Goal: Task Accomplishment & Management: Manage account settings

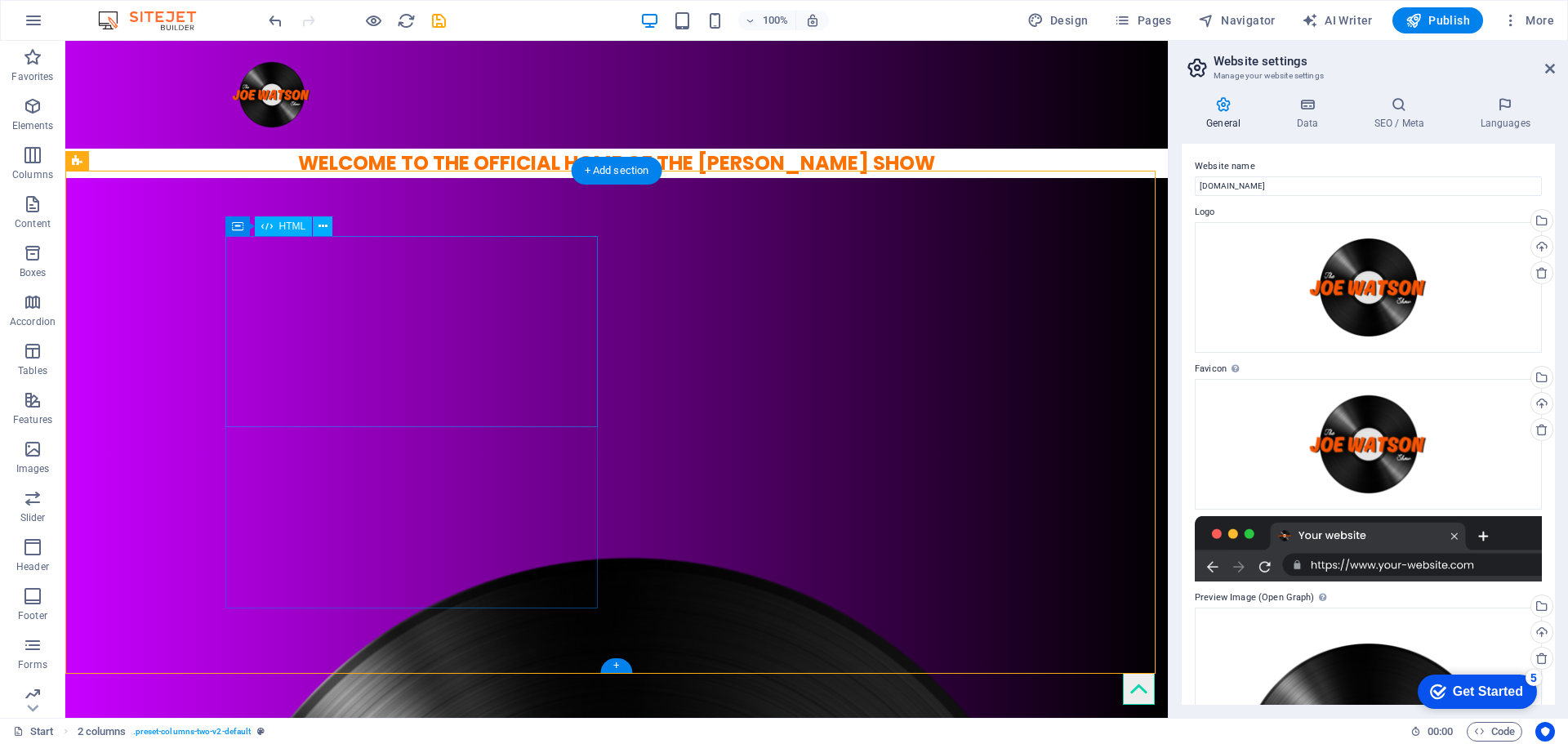
scroll to position [27, 0]
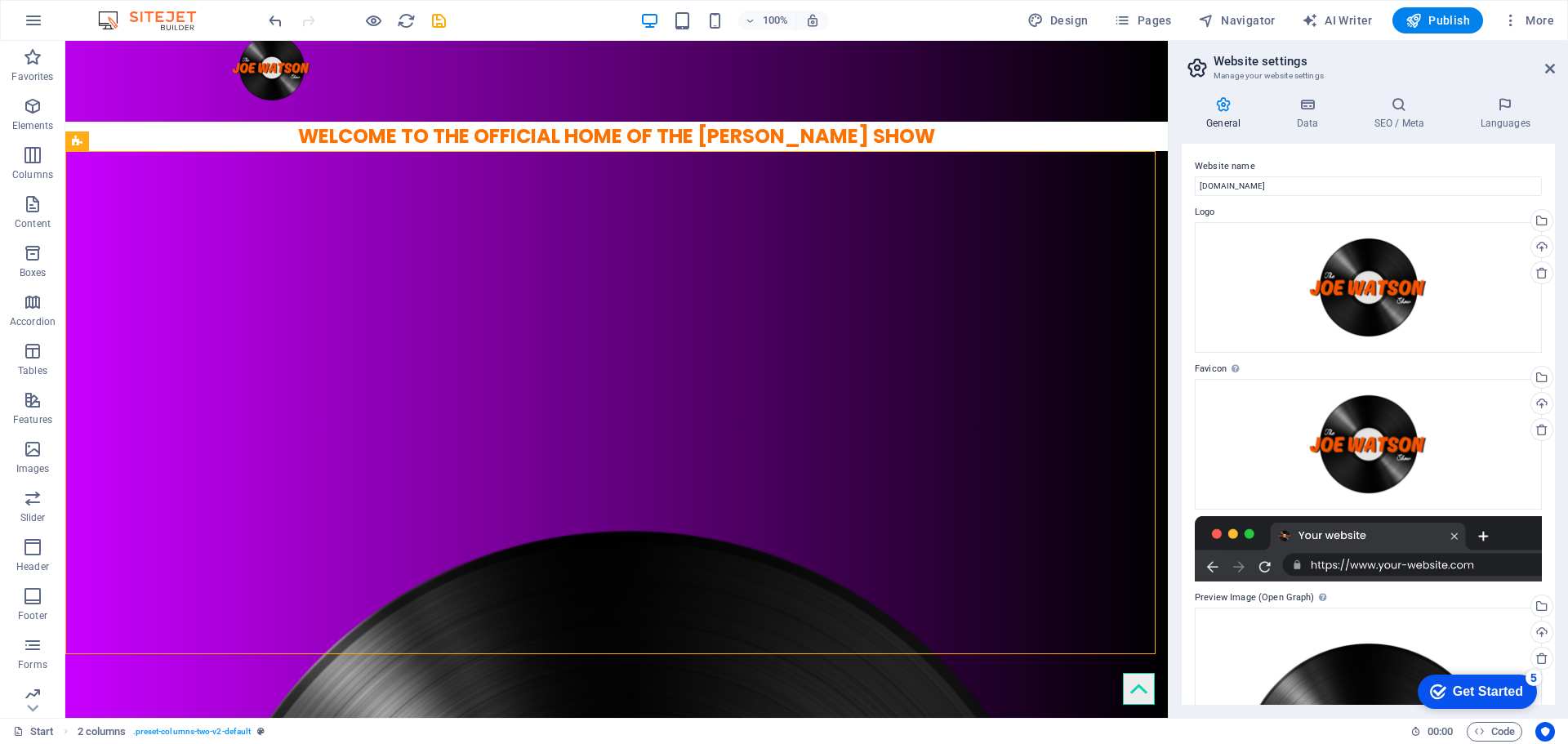
click at [416, 23] on div at bounding box center [357, 20] width 183 height 26
click at [411, 19] on icon "reload" at bounding box center [405, 20] width 19 height 19
click at [405, 15] on icon "reload" at bounding box center [405, 20] width 19 height 19
click at [116, 12] on img at bounding box center [155, 20] width 123 height 19
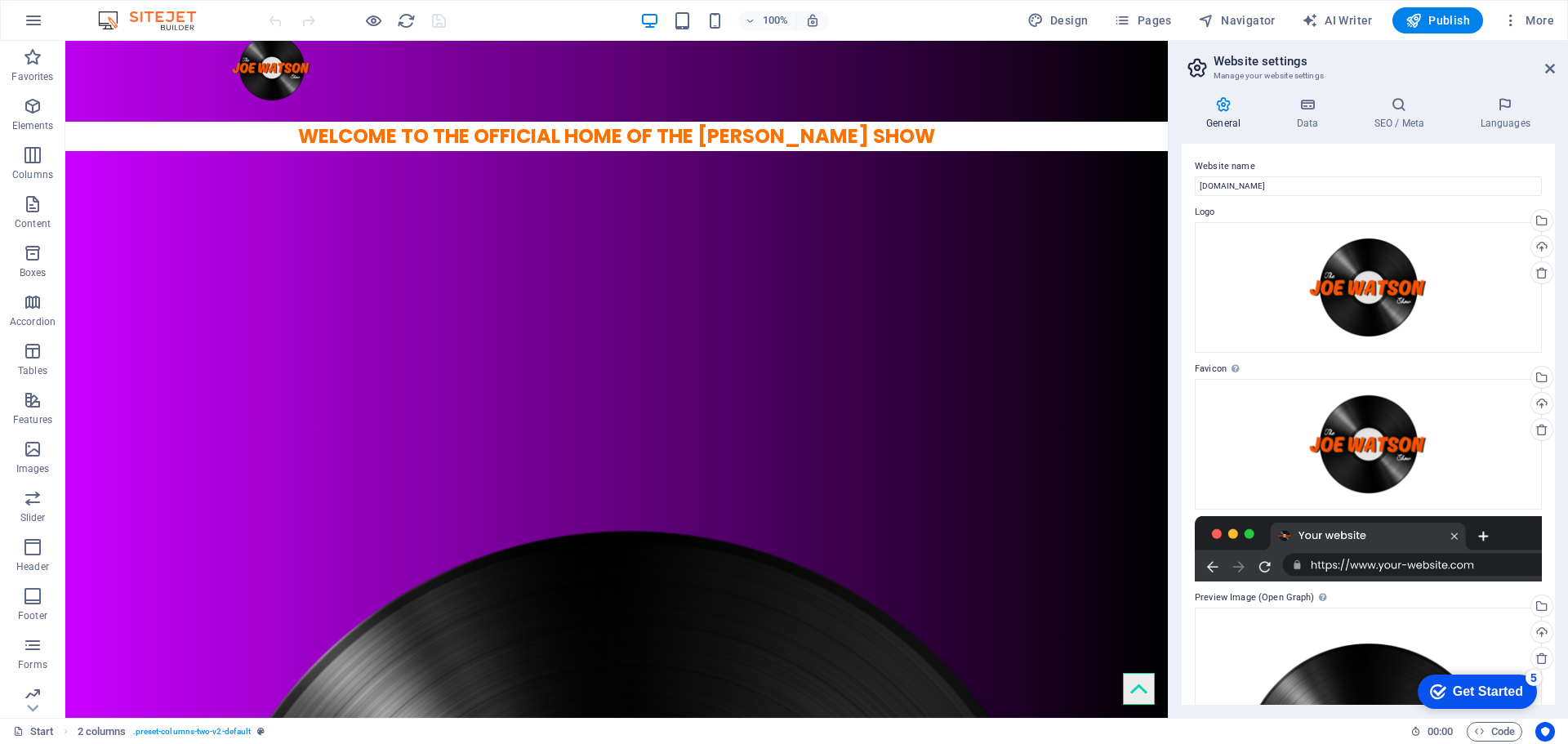
click at [120, 22] on img at bounding box center [155, 20] width 123 height 19
click at [144, 15] on img at bounding box center [155, 20] width 123 height 19
click at [1540, 25] on span "More" at bounding box center [1528, 20] width 51 height 17
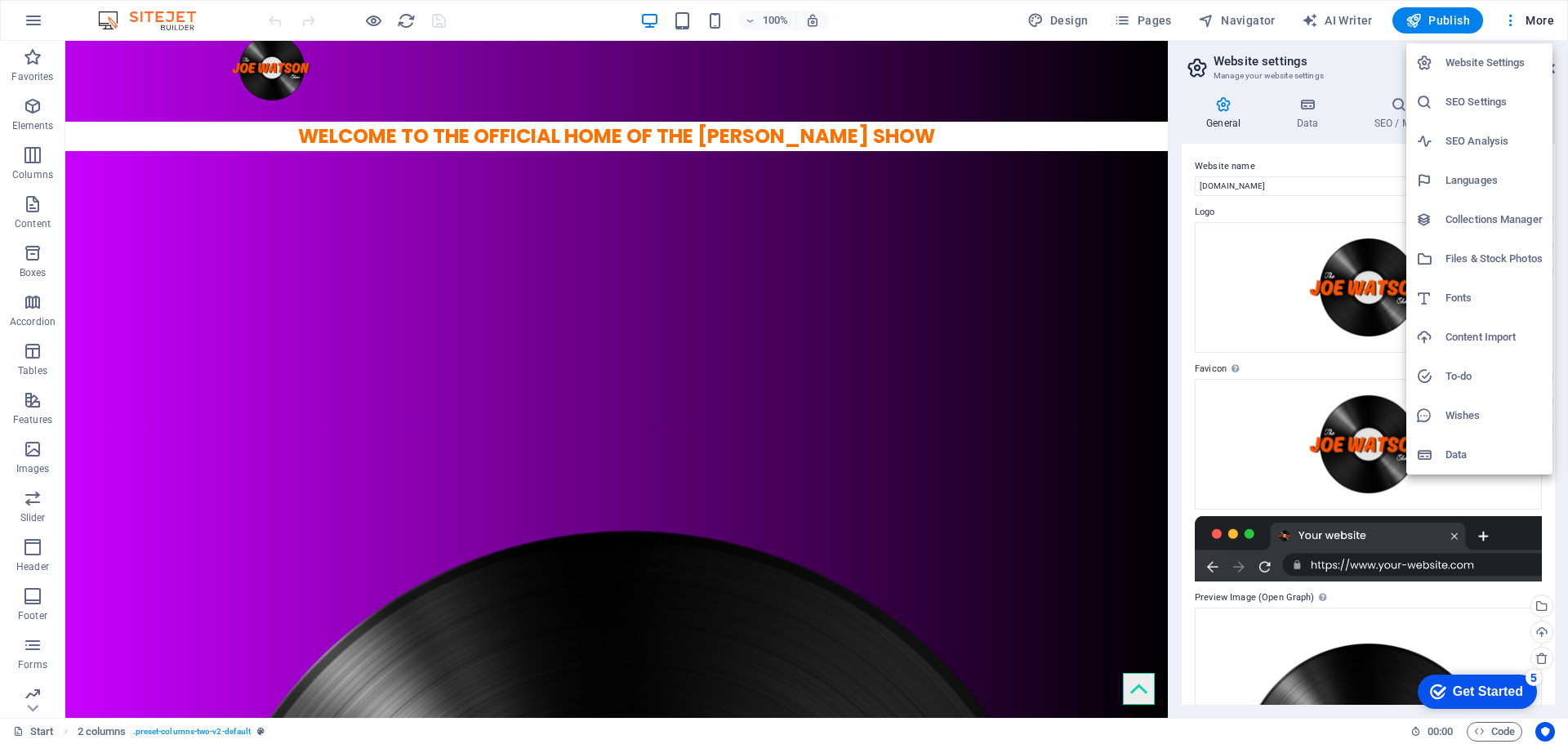
click at [1506, 55] on h6 "Website Settings" at bounding box center [1494, 63] width 97 height 19
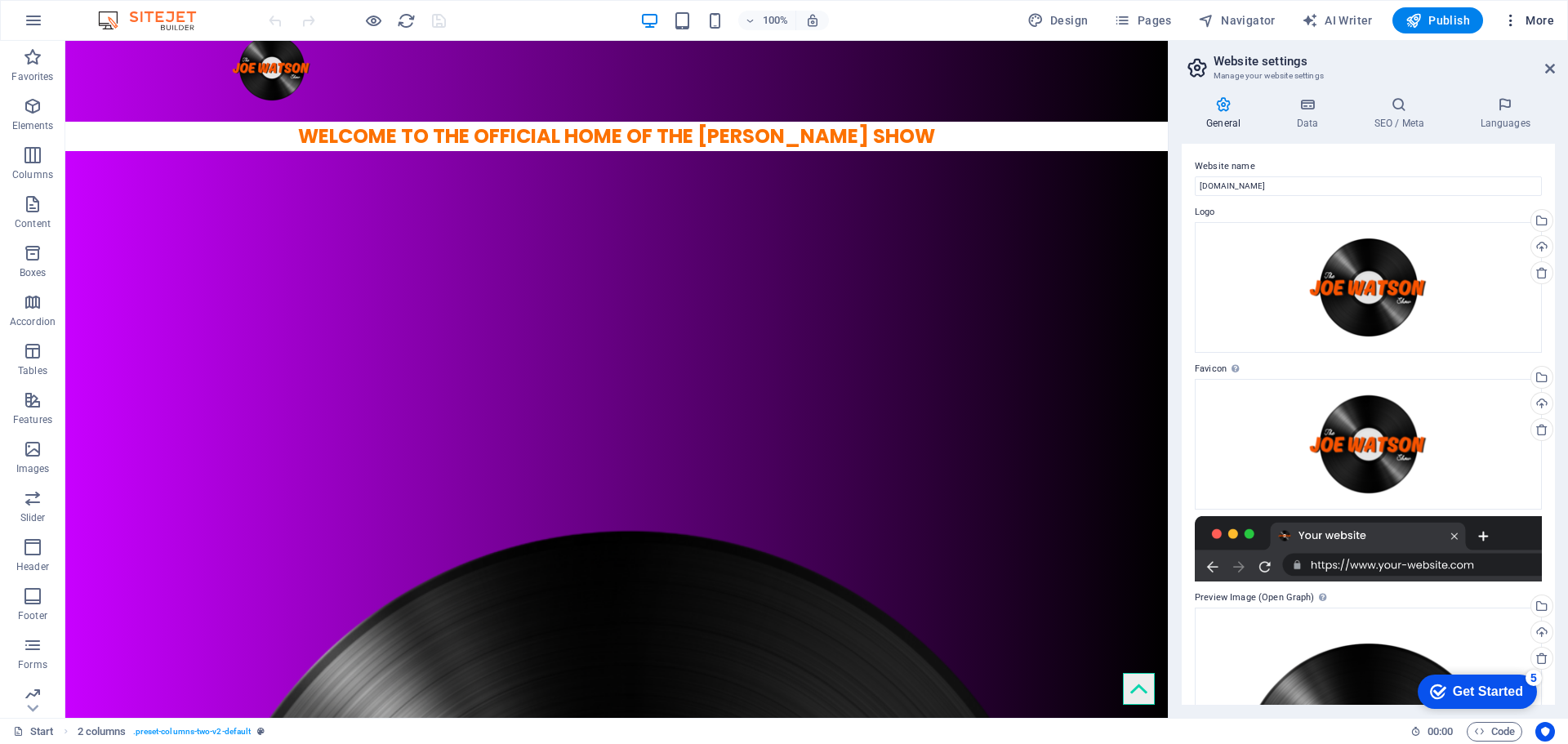
click at [1546, 17] on span "More" at bounding box center [1528, 20] width 51 height 17
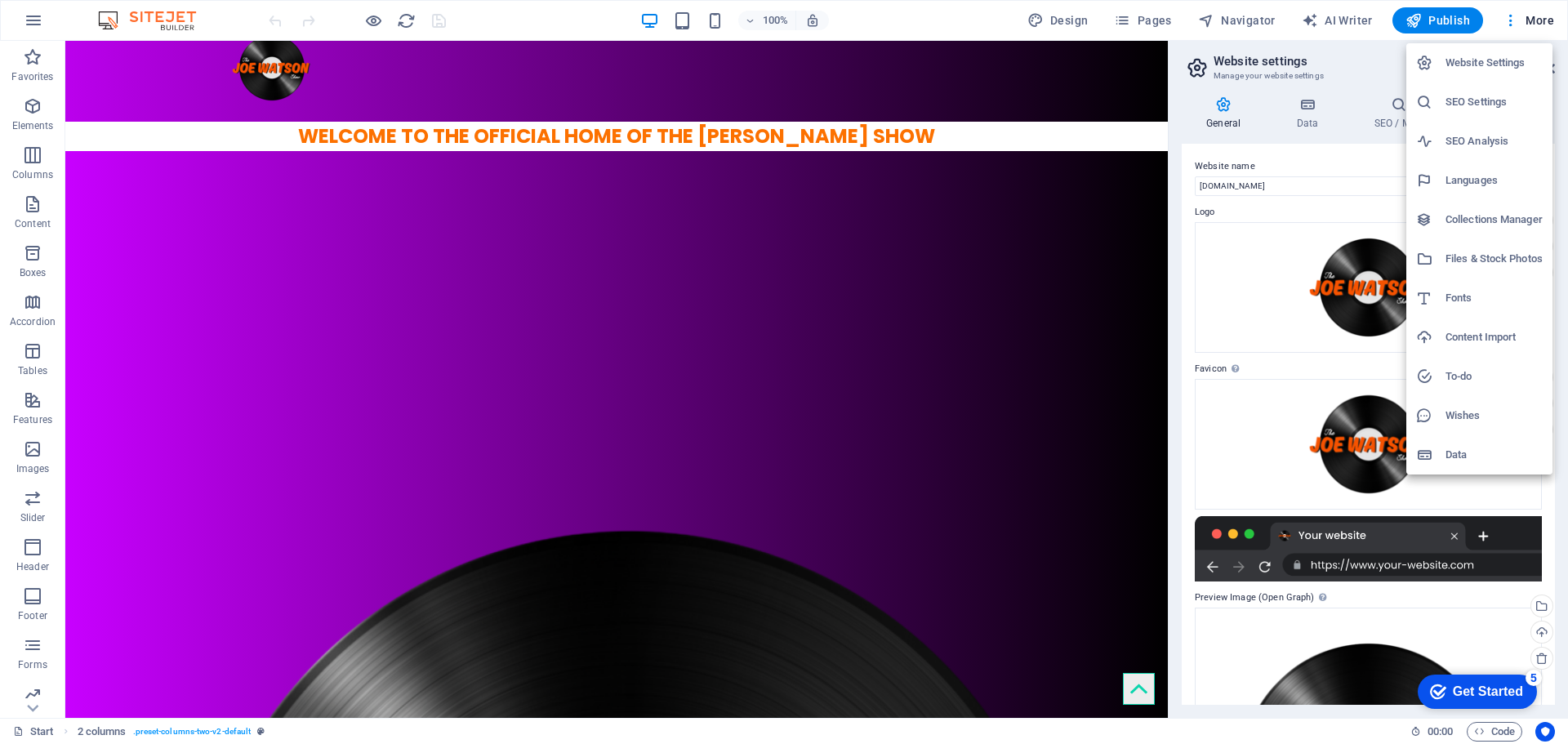
click at [1479, 105] on h6 "SEO Settings" at bounding box center [1494, 102] width 97 height 19
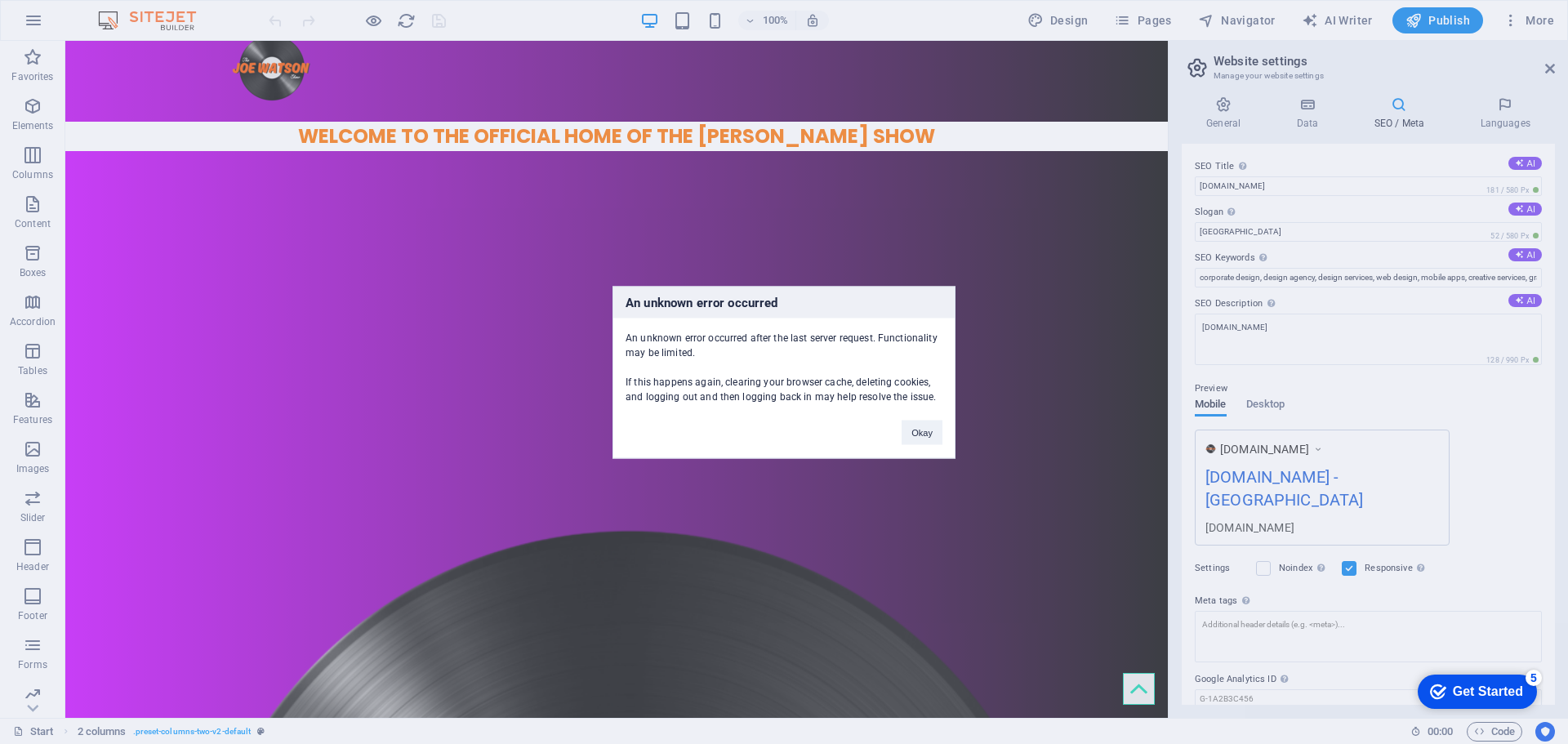
click at [1297, 189] on div "An unknown error occurred An unknown error occurred after the last server reque…" at bounding box center [784, 372] width 1568 height 744
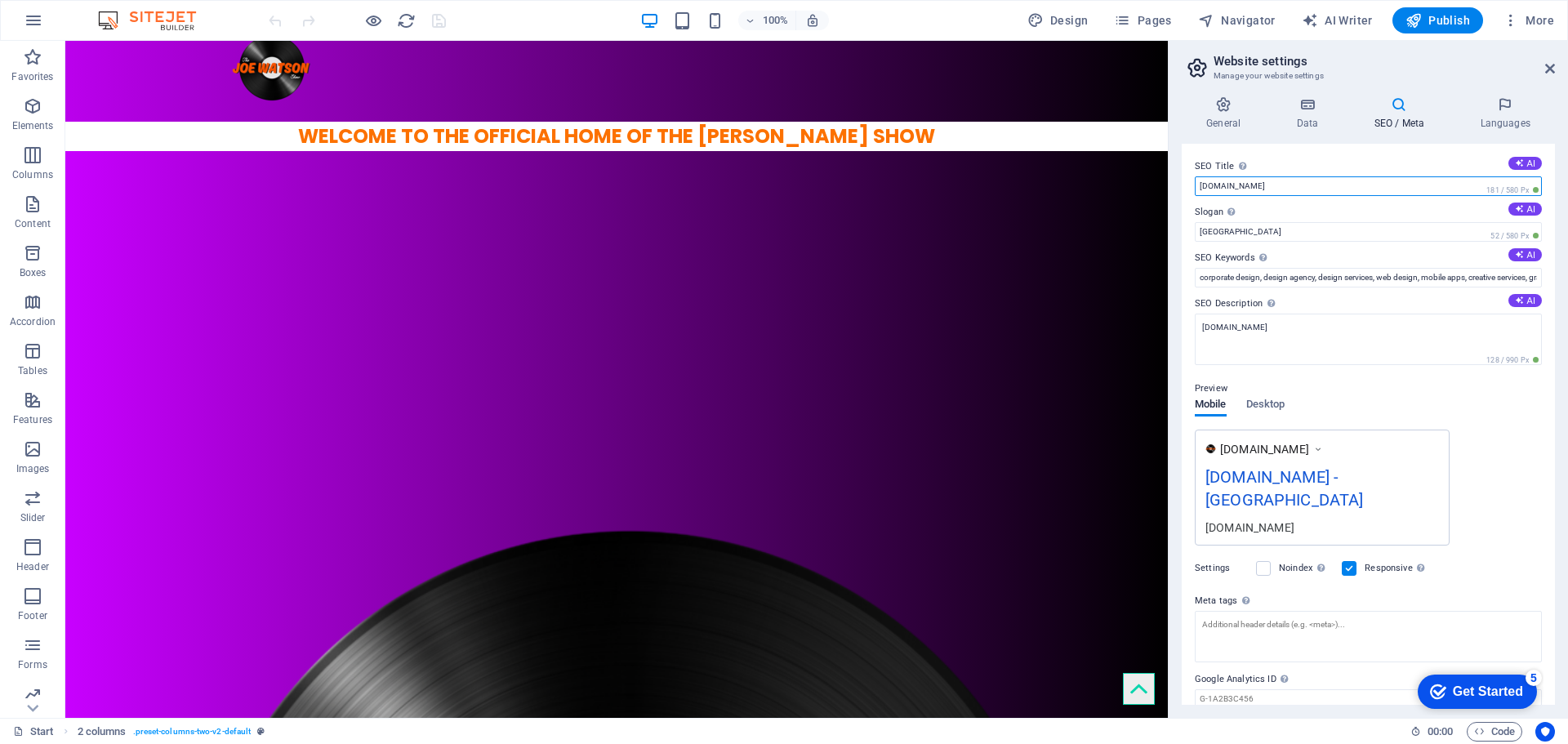
click at [1280, 190] on input "[DOMAIN_NAME]" at bounding box center [1368, 186] width 347 height 19
type input "j"
type input "The Joe Watson Show"
click at [1218, 237] on input "Berlin" at bounding box center [1368, 232] width 347 height 19
drag, startPoint x: 1237, startPoint y: 232, endPoint x: 1178, endPoint y: 236, distance: 59.1
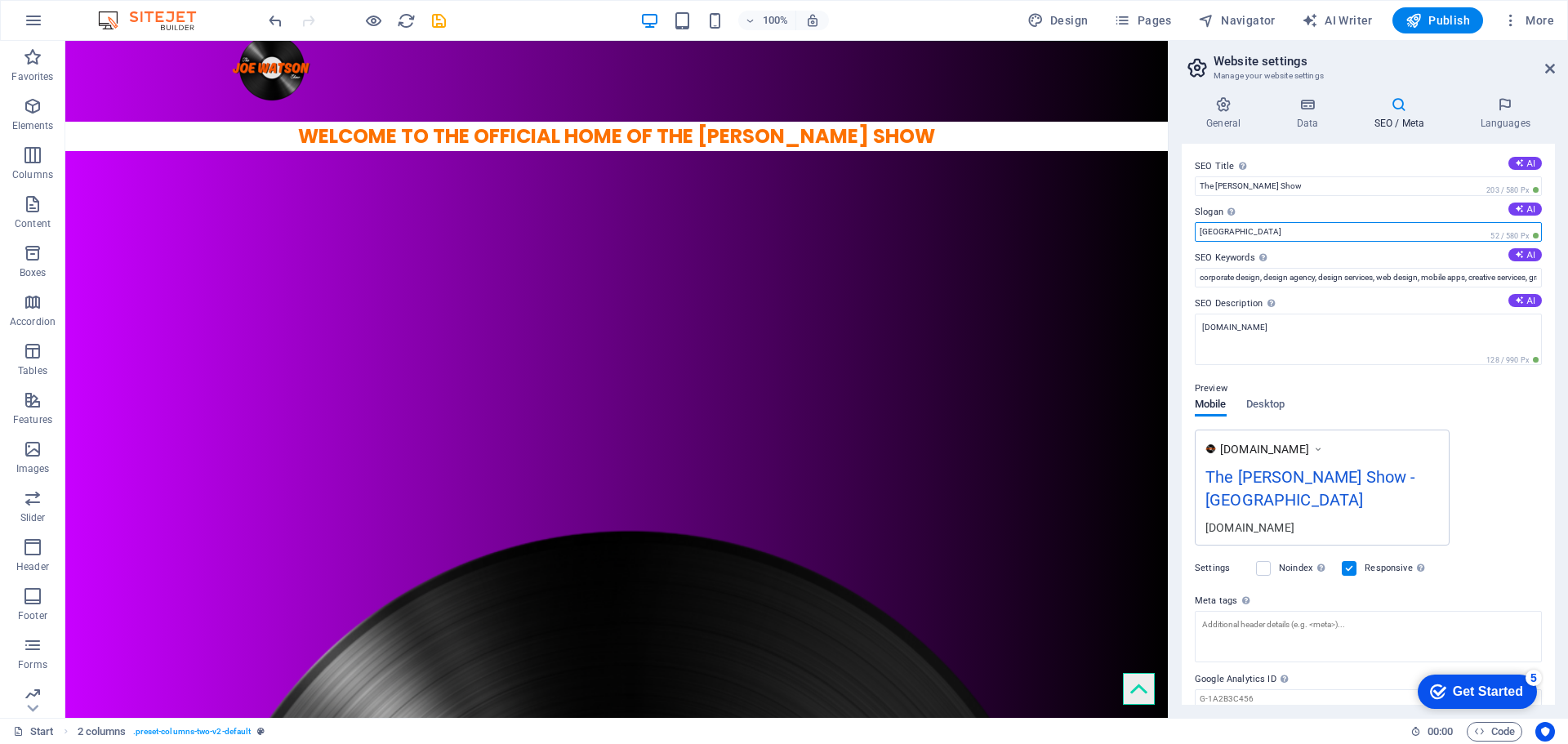
click at [1178, 236] on div "General Data SEO / Meta Languages Website name joewatsonshow.com Logo Drag file…" at bounding box center [1368, 400] width 399 height 635
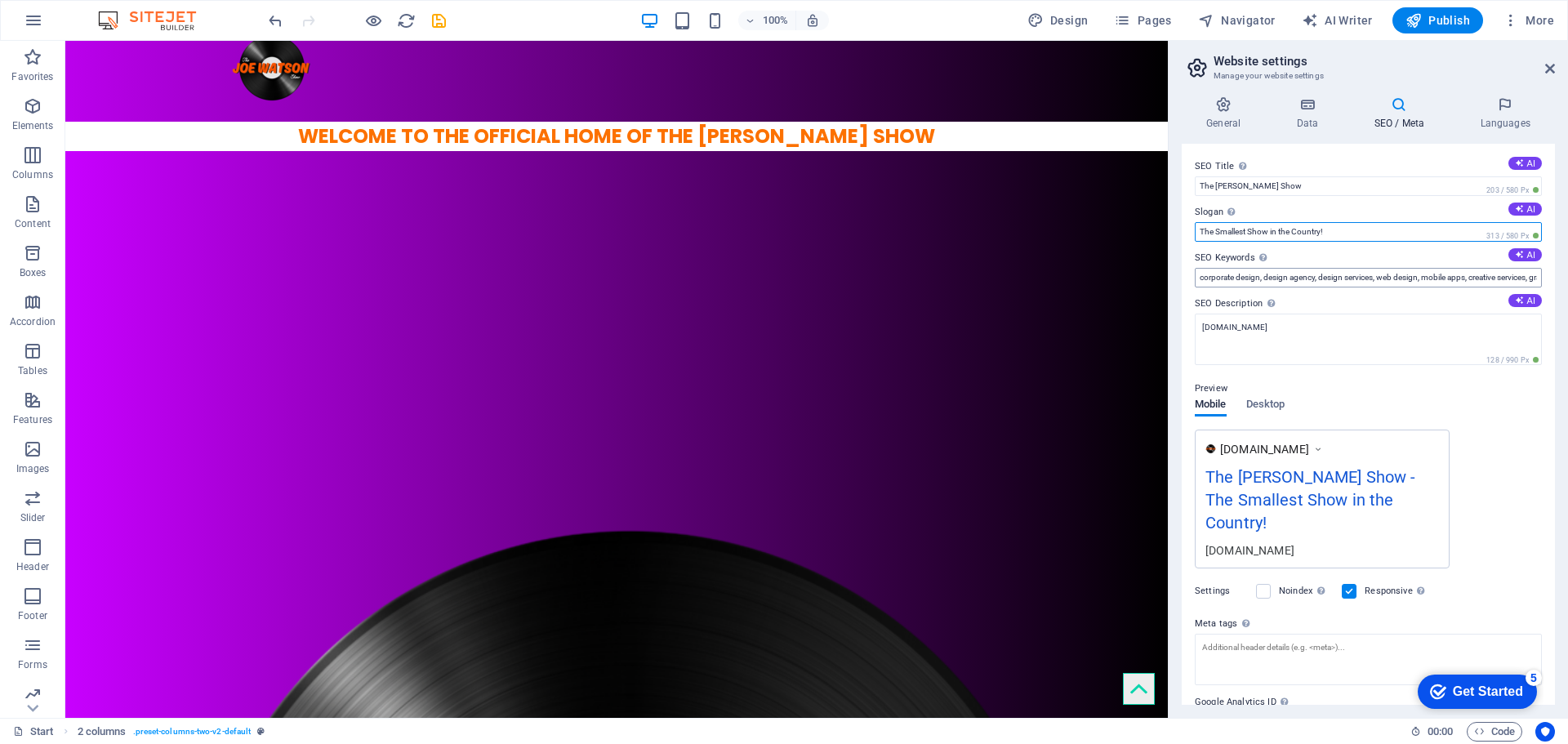
type input "The Smallest Show in the Country!"
drag, startPoint x: 1201, startPoint y: 273, endPoint x: 1567, endPoint y: 267, distance: 366.0
click at [1567, 267] on div "General Data SEO / Meta Languages Website name joewatsonshow.com Logo Drag file…" at bounding box center [1368, 400] width 399 height 635
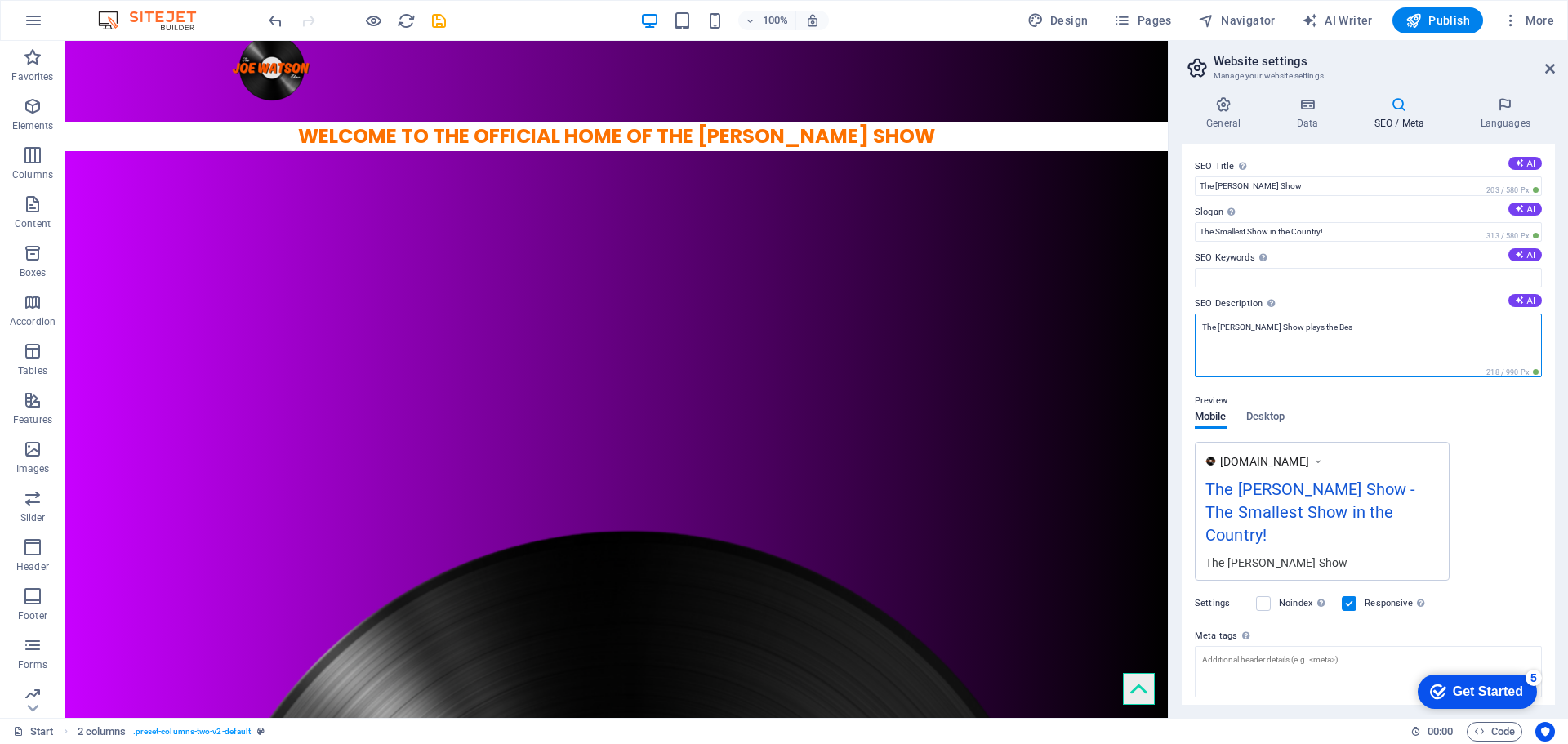
type textarea "The Joe Watson Show plays the Bes"
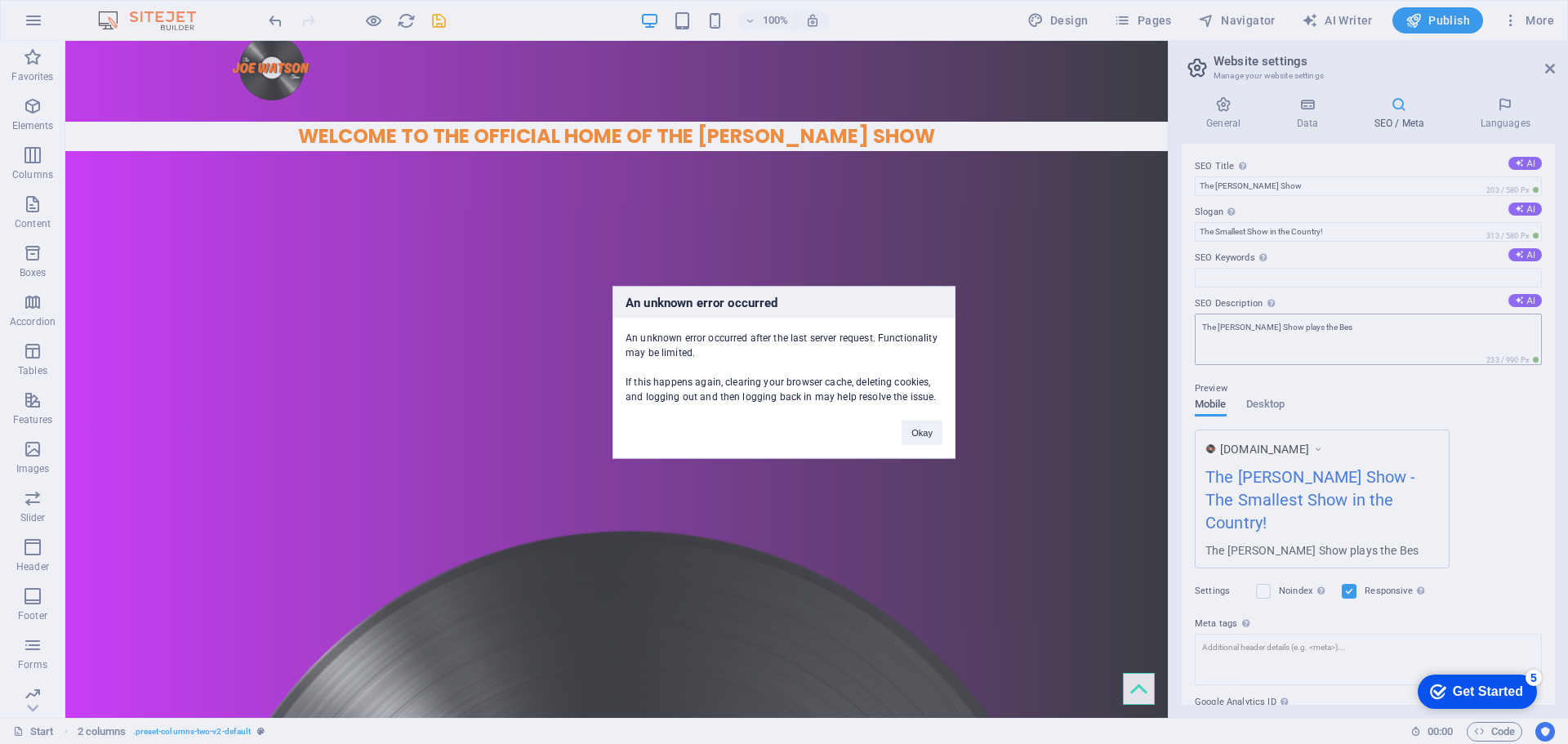
click button "Okay" at bounding box center [922, 432] width 41 height 25
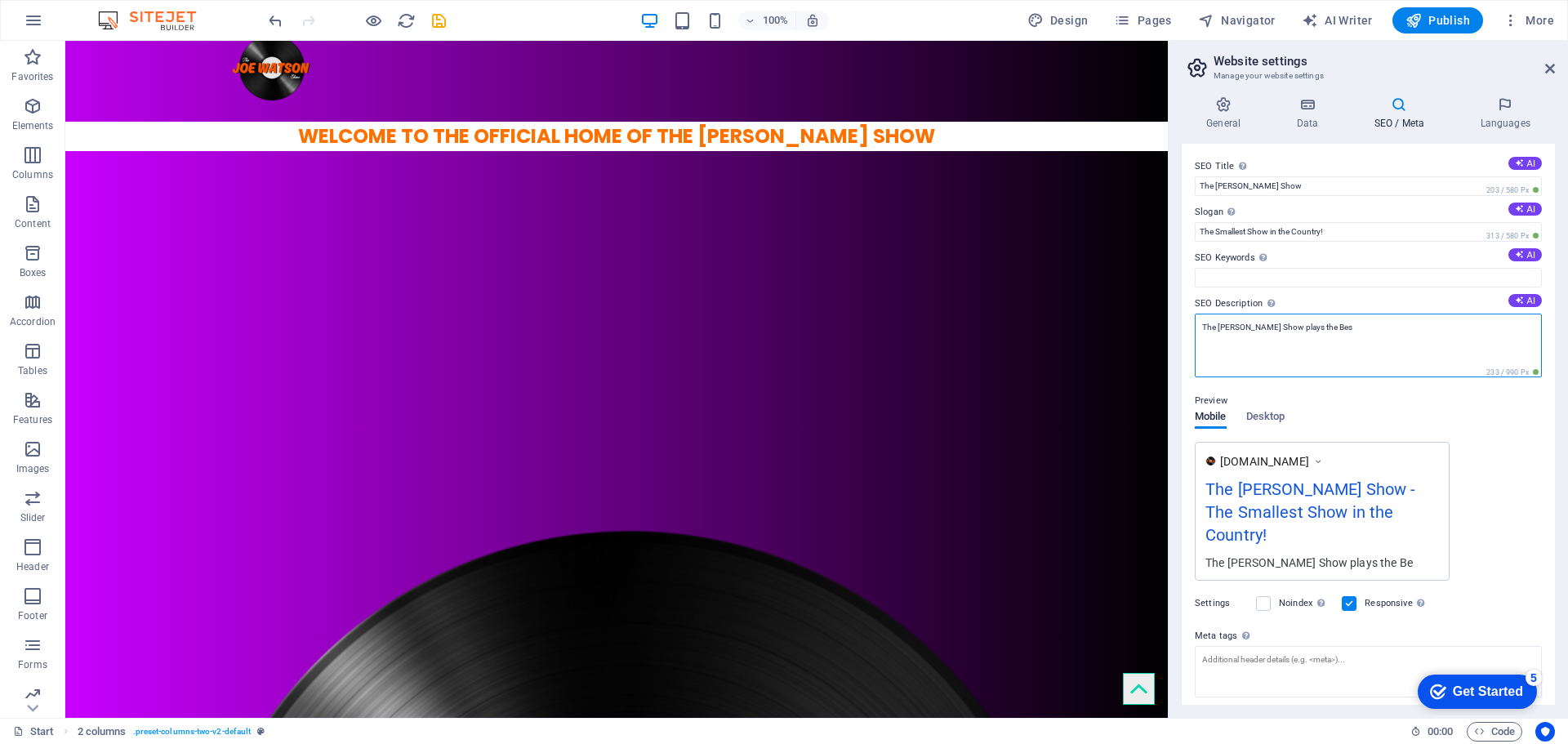
drag, startPoint x: 1428, startPoint y: 344, endPoint x: 1423, endPoint y: 353, distance: 10.3
click at [1426, 344] on textarea "The Joe Watson Show plays the Bes" at bounding box center [1368, 346] width 347 height 63
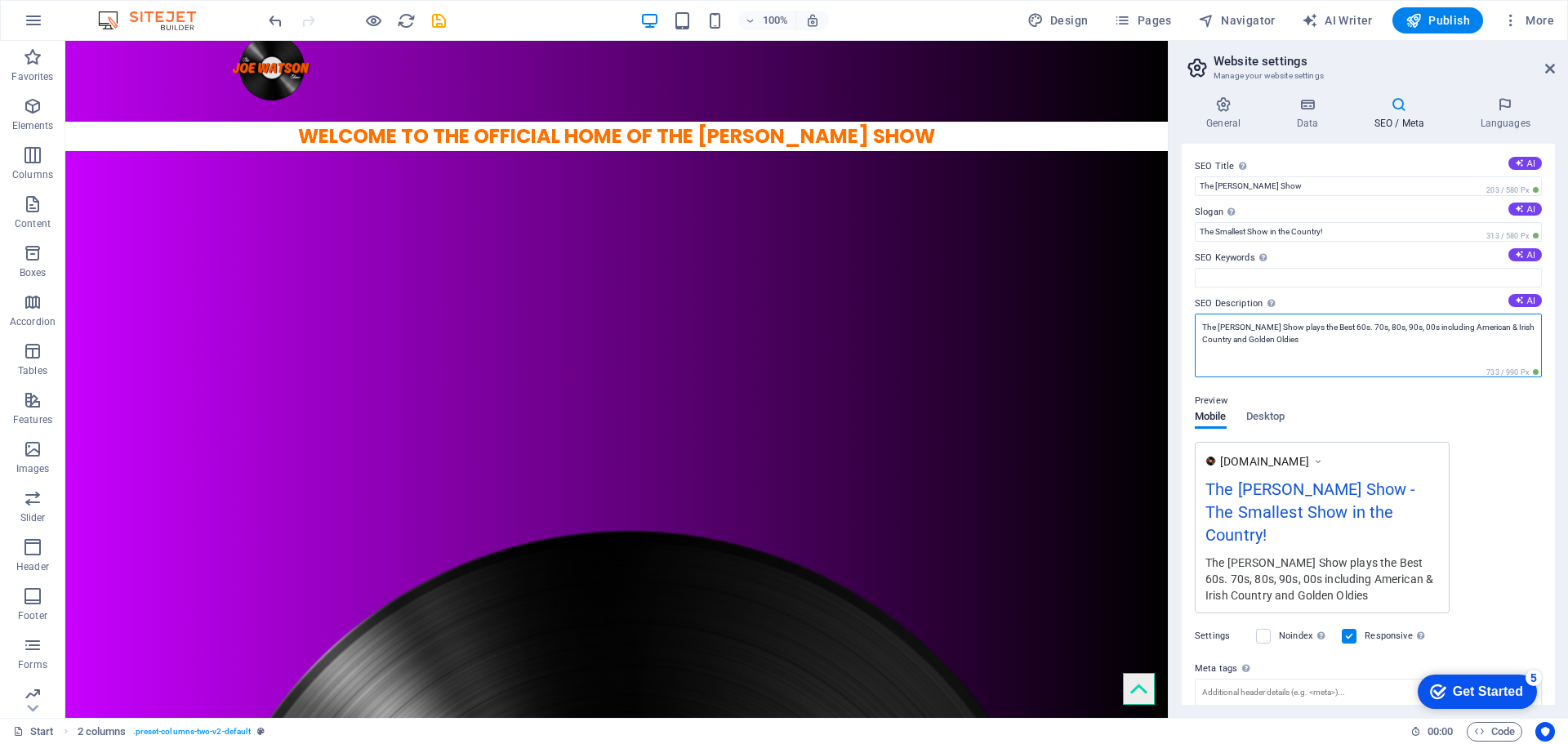
type textarea "The Joe Watson Show plays the Best 60s. 70s, 80s, 90s, 00s including American &…"
click at [1423, 69] on h3 "Manage your website settings" at bounding box center [1368, 76] width 308 height 15
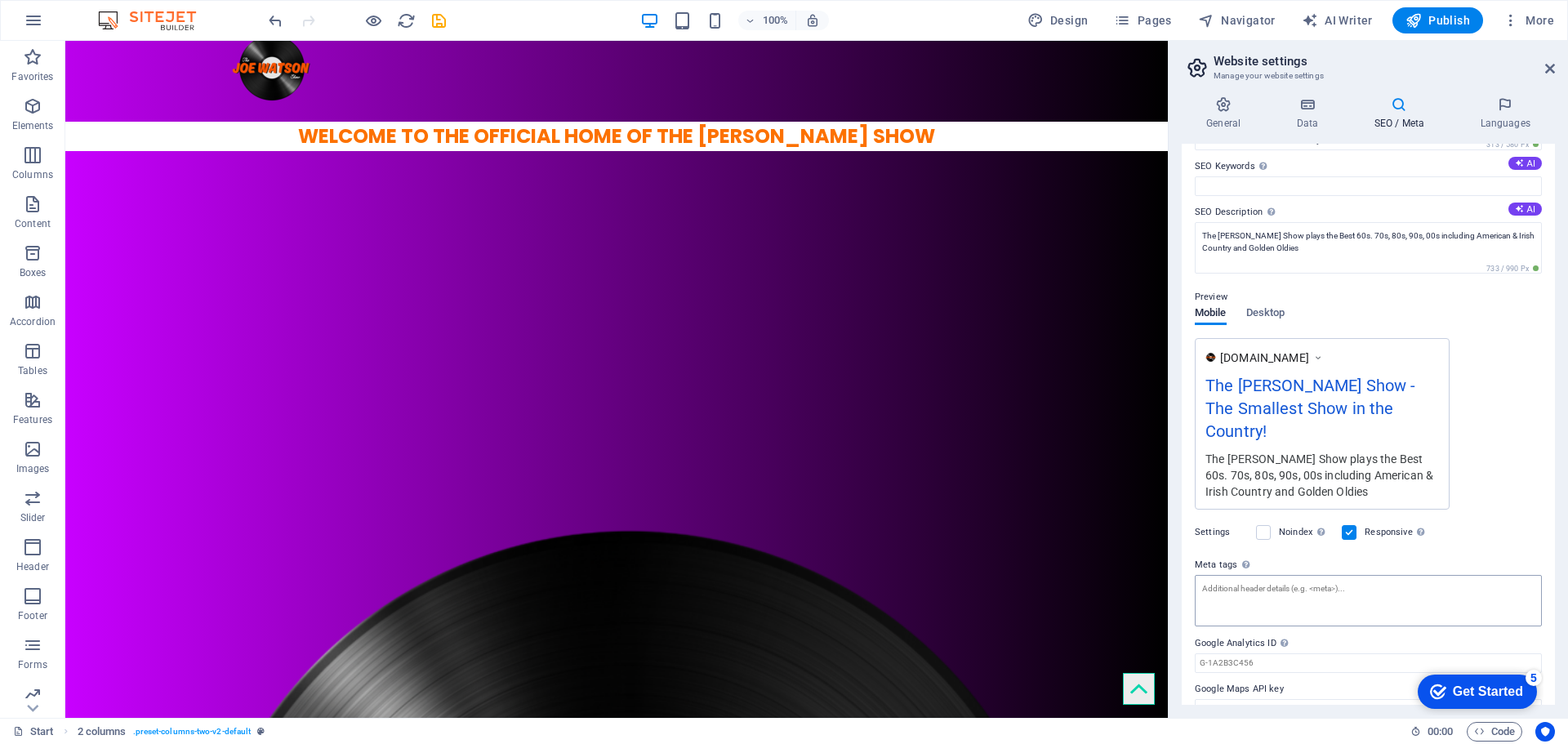
scroll to position [95, 0]
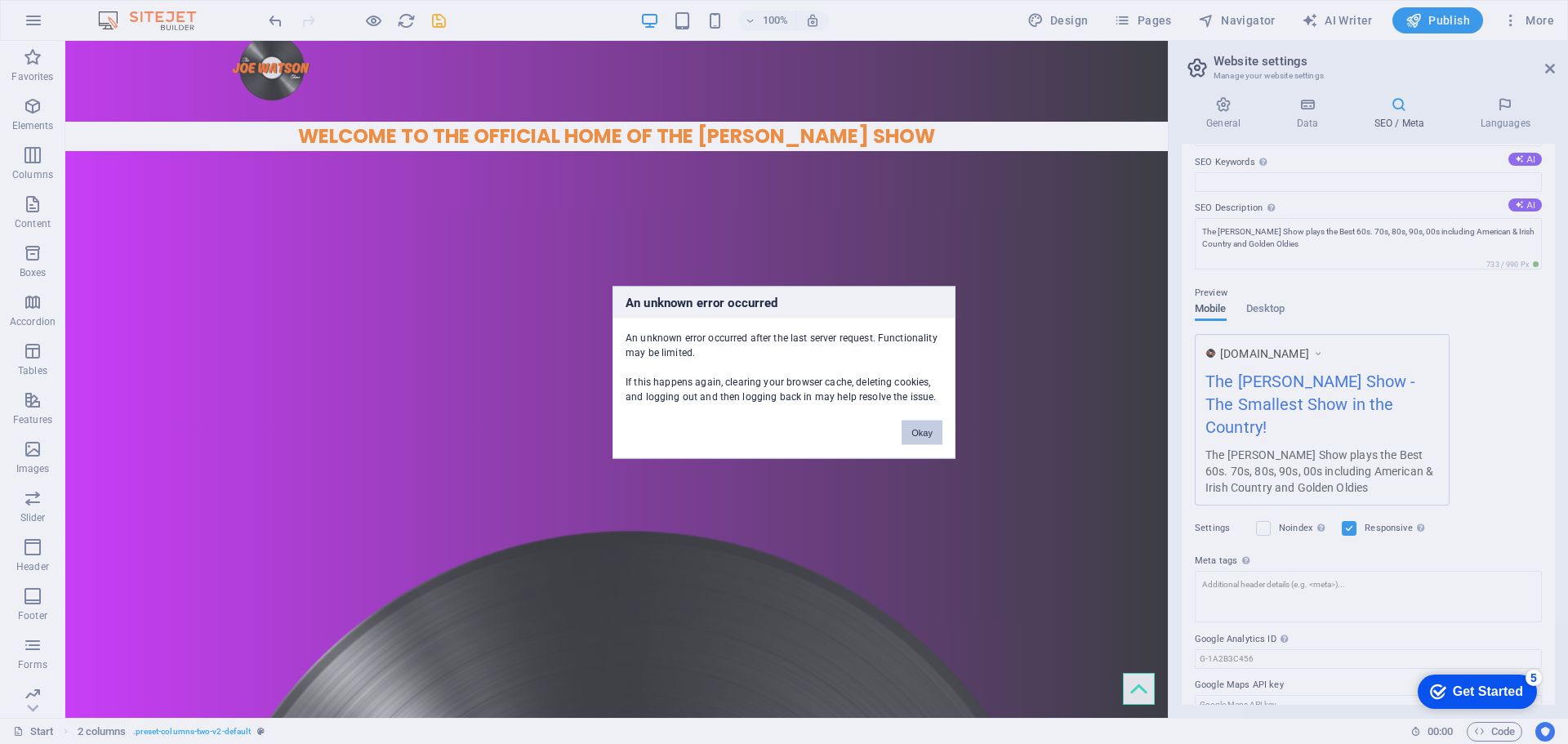
click at [919, 428] on button "Okay" at bounding box center [922, 432] width 41 height 25
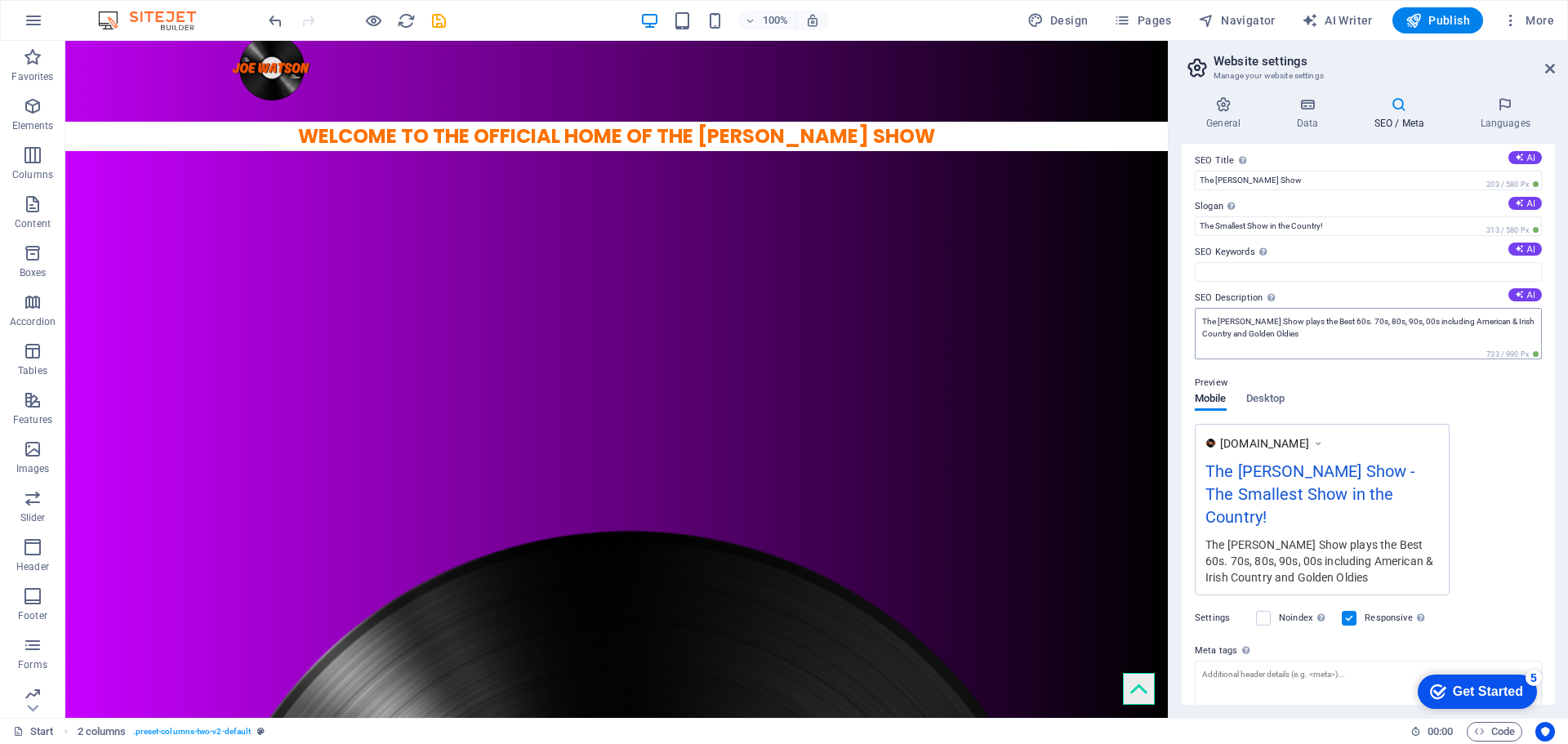
scroll to position [0, 0]
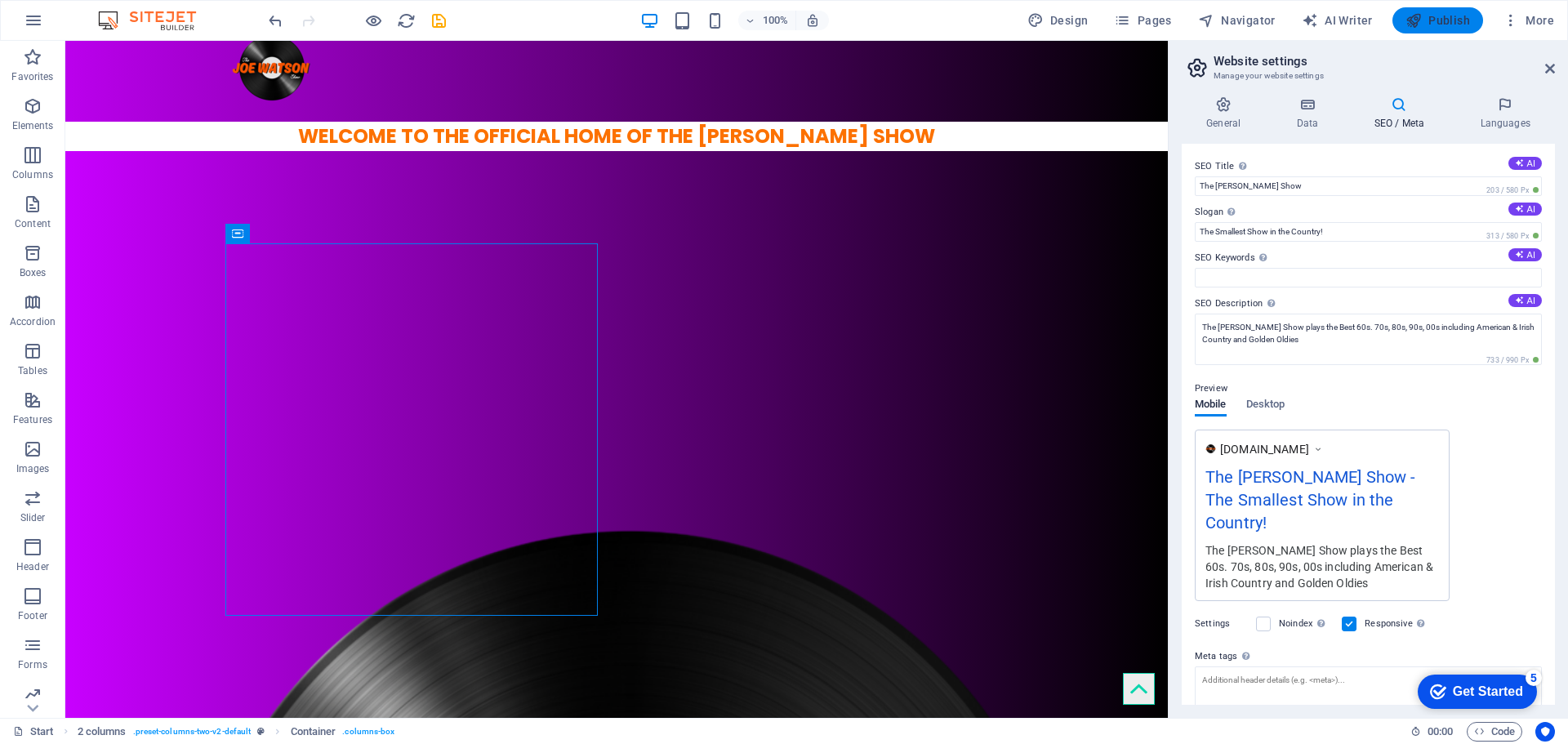
click at [1452, 25] on span "Publish" at bounding box center [1437, 20] width 64 height 17
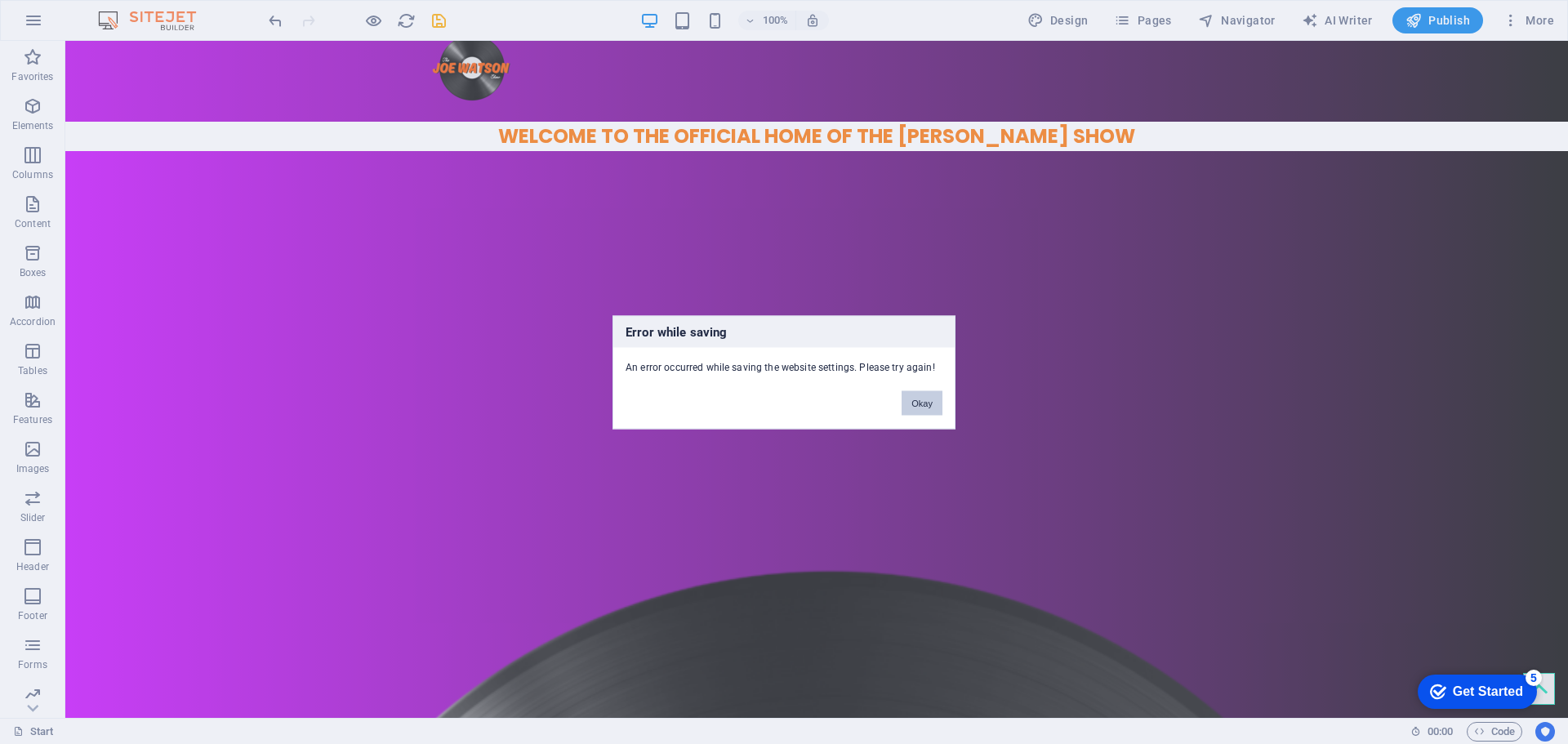
click at [931, 398] on button "Okay" at bounding box center [922, 403] width 41 height 25
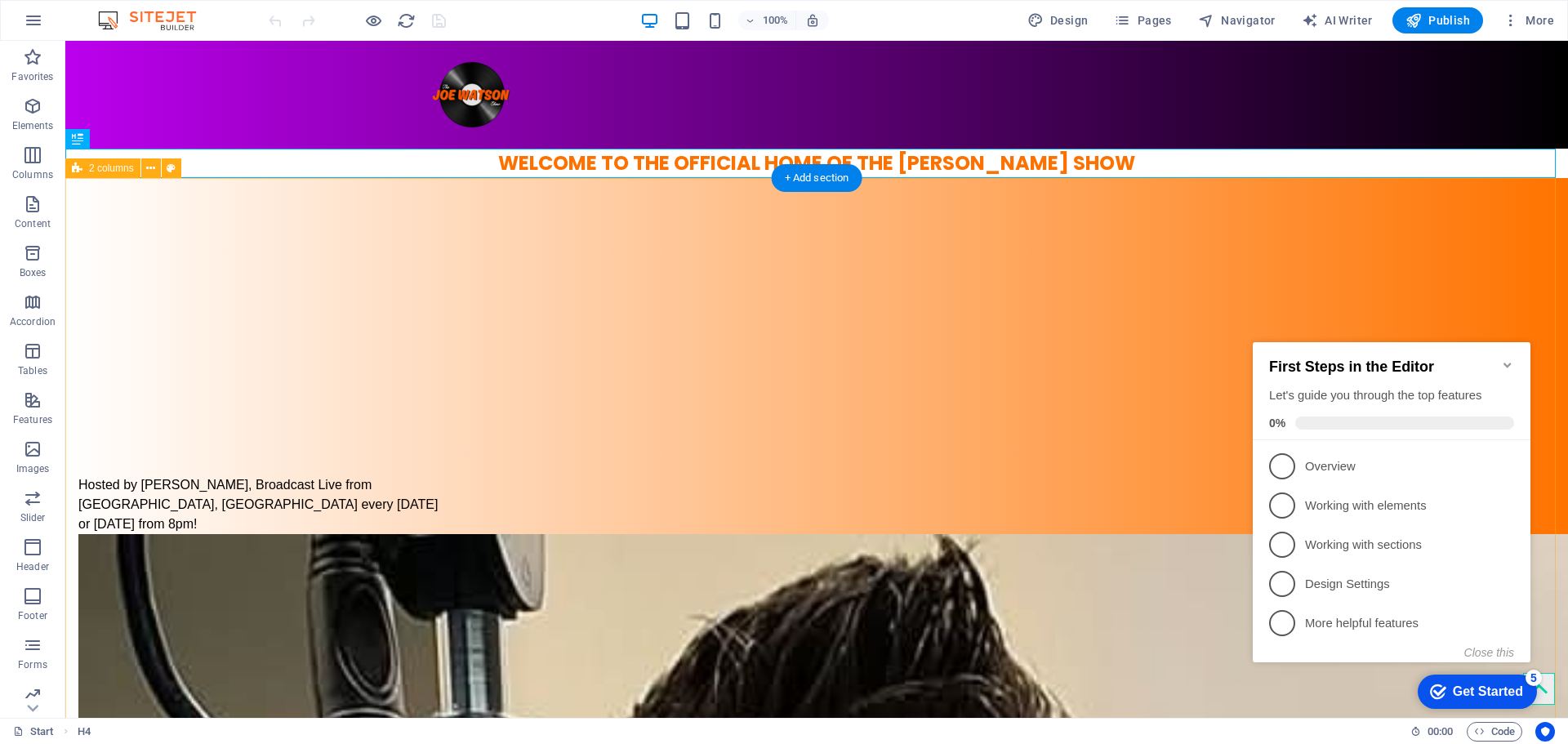
drag, startPoint x: 314, startPoint y: 517, endPoint x: 320, endPoint y: 510, distance: 9.2
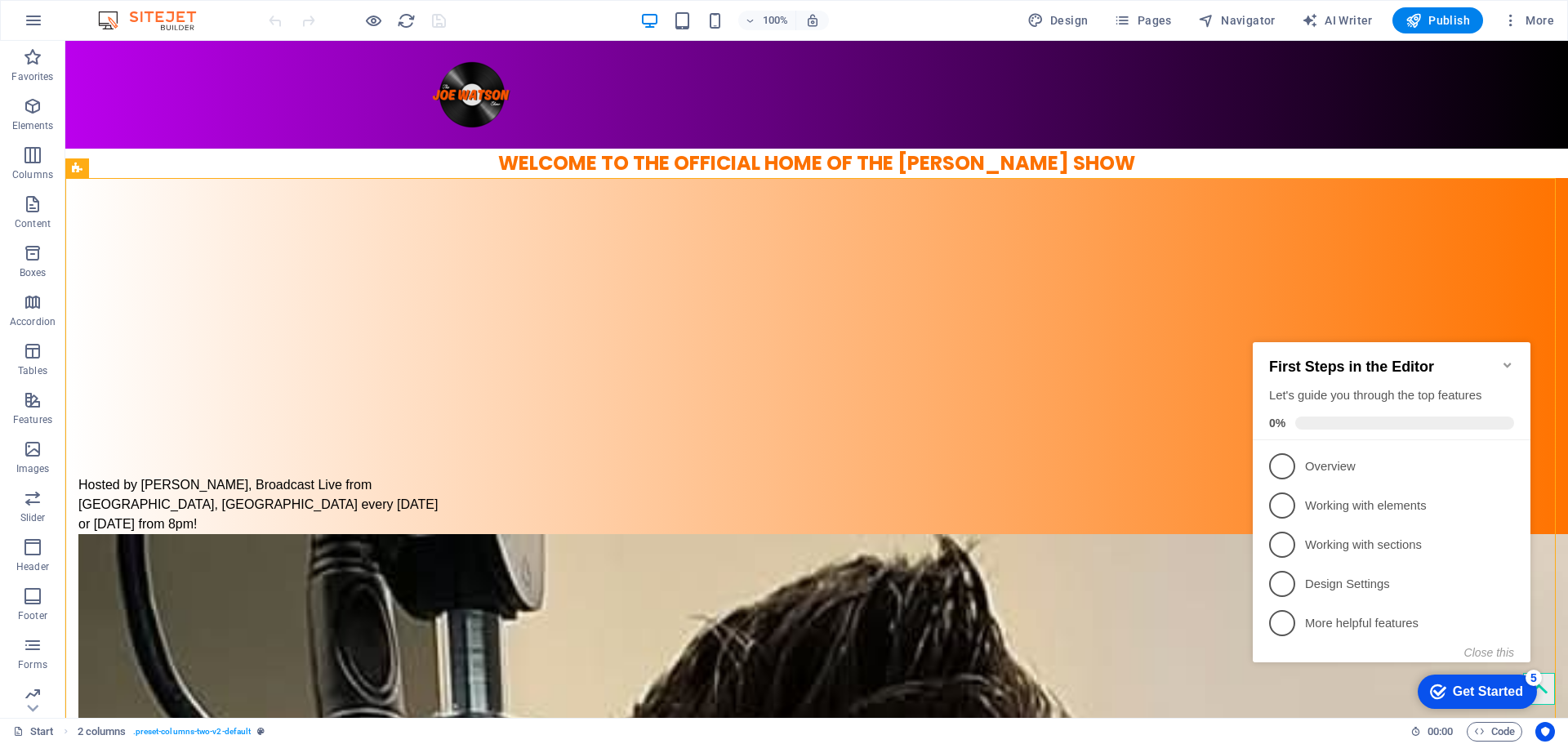
click at [198, 11] on img at bounding box center [155, 20] width 123 height 19
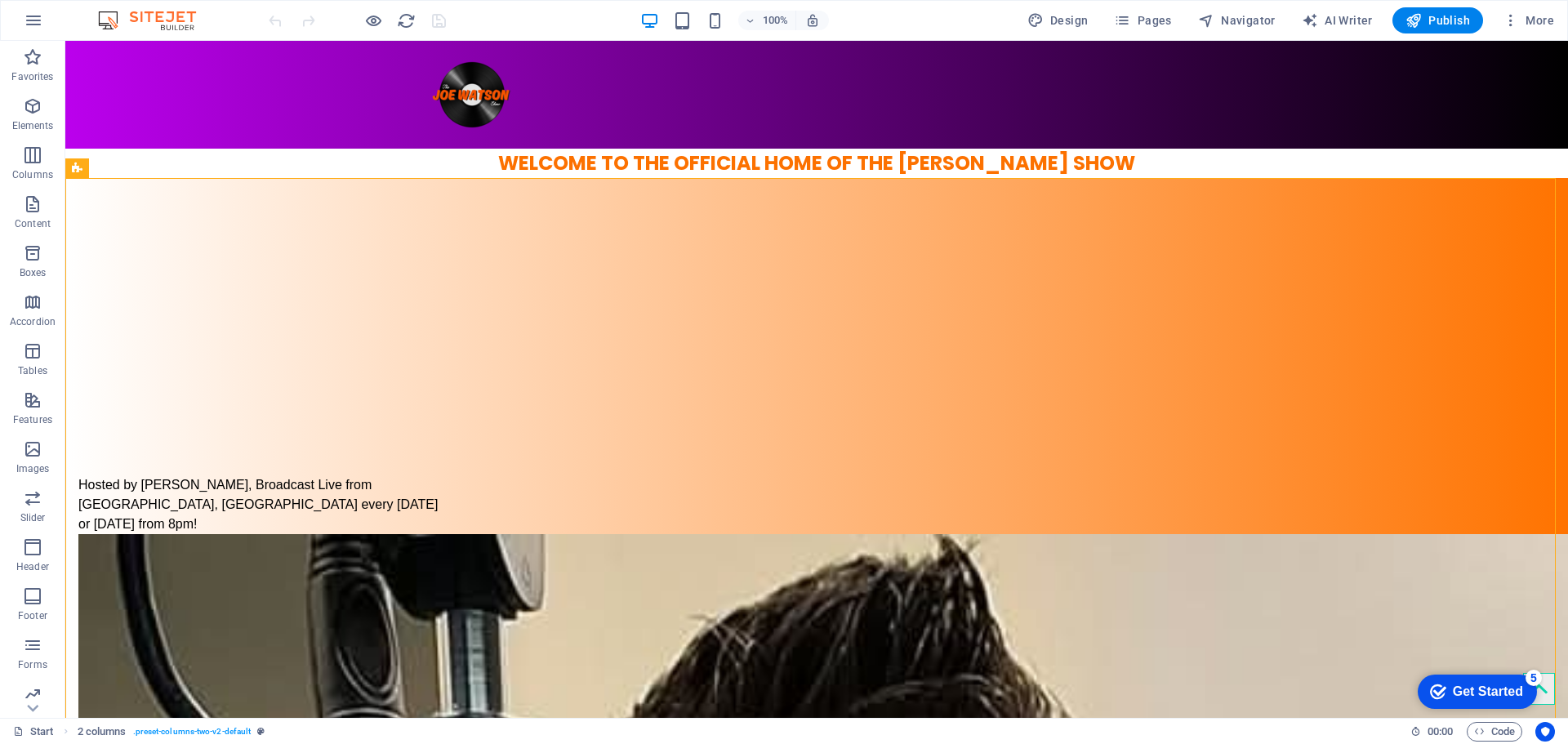
click at [157, 26] on img at bounding box center [155, 20] width 123 height 19
click at [33, 8] on button "button" at bounding box center [33, 20] width 39 height 39
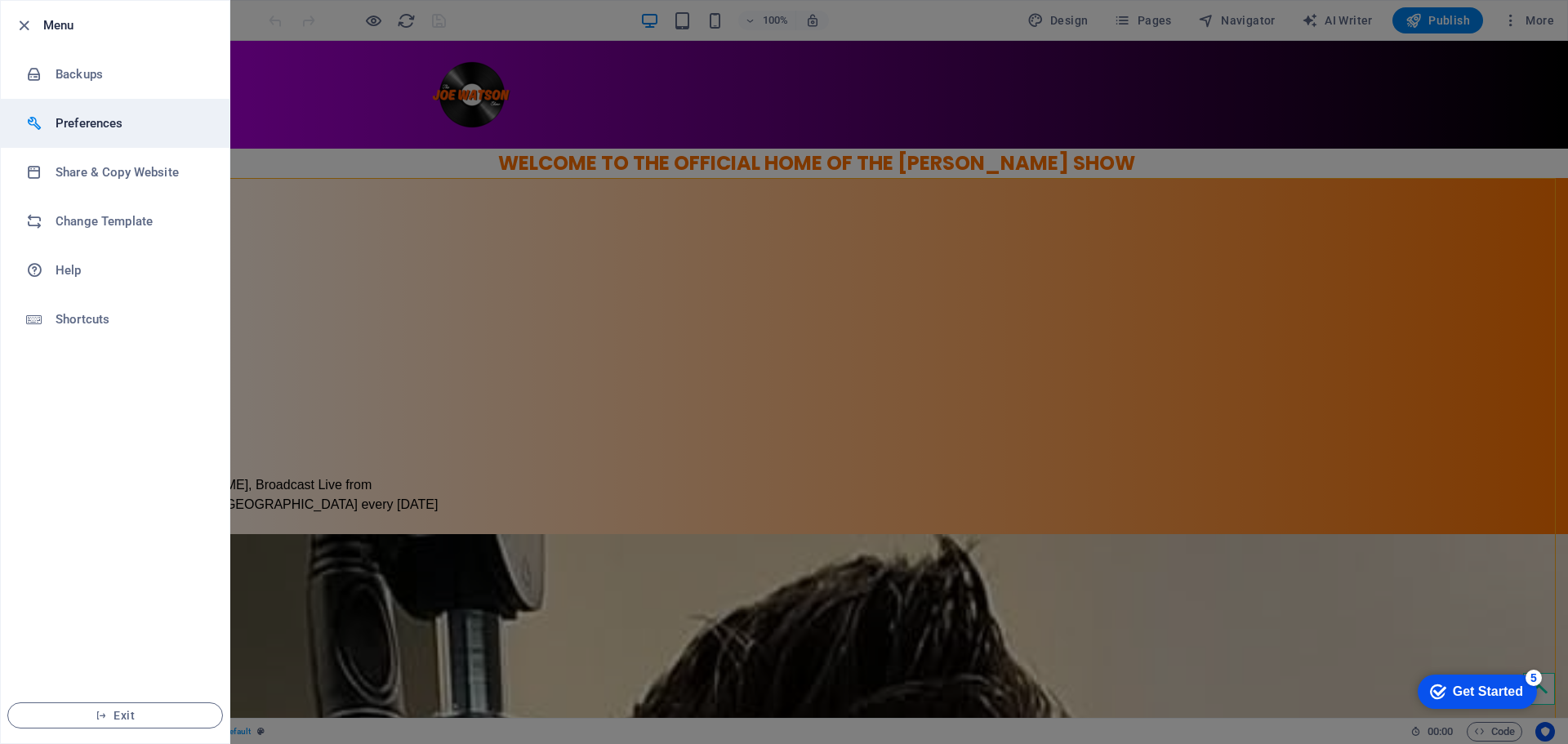
click at [98, 117] on h6 "Preferences" at bounding box center [130, 123] width 151 height 19
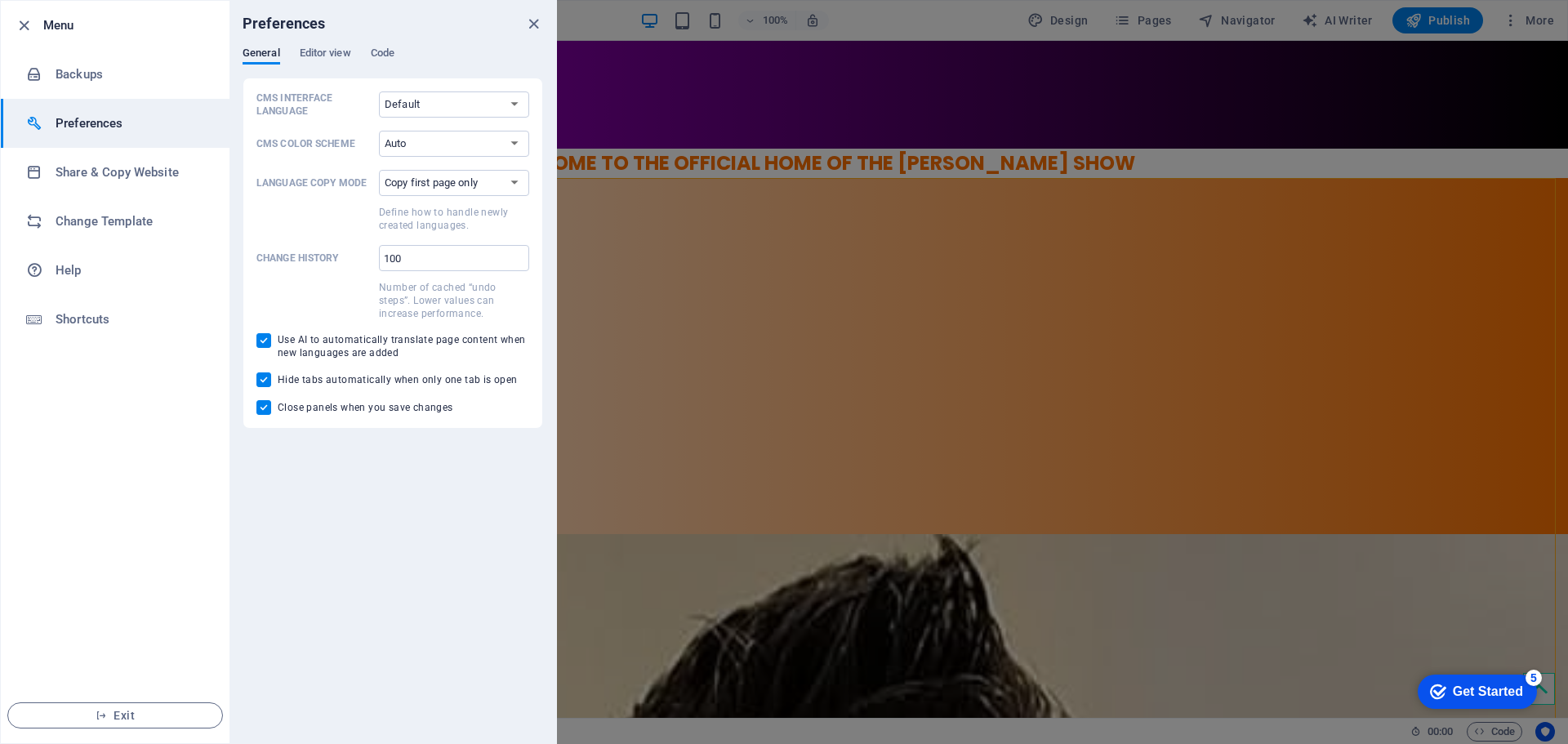
click at [317, 41] on div "Preferences" at bounding box center [392, 24] width 327 height 46
click at [321, 50] on span "Editor view" at bounding box center [325, 55] width 51 height 23
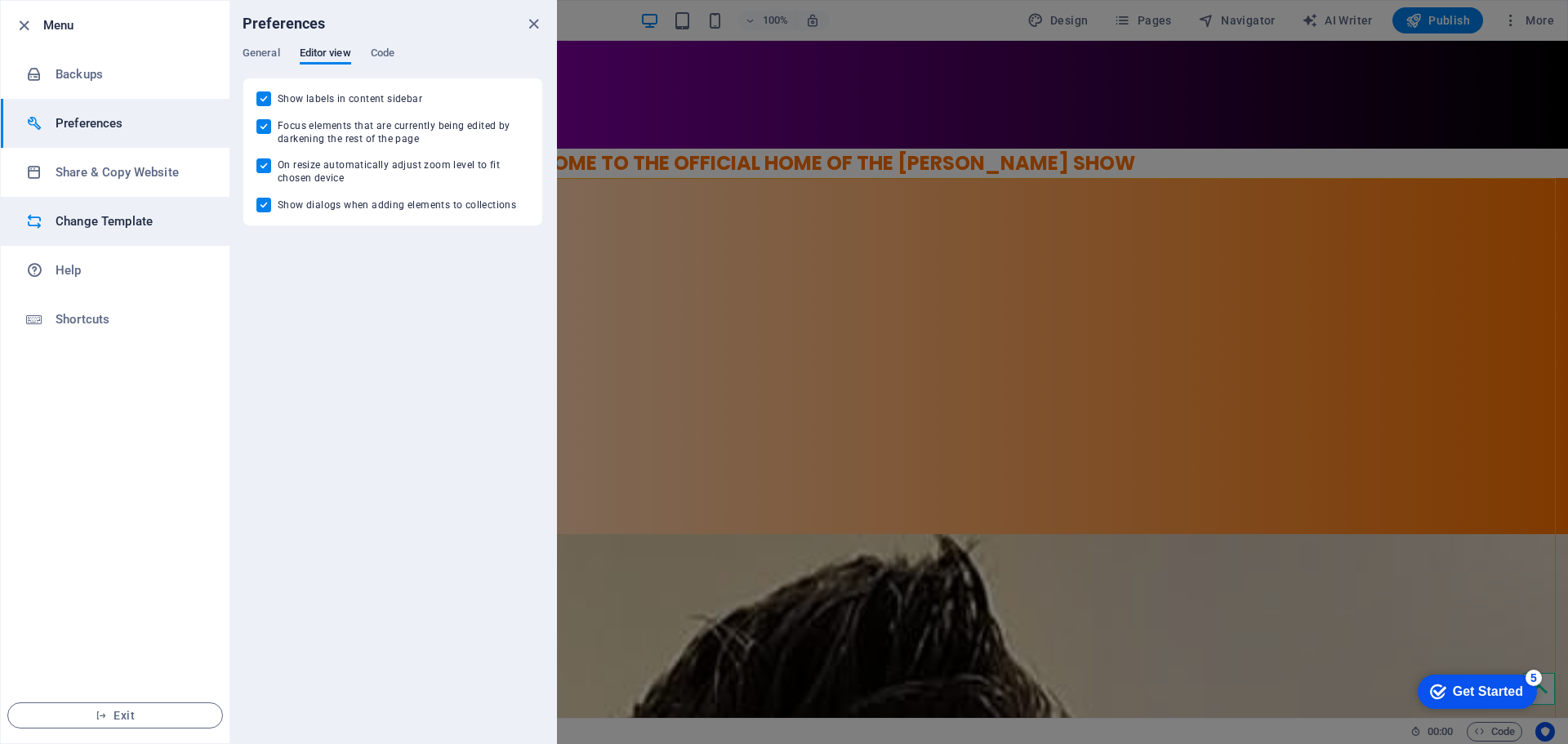
click at [142, 209] on li "Change Template" at bounding box center [115, 221] width 228 height 49
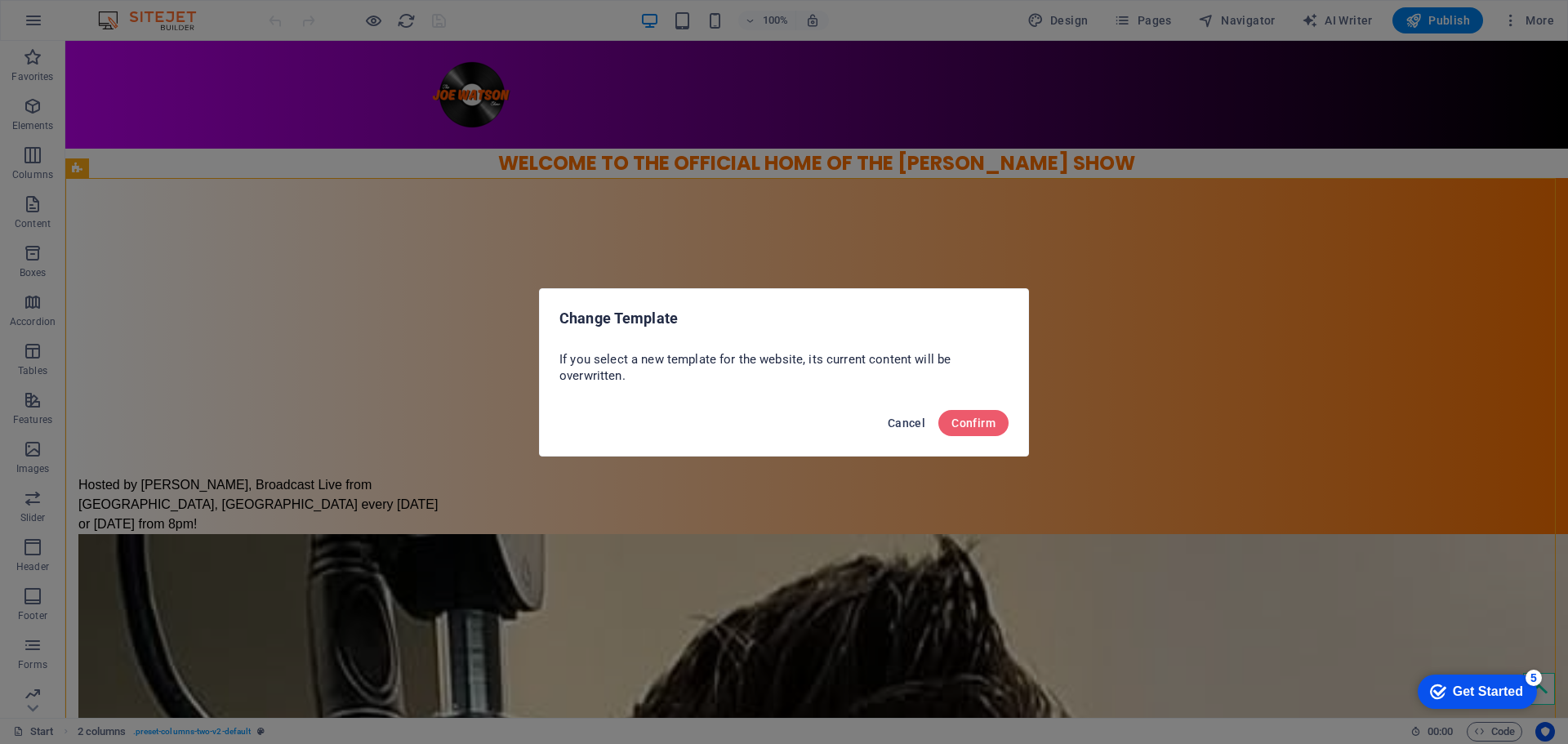
click at [899, 418] on span "Cancel" at bounding box center [906, 422] width 38 height 13
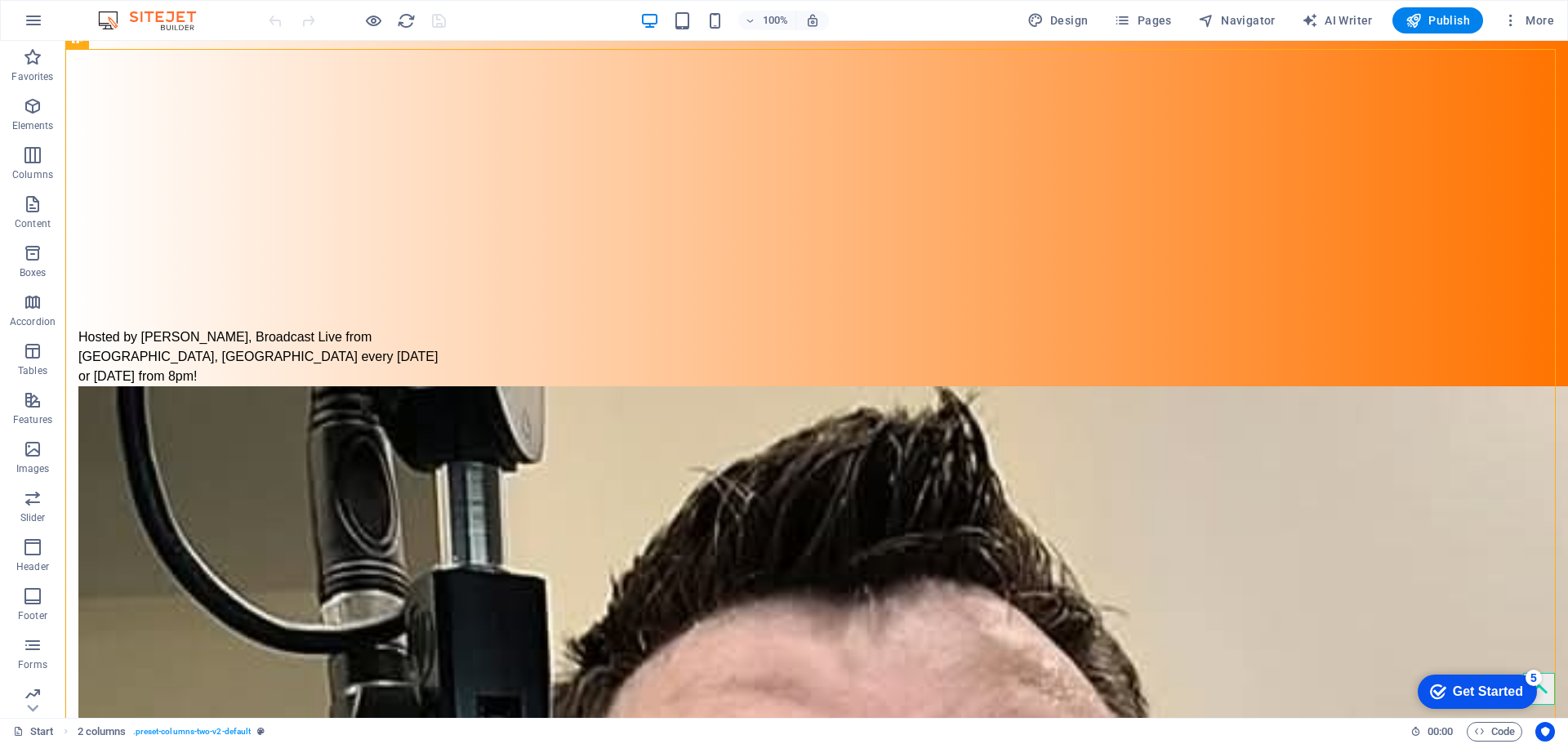
scroll to position [156, 0]
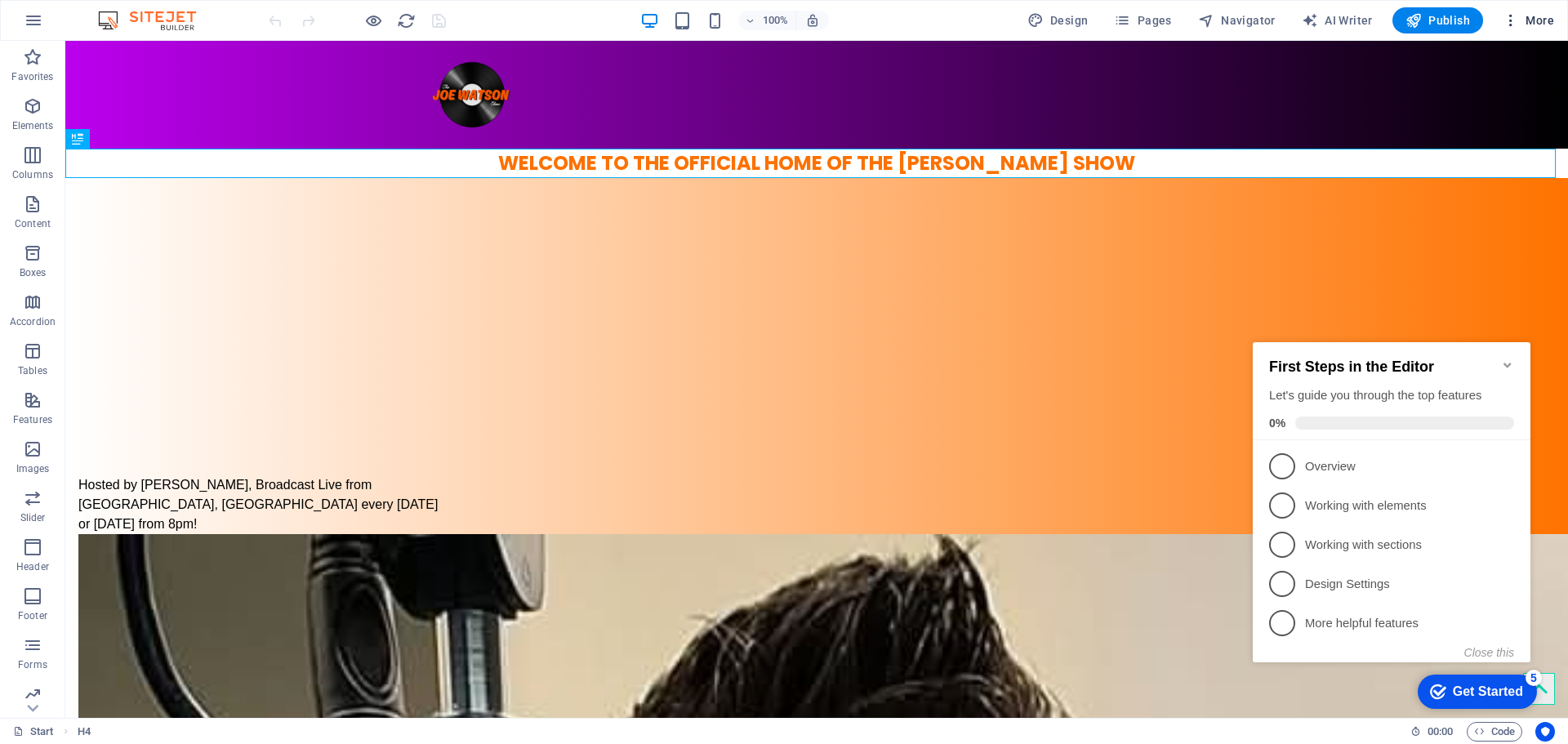
click at [1505, 18] on icon "button" at bounding box center [1511, 20] width 17 height 17
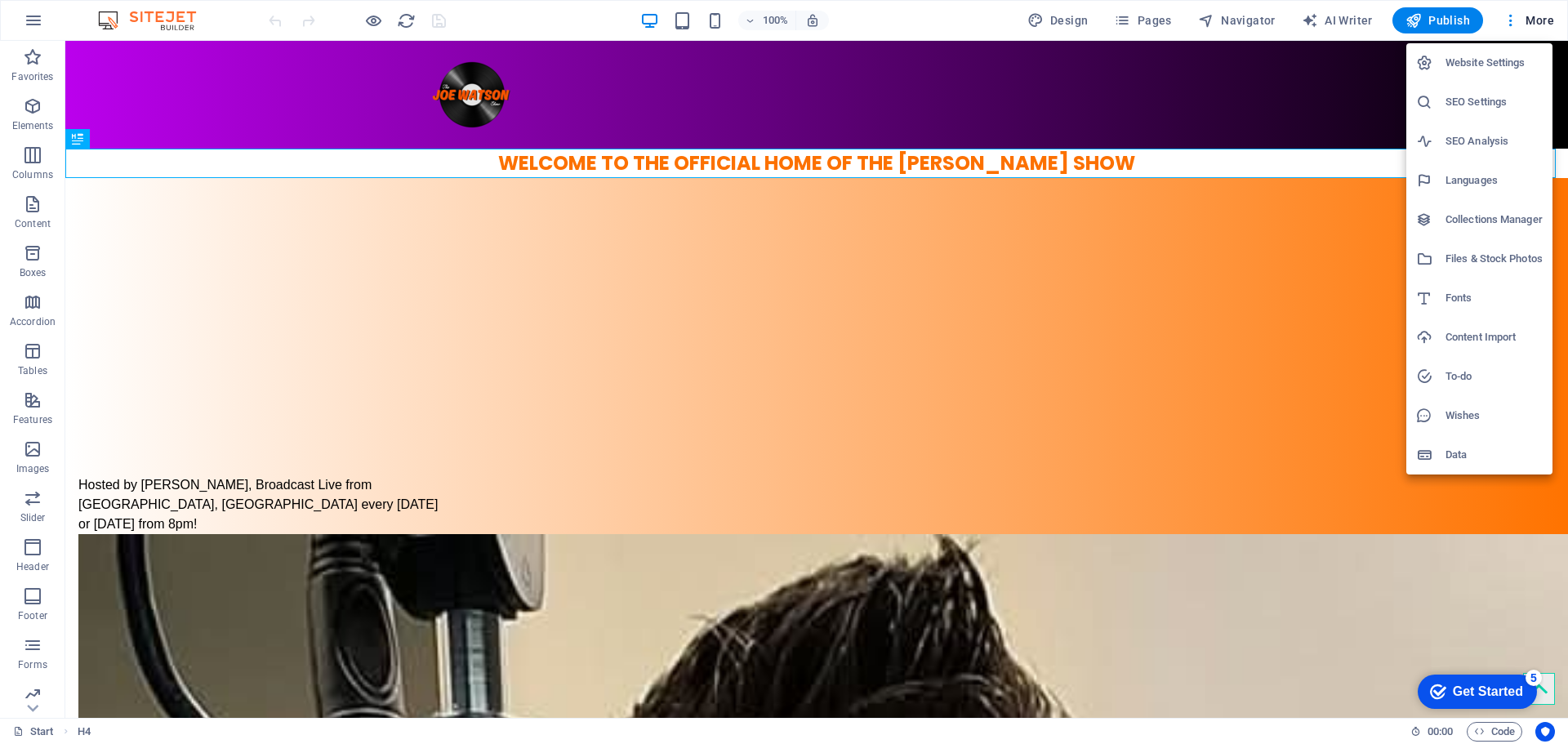
click at [27, 561] on div at bounding box center [784, 372] width 1568 height 744
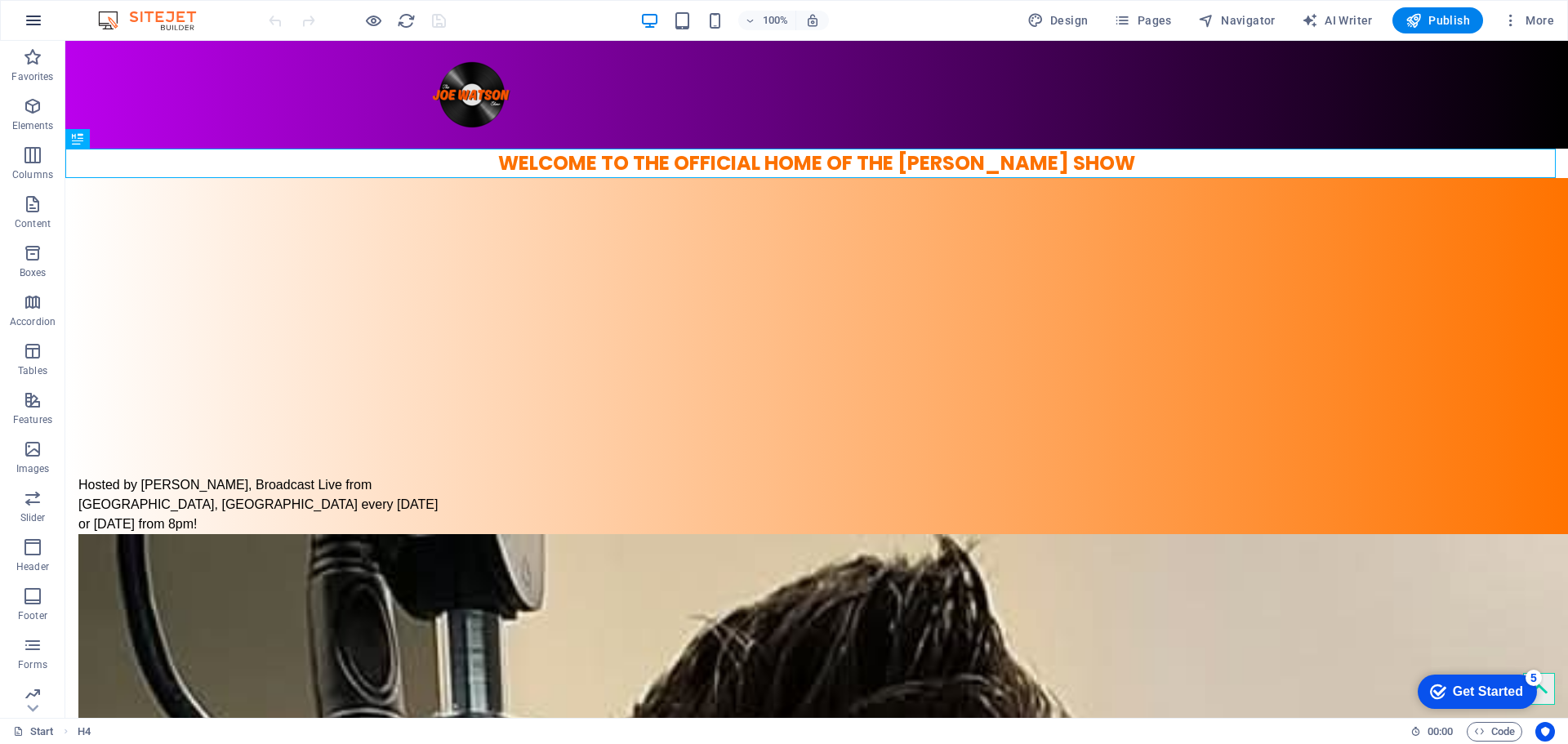
click at [34, 19] on icon "button" at bounding box center [33, 20] width 19 height 19
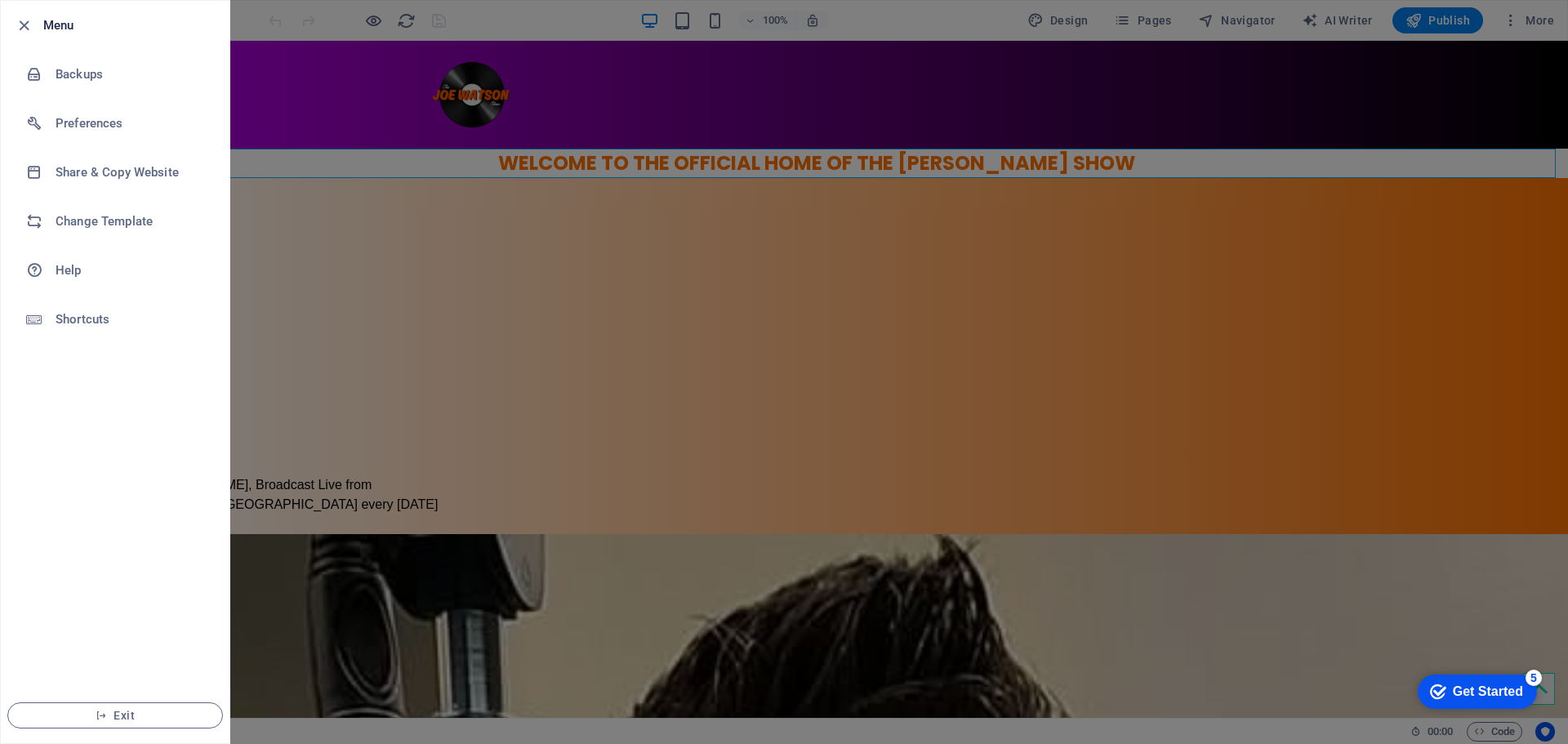
drag, startPoint x: 273, startPoint y: 244, endPoint x: 294, endPoint y: 218, distance: 33.4
click at [273, 244] on div at bounding box center [784, 372] width 1568 height 744
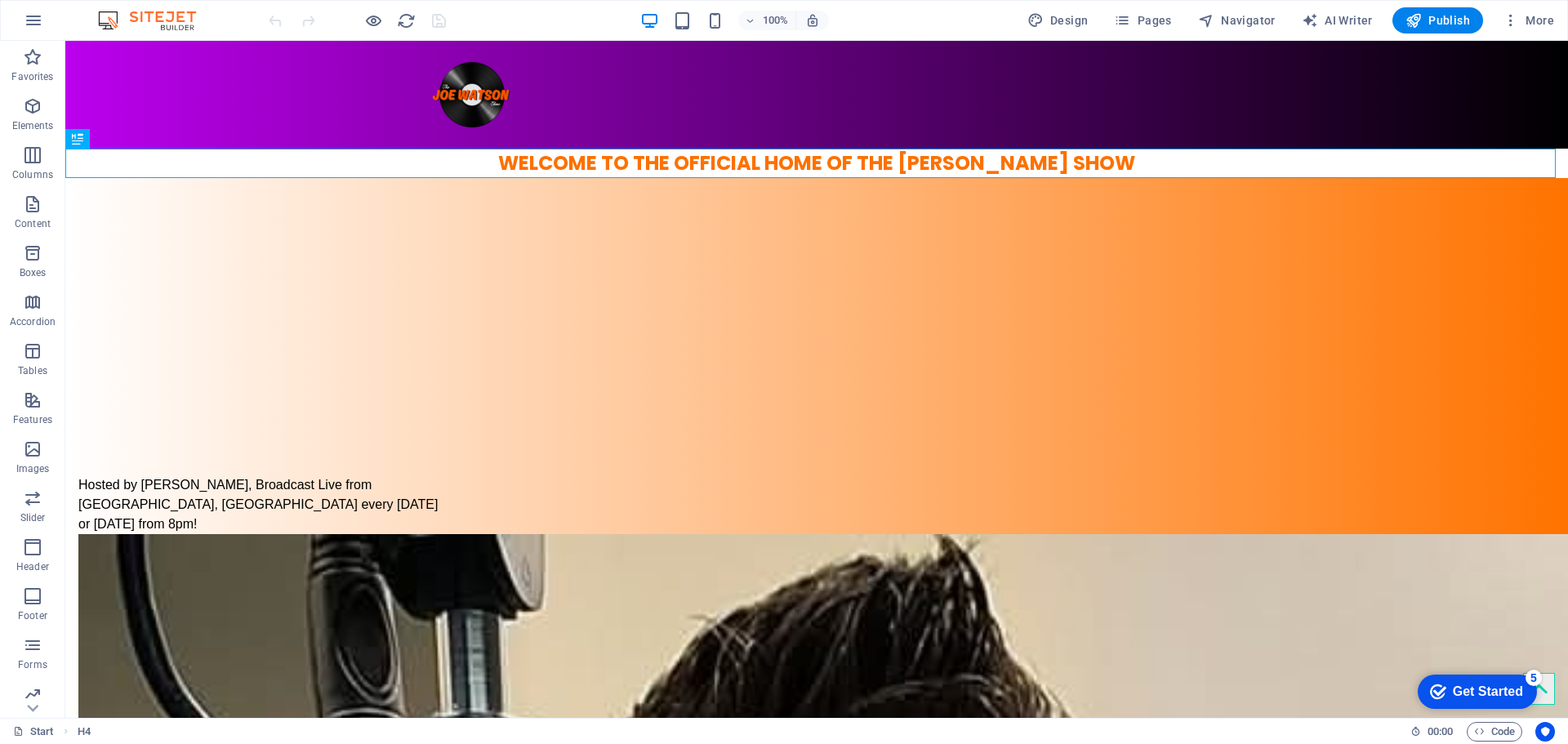
click at [190, 22] on img at bounding box center [155, 20] width 123 height 19
click at [1531, 24] on span "More" at bounding box center [1528, 20] width 51 height 17
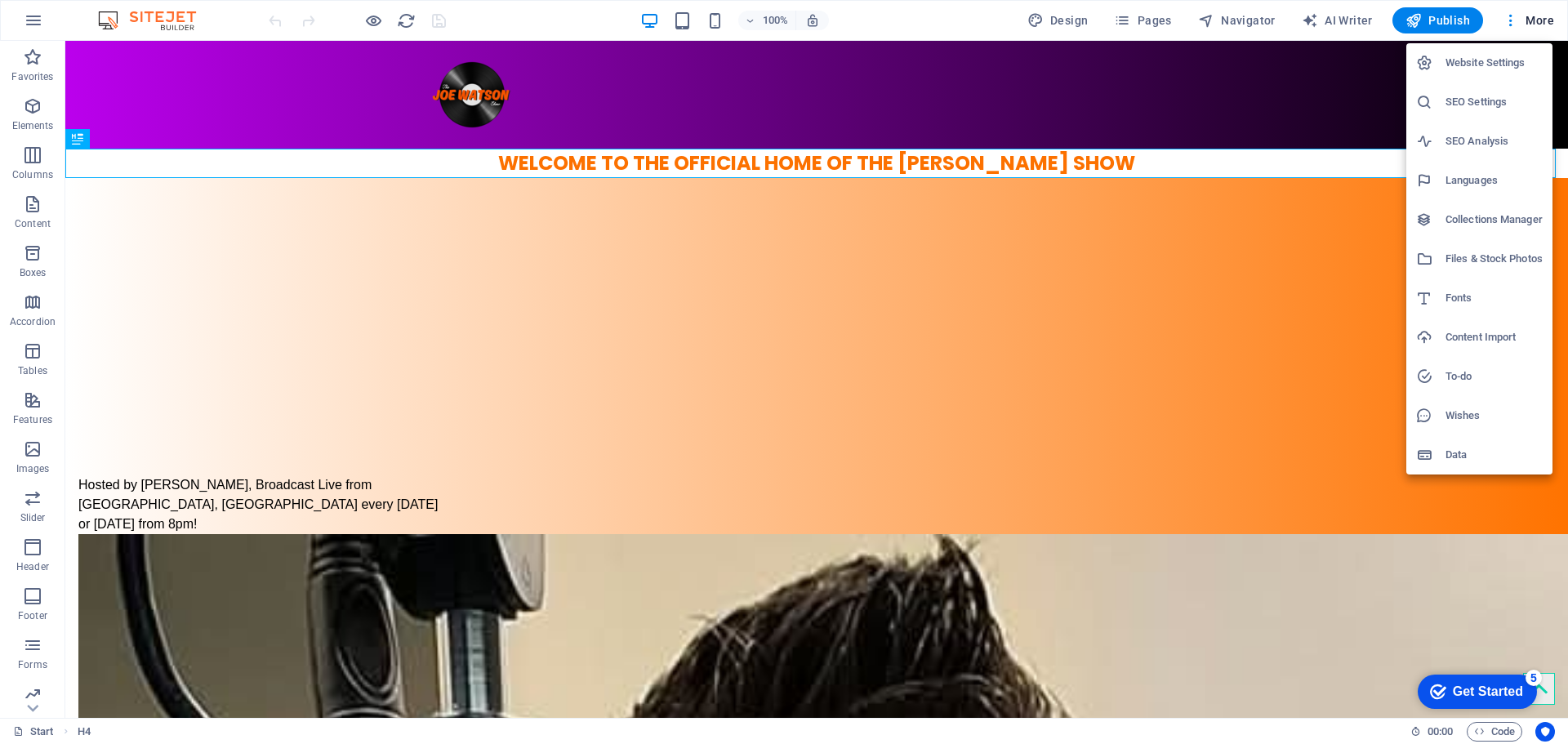
click at [1130, 15] on div at bounding box center [784, 372] width 1568 height 744
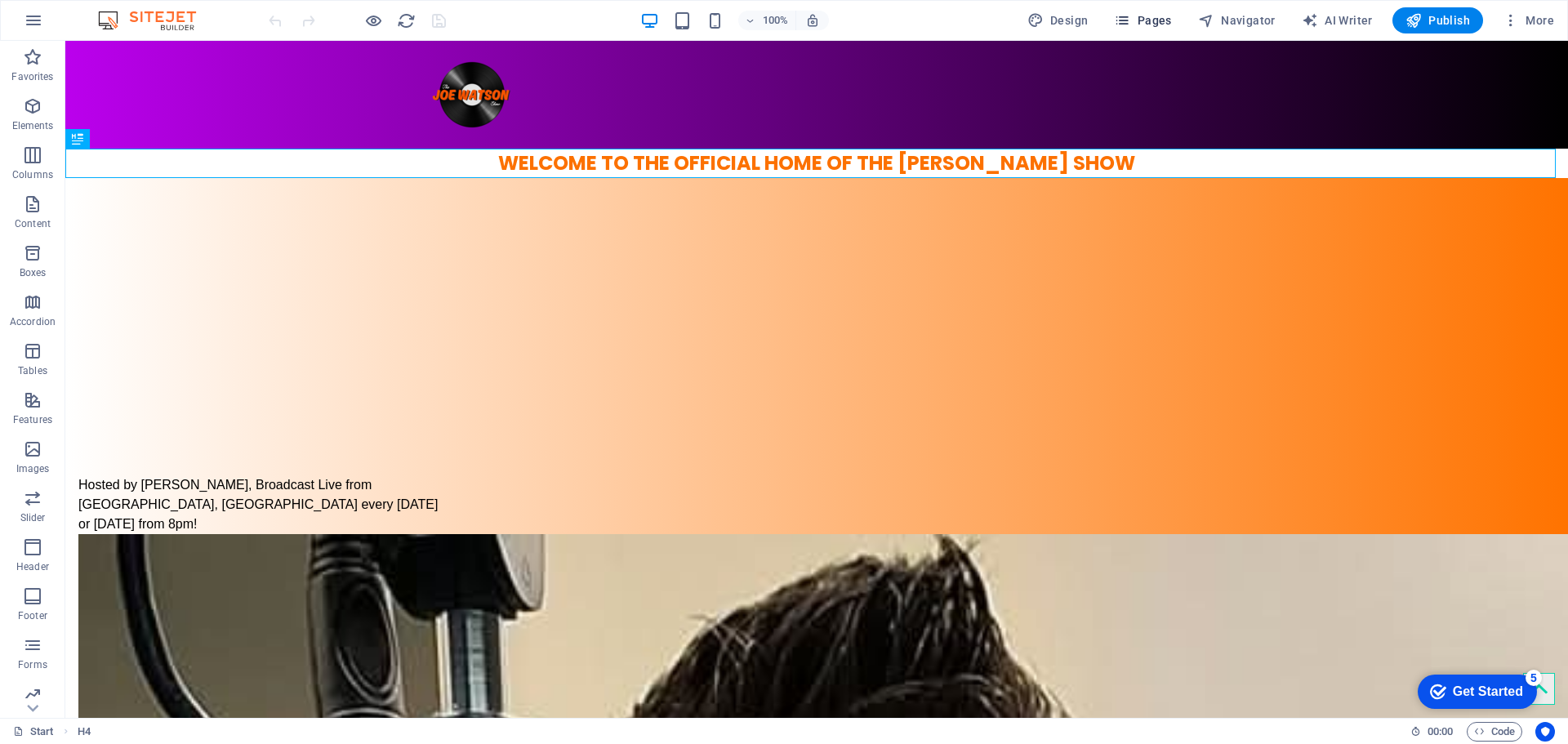
click at [1137, 19] on span "Pages" at bounding box center [1142, 20] width 57 height 17
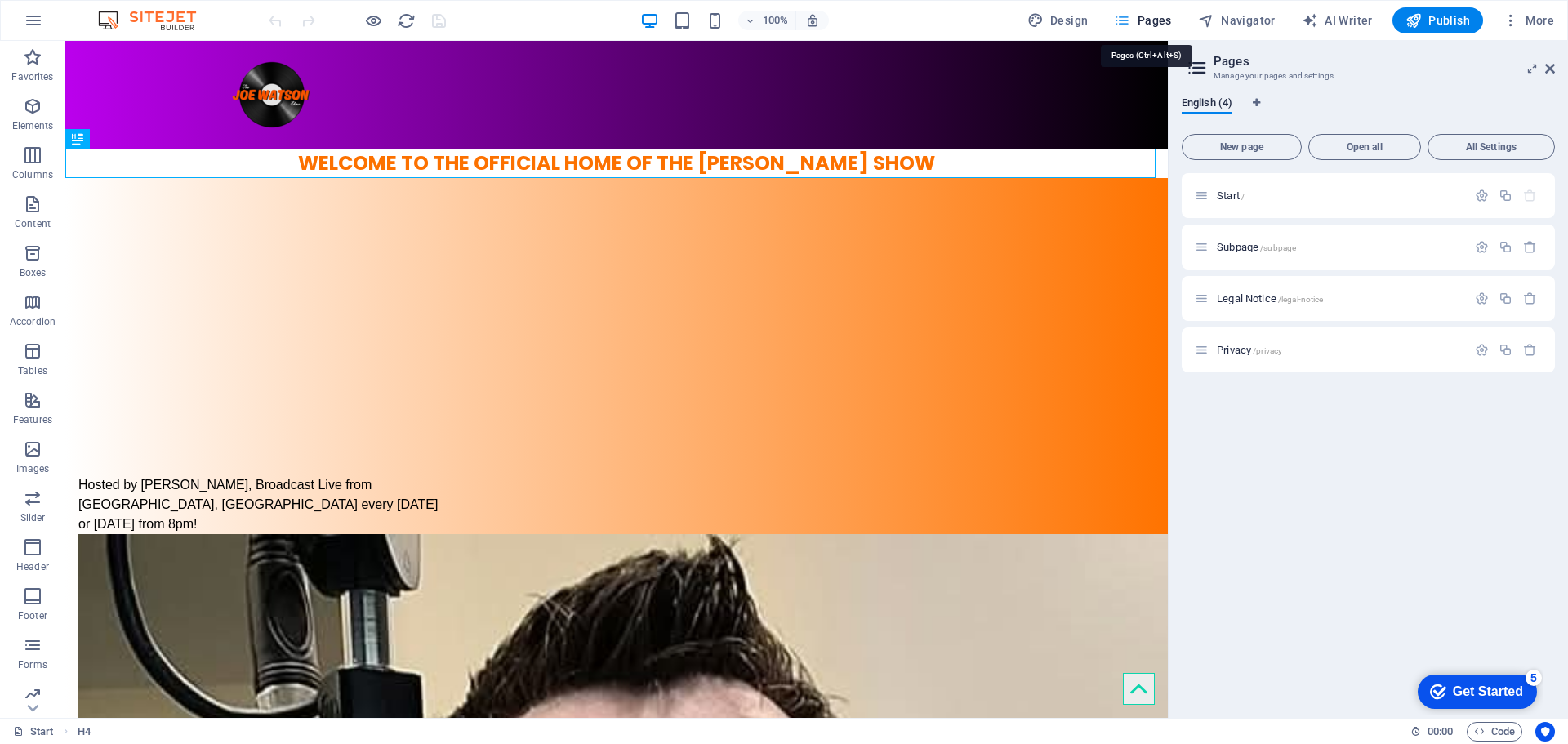
click at [1126, 17] on icon "button" at bounding box center [1122, 20] width 17 height 17
click at [1522, 27] on span "More" at bounding box center [1528, 20] width 51 height 17
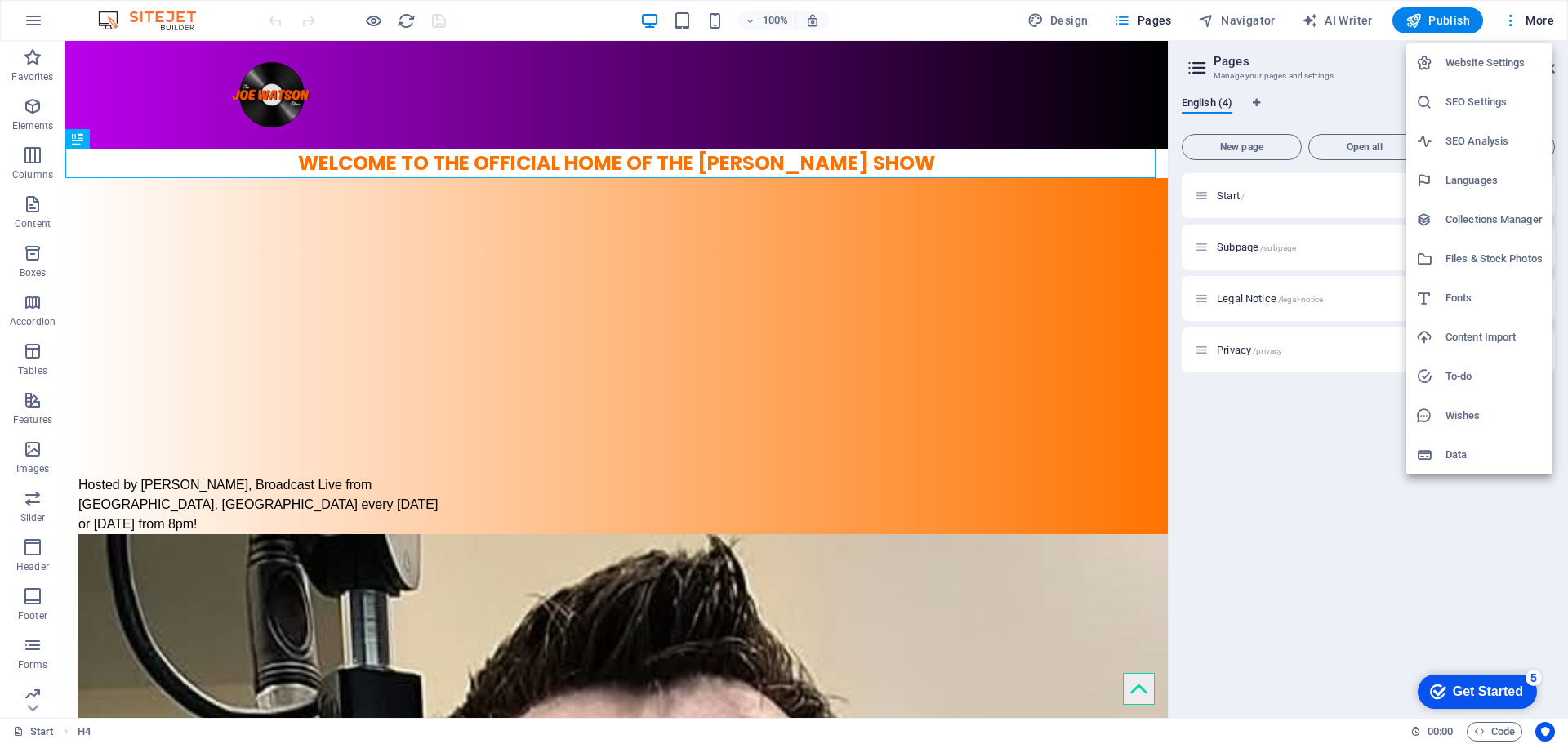
click at [1518, 5] on div at bounding box center [784, 372] width 1568 height 744
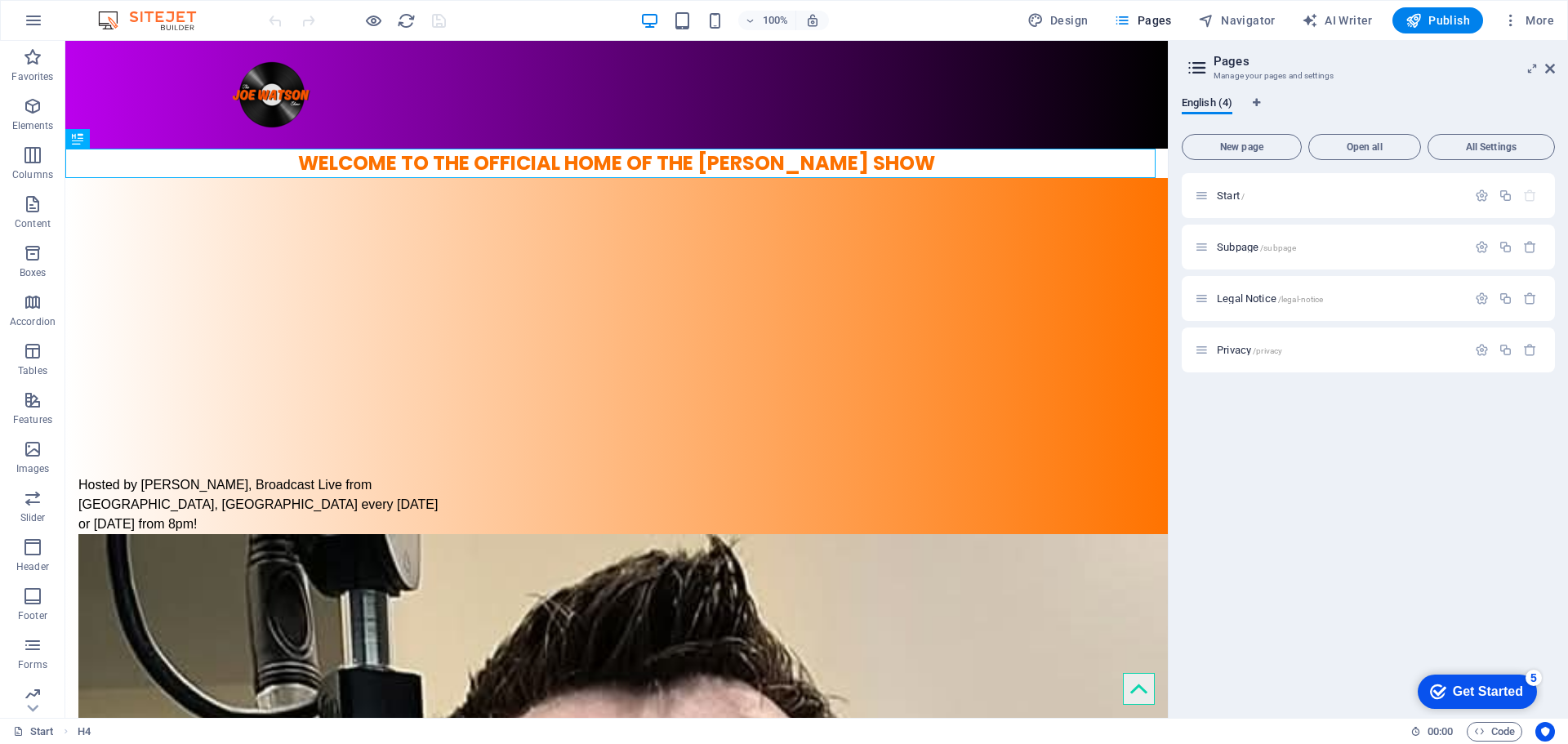
click at [1511, 16] on icon "button" at bounding box center [1511, 20] width 17 height 17
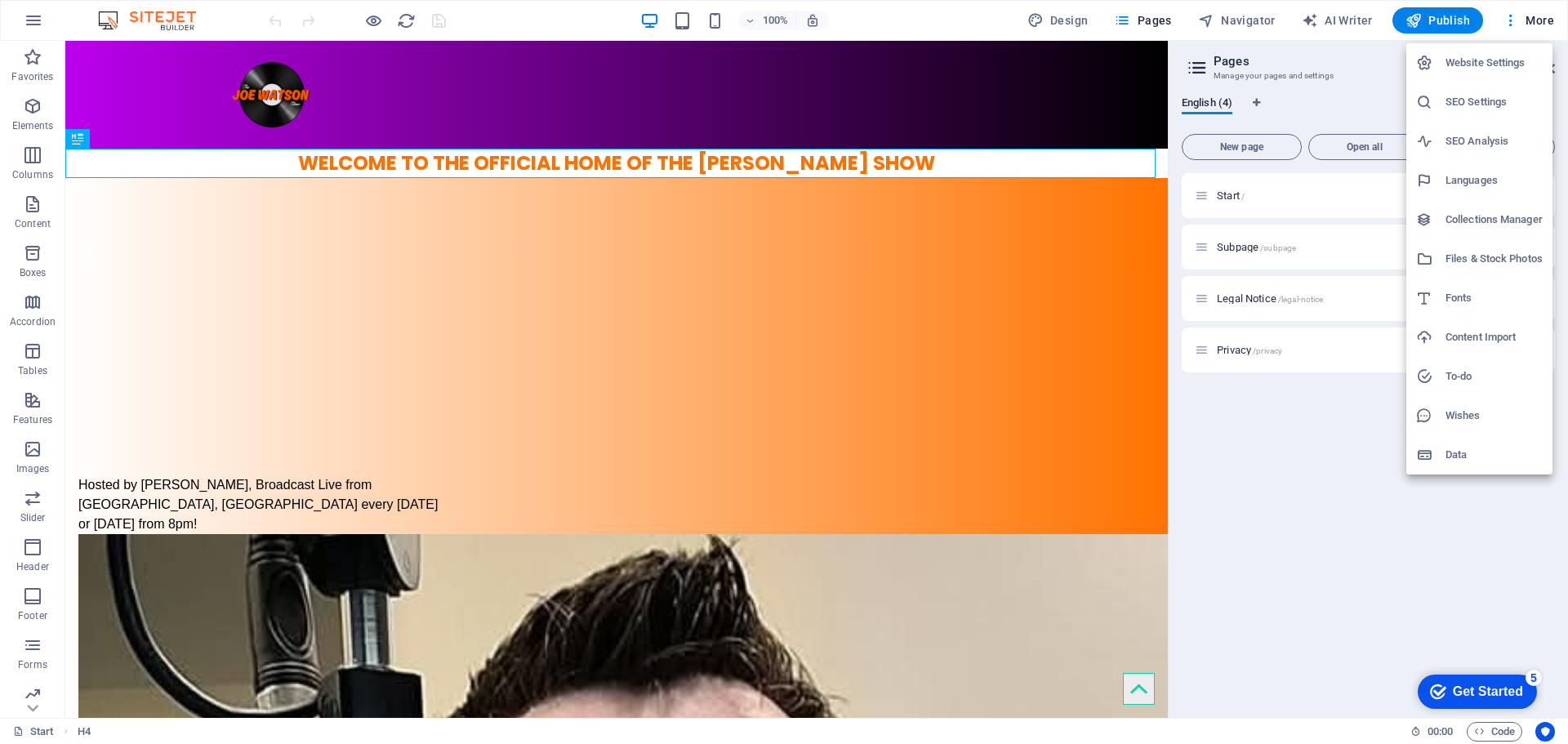
click at [1489, 17] on div at bounding box center [784, 372] width 1568 height 744
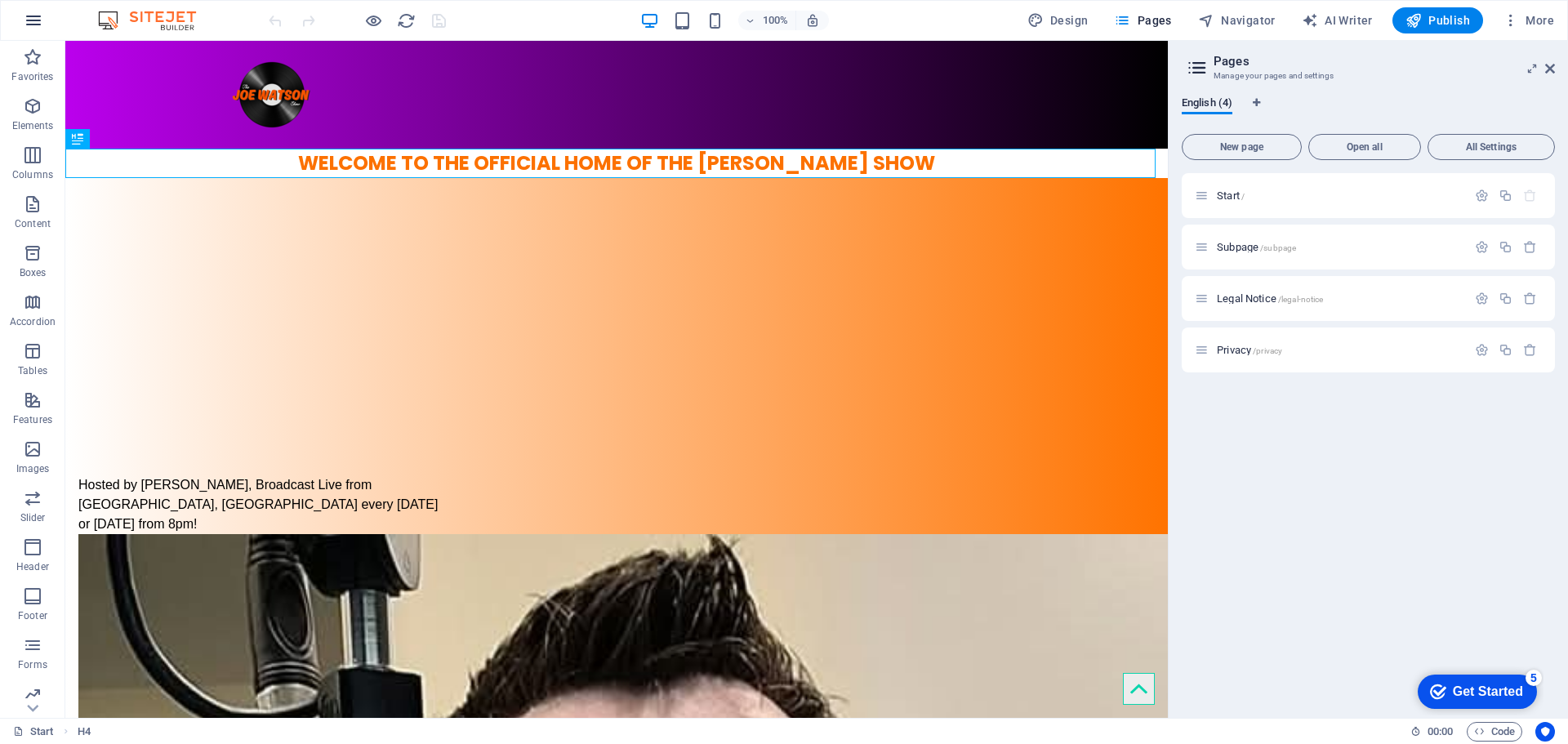
click at [32, 16] on icon "button" at bounding box center [33, 20] width 19 height 19
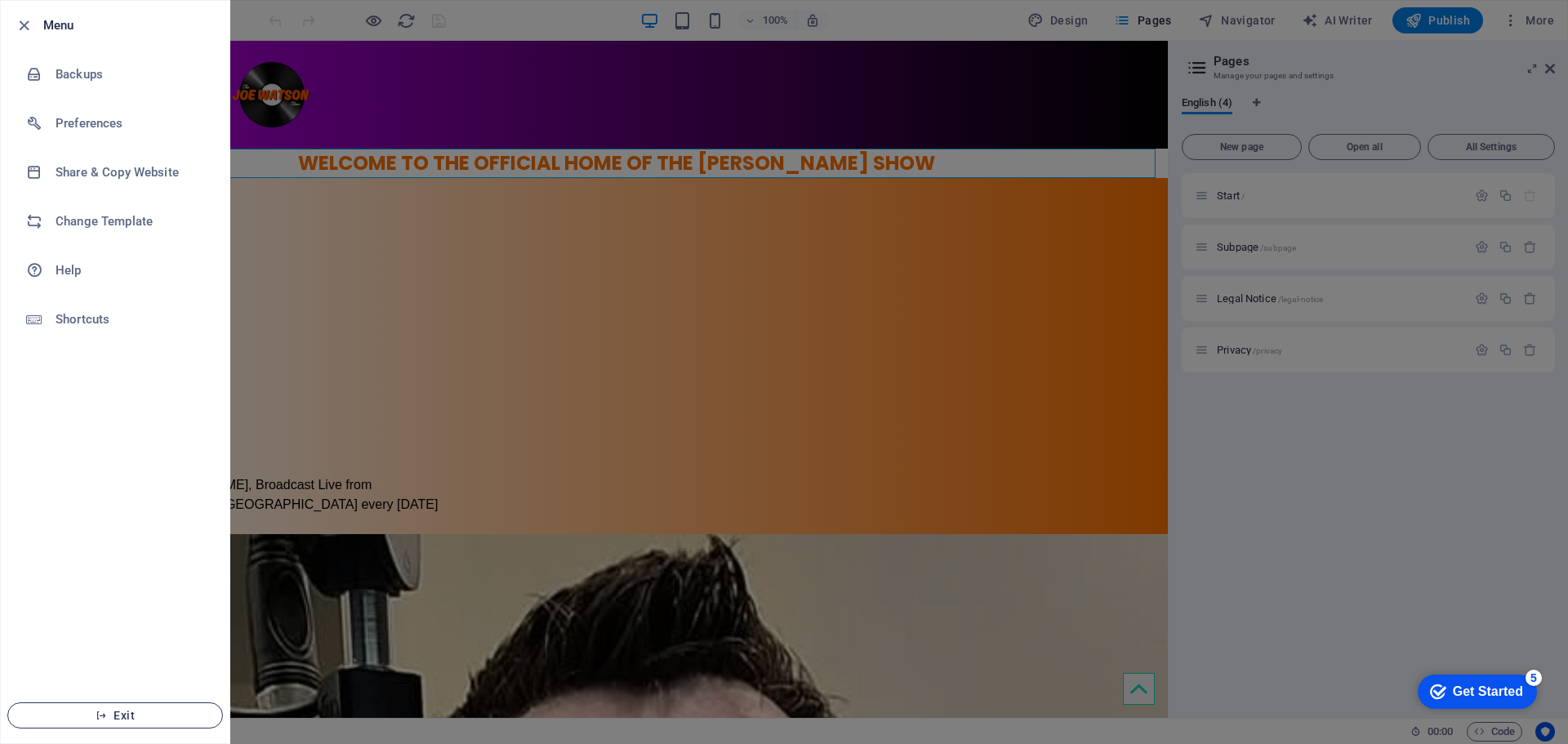
click at [136, 725] on button "Exit" at bounding box center [115, 716] width 216 height 26
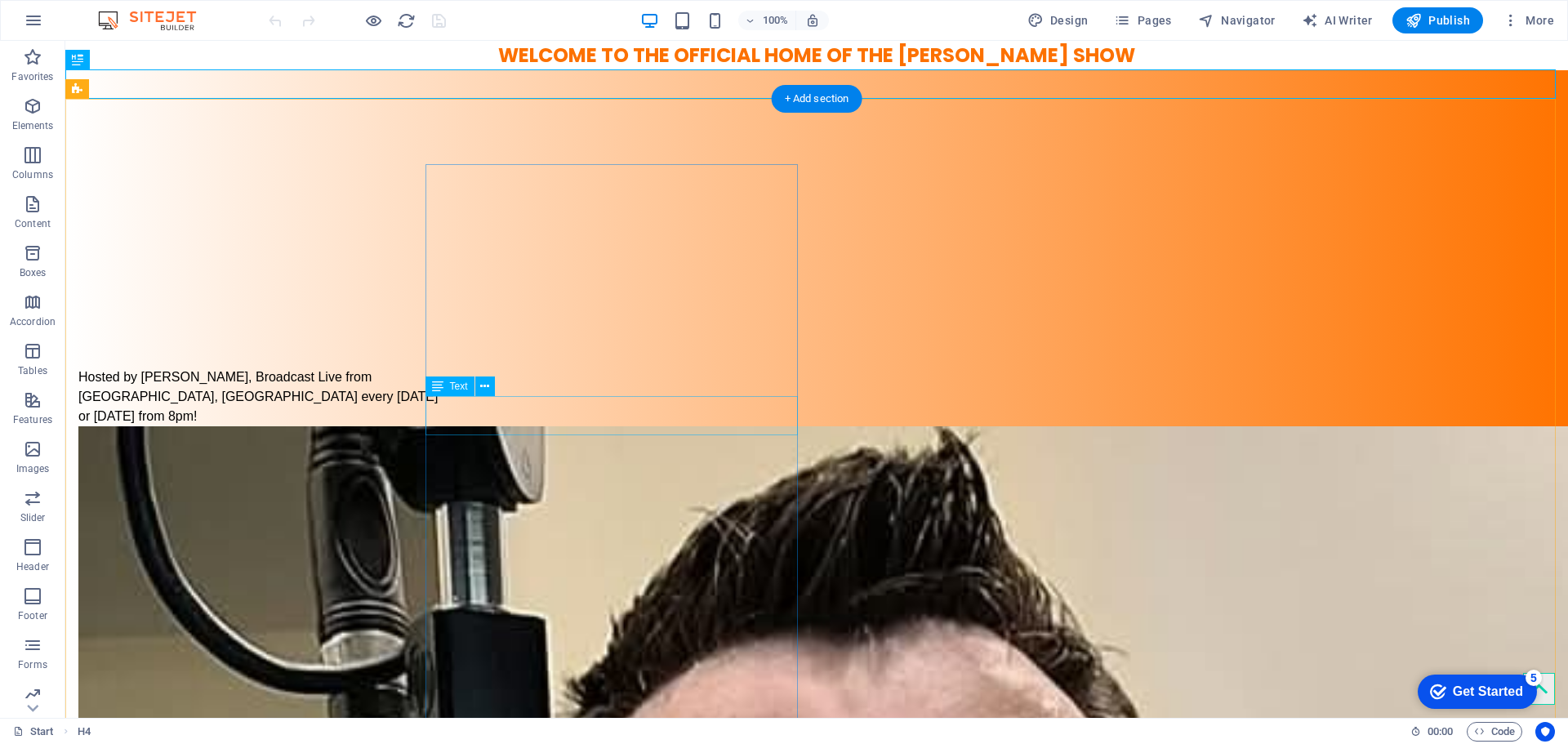
scroll to position [137, 0]
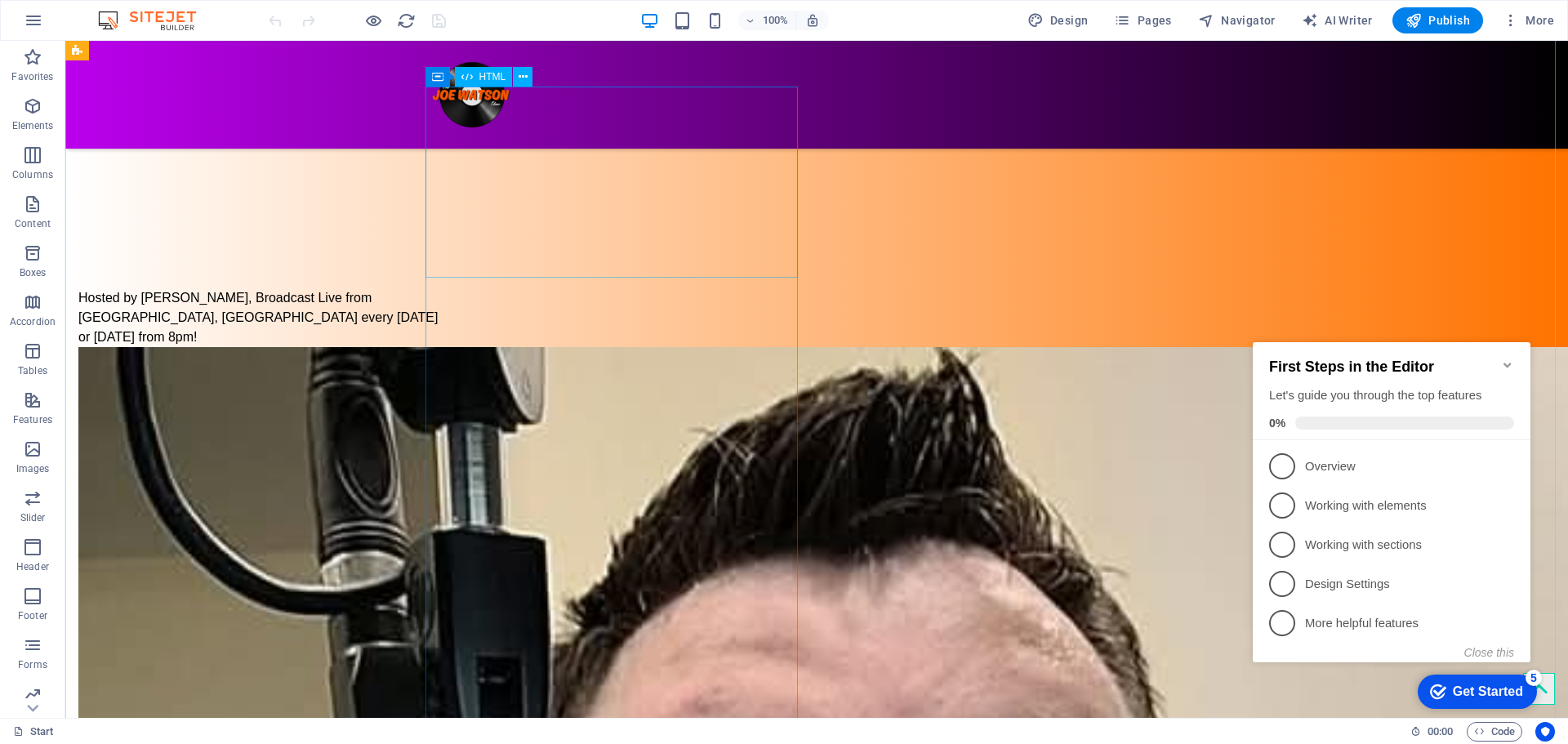
scroll to position [156, 0]
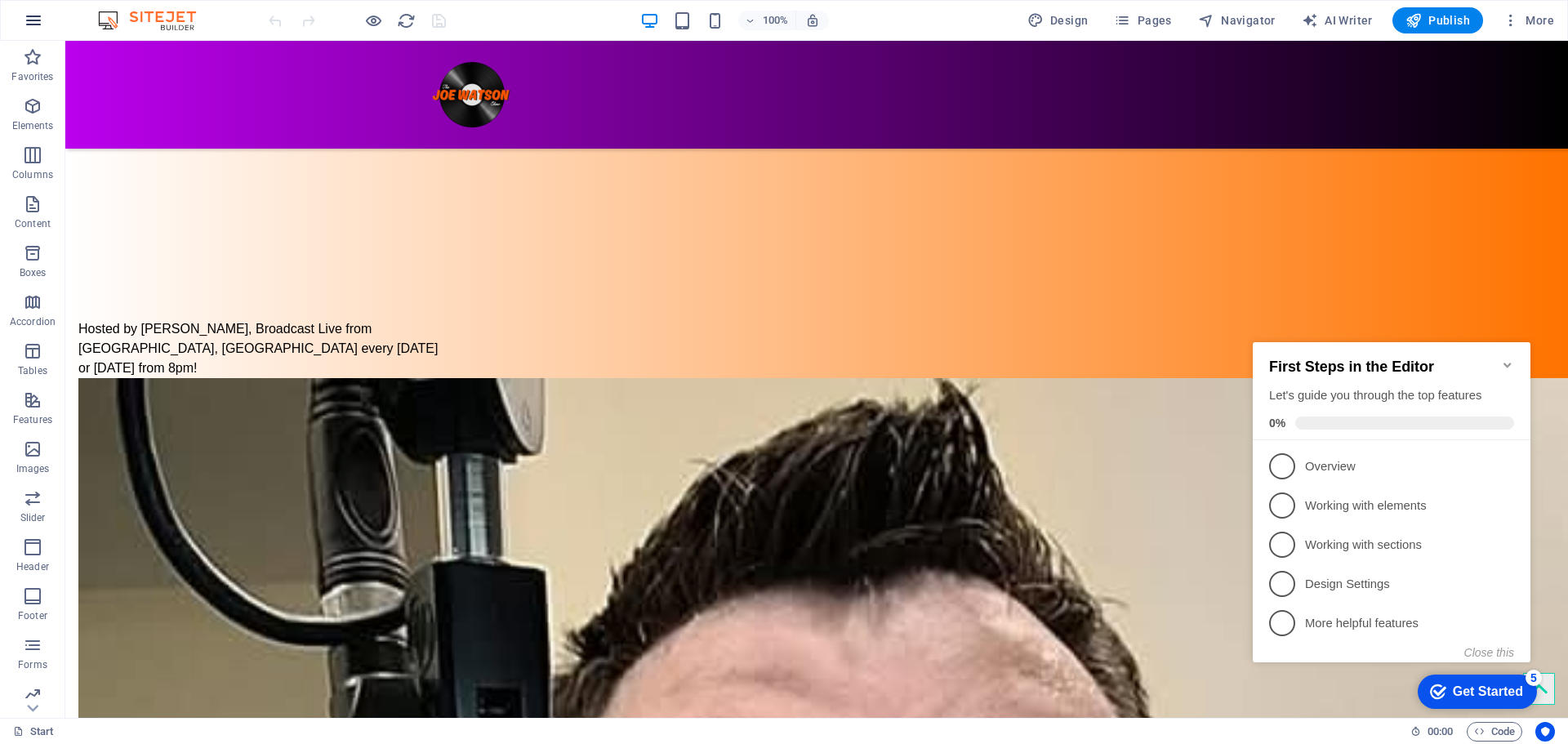
click at [47, 11] on button "button" at bounding box center [33, 20] width 39 height 39
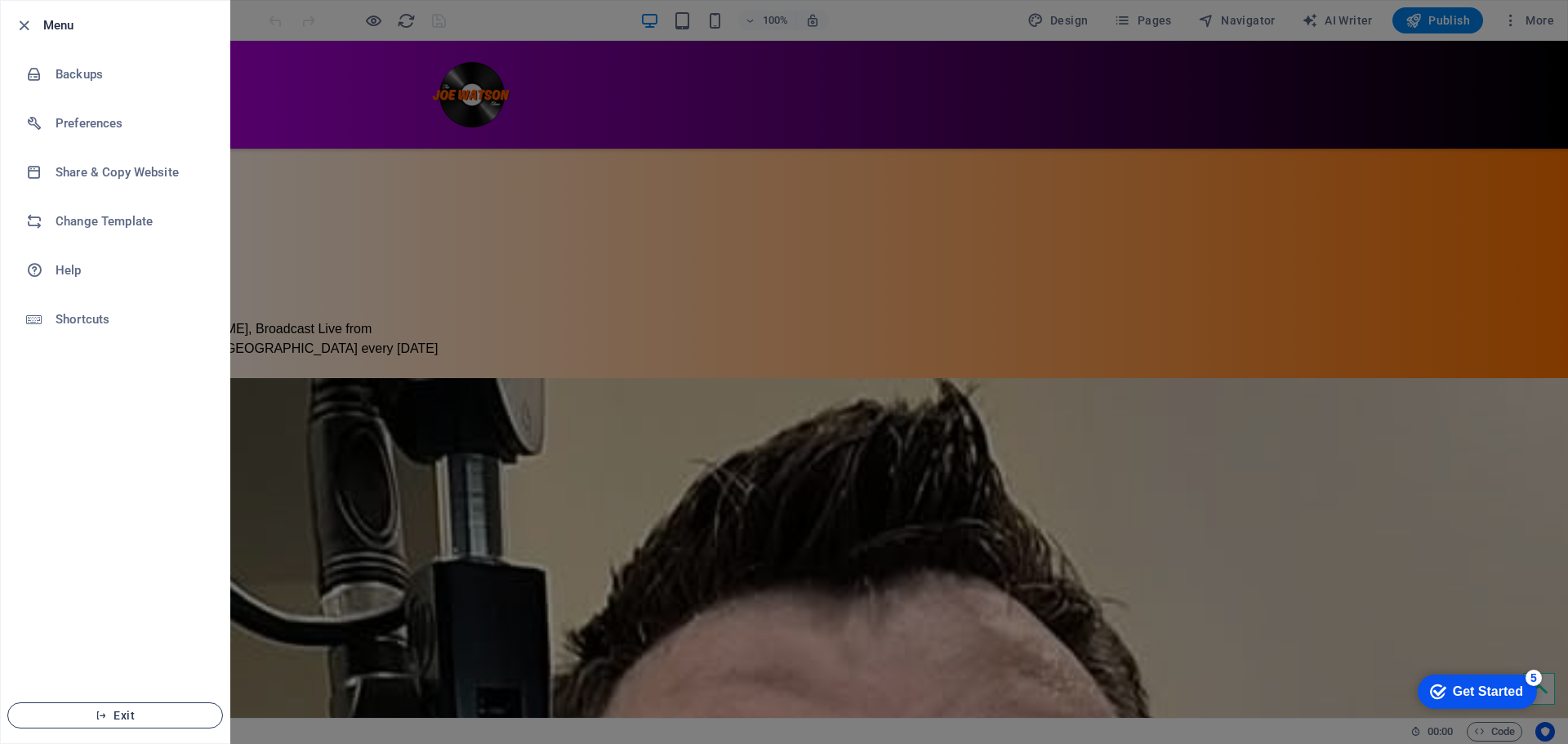
click at [128, 715] on span "Exit" at bounding box center [115, 715] width 188 height 13
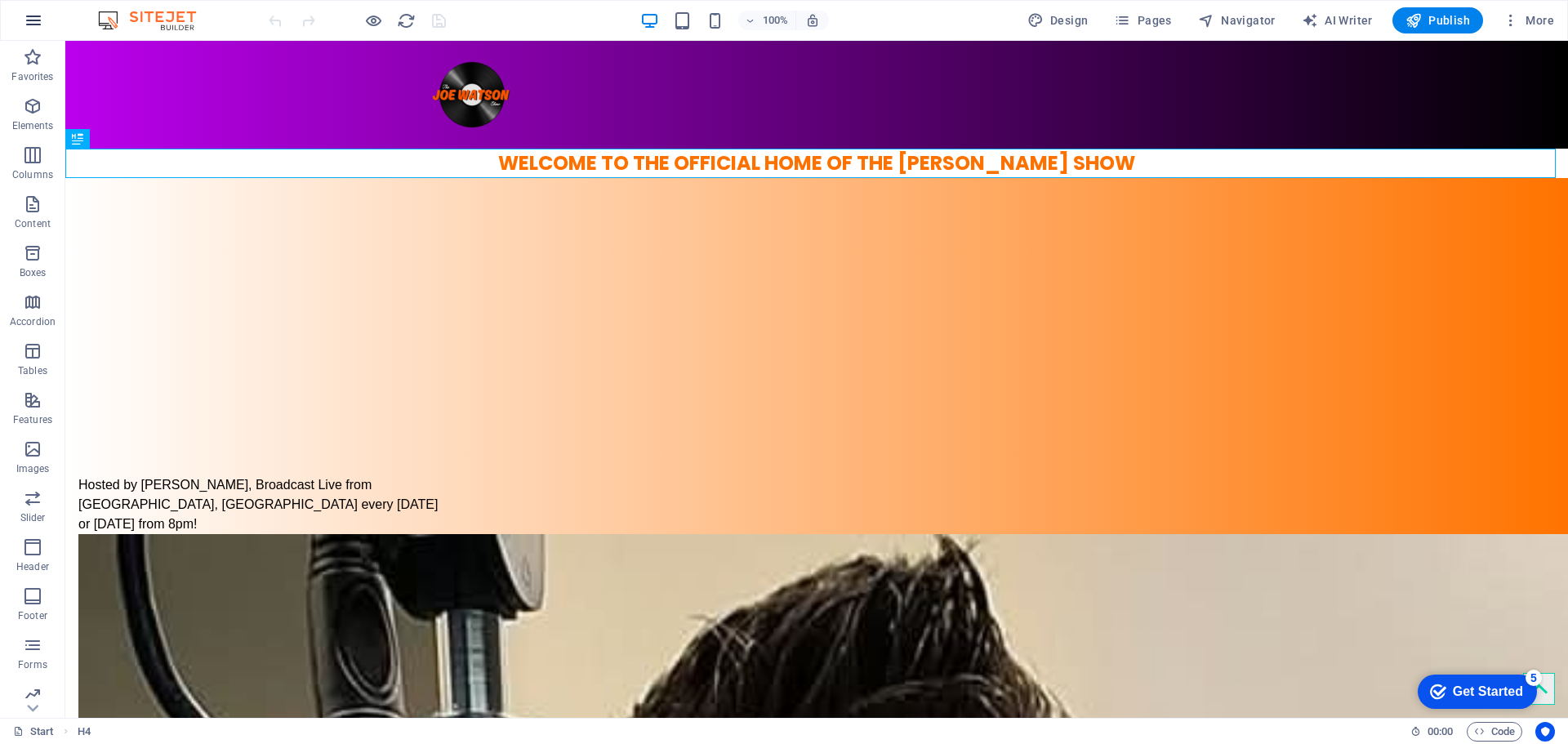
click at [26, 24] on icon "button" at bounding box center [33, 20] width 19 height 19
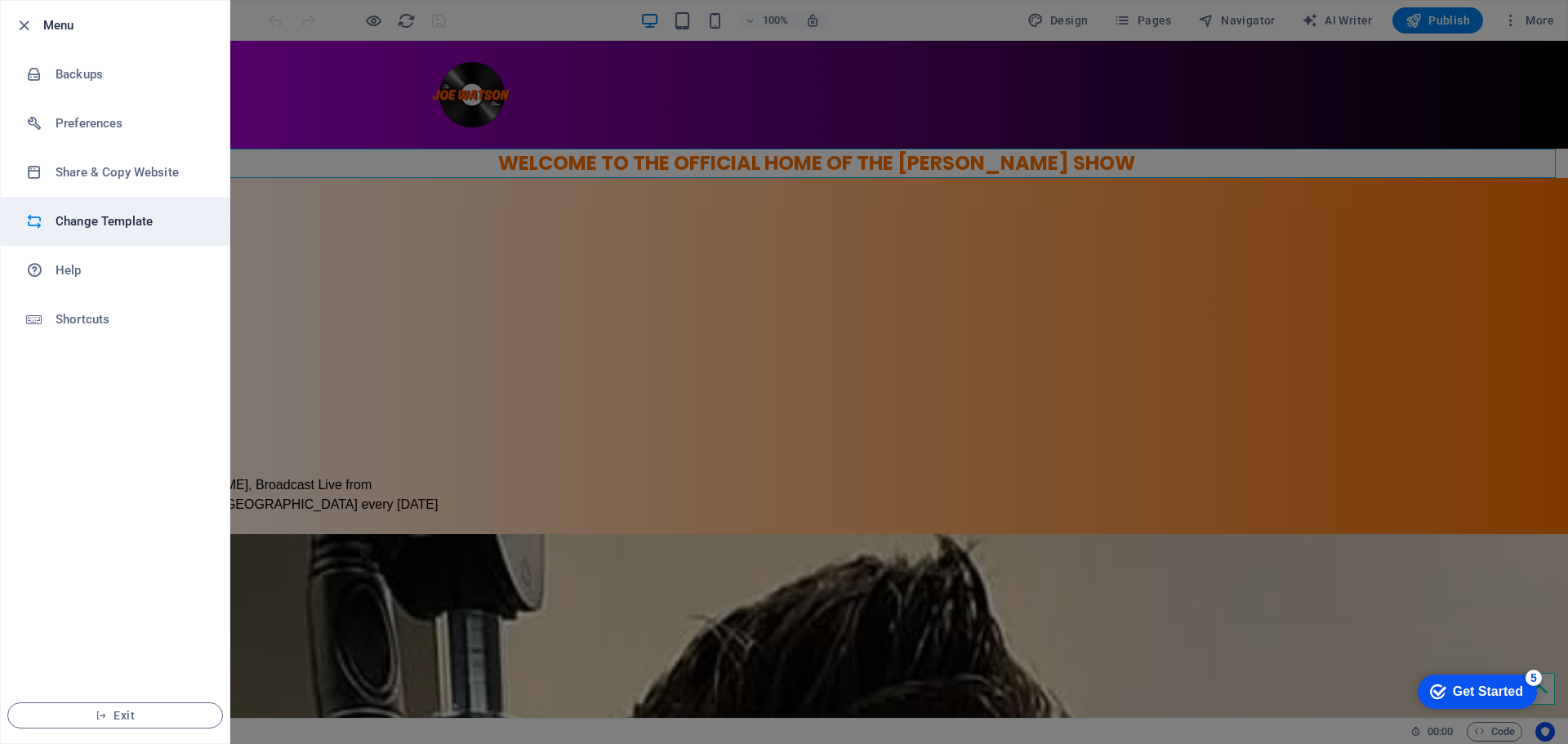
click at [87, 213] on h6 "Change Template" at bounding box center [130, 221] width 151 height 19
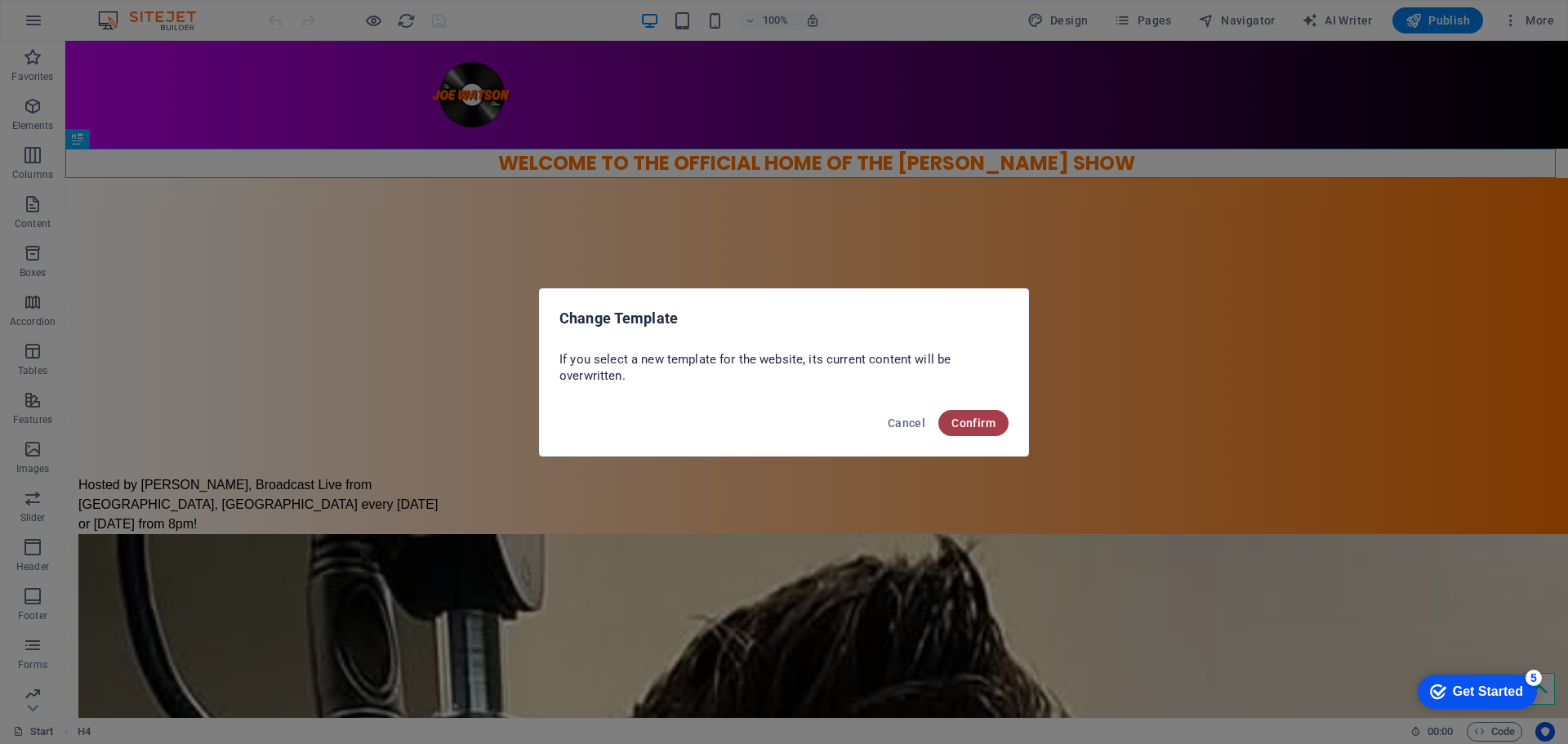
click at [982, 423] on span "Confirm" at bounding box center [973, 422] width 44 height 13
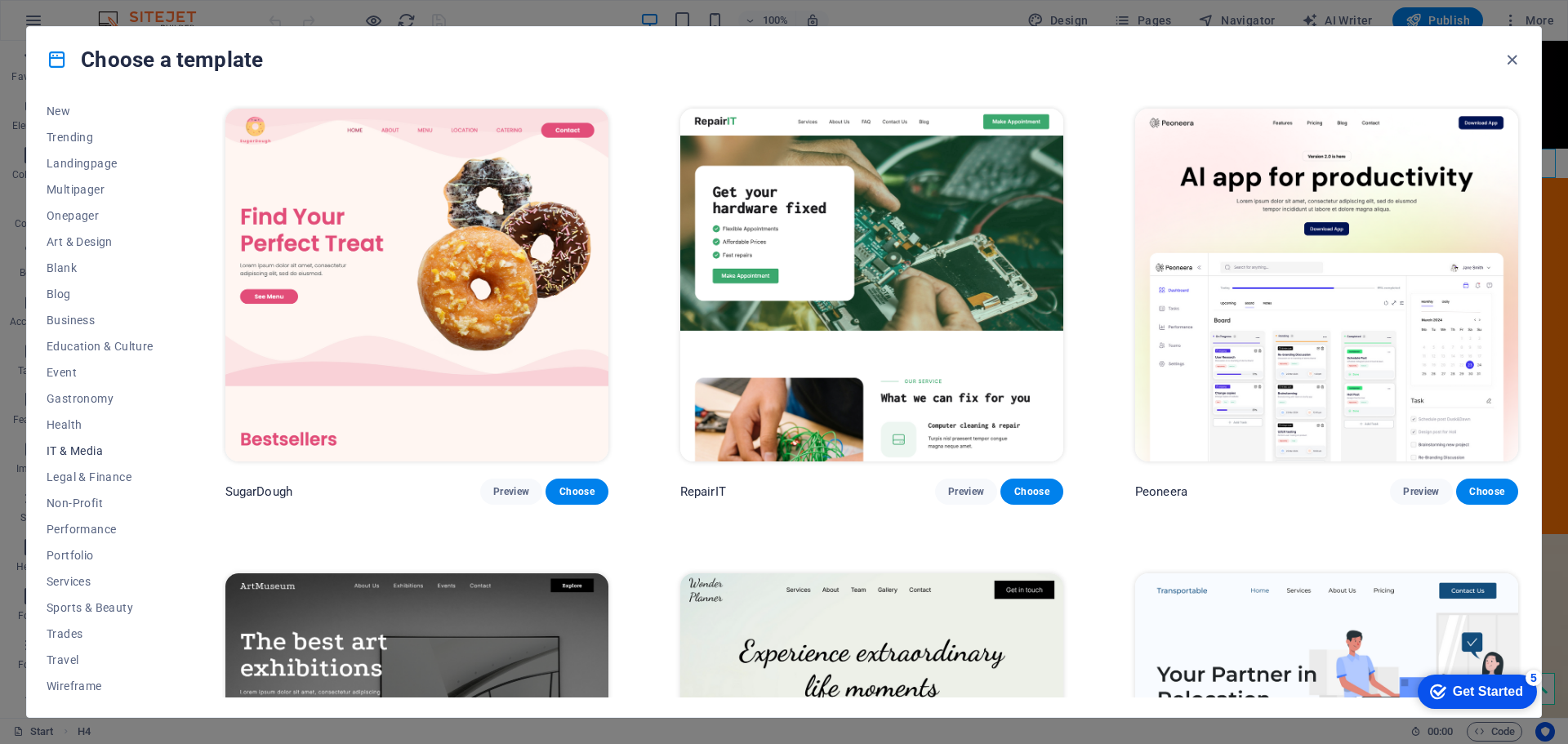
scroll to position [61, 0]
click at [89, 450] on span "IT & Media" at bounding box center [100, 449] width 107 height 13
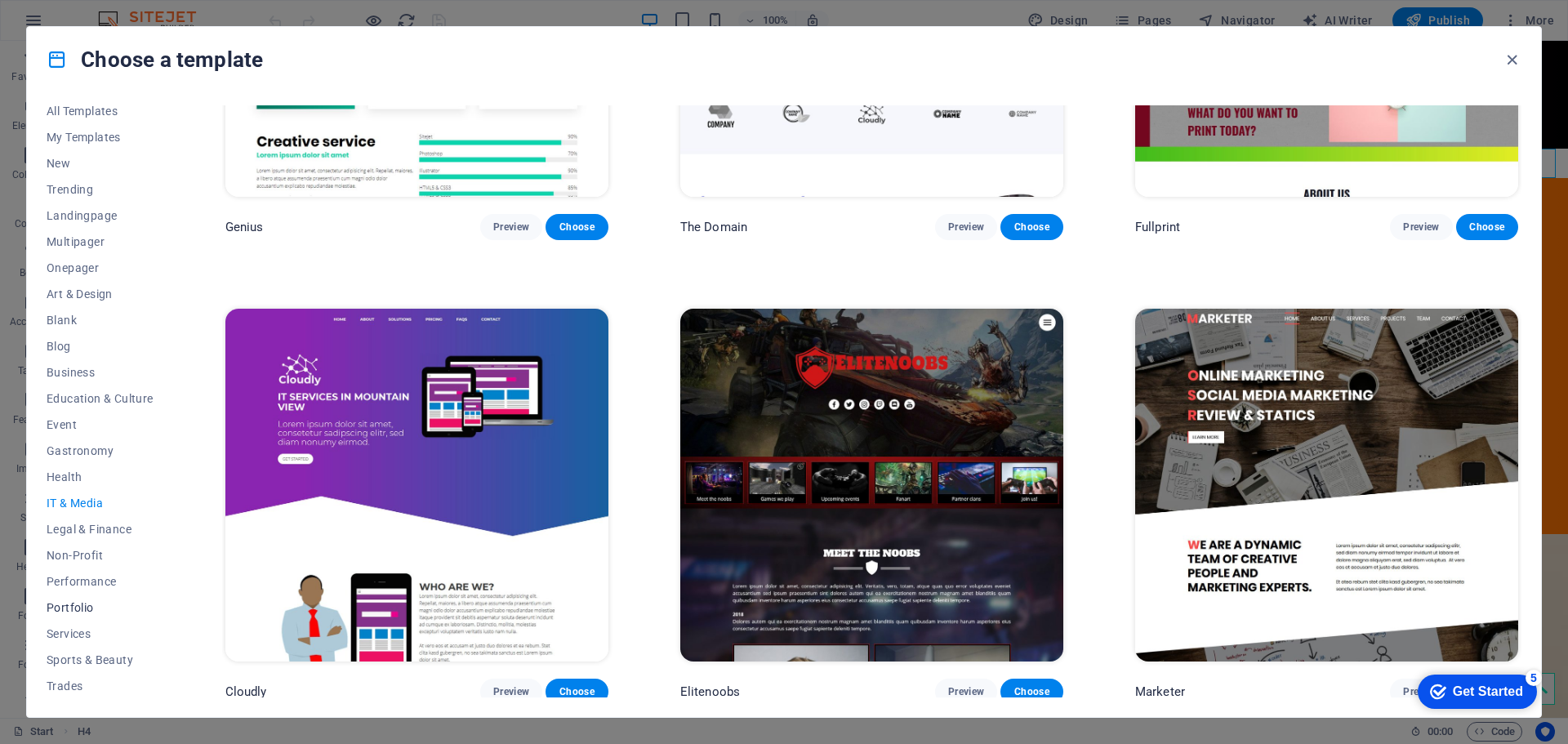
scroll to position [0, 0]
click at [68, 339] on button "Blank" at bounding box center [100, 328] width 107 height 26
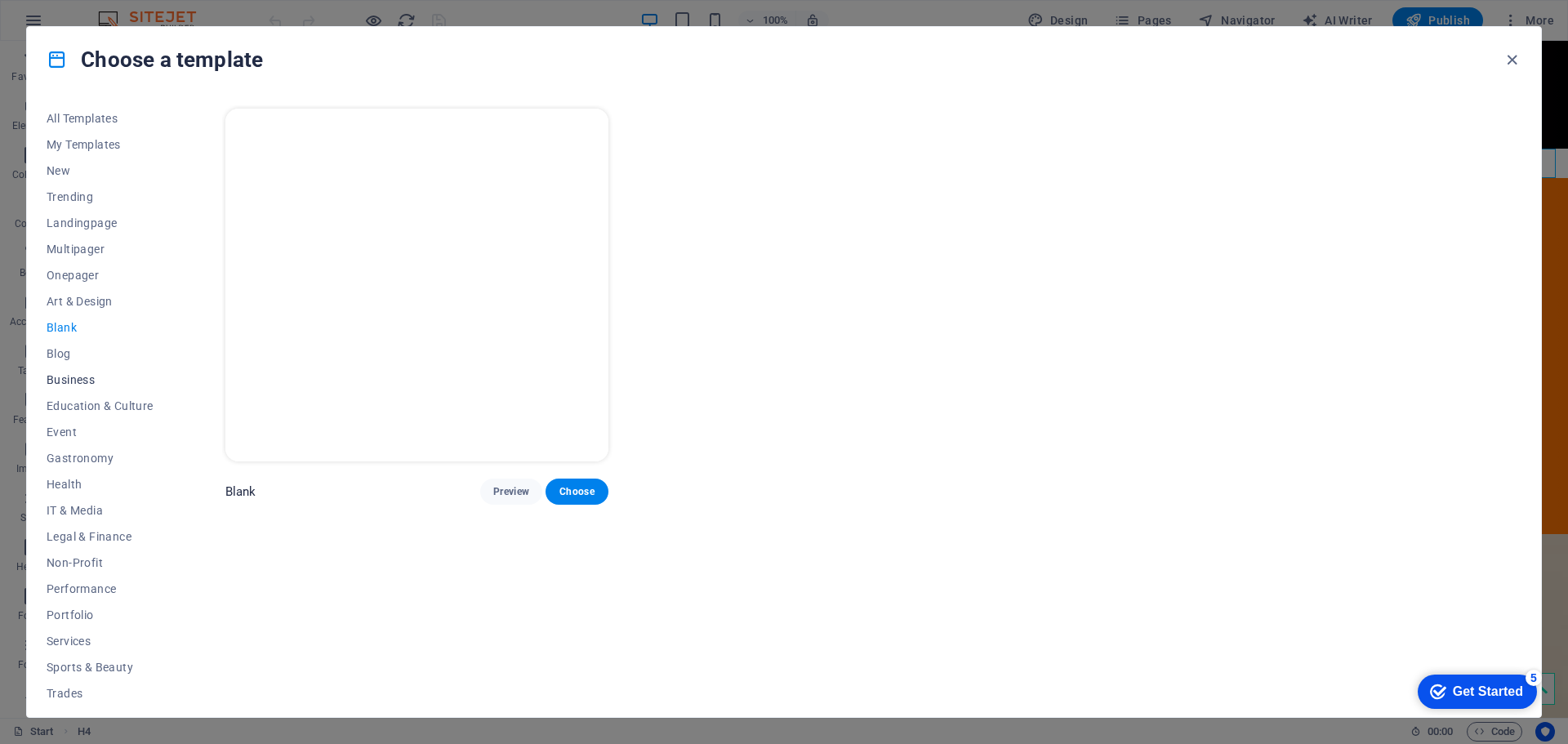
click at [79, 383] on span "Business" at bounding box center [100, 379] width 107 height 13
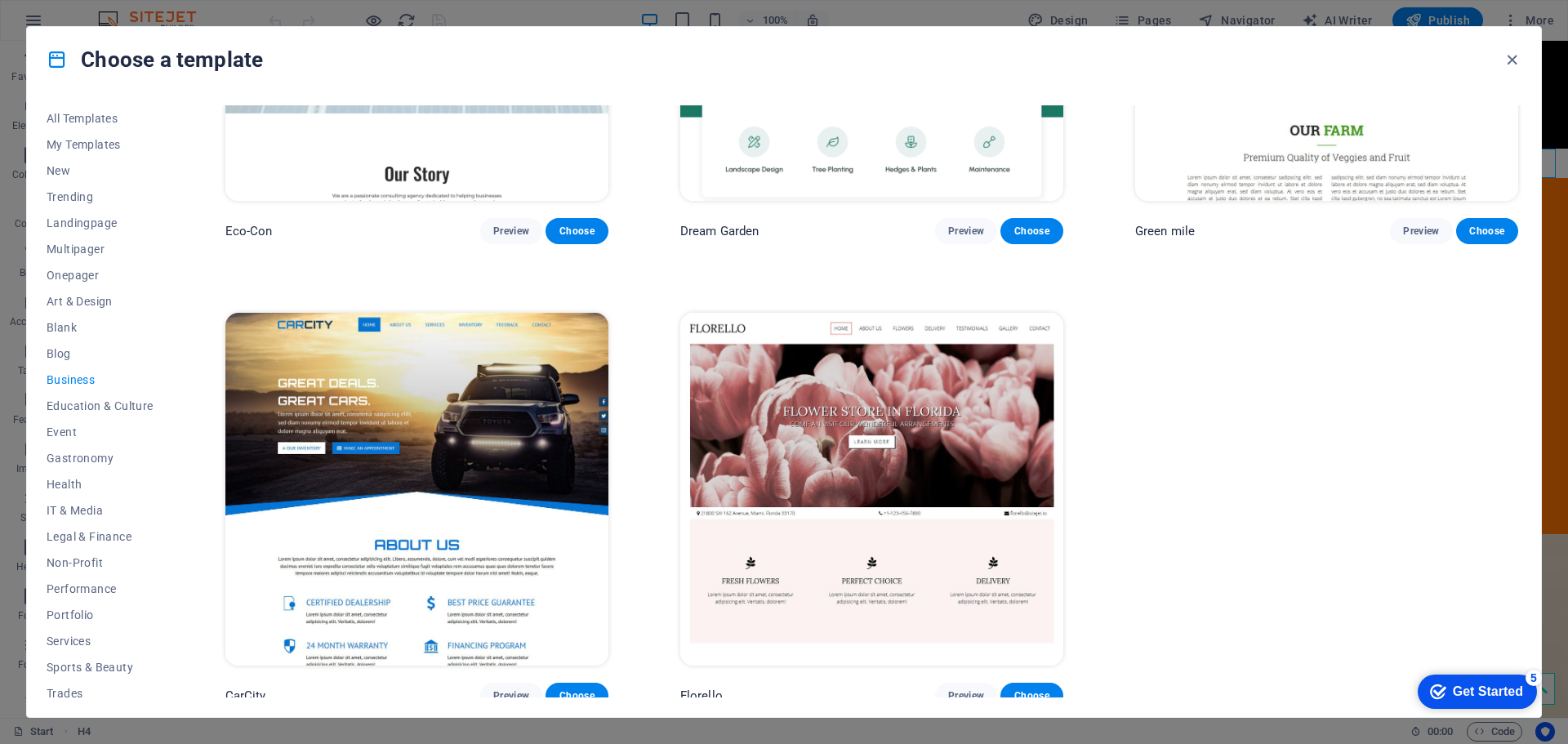
scroll to position [269, 0]
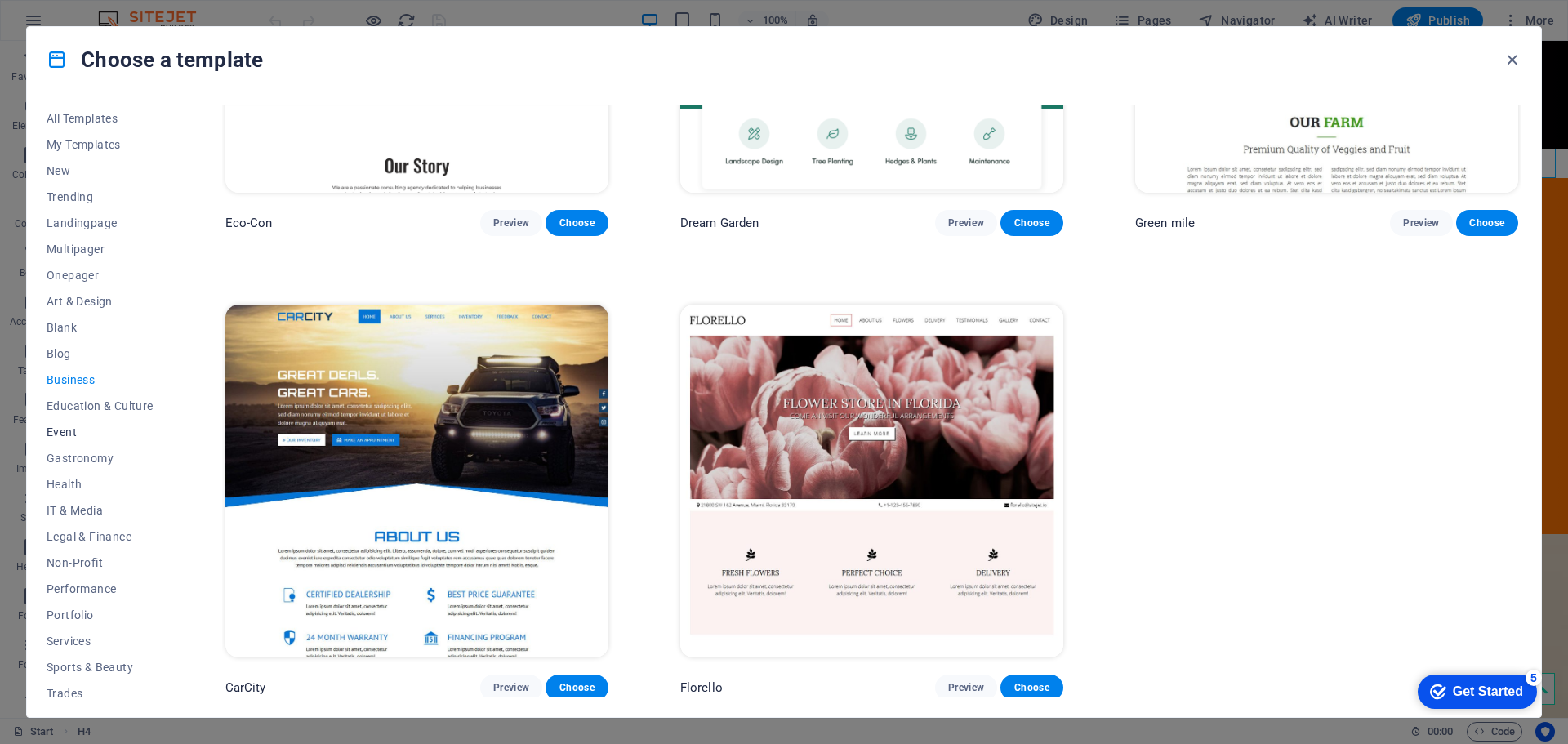
click at [56, 420] on button "Event" at bounding box center [100, 432] width 107 height 26
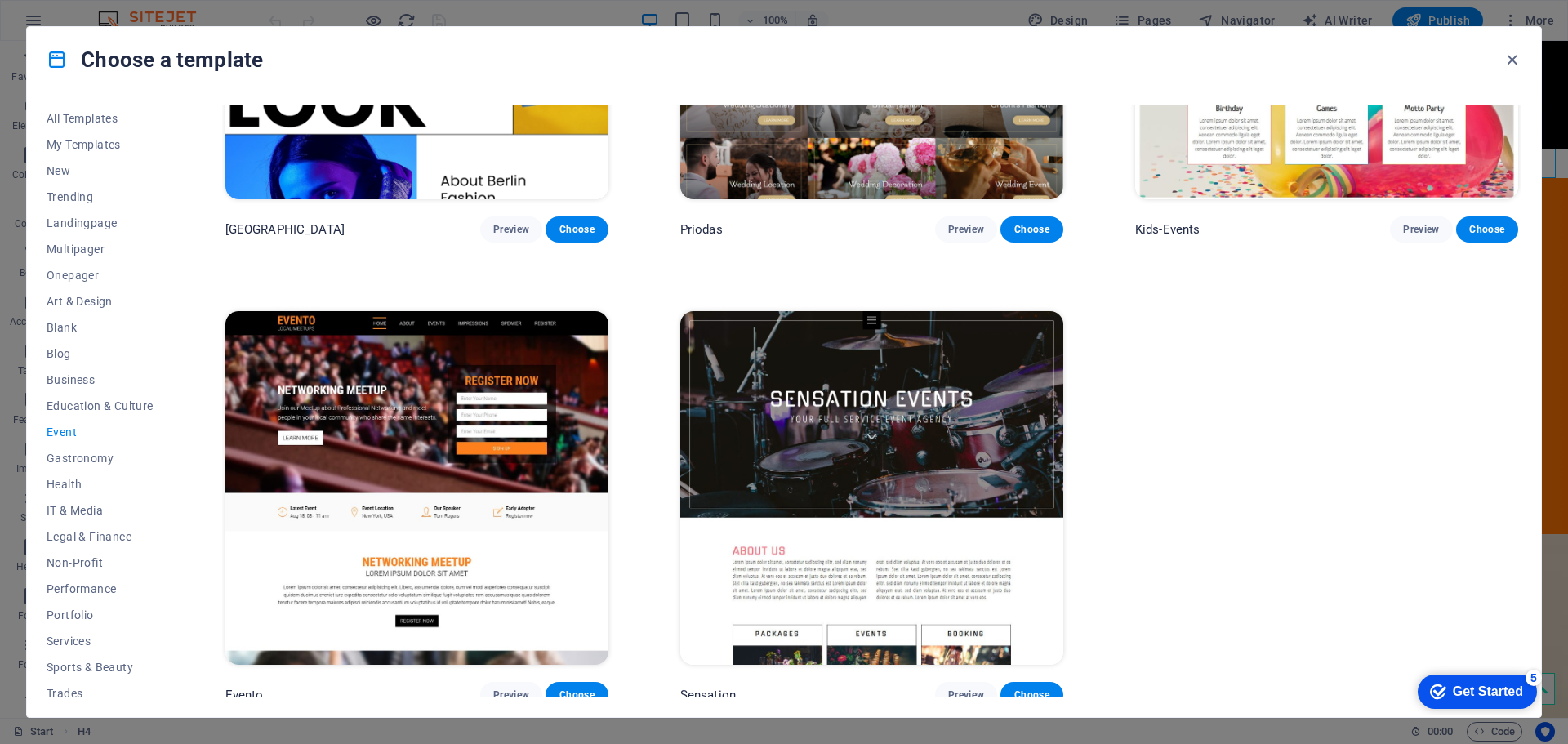
scroll to position [732, 0]
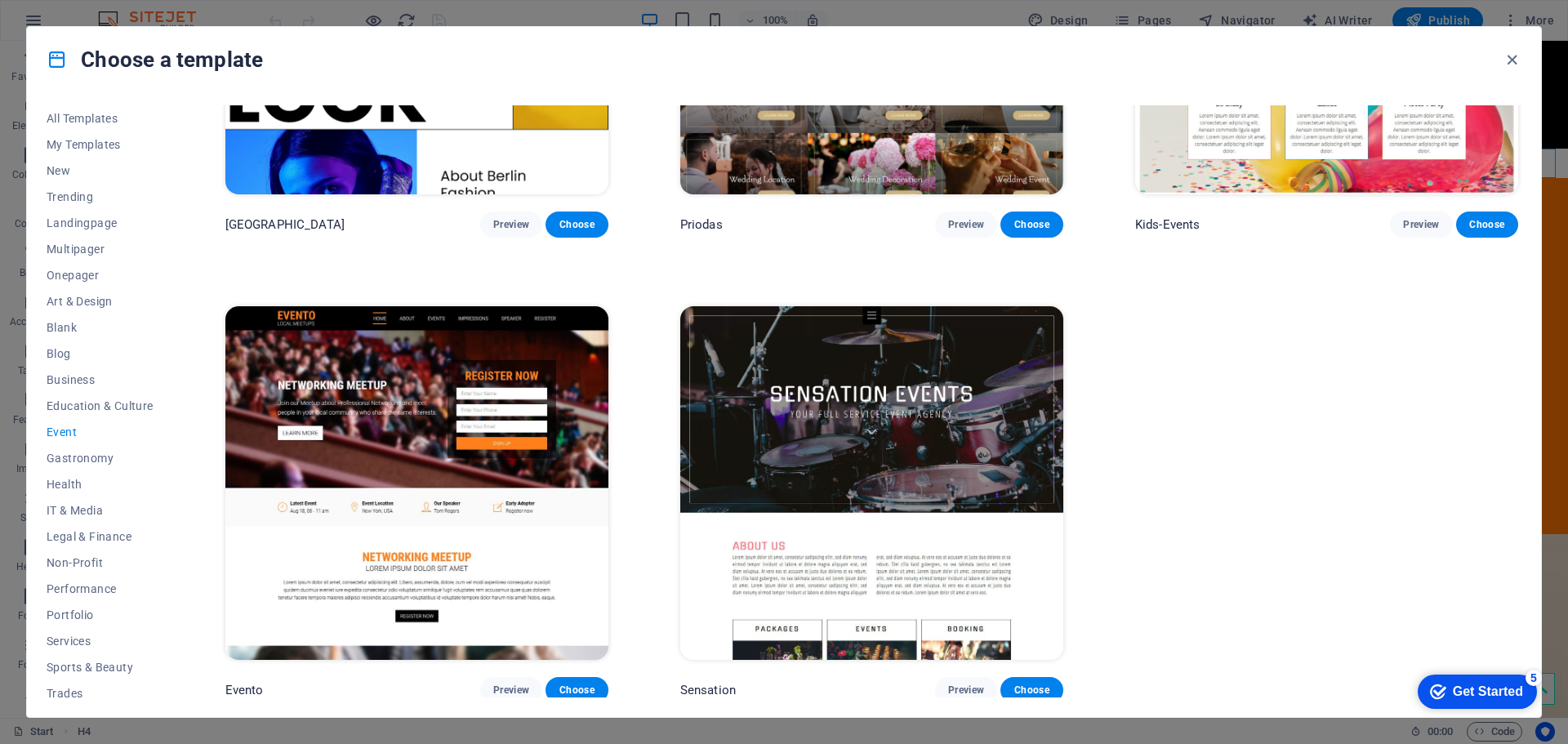
click at [557, 435] on img at bounding box center [417, 482] width 383 height 353
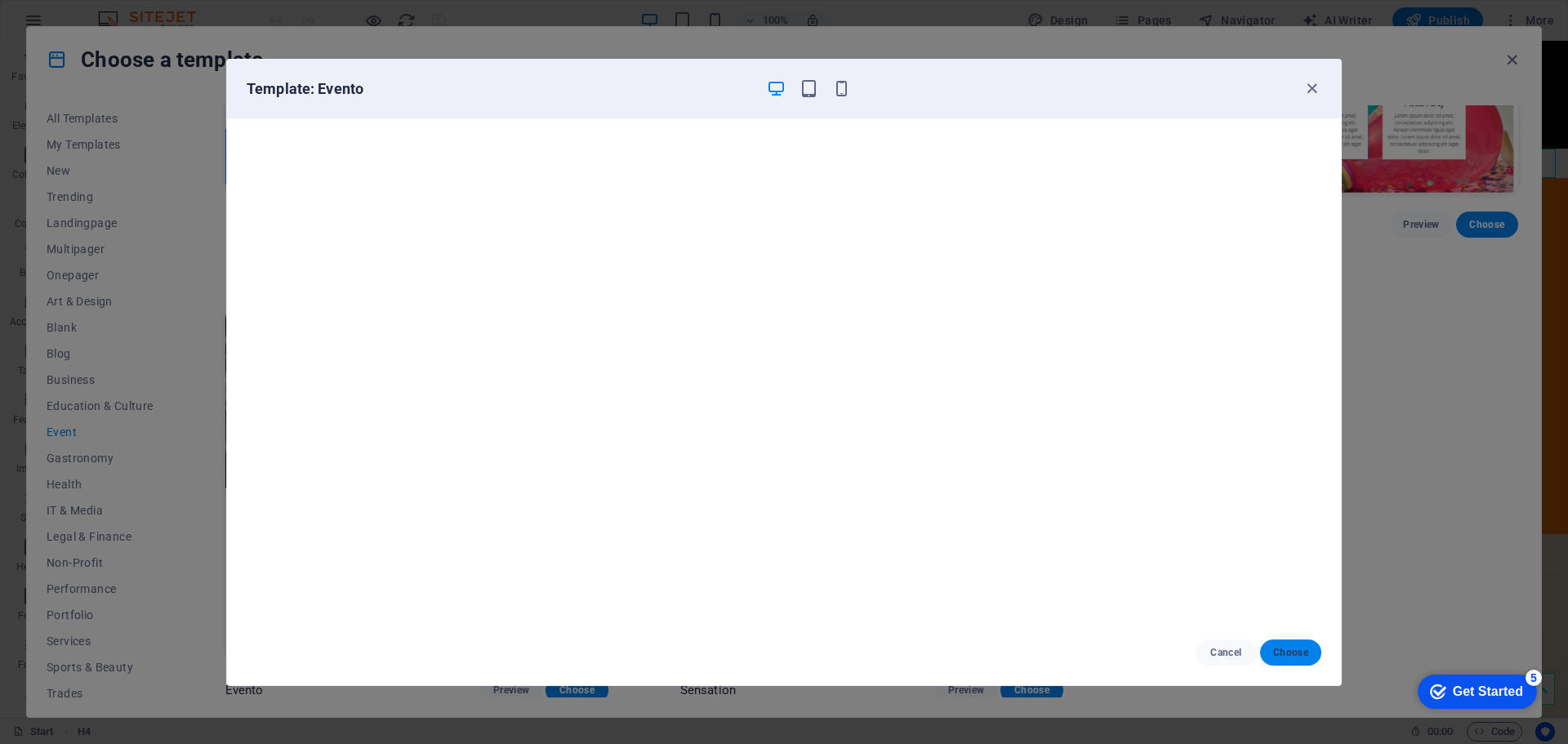
click at [1293, 644] on button "Choose" at bounding box center [1289, 652] width 61 height 26
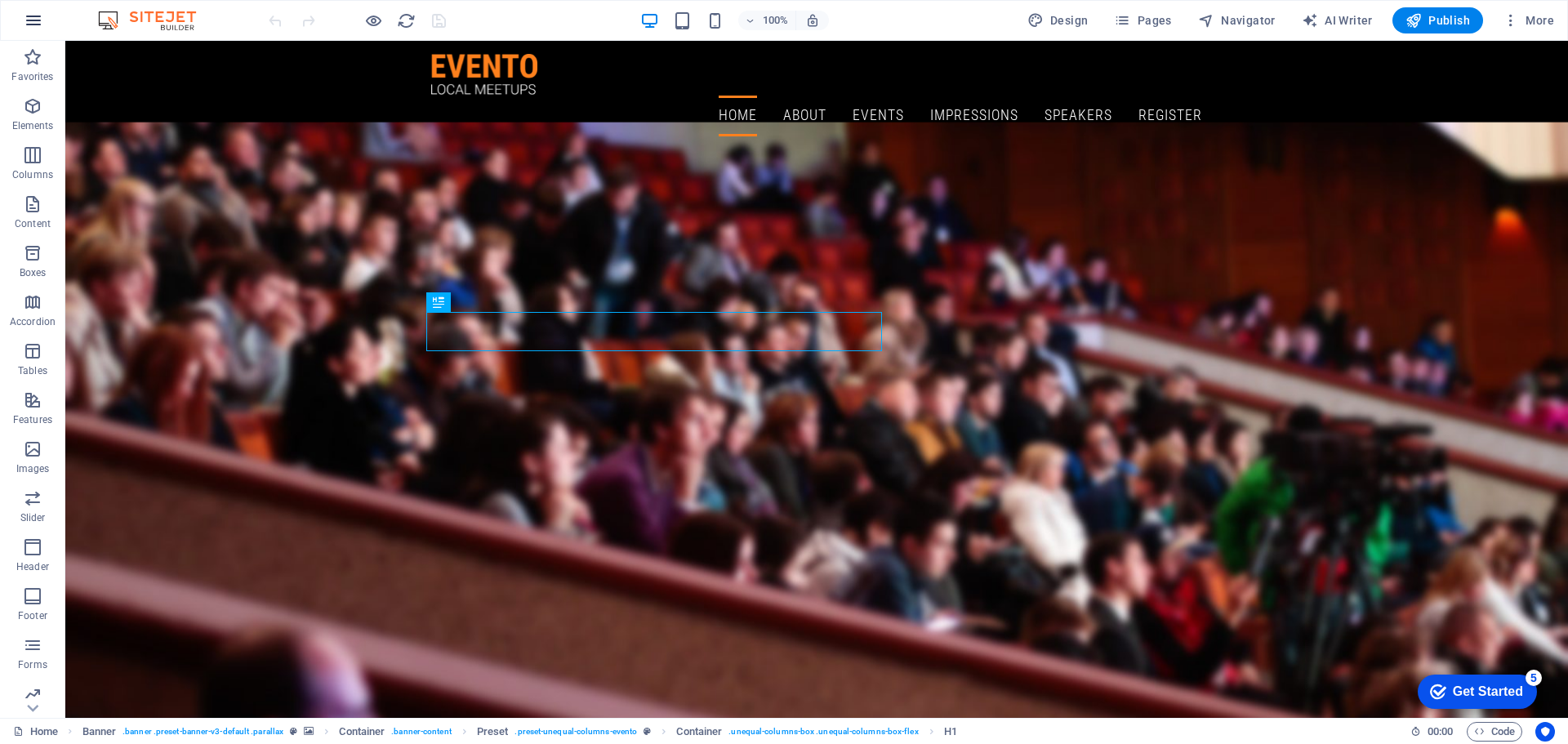
click at [25, 26] on button "button" at bounding box center [33, 20] width 39 height 39
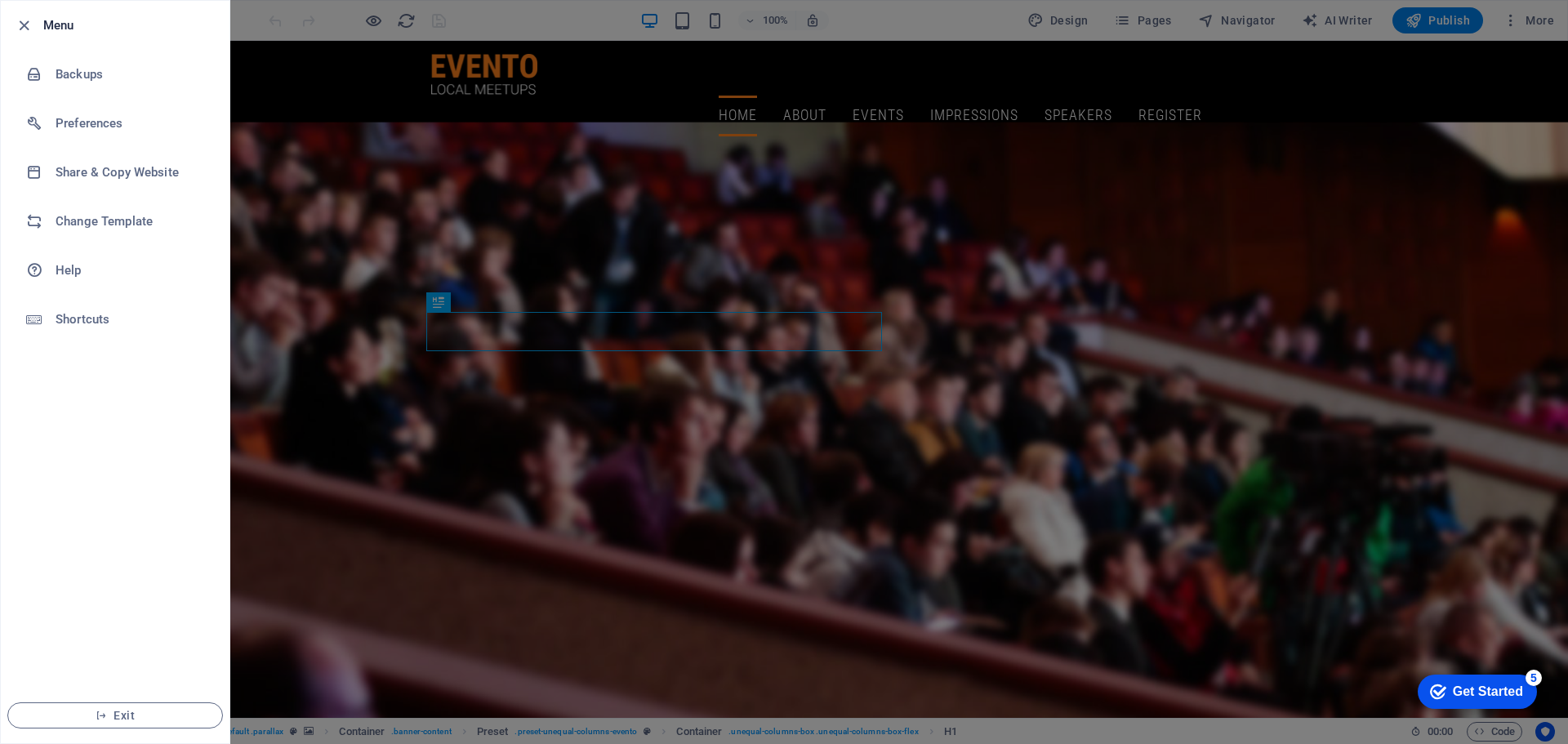
click at [1520, 15] on div at bounding box center [784, 372] width 1568 height 744
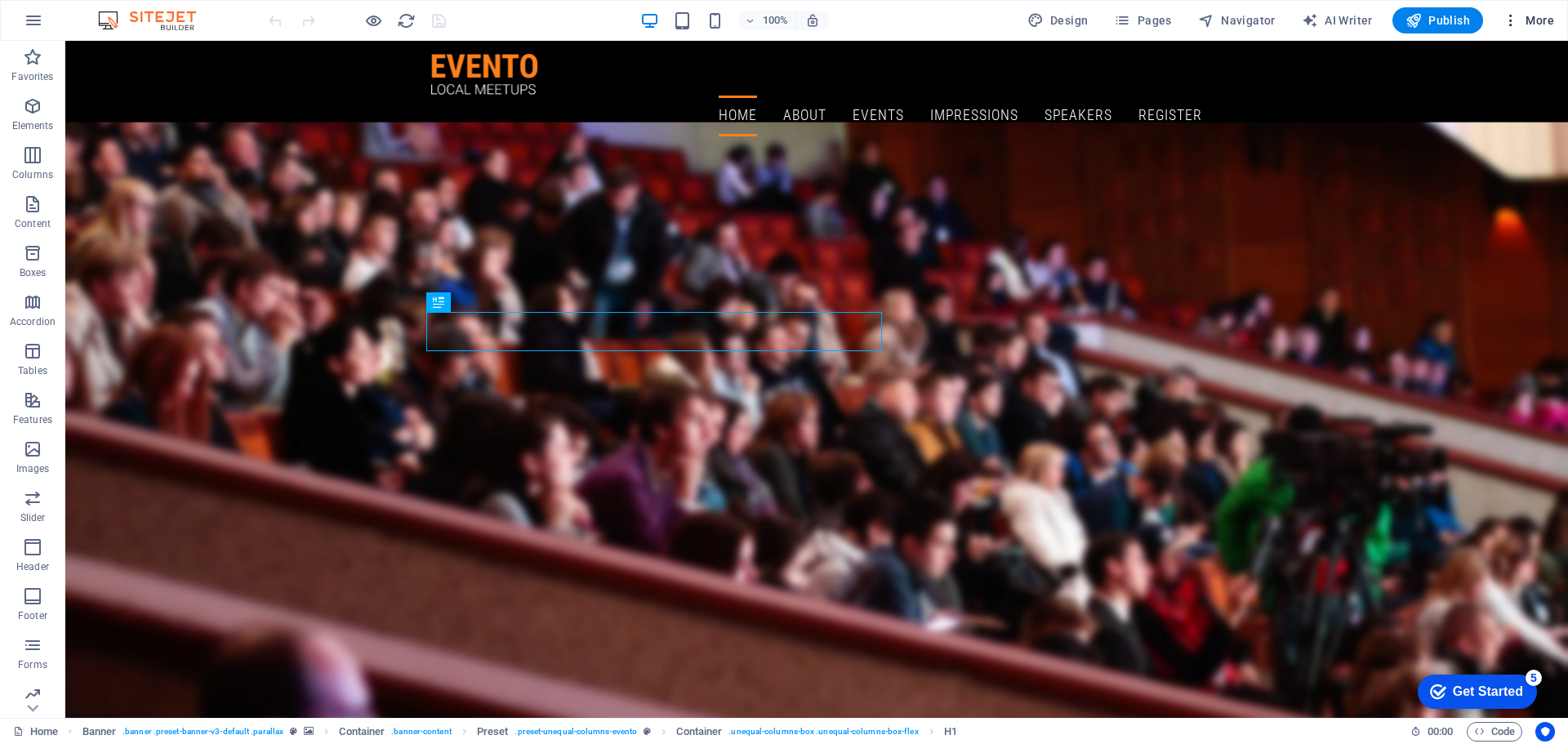
click at [1525, 18] on span "More" at bounding box center [1528, 20] width 51 height 17
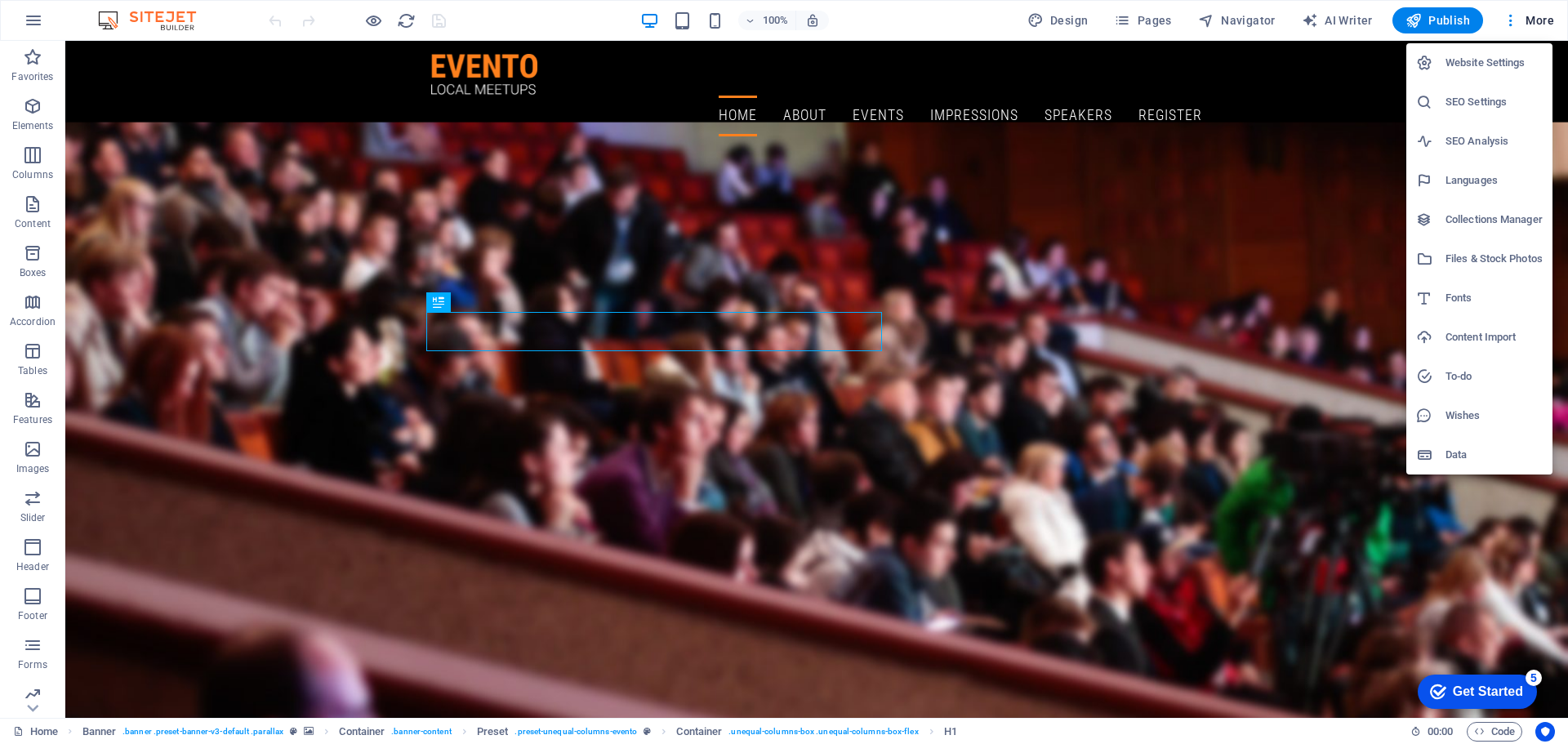
click at [1264, 249] on div at bounding box center [784, 372] width 1568 height 744
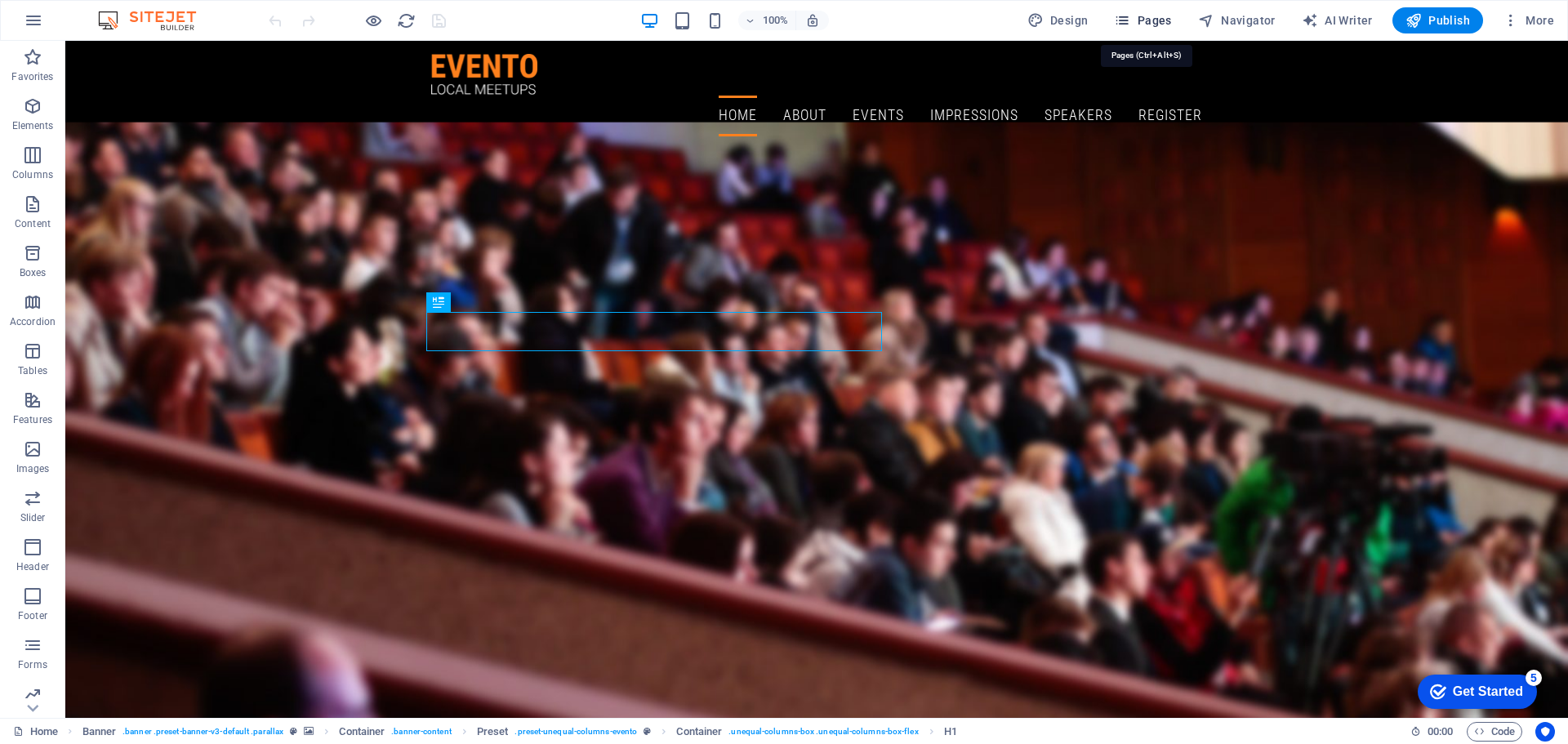
click at [1160, 21] on span "Pages" at bounding box center [1142, 20] width 57 height 17
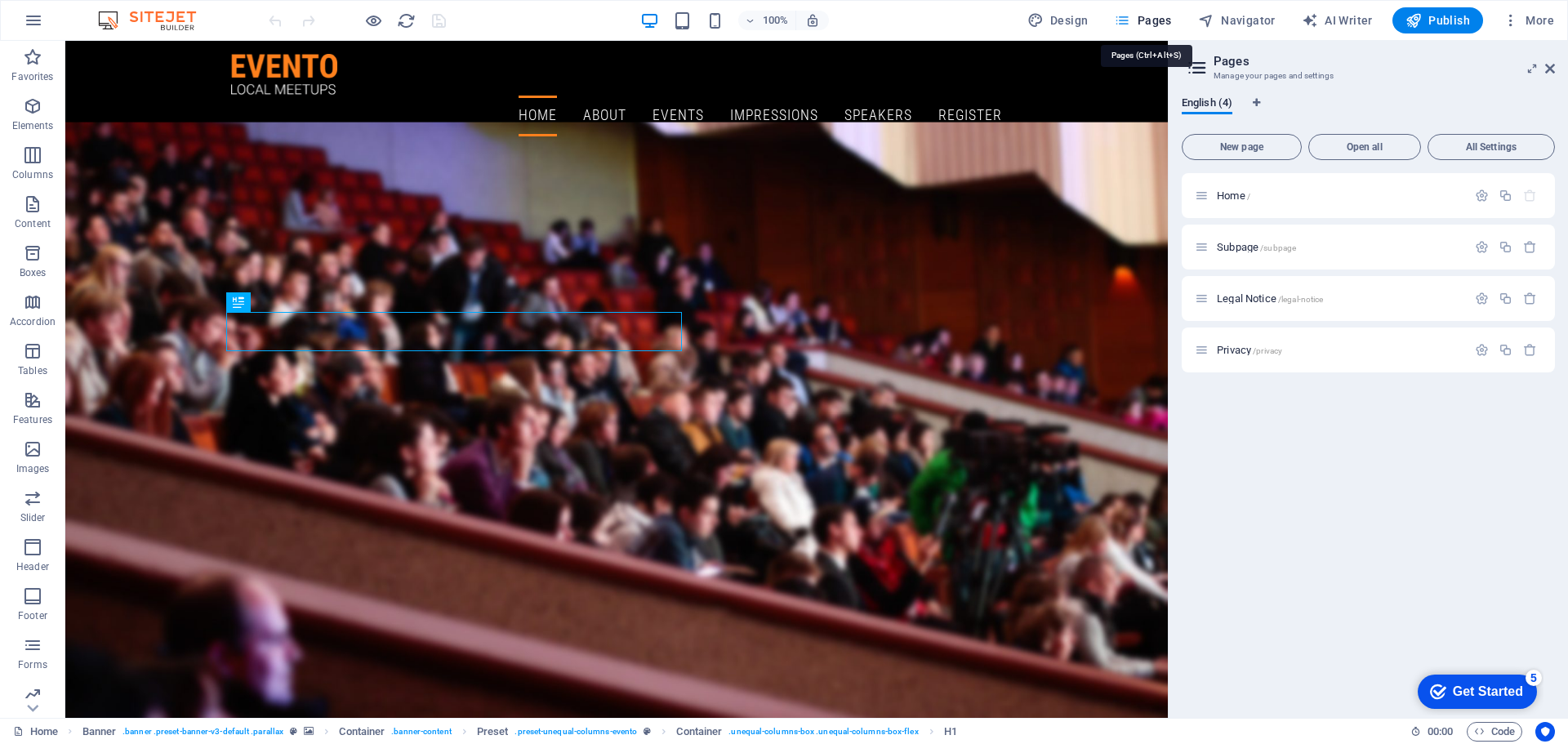
click at [1160, 21] on span "Pages" at bounding box center [1142, 20] width 57 height 17
click at [1151, 20] on span "Pages" at bounding box center [1142, 20] width 57 height 17
click at [1086, 19] on span "Design" at bounding box center [1057, 20] width 61 height 17
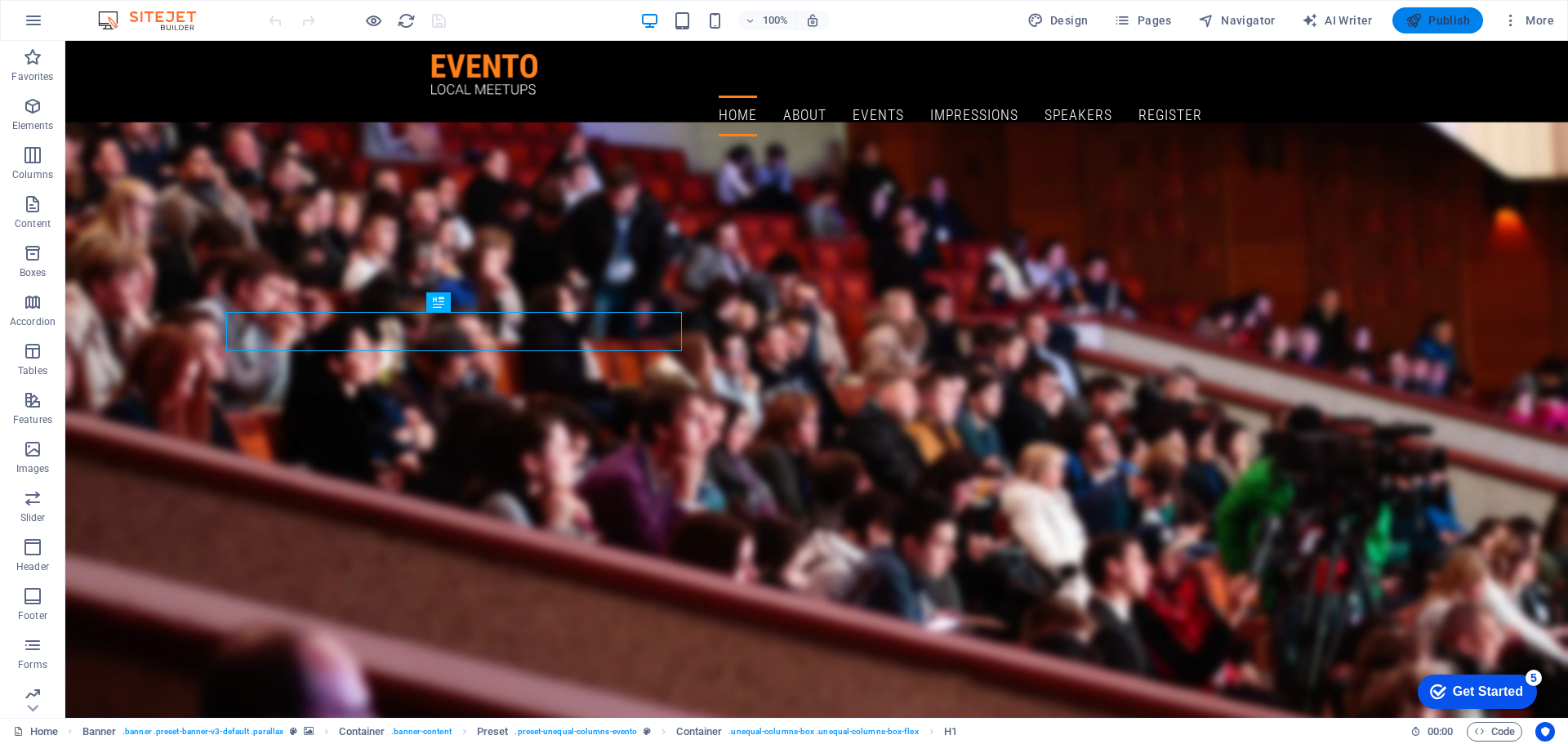
click at [1437, 17] on span "Publish" at bounding box center [1437, 20] width 64 height 17
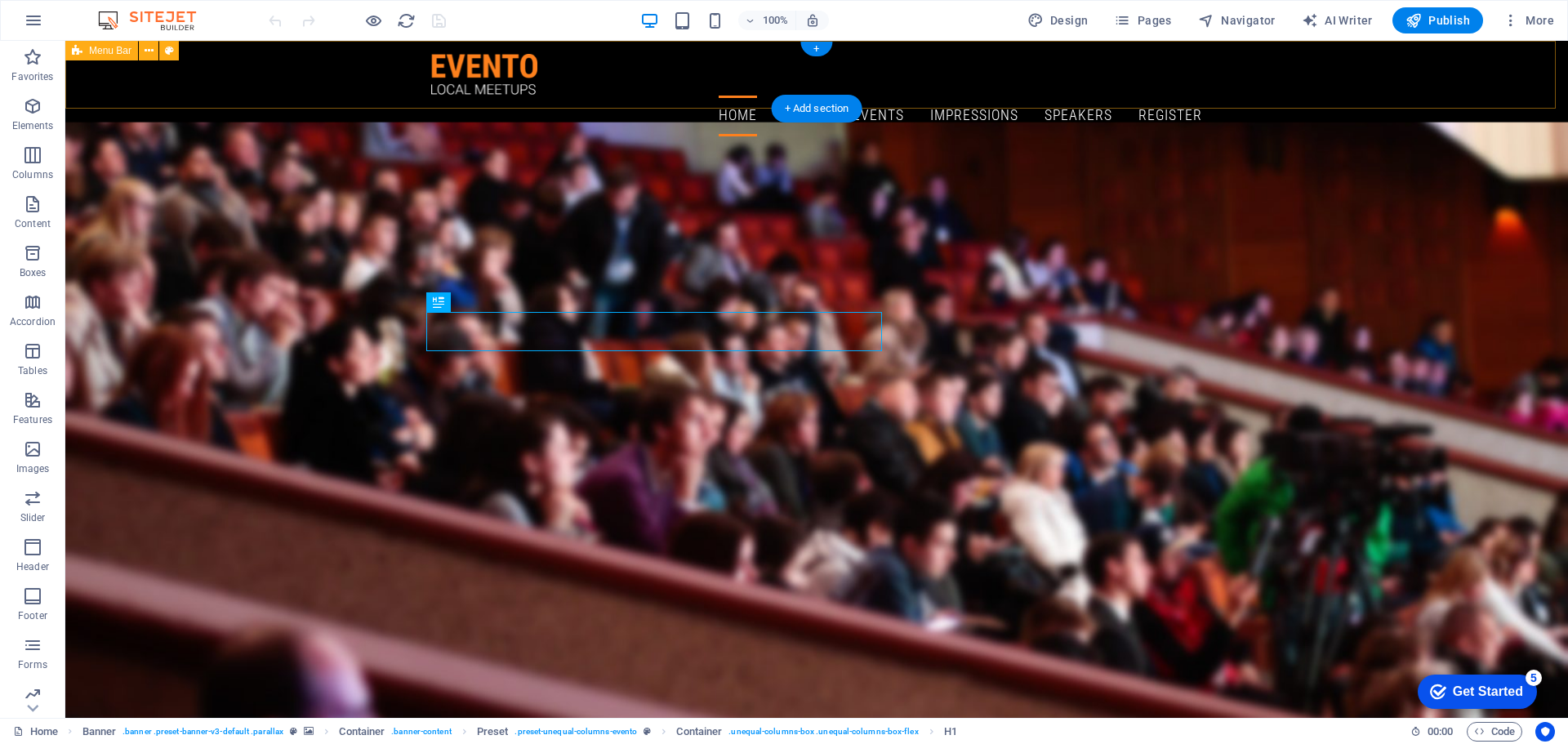
click at [534, 76] on div "Home About Events Impressions Speakers Register" at bounding box center [816, 94] width 1503 height 108
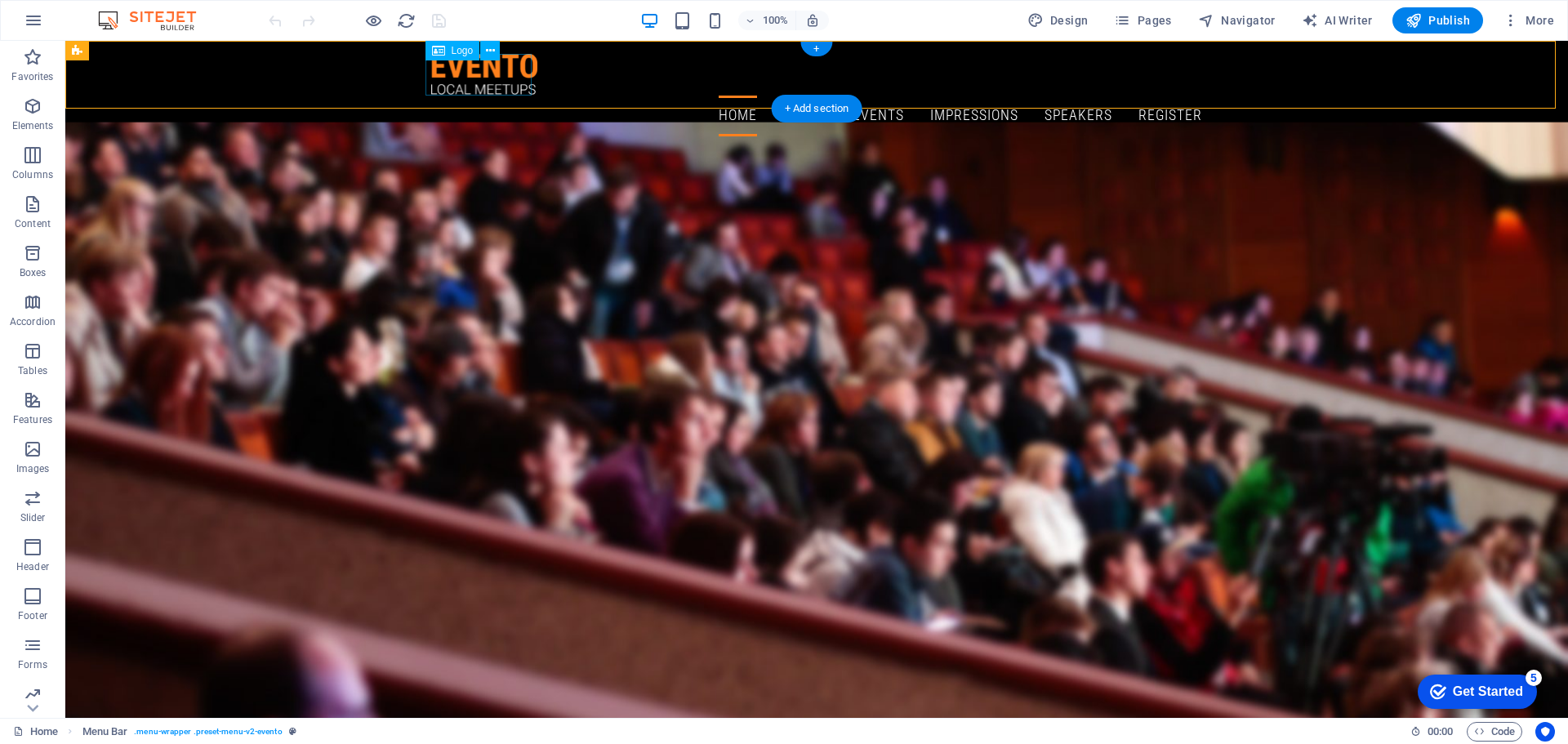
click at [527, 71] on div at bounding box center [816, 74] width 771 height 41
click at [473, 68] on div at bounding box center [816, 74] width 771 height 41
select select "px"
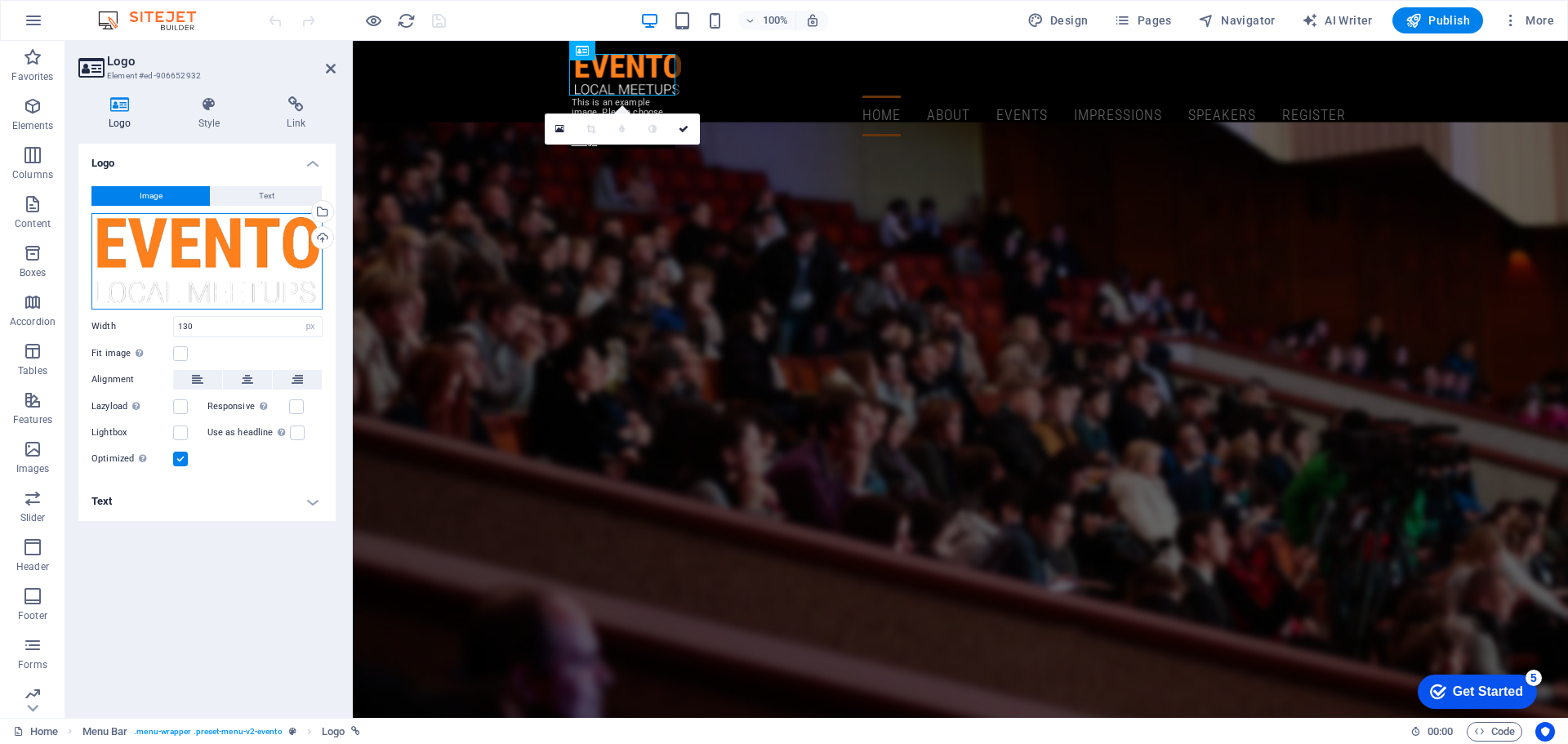
click at [289, 249] on div "Drag files here, click to choose files or select files from Files or our free s…" at bounding box center [207, 261] width 231 height 96
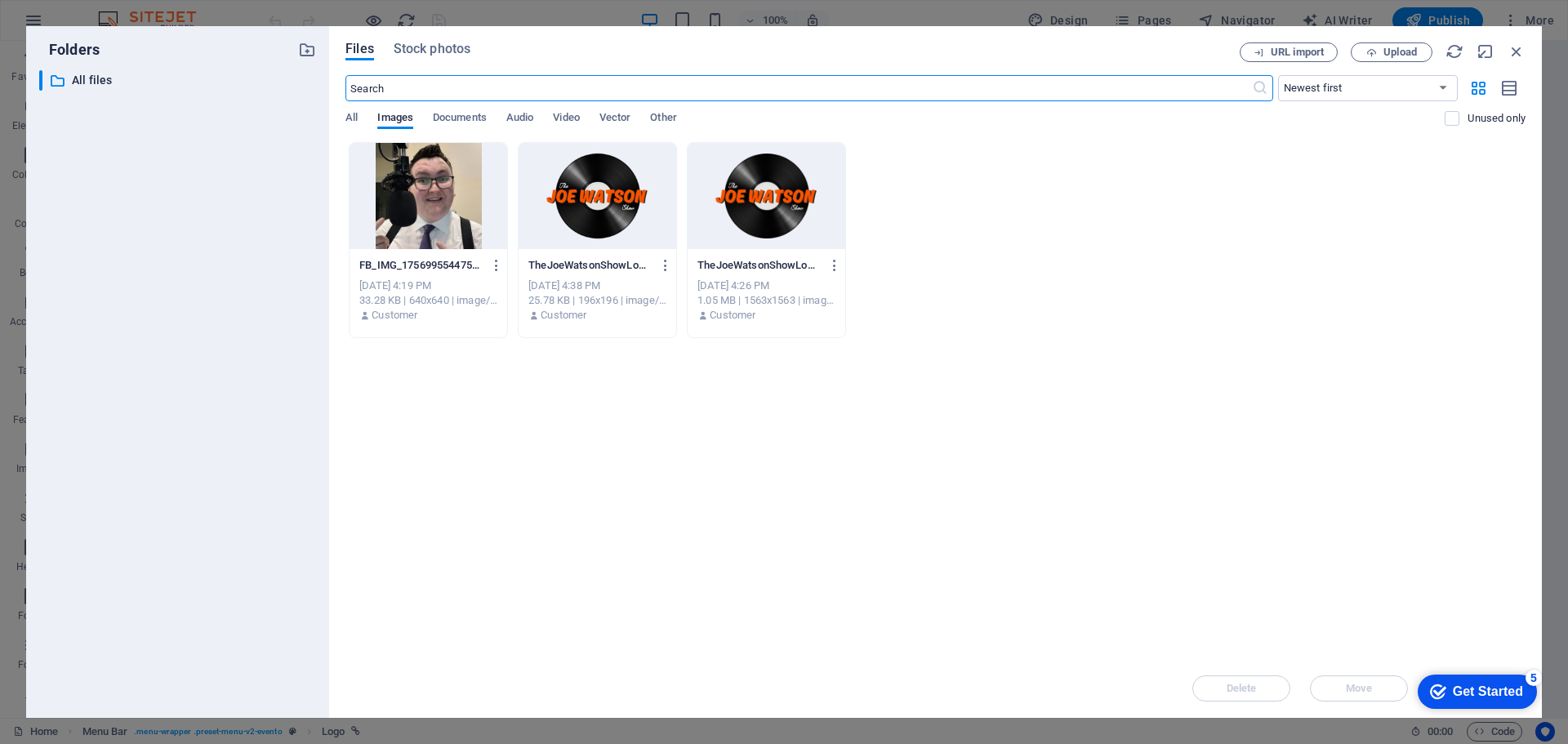
click at [582, 187] on div at bounding box center [597, 196] width 158 height 106
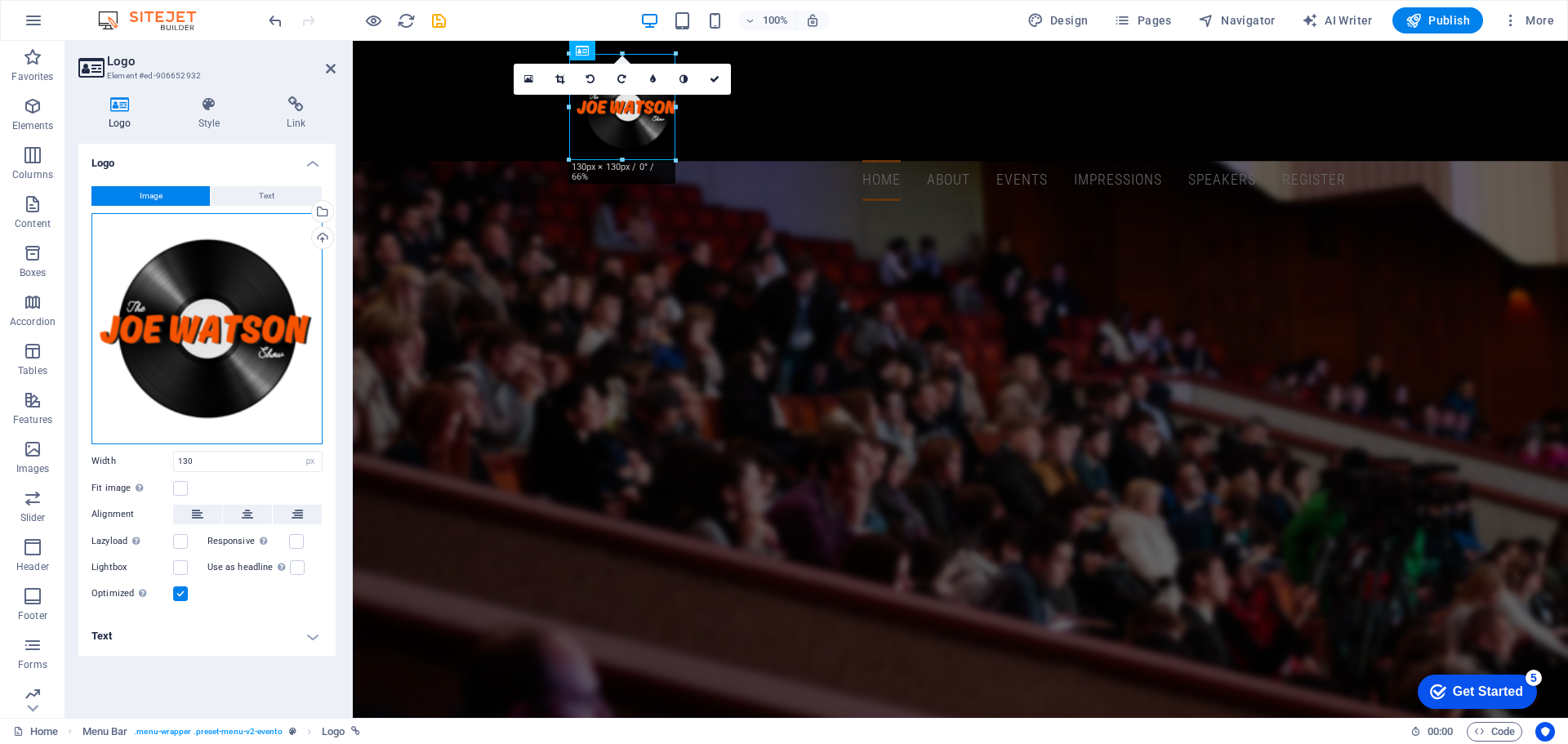
click at [244, 304] on div "Drag files here, click to choose files or select files from Files or our free s…" at bounding box center [207, 329] width 231 height 231
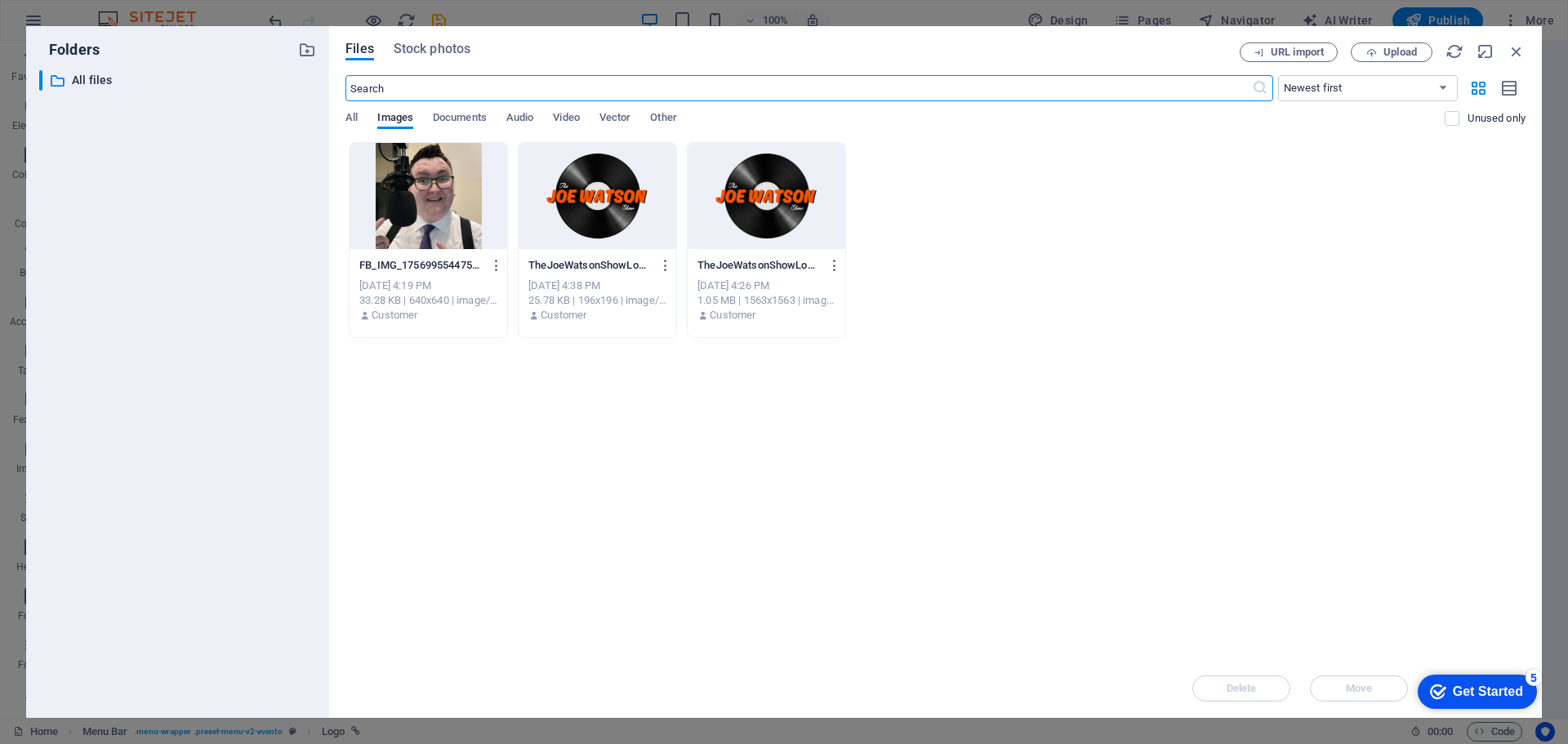
click at [725, 209] on div at bounding box center [766, 196] width 158 height 106
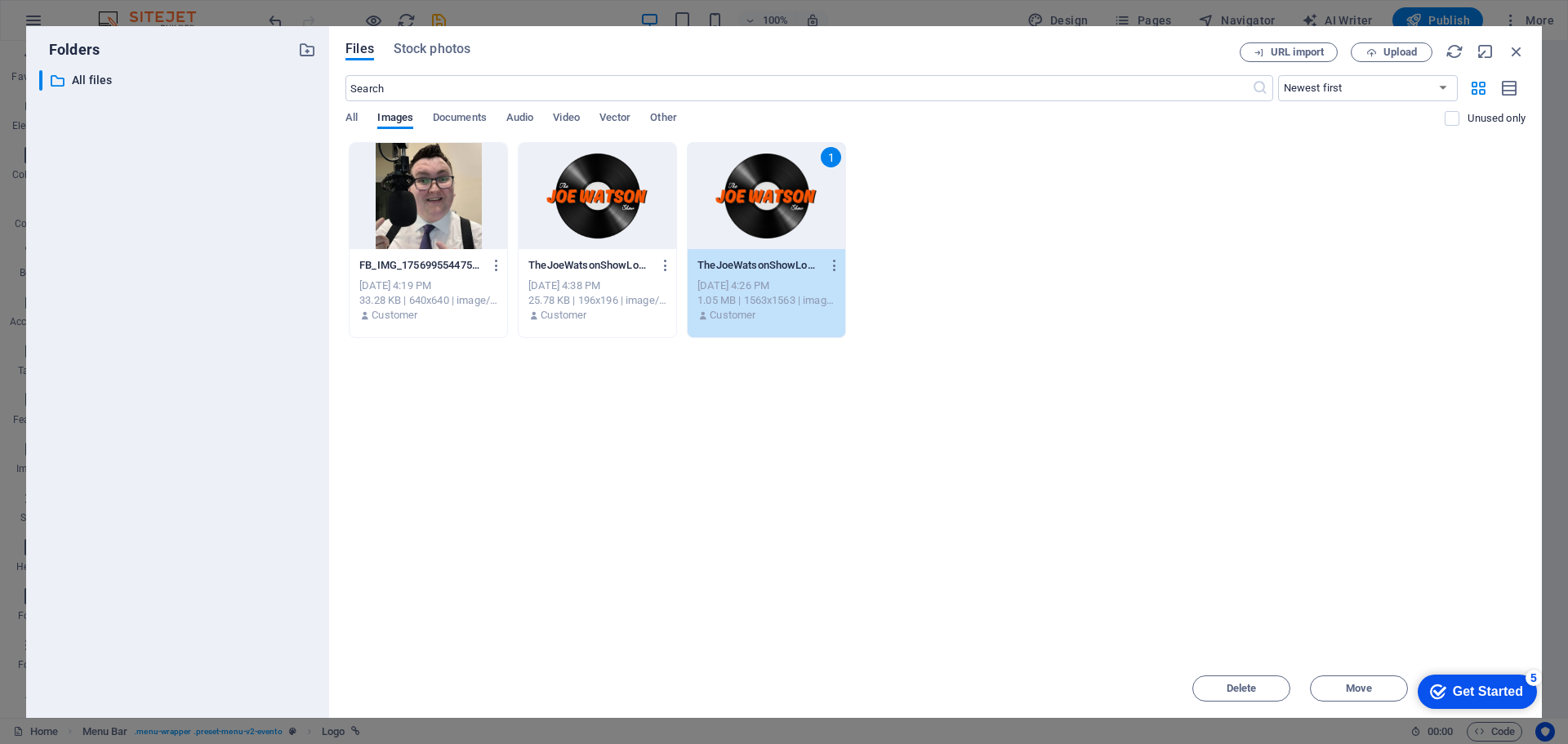
click at [725, 209] on div "1" at bounding box center [766, 196] width 158 height 106
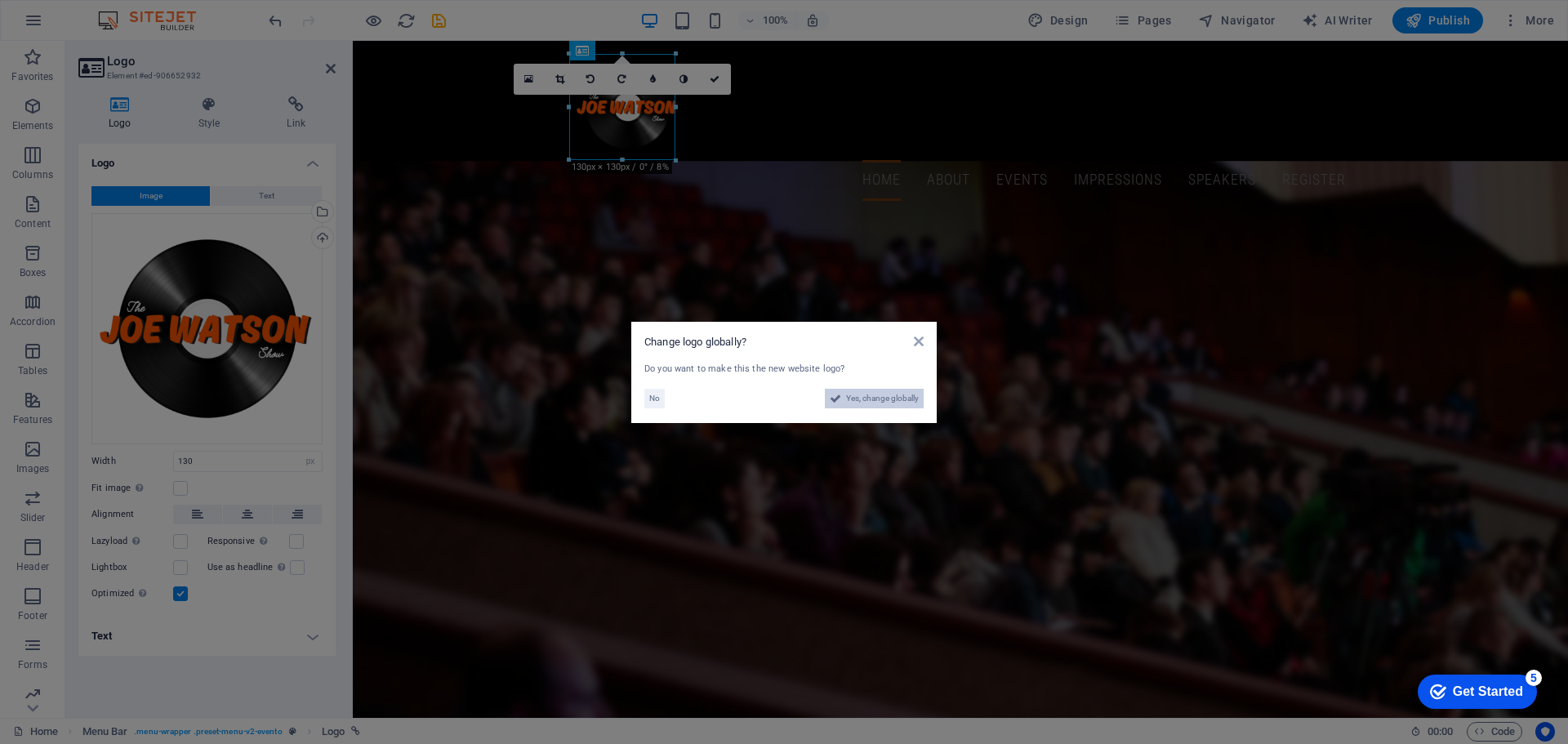
click at [843, 390] on button "Yes, change globally" at bounding box center [874, 398] width 99 height 19
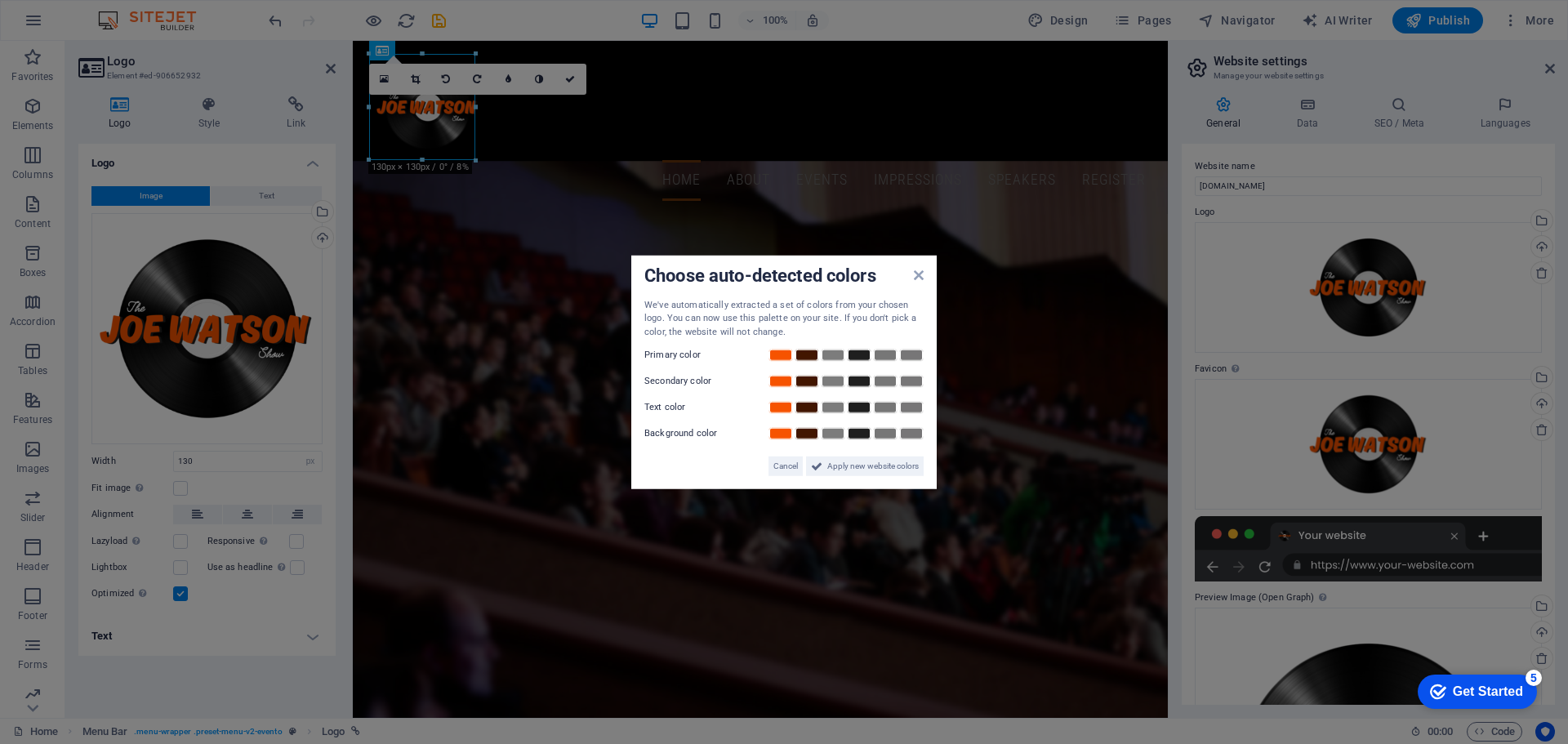
click at [926, 272] on div "Choose auto-detected colors We've automatically extracted a set of colors from …" at bounding box center [784, 372] width 305 height 234
click at [916, 277] on icon at bounding box center [918, 274] width 10 height 13
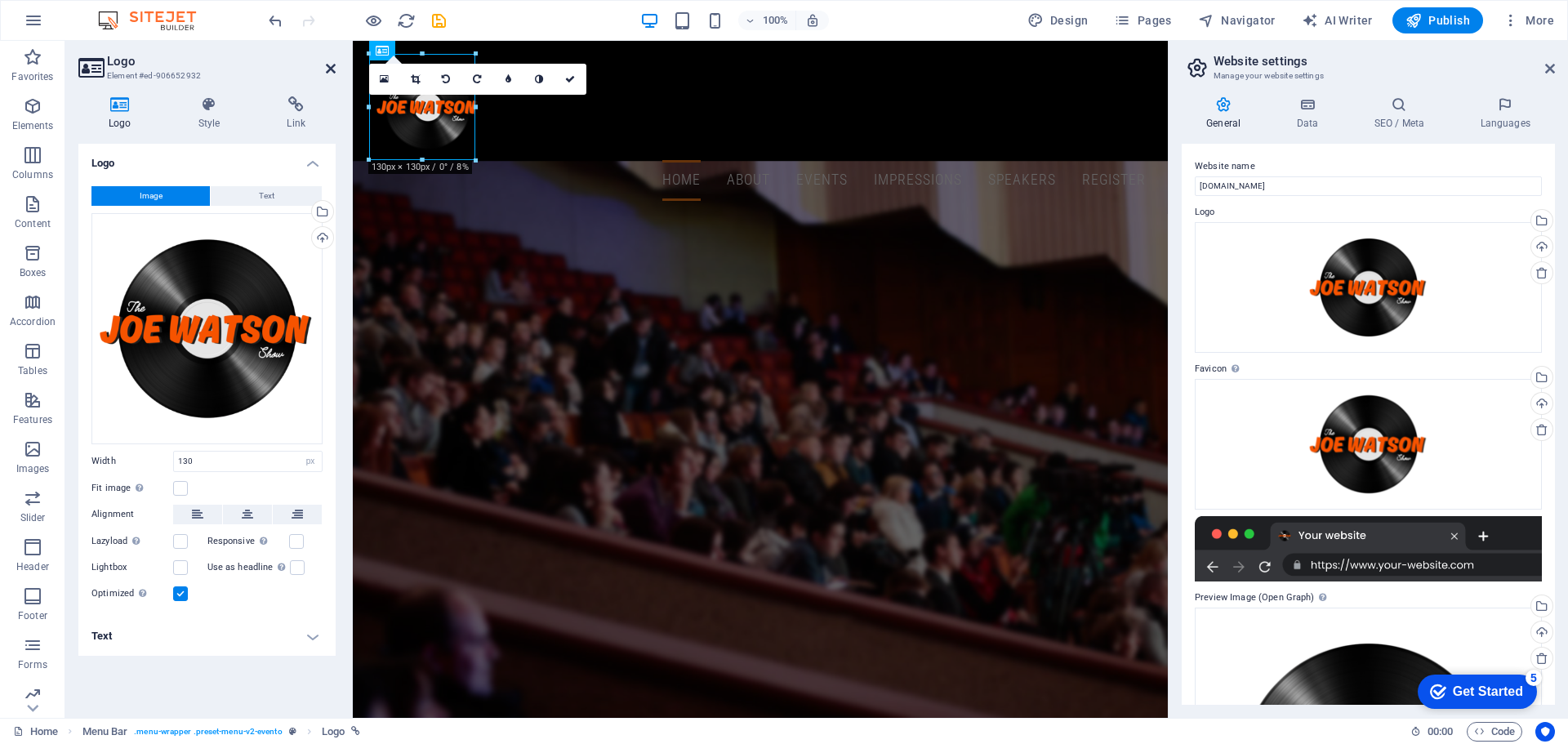
click at [327, 68] on icon at bounding box center [331, 68] width 10 height 13
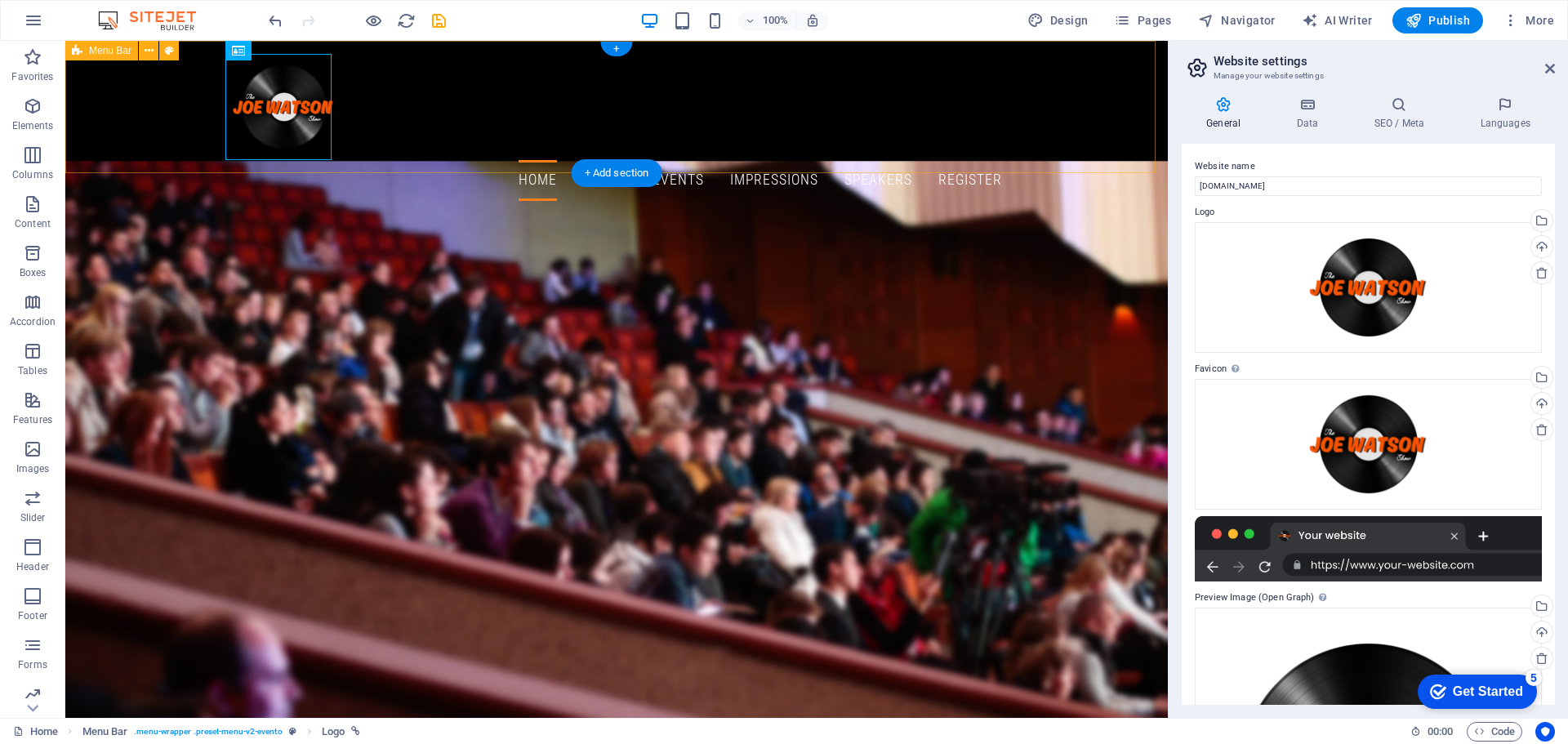
click at [420, 115] on div "Home About Events Impressions Speakers Register" at bounding box center [616, 127] width 1103 height 173
click at [165, 50] on icon at bounding box center [169, 50] width 9 height 17
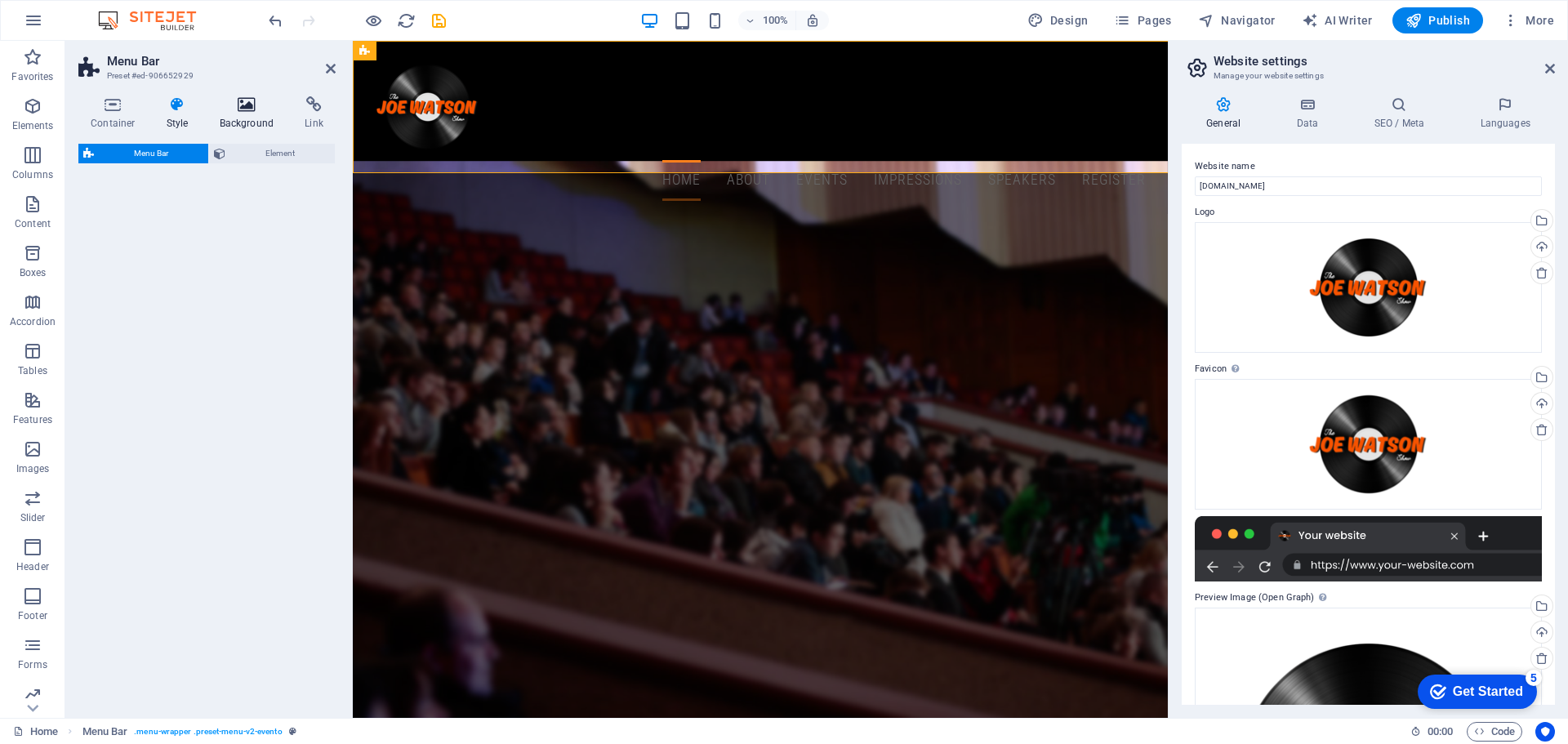
click at [182, 115] on h4 "Style" at bounding box center [181, 113] width 53 height 34
select select "rem"
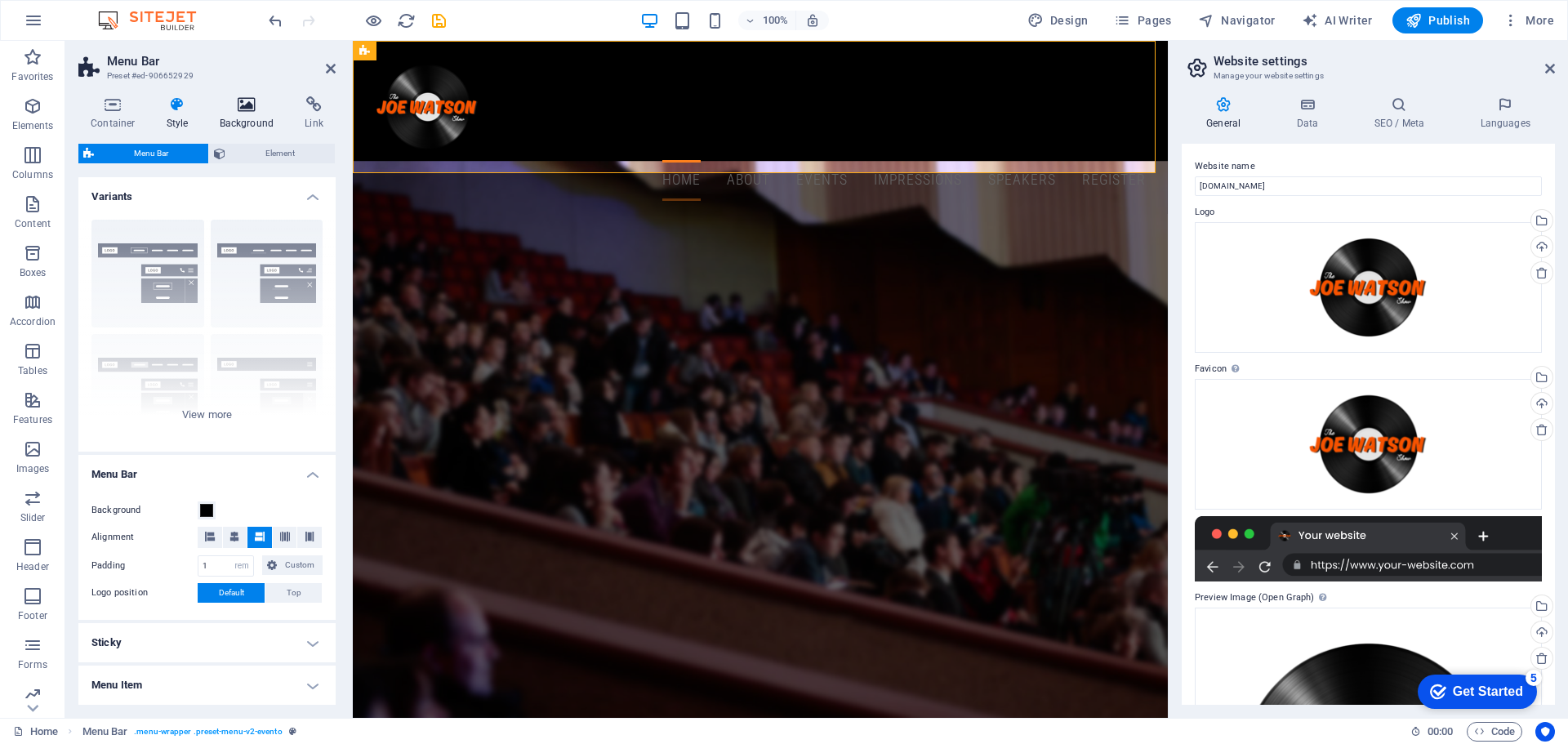
click at [239, 106] on icon at bounding box center [247, 104] width 79 height 17
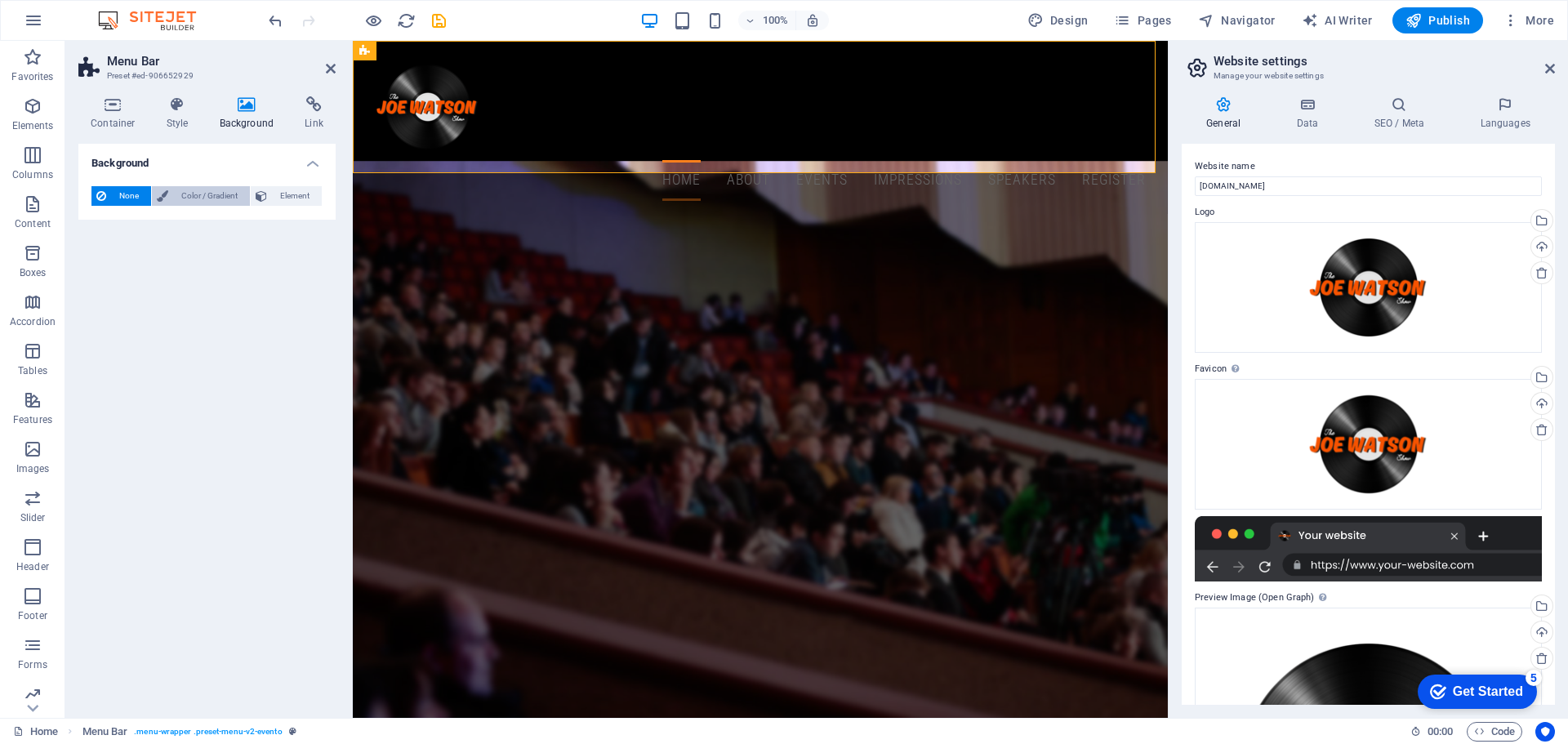
click at [202, 193] on span "Color / Gradient" at bounding box center [209, 196] width 72 height 19
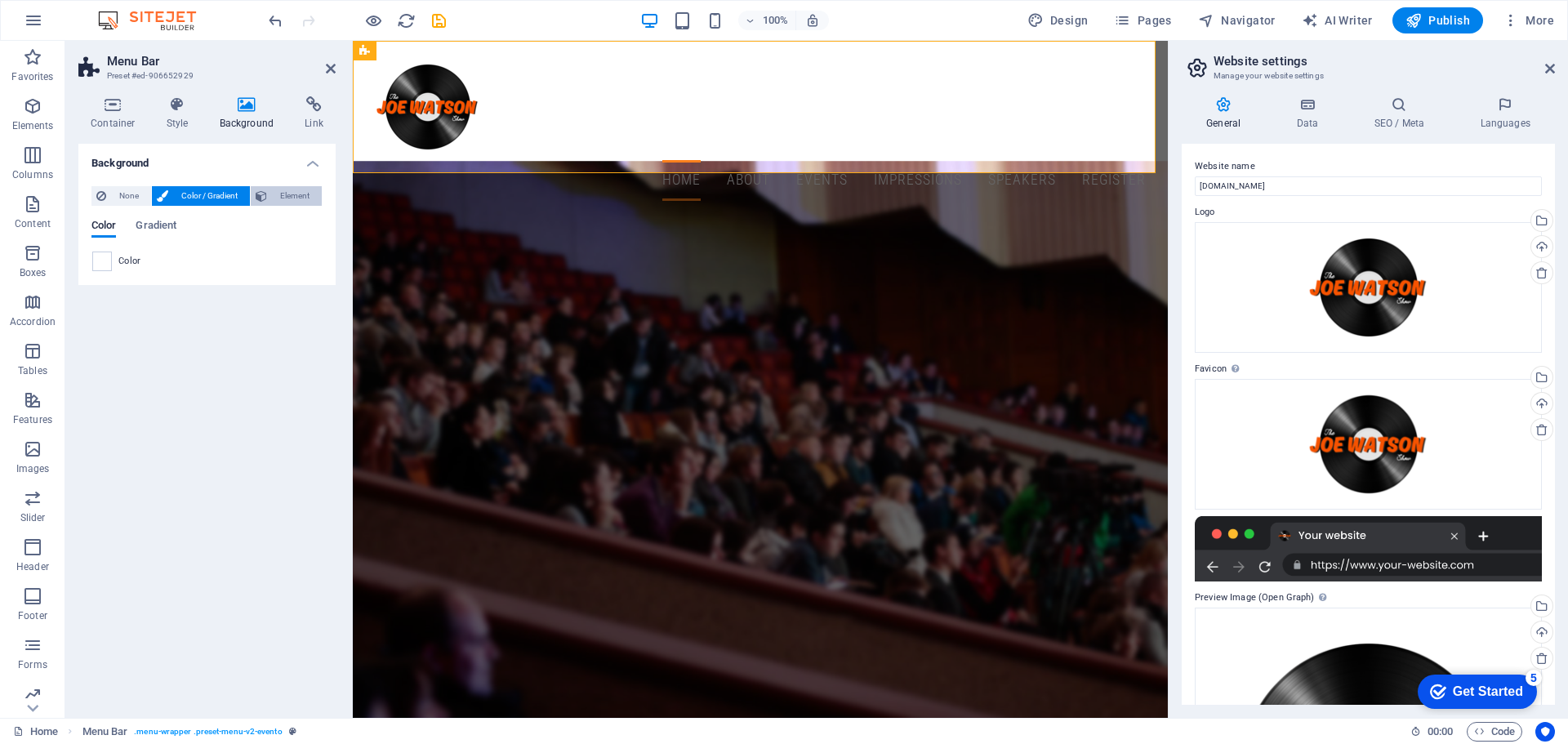
click at [309, 196] on span "Element" at bounding box center [294, 196] width 45 height 19
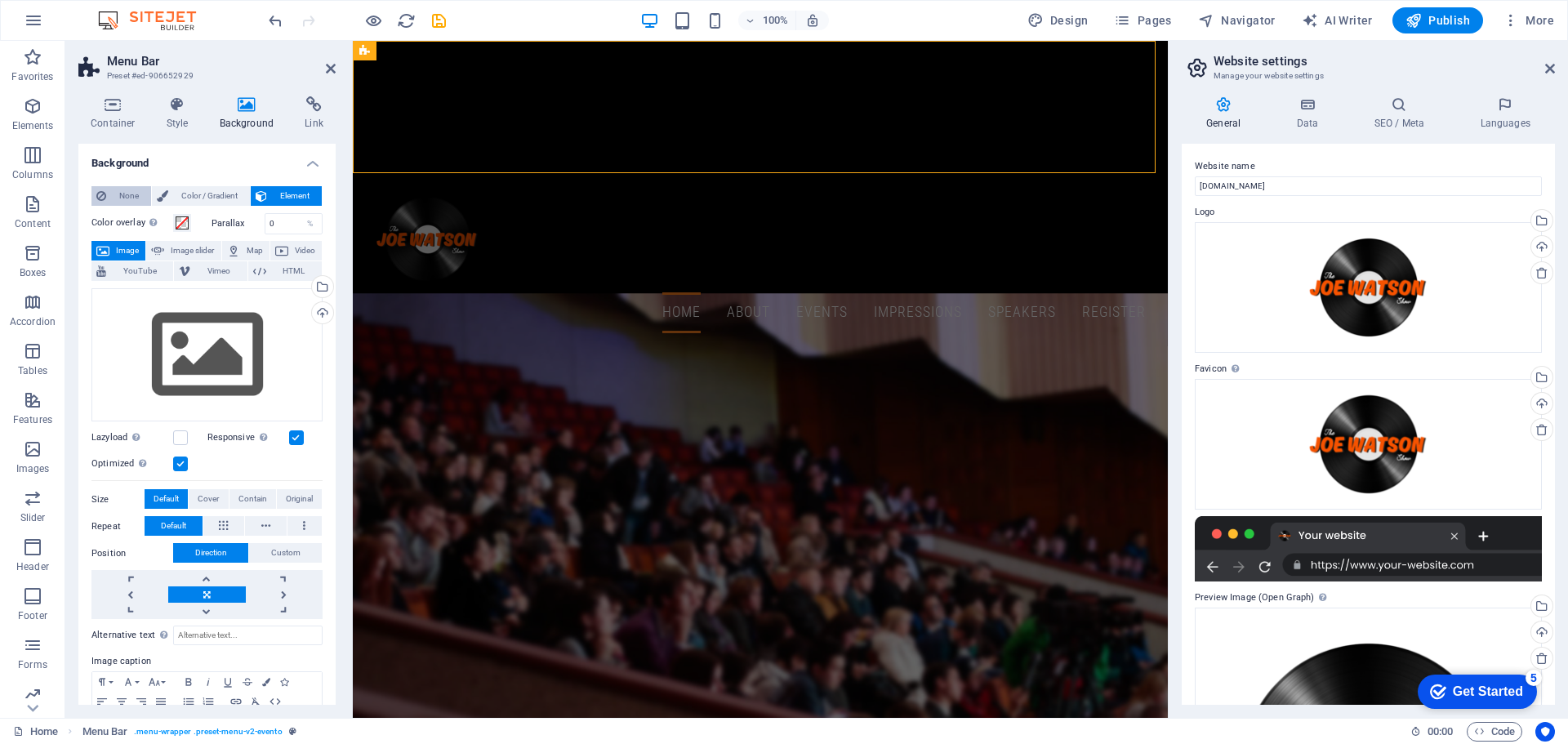
click at [109, 194] on button "None" at bounding box center [122, 196] width 60 height 19
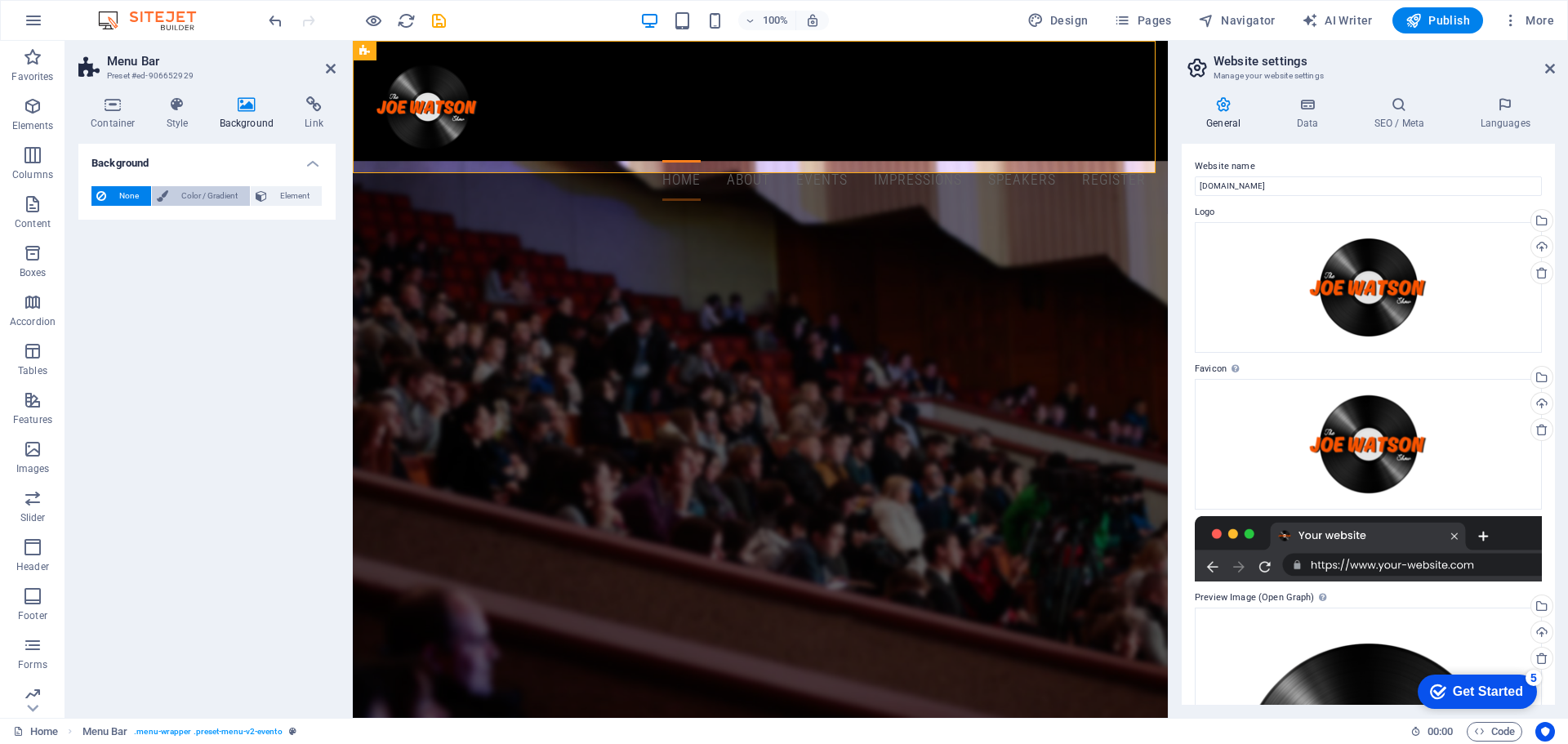
click at [192, 190] on span "Color / Gradient" at bounding box center [209, 196] width 72 height 19
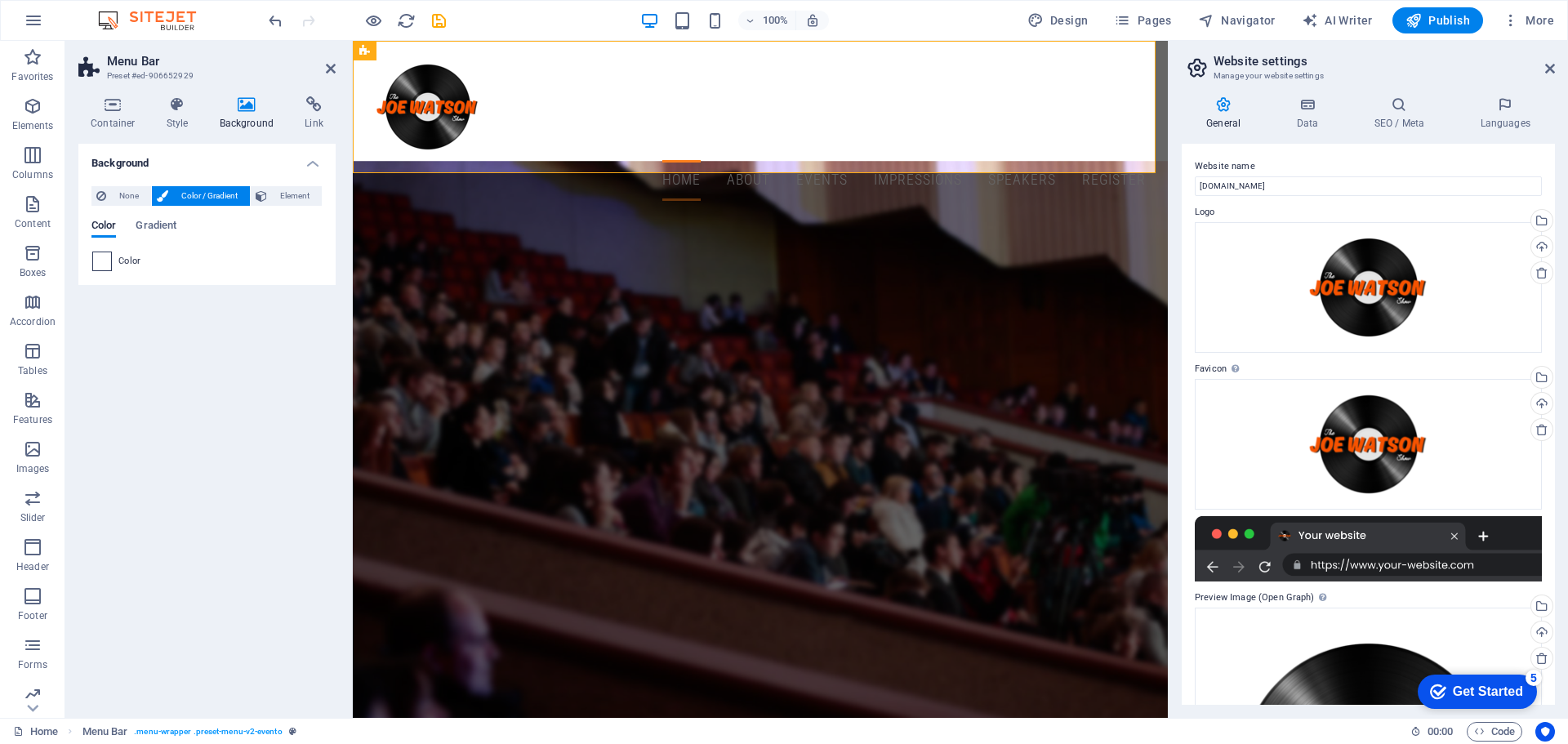
click at [102, 261] on span at bounding box center [102, 261] width 18 height 18
type input "#ffffff"
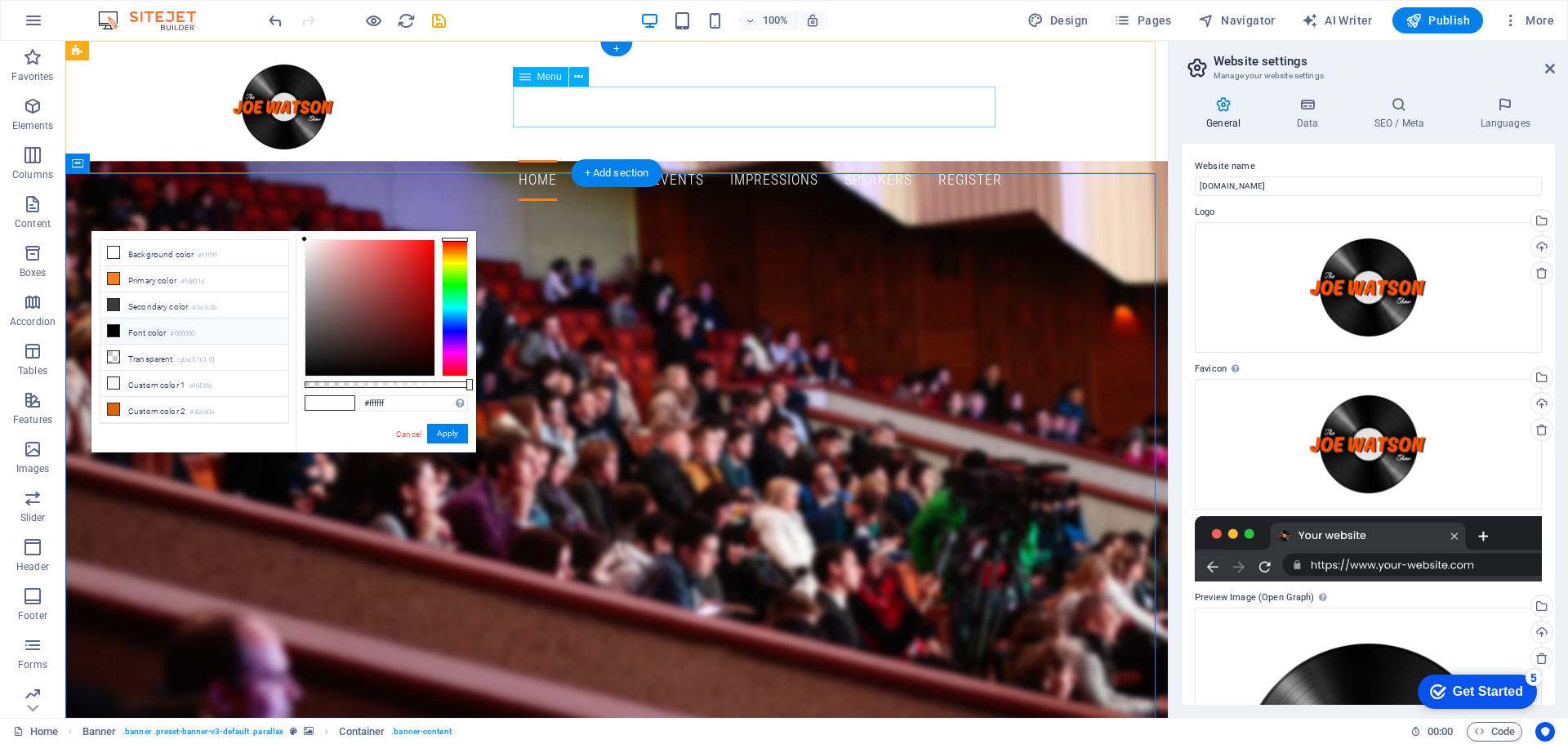
click at [558, 160] on nav "Home About Events Impressions Speakers Register" at bounding box center [616, 181] width 771 height 41
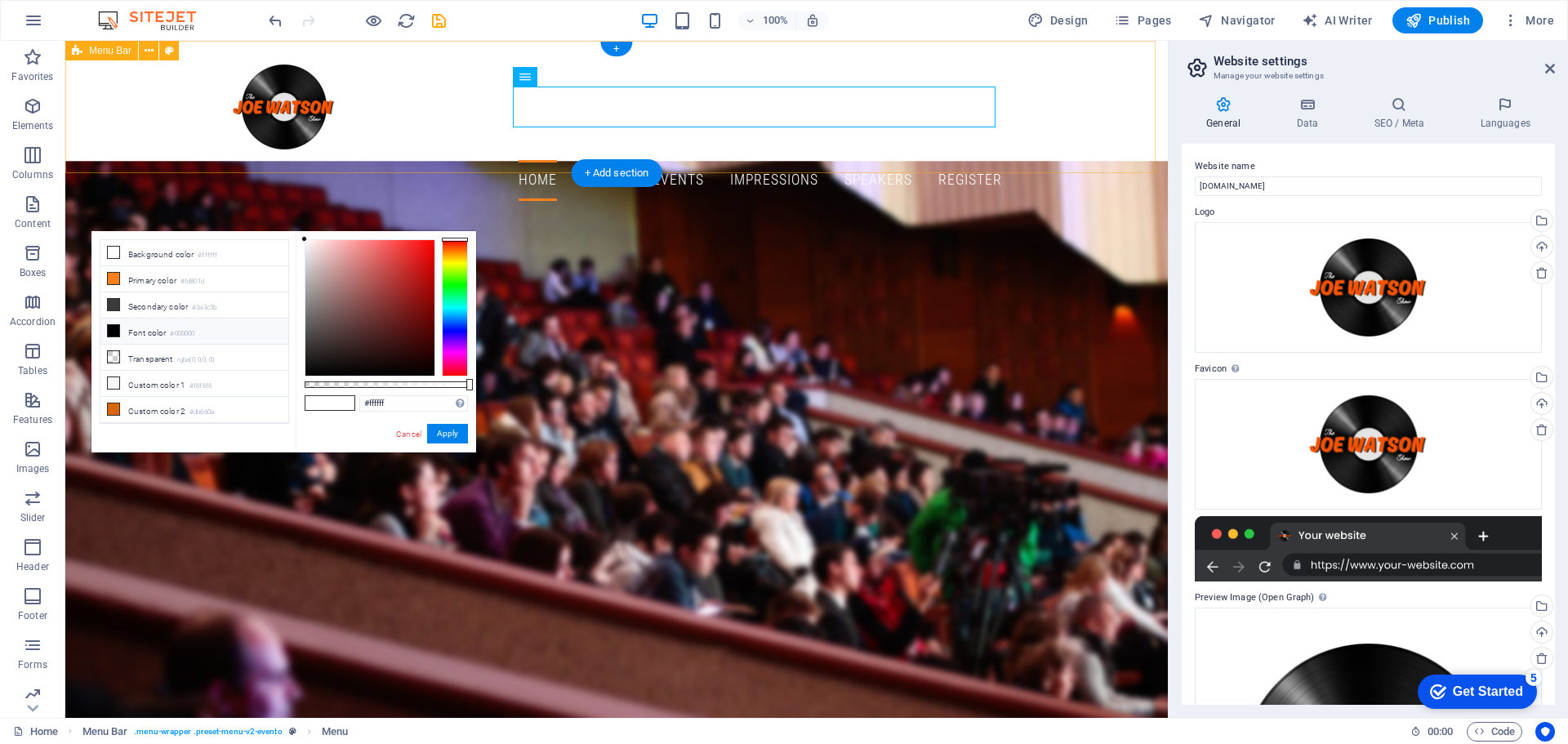
click at [185, 94] on div "Home About Events Impressions Speakers Register" at bounding box center [616, 127] width 1103 height 173
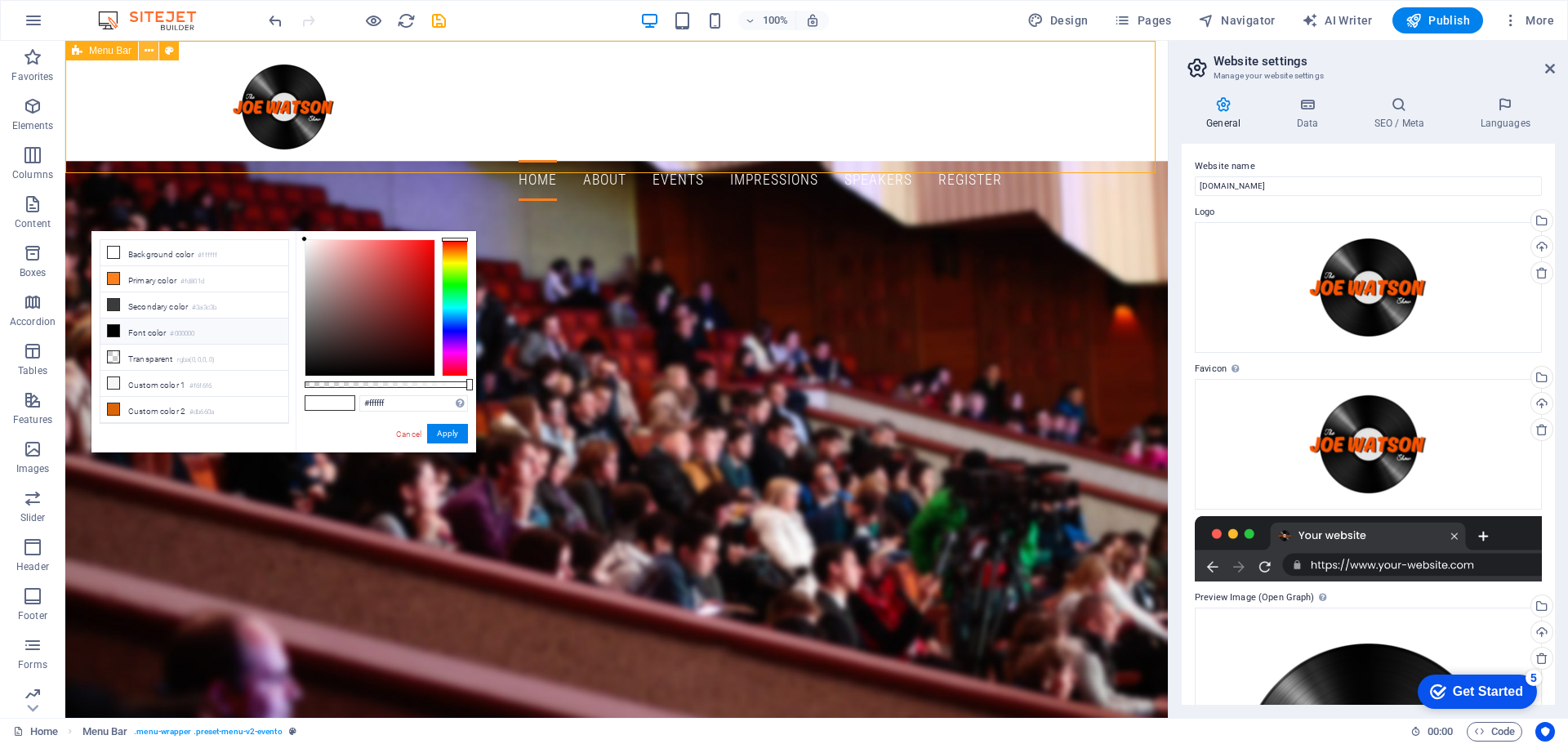
click at [145, 50] on icon at bounding box center [149, 50] width 9 height 17
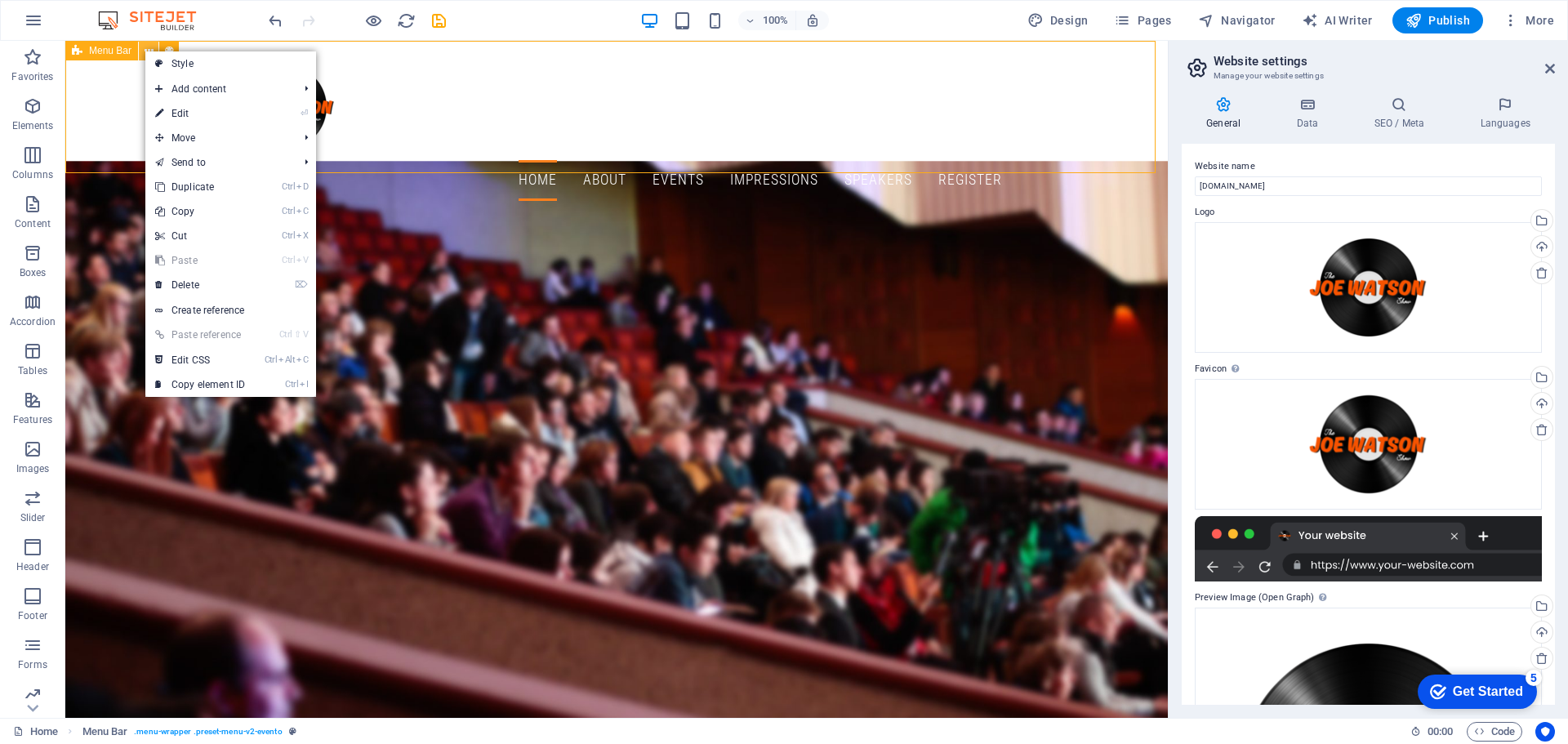
click at [145, 50] on icon at bounding box center [149, 50] width 9 height 17
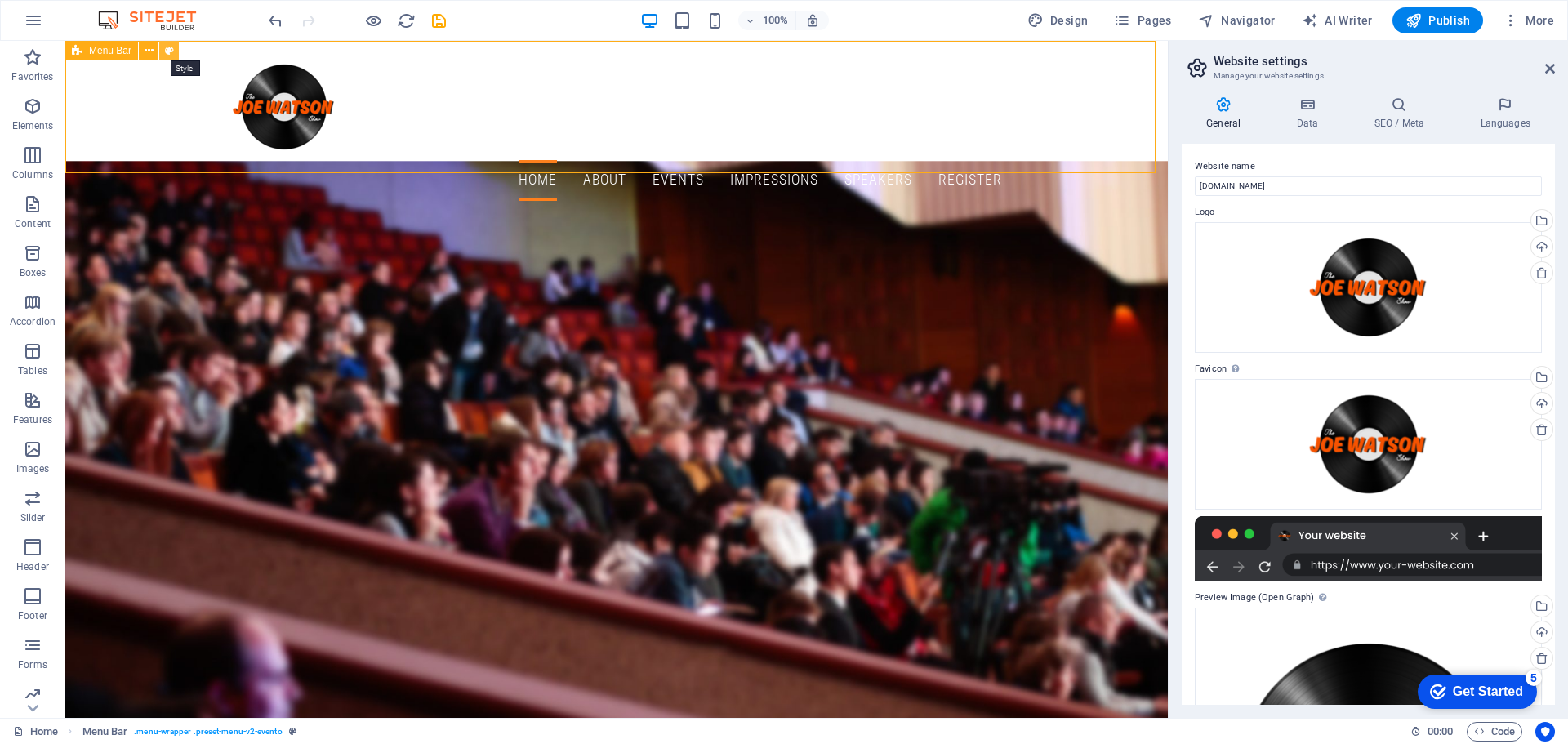
click at [173, 50] on icon at bounding box center [169, 50] width 9 height 17
select select "rem"
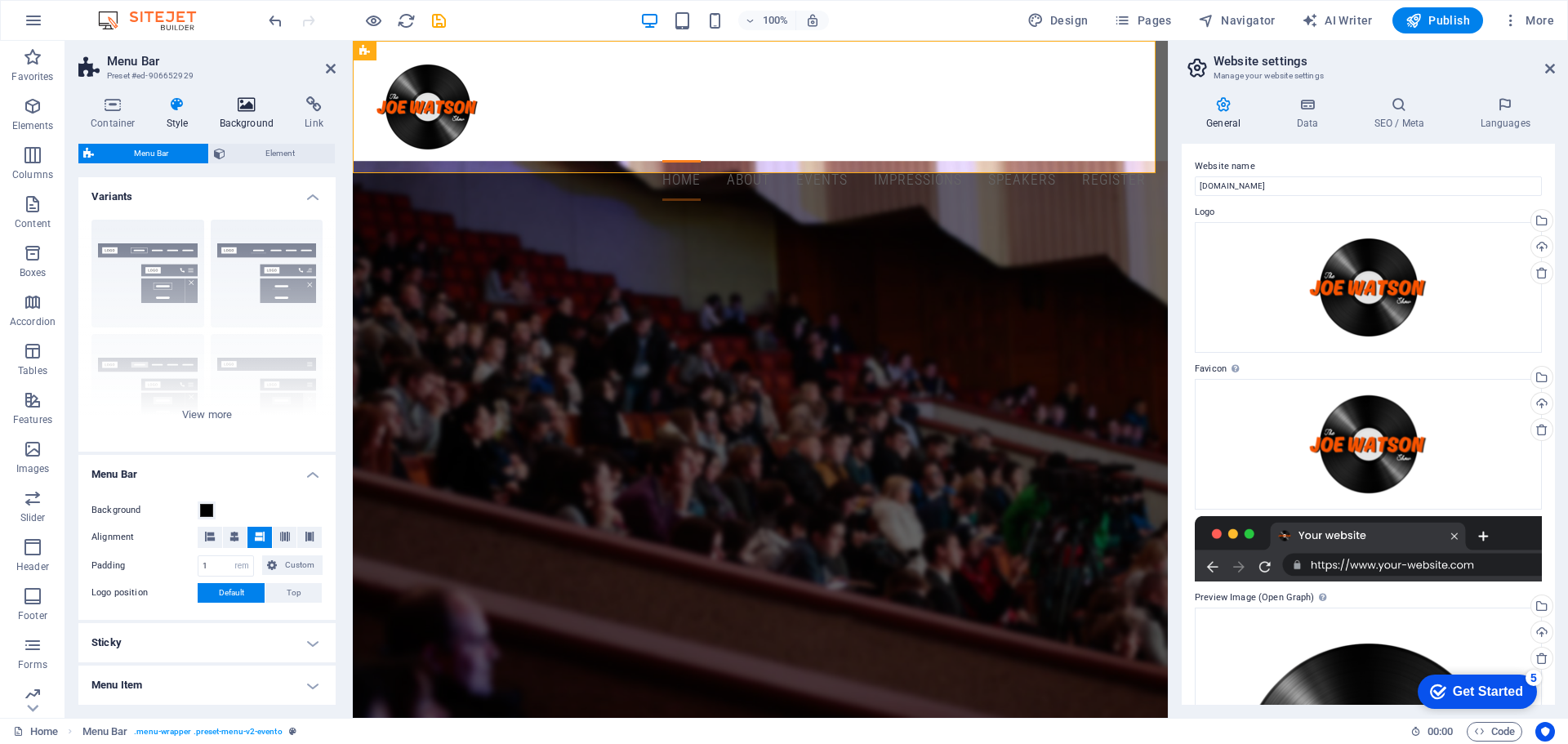
click at [245, 106] on icon at bounding box center [247, 104] width 79 height 17
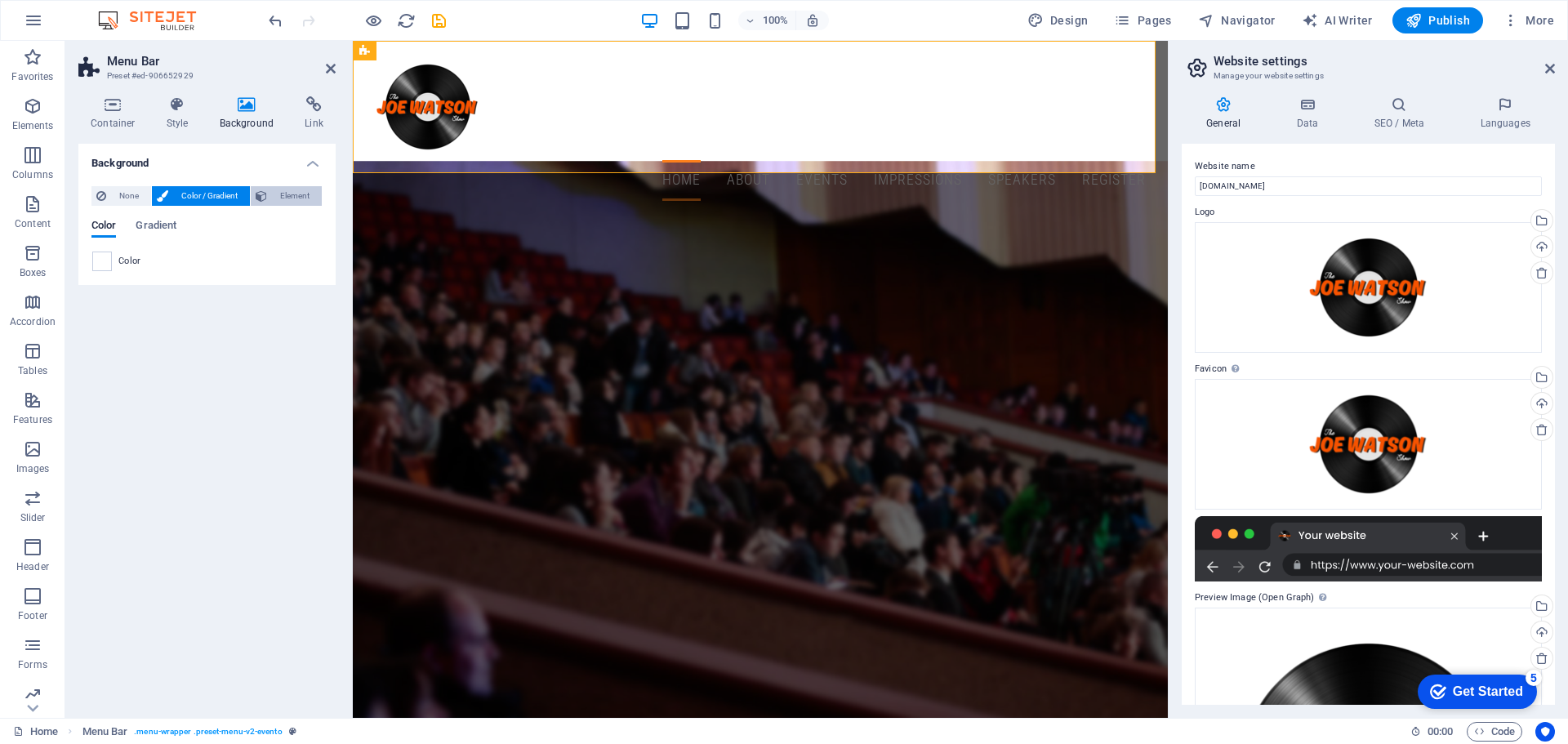
click at [279, 202] on span "Element" at bounding box center [294, 196] width 45 height 19
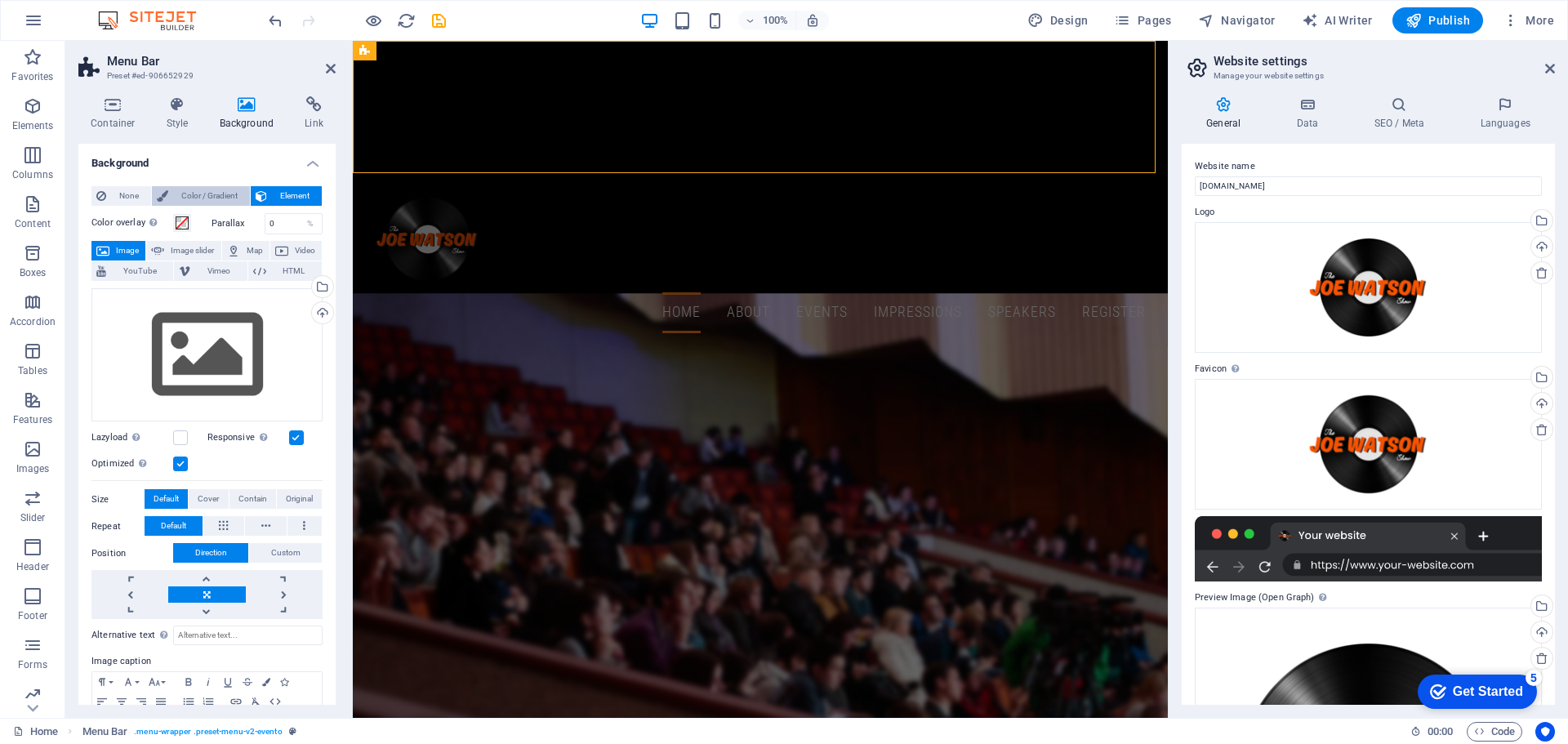
click at [205, 201] on span "Color / Gradient" at bounding box center [209, 196] width 72 height 19
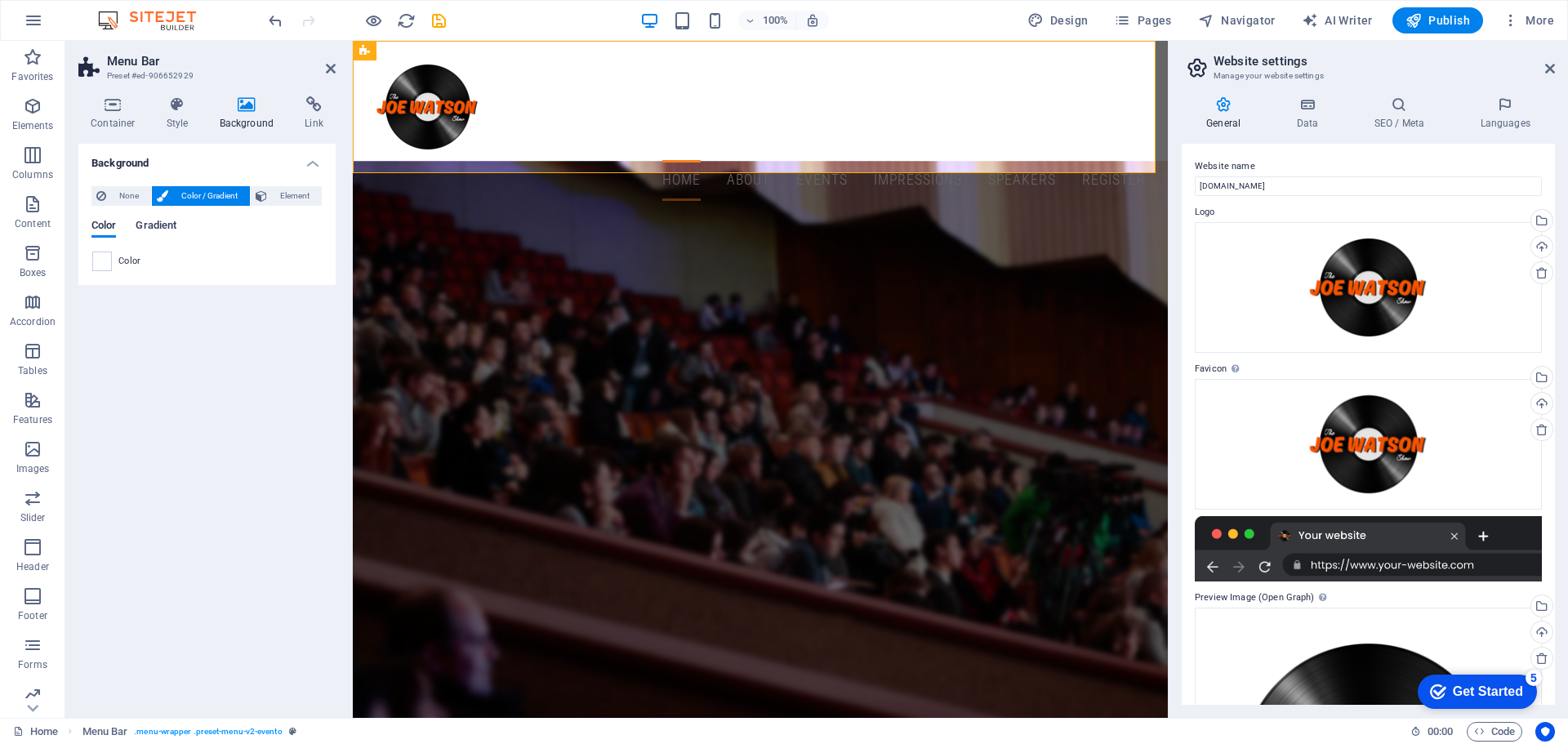
click at [152, 225] on span "Gradient" at bounding box center [156, 227] width 41 height 23
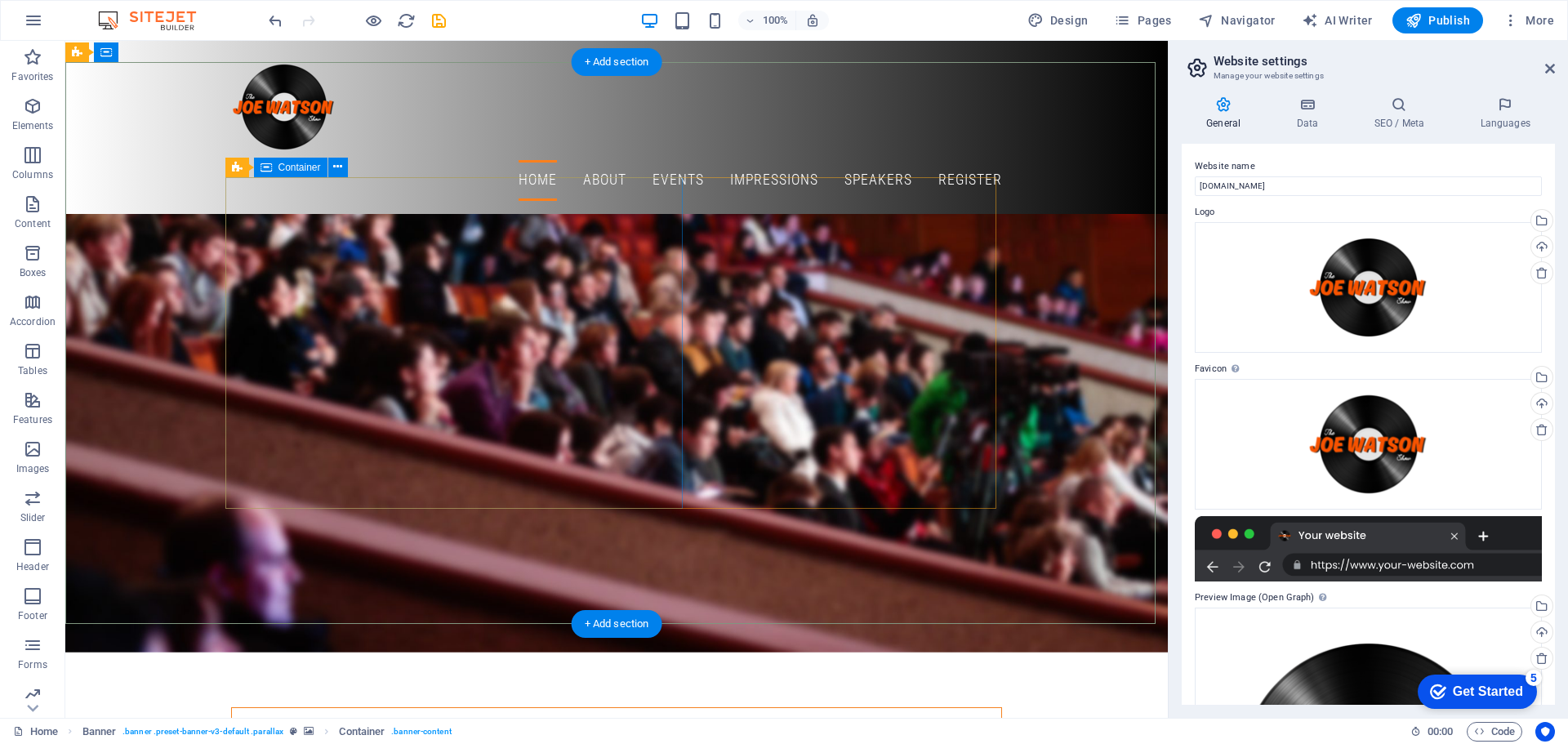
scroll to position [108, 0]
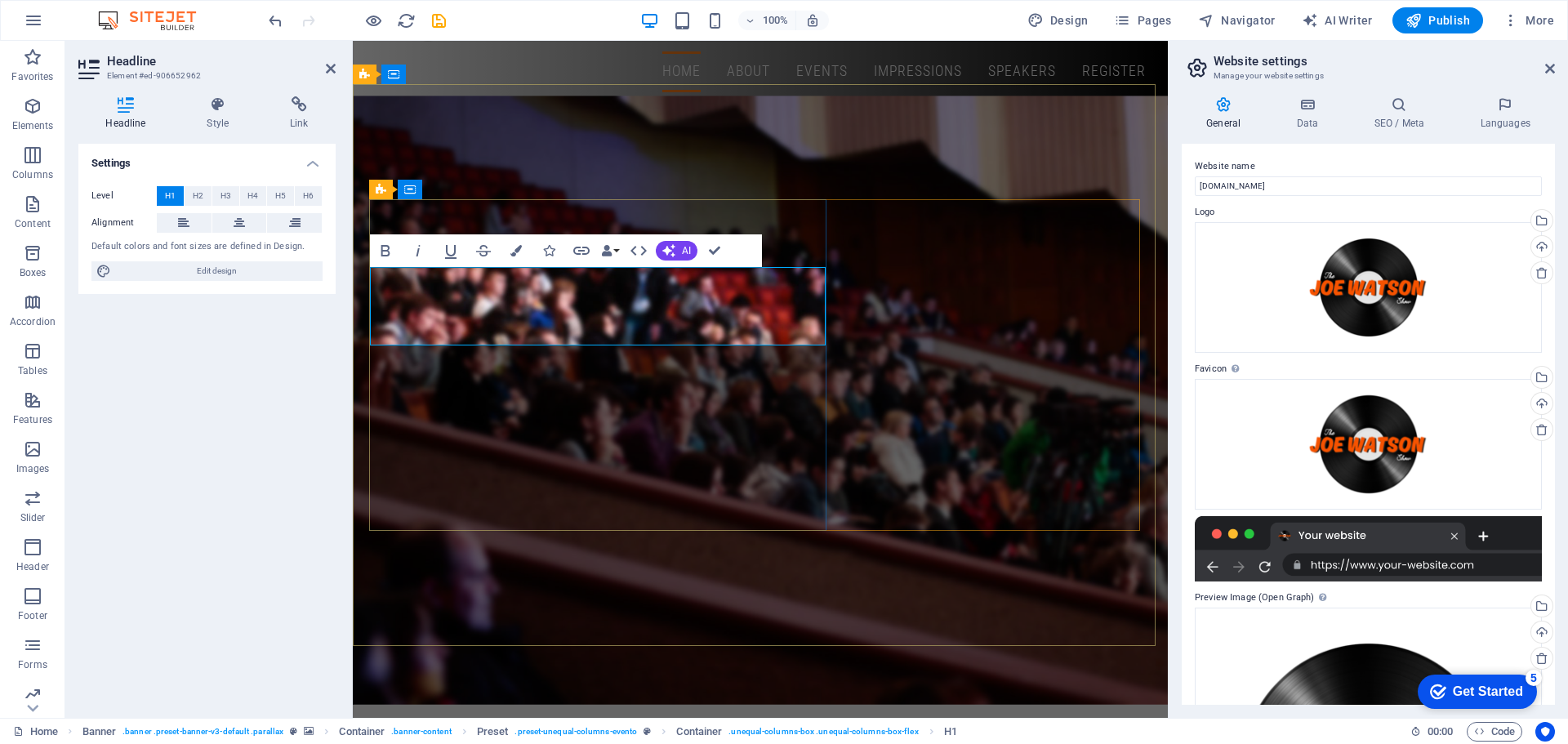
scroll to position [89, 0]
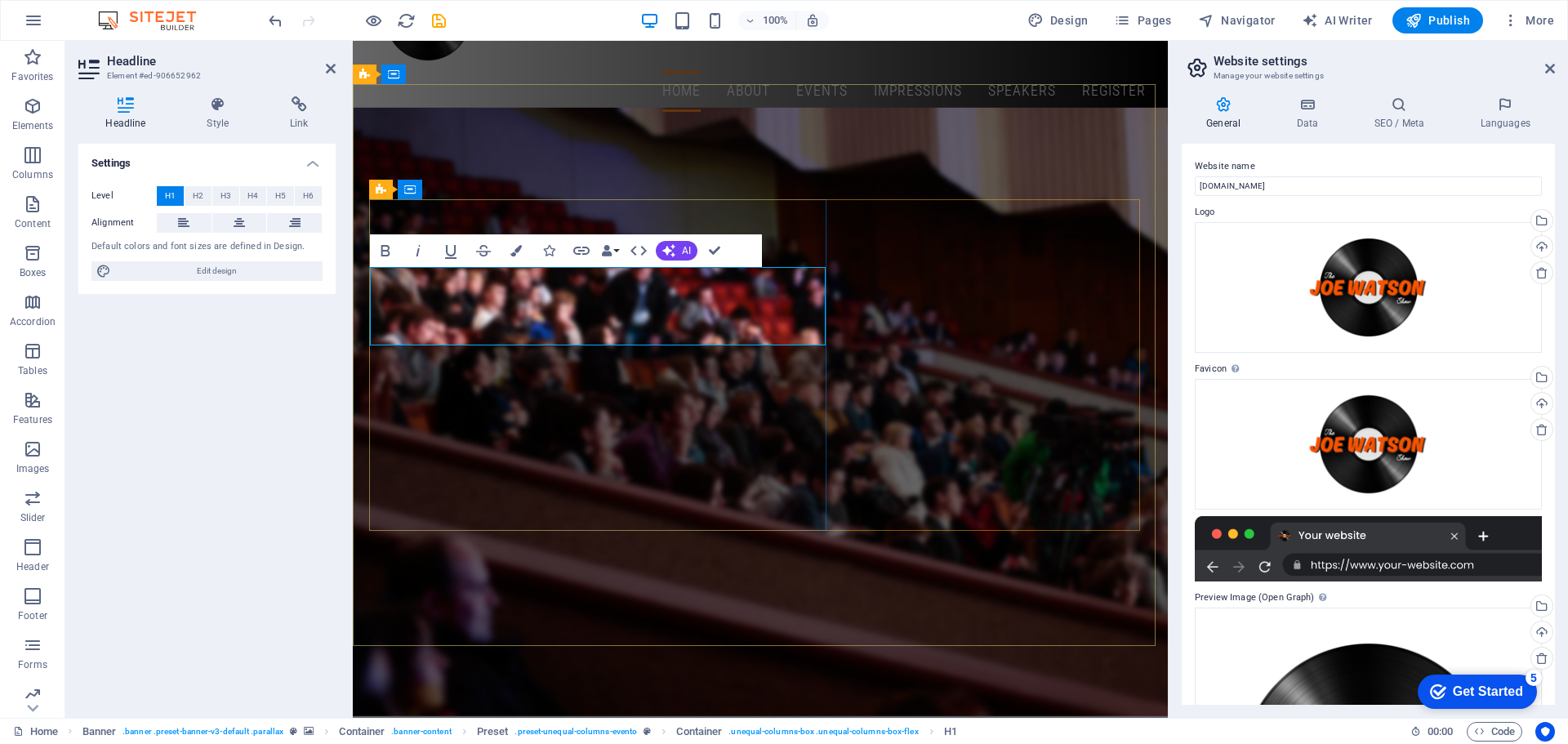
drag, startPoint x: 453, startPoint y: 324, endPoint x: 375, endPoint y: 290, distance: 85.1
click at [615, 250] on button "Data Bindings" at bounding box center [610, 250] width 23 height 33
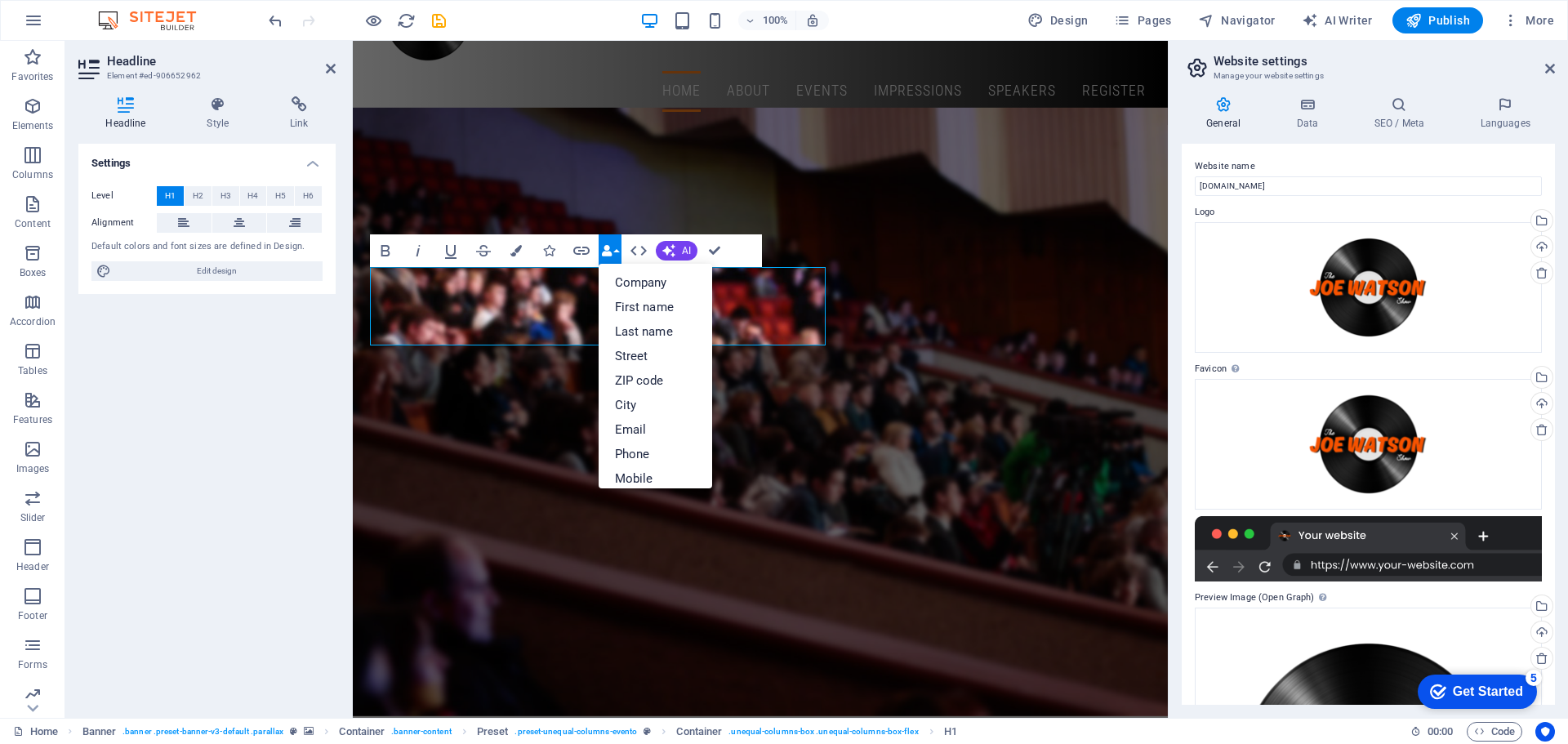
click at [615, 249] on button "Data Bindings" at bounding box center [610, 250] width 23 height 33
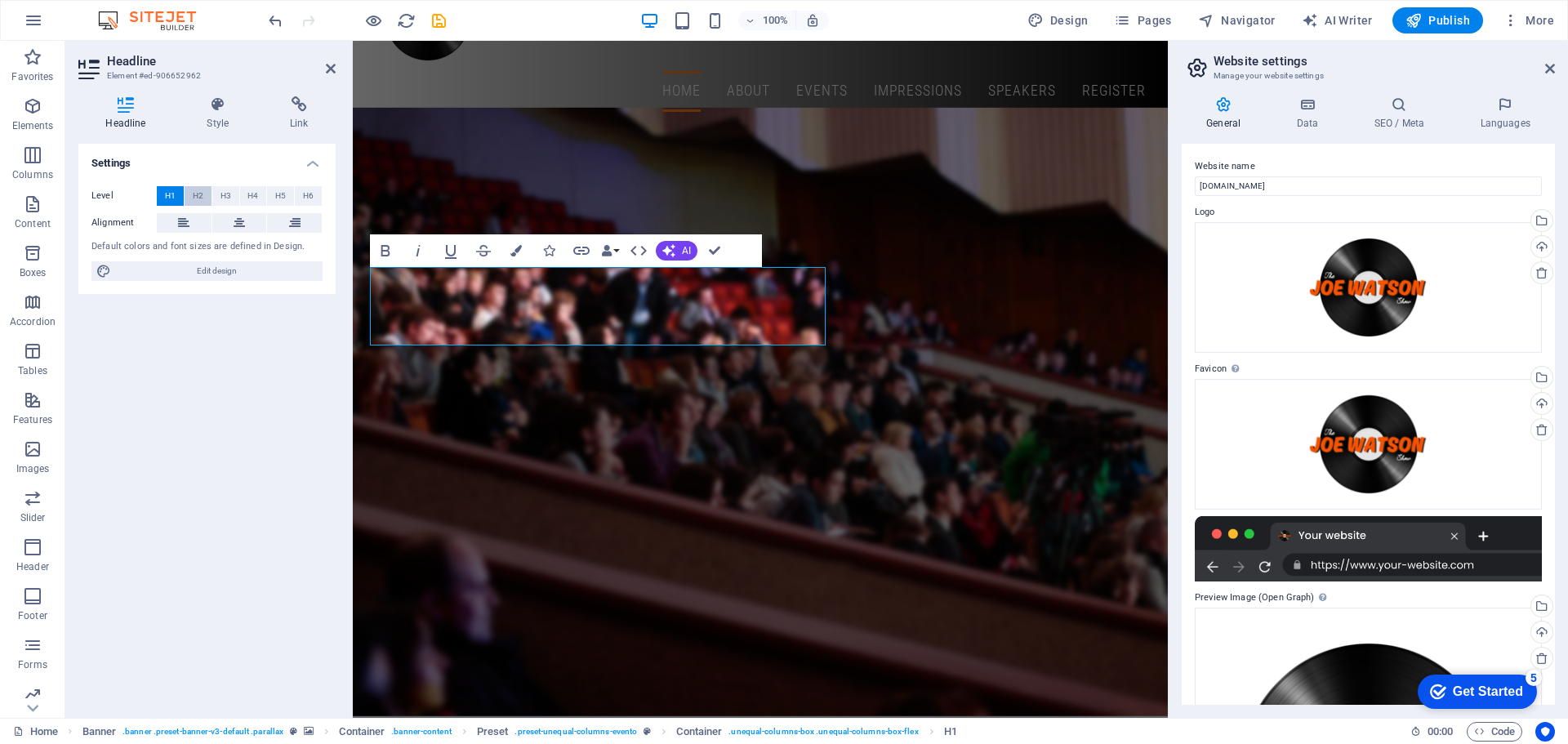
click at [206, 201] on button "H2" at bounding box center [197, 196] width 27 height 19
click at [234, 200] on button "H3" at bounding box center [226, 196] width 27 height 19
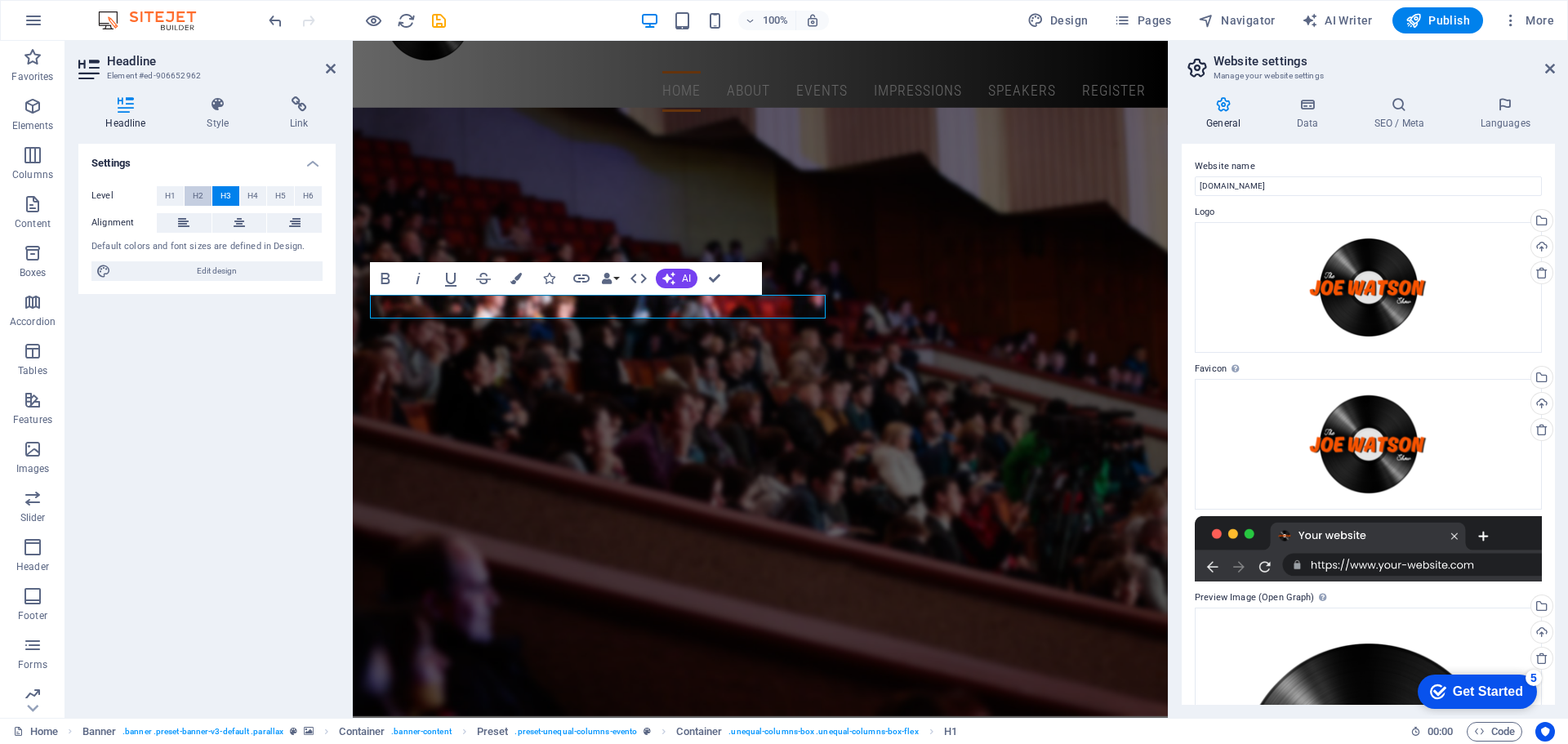
click at [200, 194] on span "H2" at bounding box center [198, 196] width 11 height 19
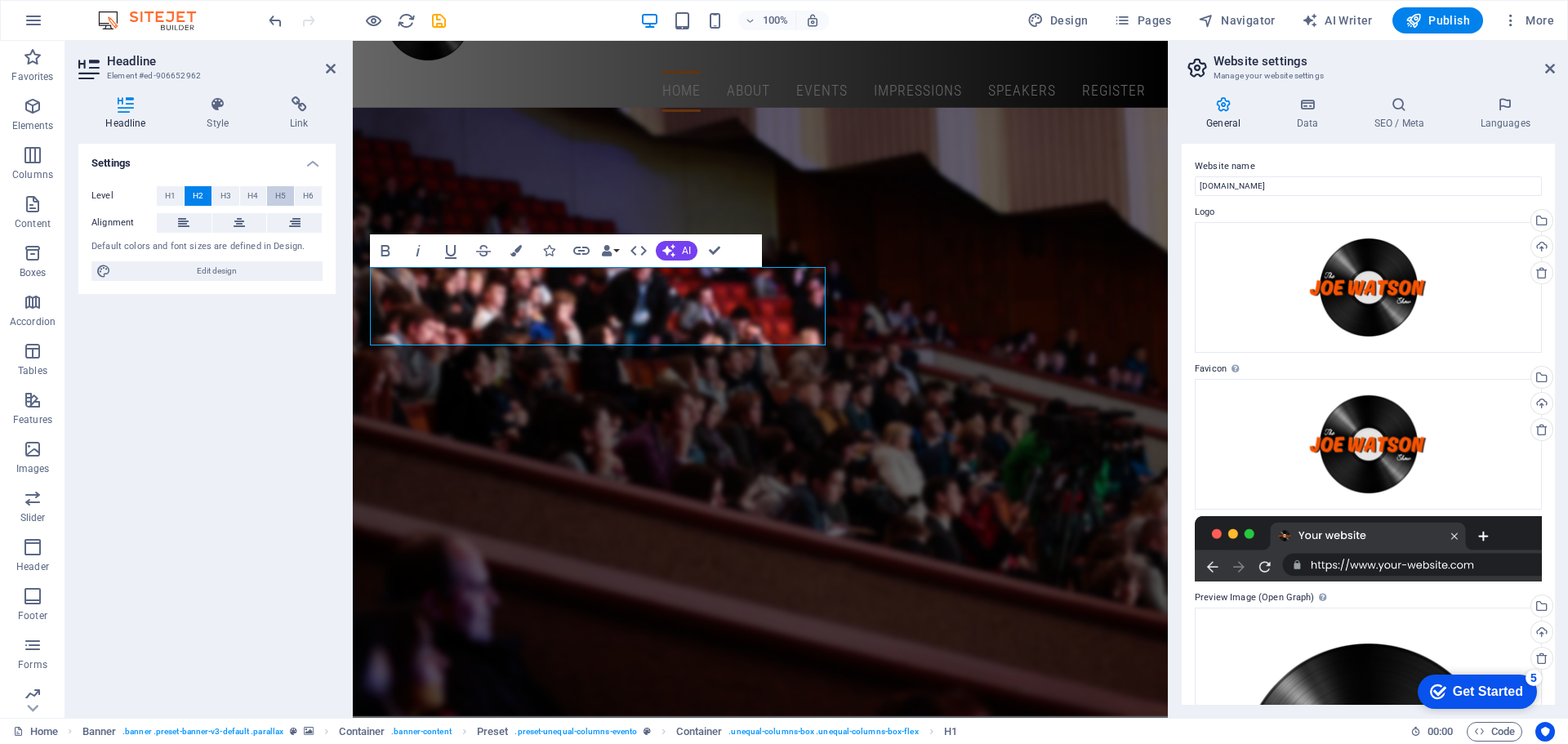
click at [271, 199] on button "H5" at bounding box center [280, 196] width 27 height 19
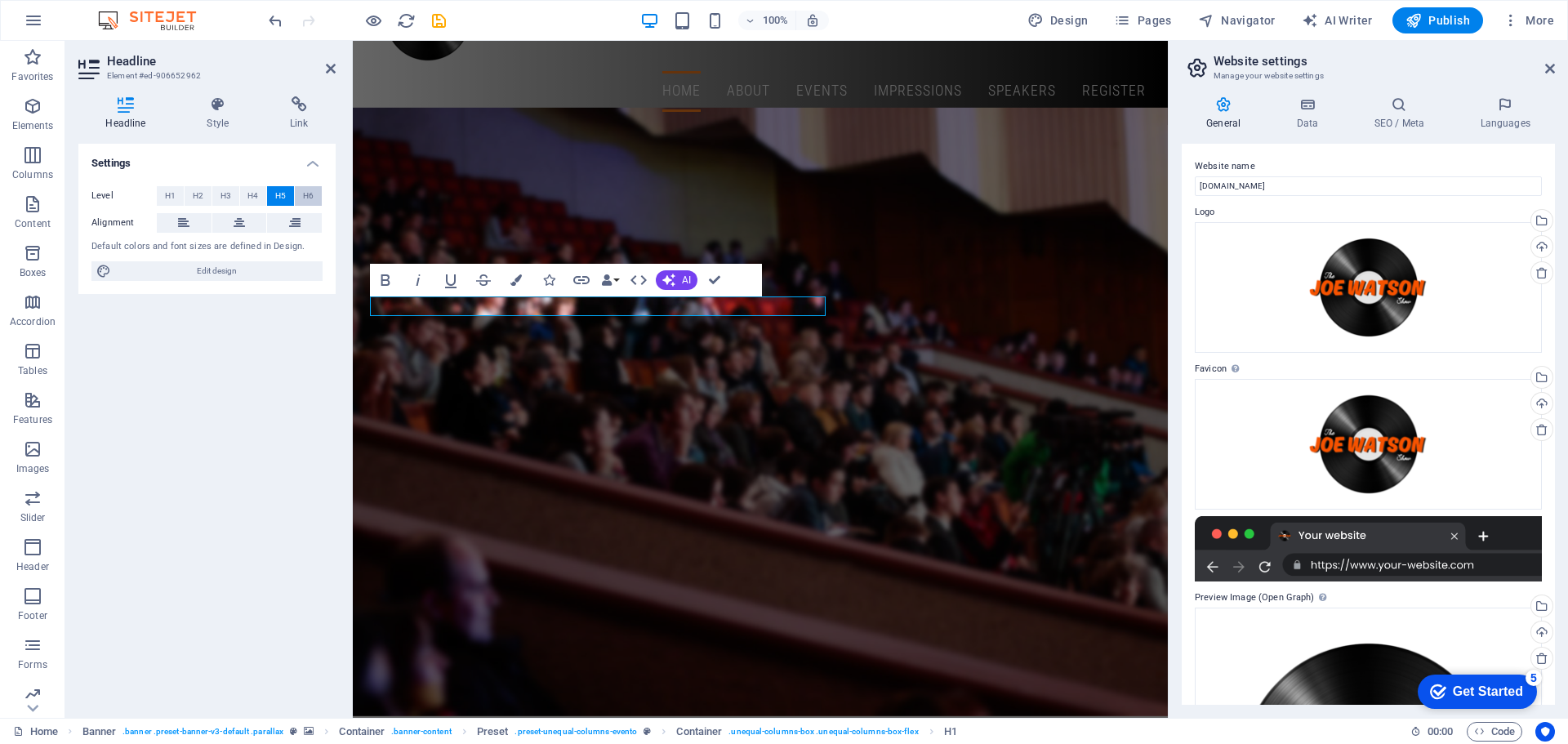
click at [307, 196] on span "H6" at bounding box center [308, 196] width 11 height 19
click at [200, 196] on span "H2" at bounding box center [198, 196] width 11 height 19
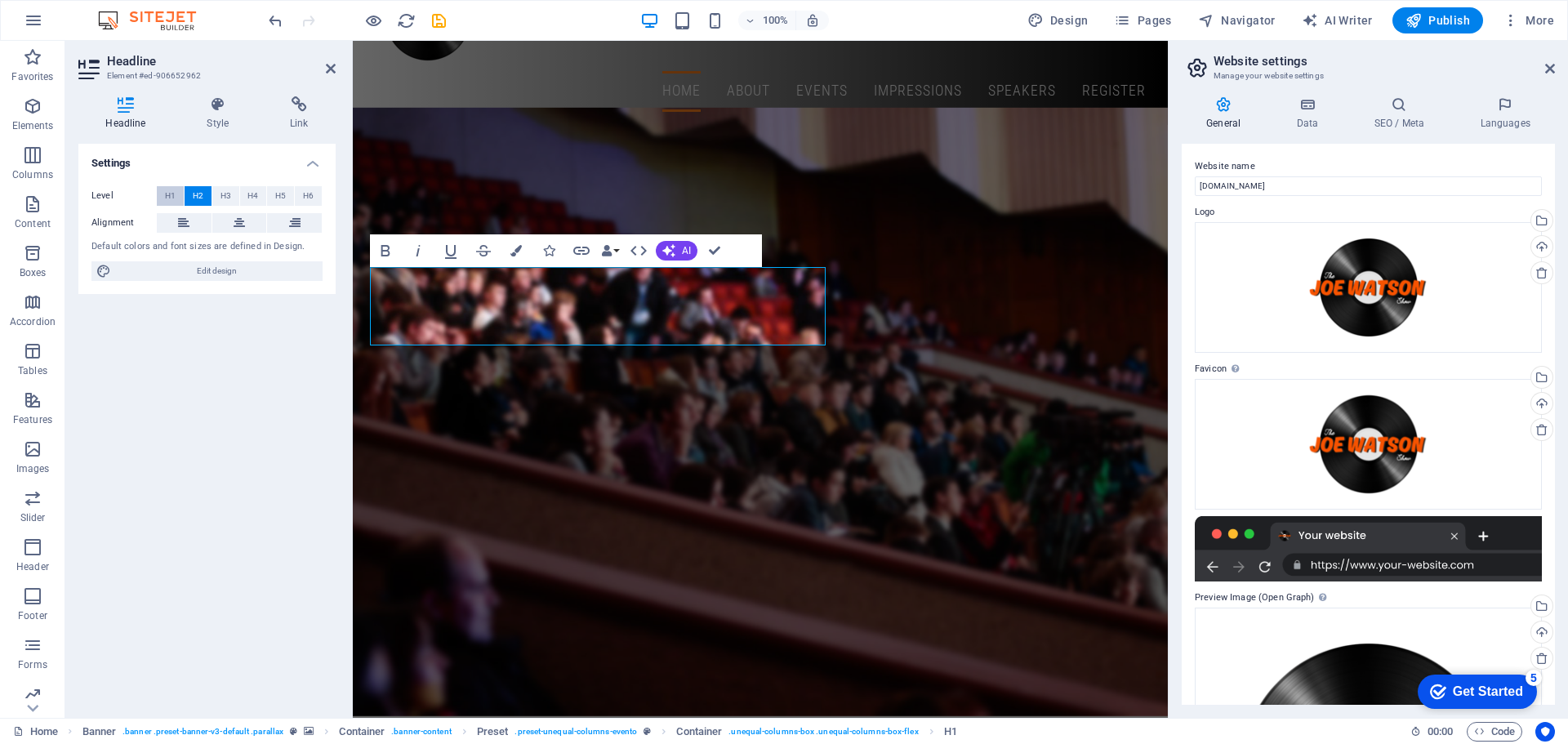
click at [170, 196] on span "H1" at bounding box center [170, 196] width 11 height 19
click at [234, 222] on icon at bounding box center [239, 223] width 11 height 19
click at [209, 194] on button "H2" at bounding box center [197, 196] width 27 height 19
click at [242, 121] on h4 "Style" at bounding box center [221, 113] width 83 height 34
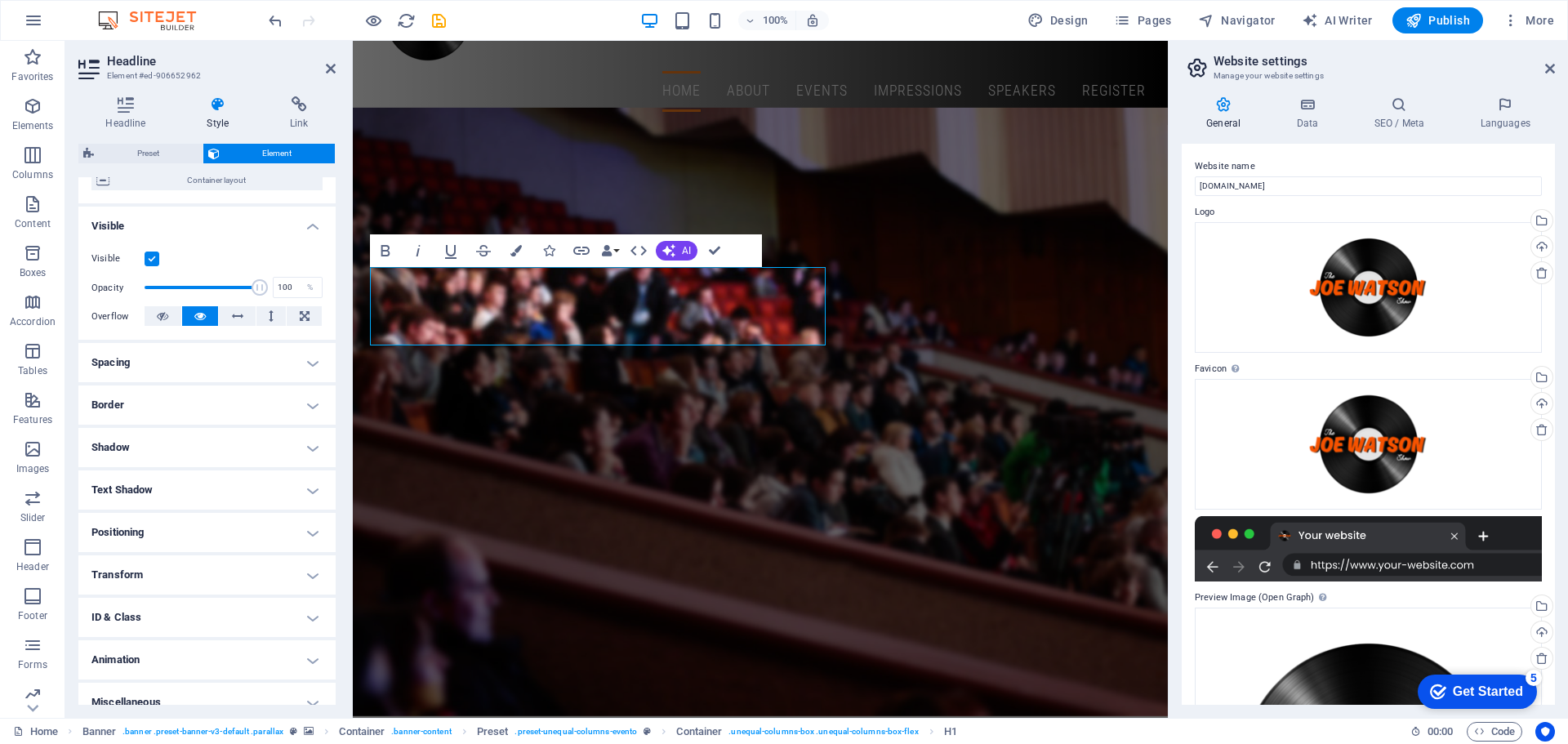
scroll to position [162, 0]
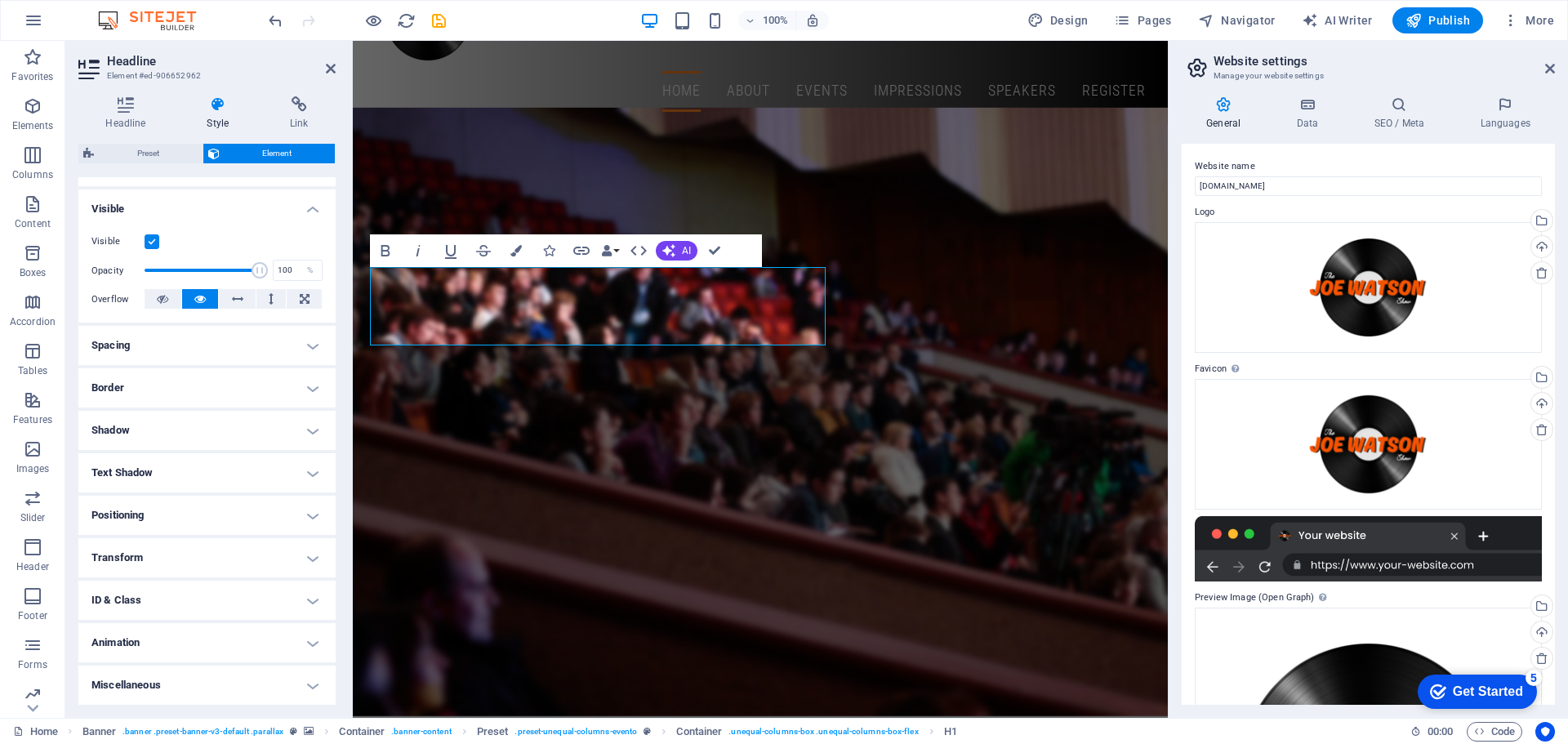
click at [246, 458] on h4 "Text Shadow" at bounding box center [207, 472] width 257 height 39
click at [246, 458] on h4 "Text Shadow" at bounding box center [207, 467] width 257 height 29
drag, startPoint x: 200, startPoint y: 496, endPoint x: 202, endPoint y: 505, distance: 9.2
click at [201, 496] on h4 "Positioning" at bounding box center [207, 515] width 257 height 39
click at [202, 505] on h4 "Positioning" at bounding box center [207, 510] width 257 height 29
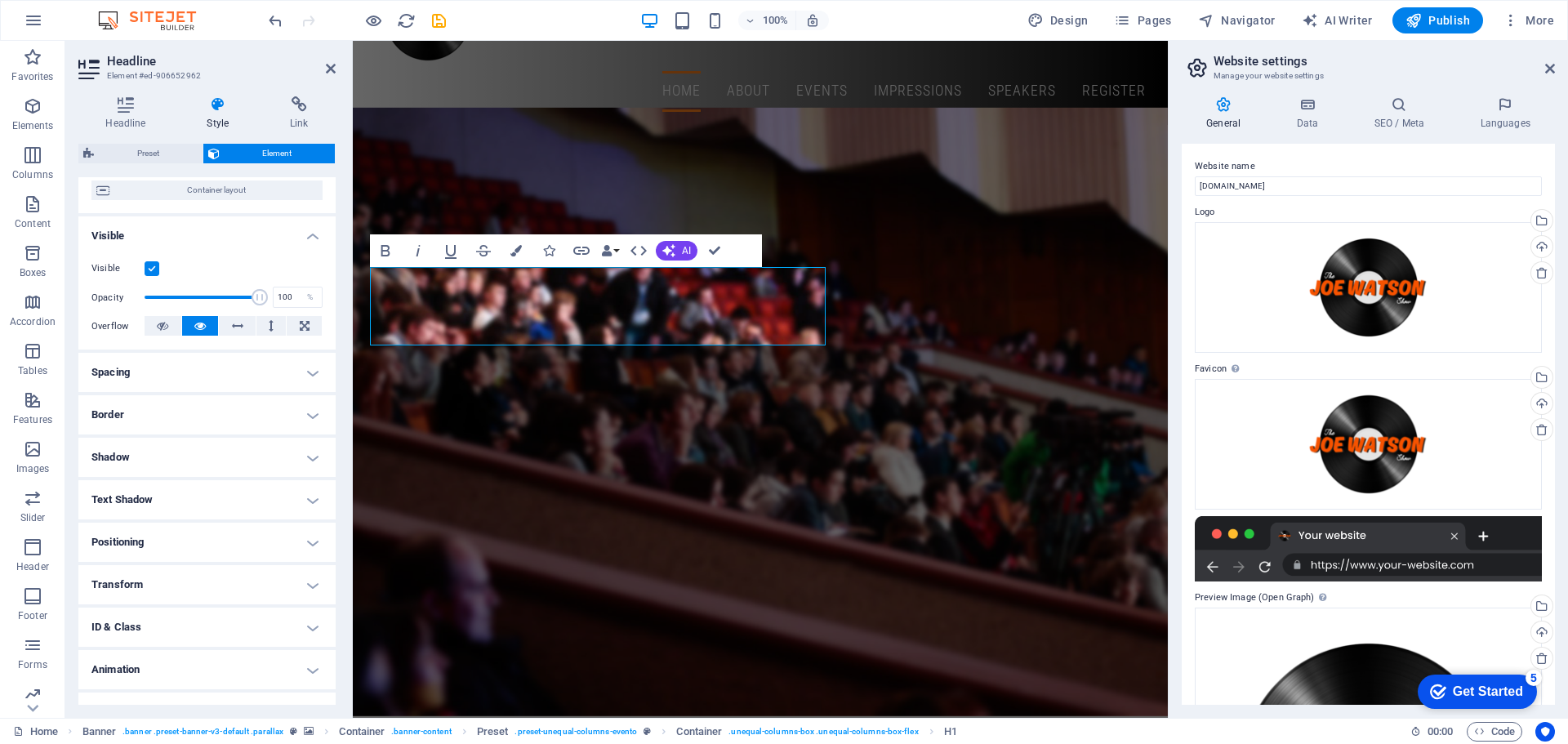
click at [209, 684] on h4 "Animation" at bounding box center [207, 669] width 257 height 39
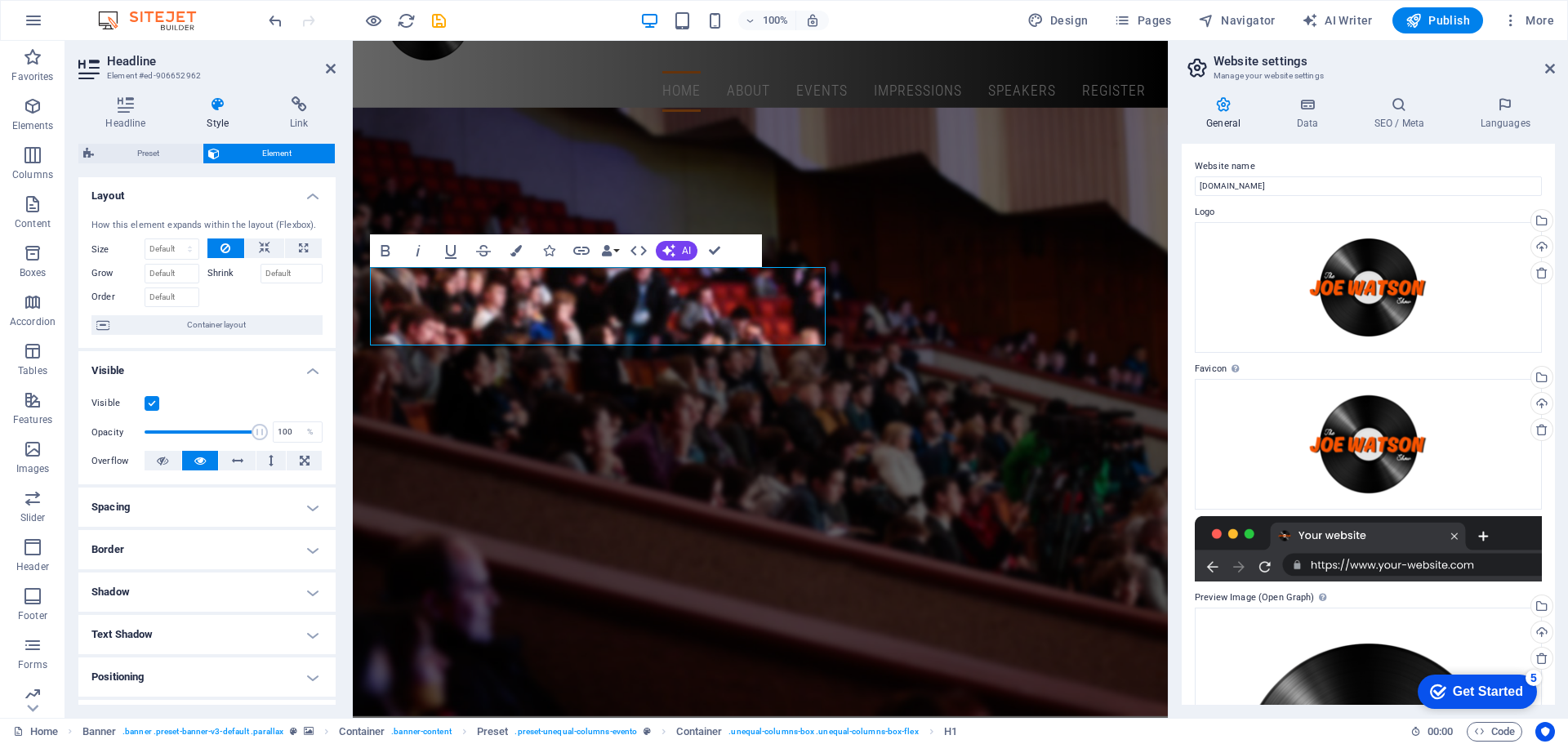
scroll to position [0, 0]
click at [186, 242] on select "Default auto px % 1/1 1/2 1/3 1/4 1/5 1/6 1/7 1/8 1/9 1/10" at bounding box center [172, 249] width 53 height 19
select select "1/5"
click at [173, 240] on select "Default auto px % 1/1 1/2 1/3 1/4 1/5 1/6 1/7 1/8 1/9 1/10" at bounding box center [172, 249] width 53 height 19
type input "20"
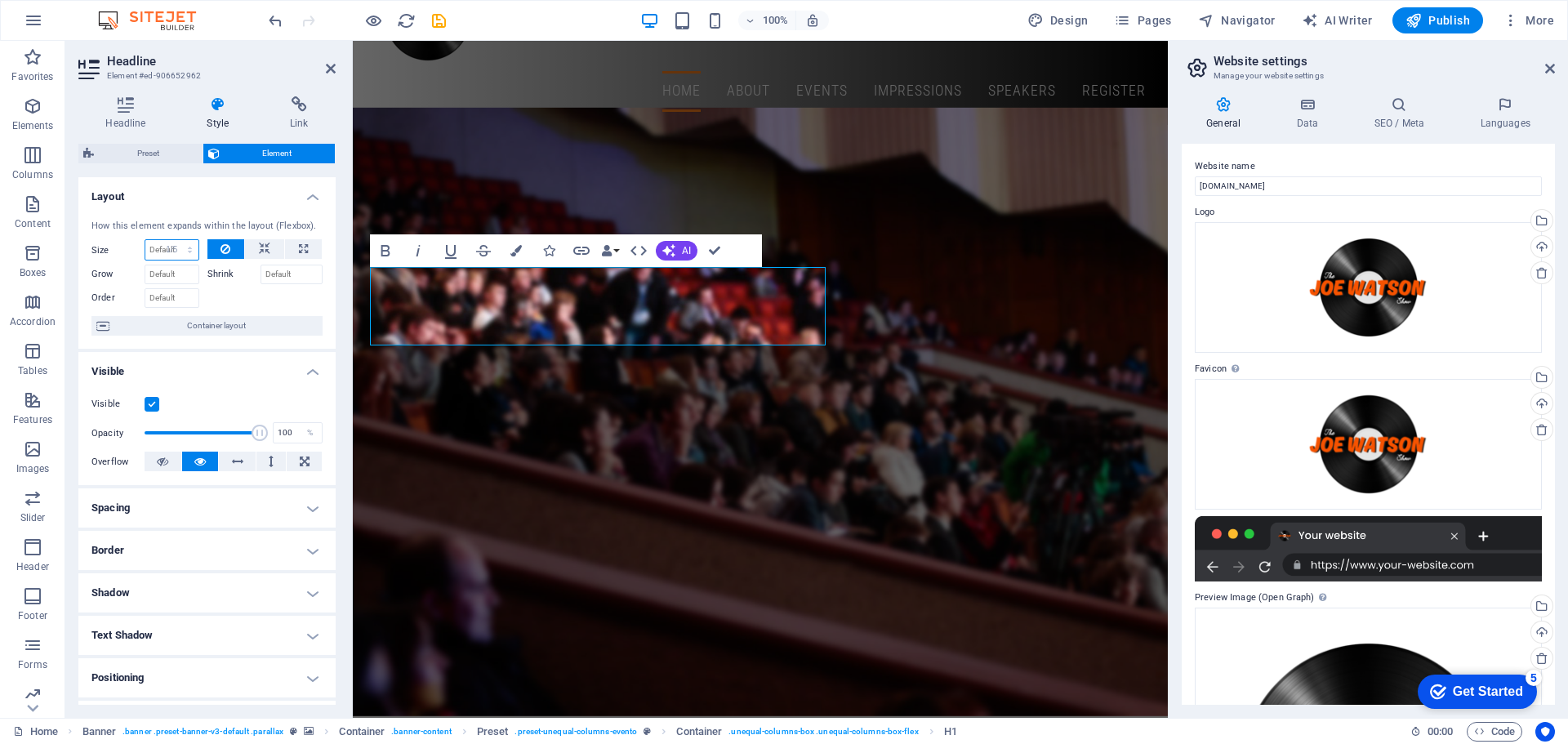
select select "%"
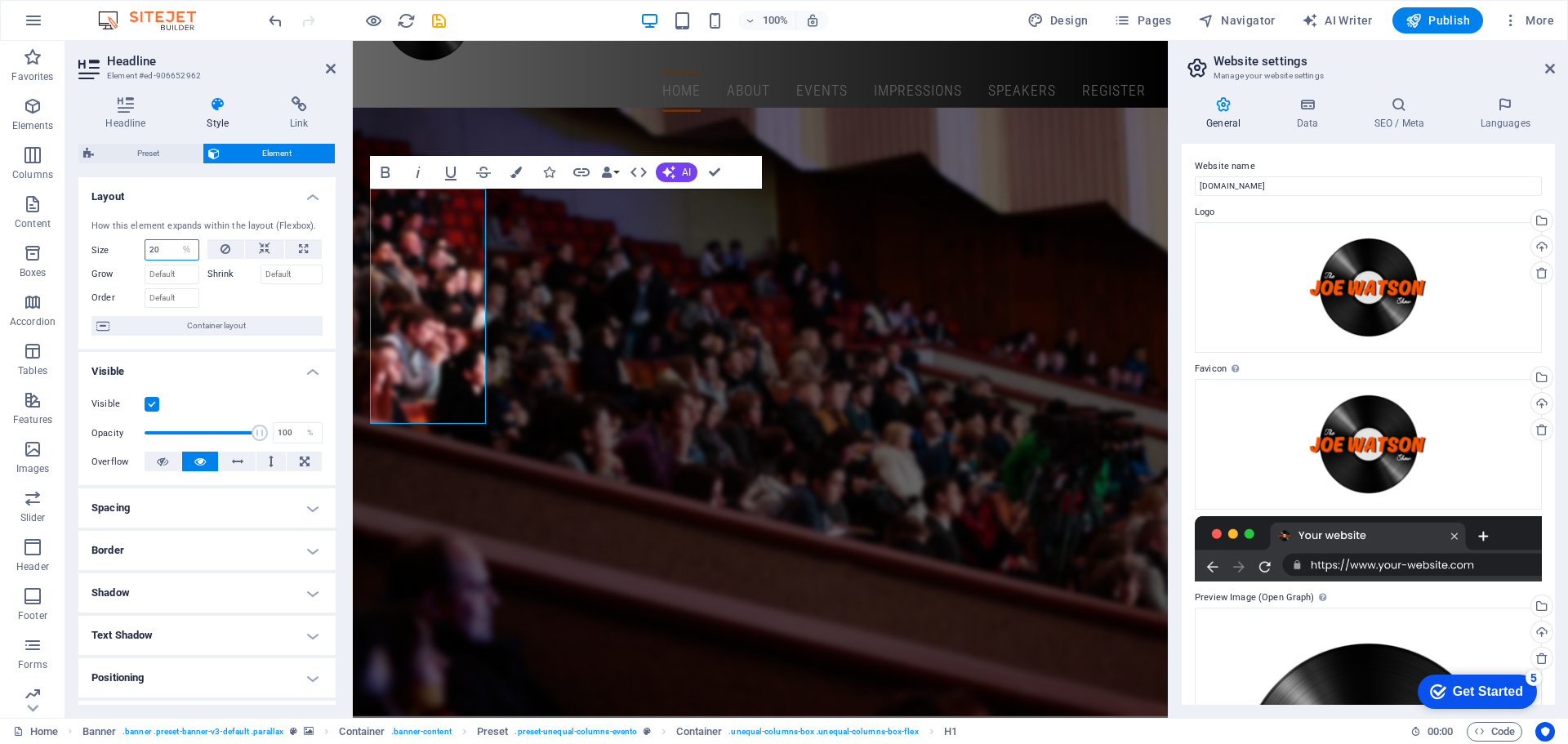
click at [169, 249] on input "20" at bounding box center [172, 249] width 53 height 19
drag, startPoint x: 159, startPoint y: 249, endPoint x: 114, endPoint y: 245, distance: 45.2
click at [114, 245] on div "Size 20 Default auto px % 1/1 1/2 1/3 1/4 1/5 1/6 1/7 1/8 1/9 1/10" at bounding box center [145, 249] width 108 height 21
type input "5"
click at [216, 249] on button at bounding box center [226, 249] width 38 height 19
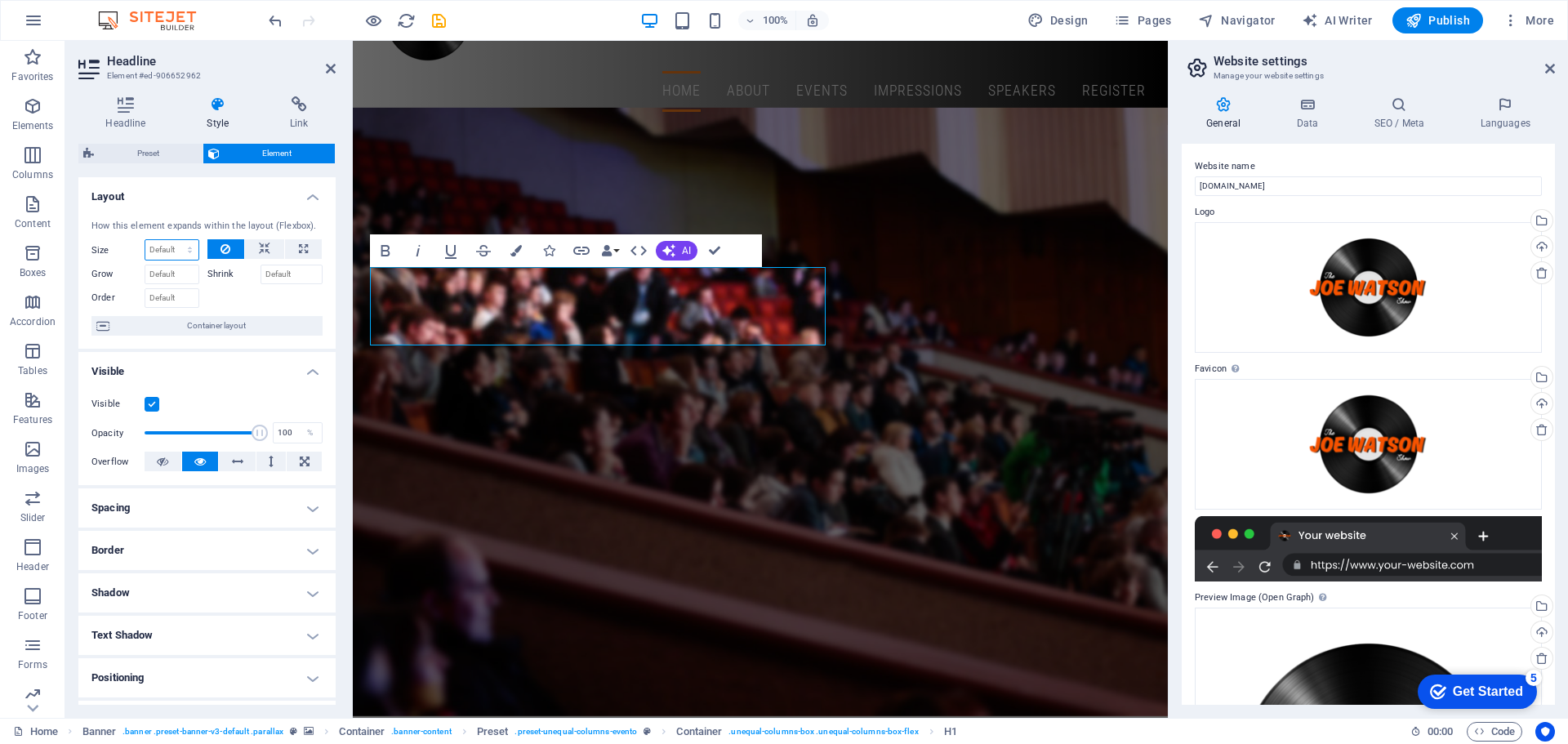
click at [183, 249] on select "Default auto px % 1/1 1/2 1/3 1/4 1/5 1/6 1/7 1/8 1/9 1/10" at bounding box center [172, 249] width 53 height 19
select select "1/2"
click at [173, 240] on select "Default auto px % 1/1 1/2 1/3 1/4 1/5 1/6 1/7 1/8 1/9 1/10" at bounding box center [172, 249] width 53 height 19
type input "50"
select select "%"
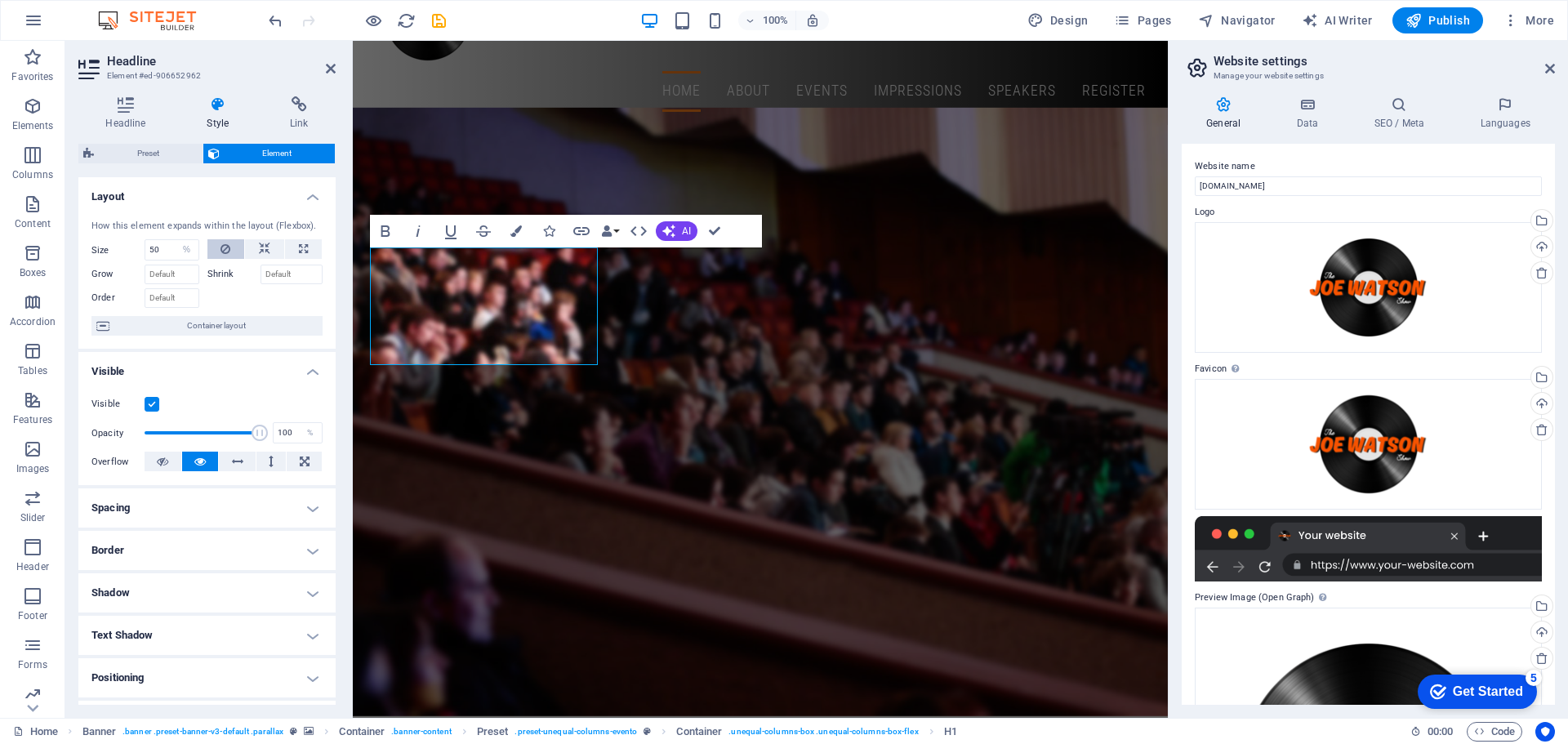
click at [208, 249] on button at bounding box center [226, 249] width 38 height 19
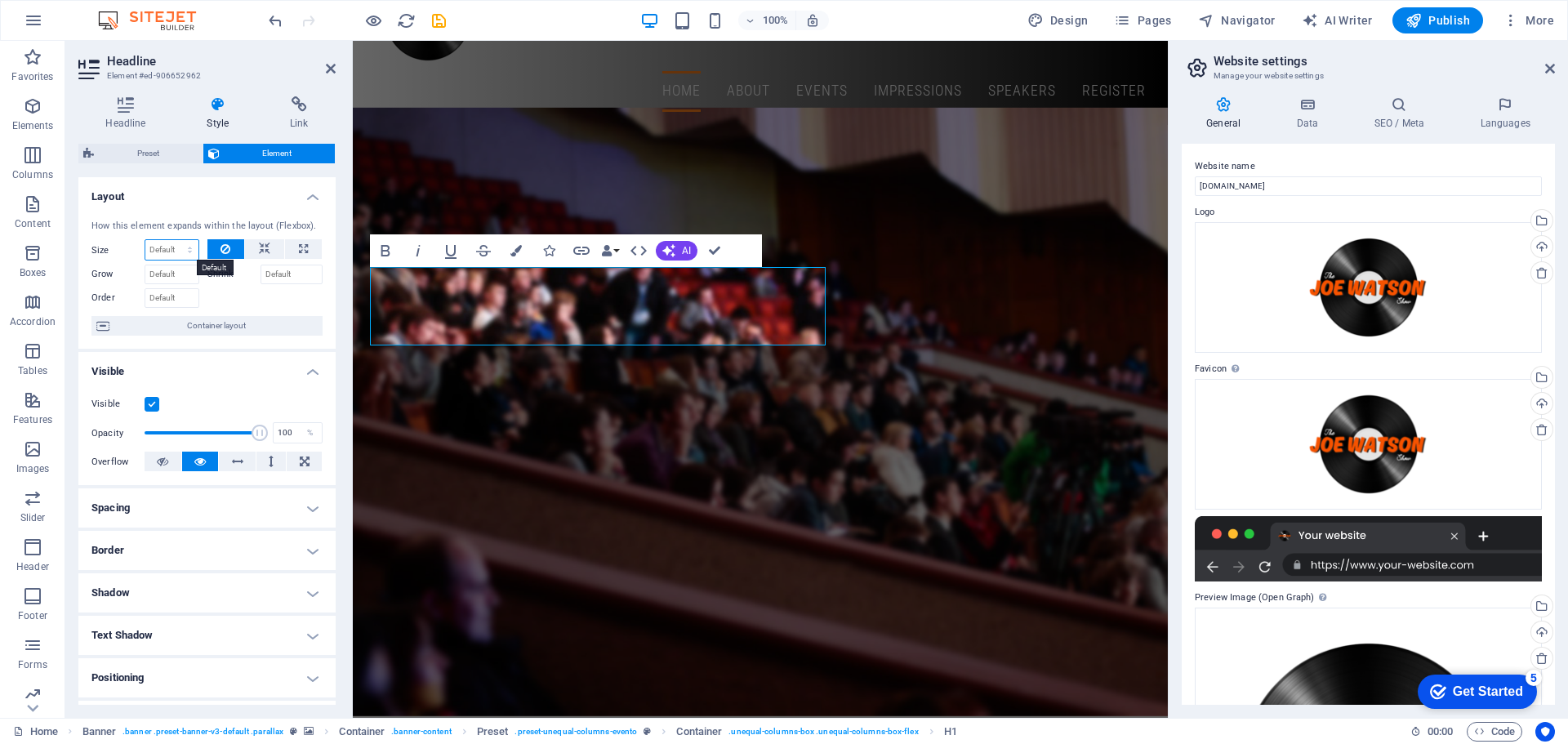
click at [182, 252] on select "Default auto px % 1/1 1/2 1/3 1/4 1/5 1/6 1/7 1/8 1/9 1/10" at bounding box center [172, 249] width 53 height 19
select select "%"
click at [173, 240] on select "Default auto px % 1/1 1/2 1/3 1/4 1/5 1/6 1/7 1/8 1/9 1/10" at bounding box center [172, 249] width 53 height 19
type input "100"
click at [207, 251] on button at bounding box center [226, 249] width 38 height 19
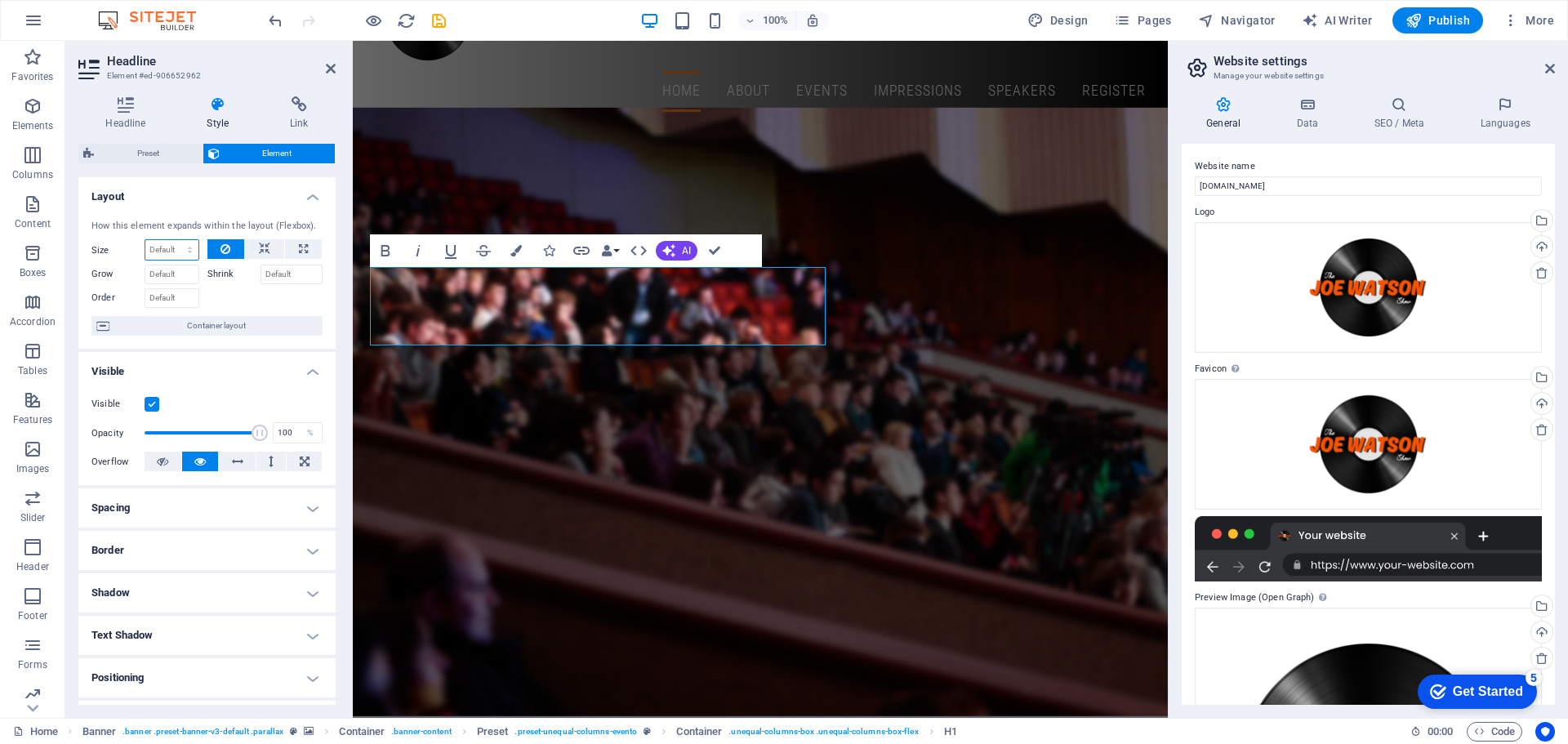
click at [189, 248] on select "Default auto px % 1/1 1/2 1/3 1/4 1/5 1/6 1/7 1/8 1/9 1/10" at bounding box center [172, 249] width 53 height 19
select select "1/1"
click at [173, 240] on select "Default auto px % 1/1 1/2 1/3 1/4 1/5 1/6 1/7 1/8 1/9 1/10" at bounding box center [172, 249] width 53 height 19
type input "100"
click at [189, 249] on select "Default auto px % 1/1 1/2 1/3 1/4 1/5 1/6 1/7 1/8 1/9 1/10" at bounding box center [187, 249] width 23 height 19
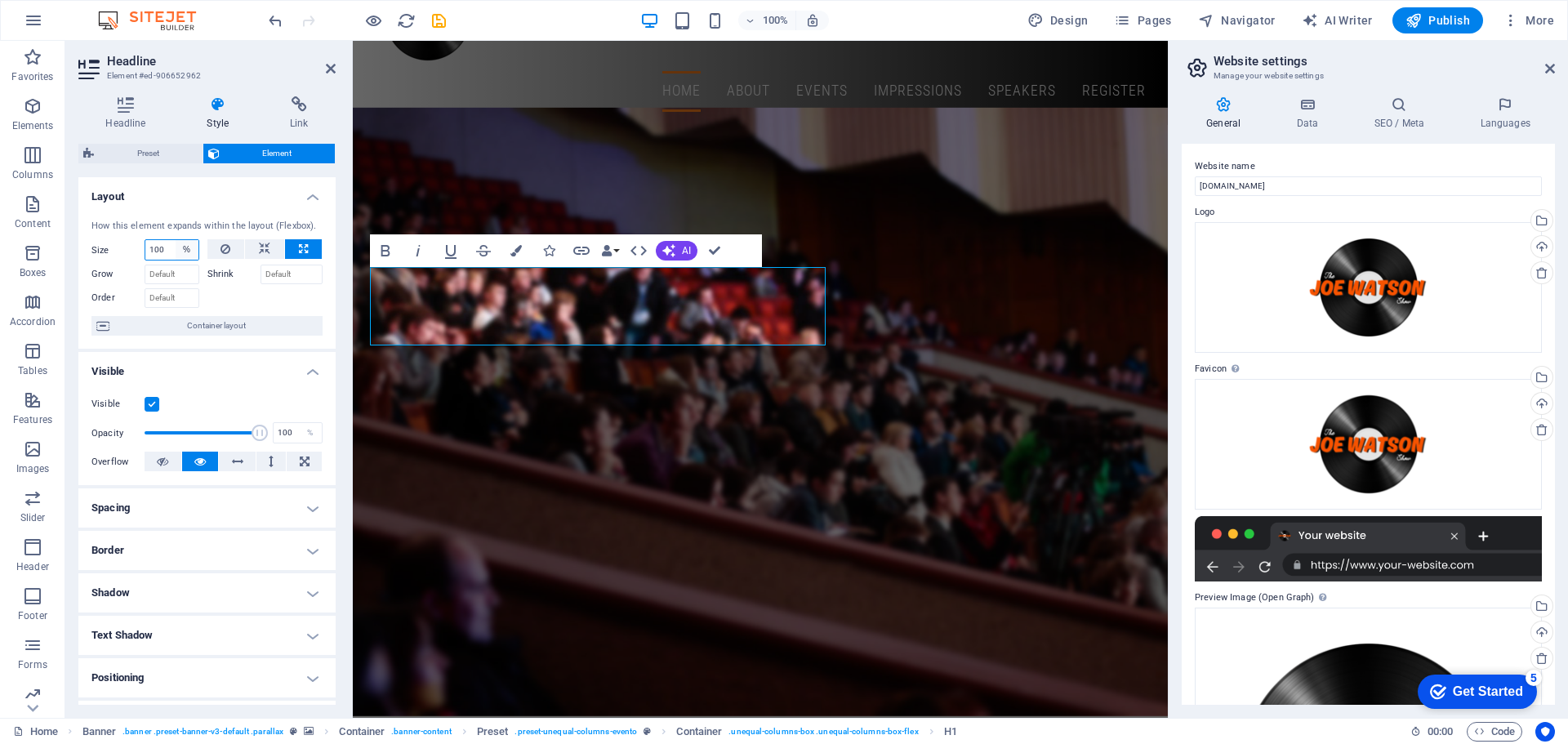
select select "1/10"
click at [175, 240] on select "Default auto px % 1/1 1/2 1/3 1/4 1/5 1/6 1/7 1/8 1/9 1/10" at bounding box center [187, 249] width 23 height 19
type input "10"
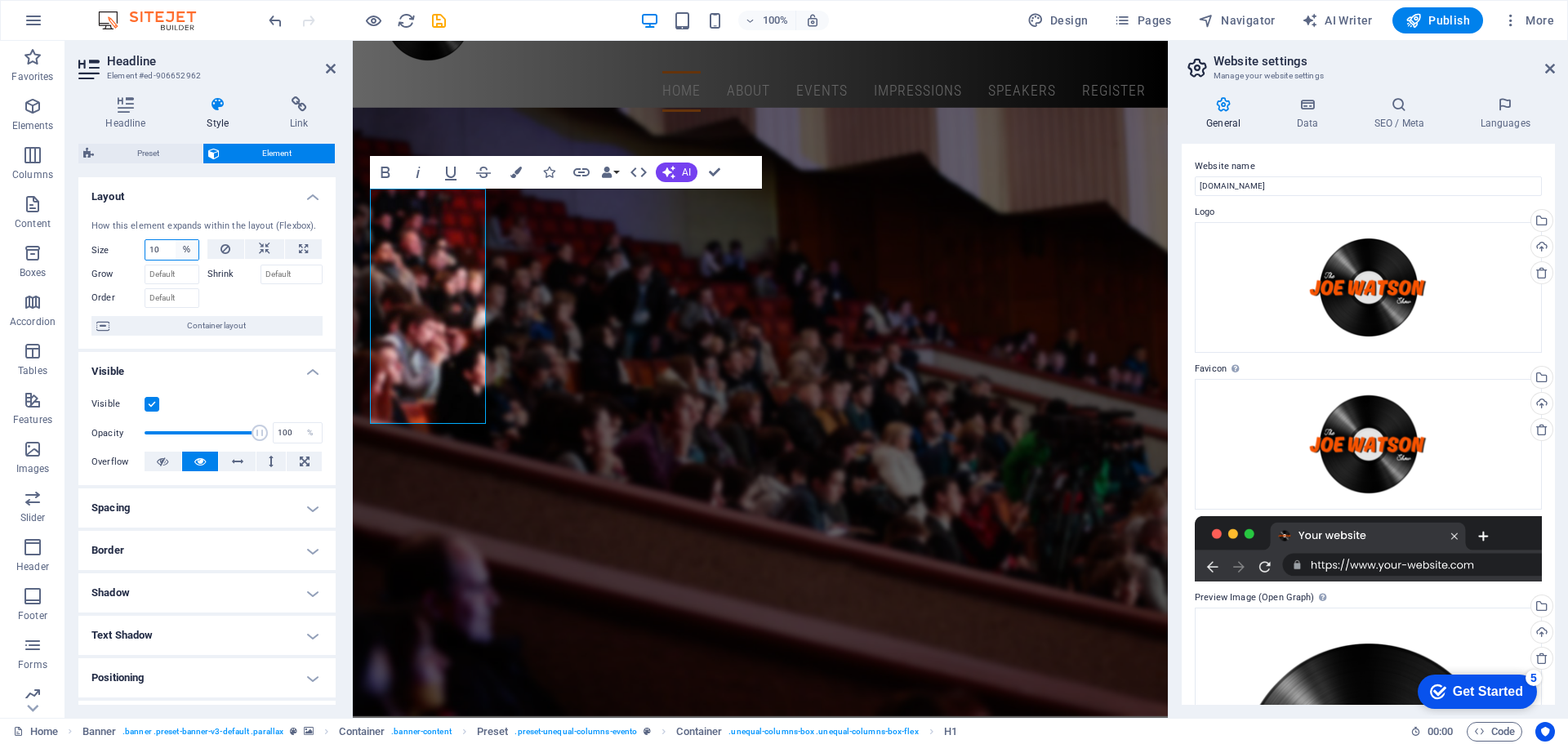
click at [180, 249] on select "Default auto px % 1/1 1/2 1/3 1/4 1/5 1/6 1/7 1/8 1/9 1/10" at bounding box center [187, 249] width 23 height 19
select select "d9ga819sqo4"
click at [175, 240] on select "Default auto px % 1/1 1/2 1/3 1/4 1/5 1/6 1/7 1/8 1/9 1/10" at bounding box center [187, 249] width 23 height 19
select select "DISABLED_OPTION_VALUE"
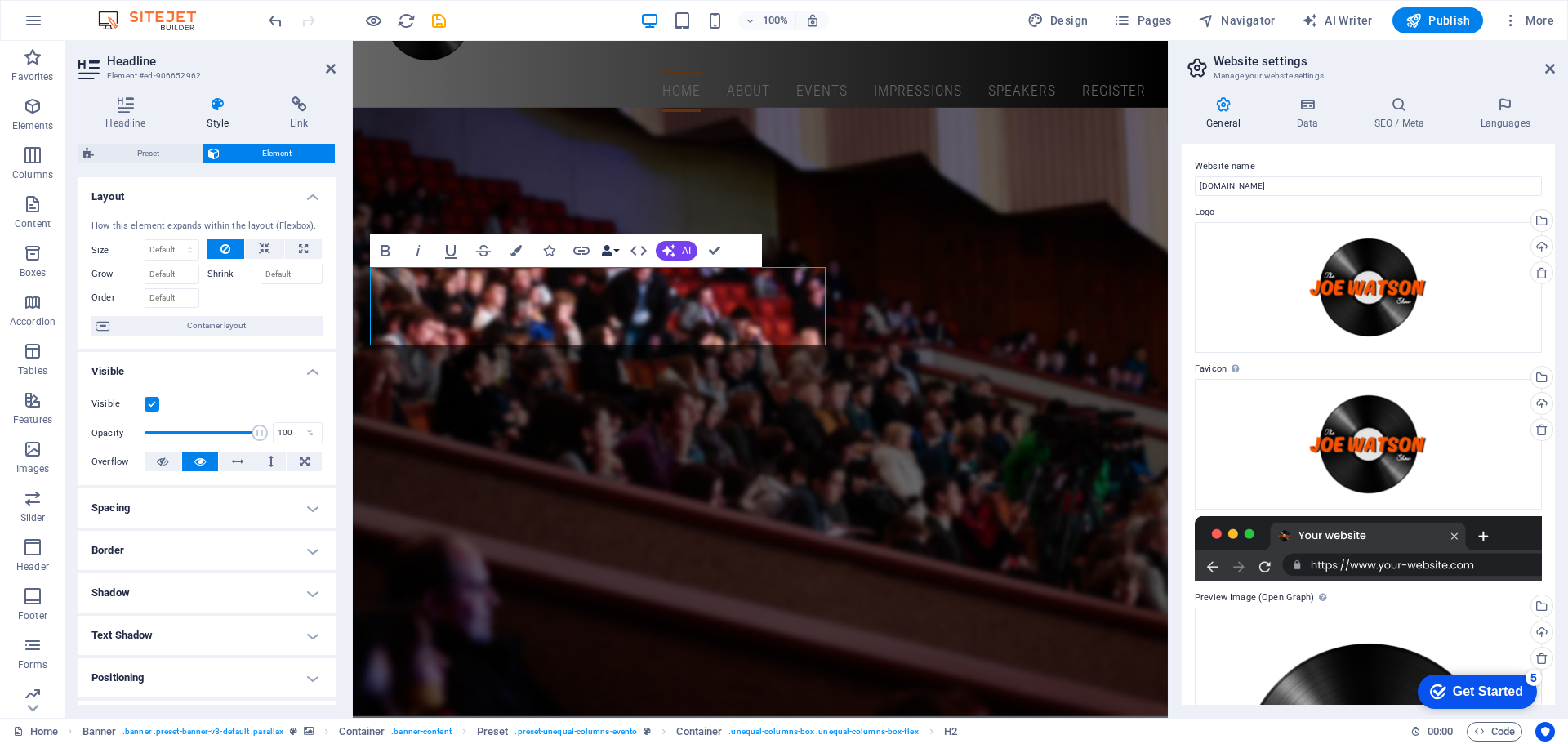
click at [615, 249] on button "Data Bindings" at bounding box center [610, 250] width 23 height 33
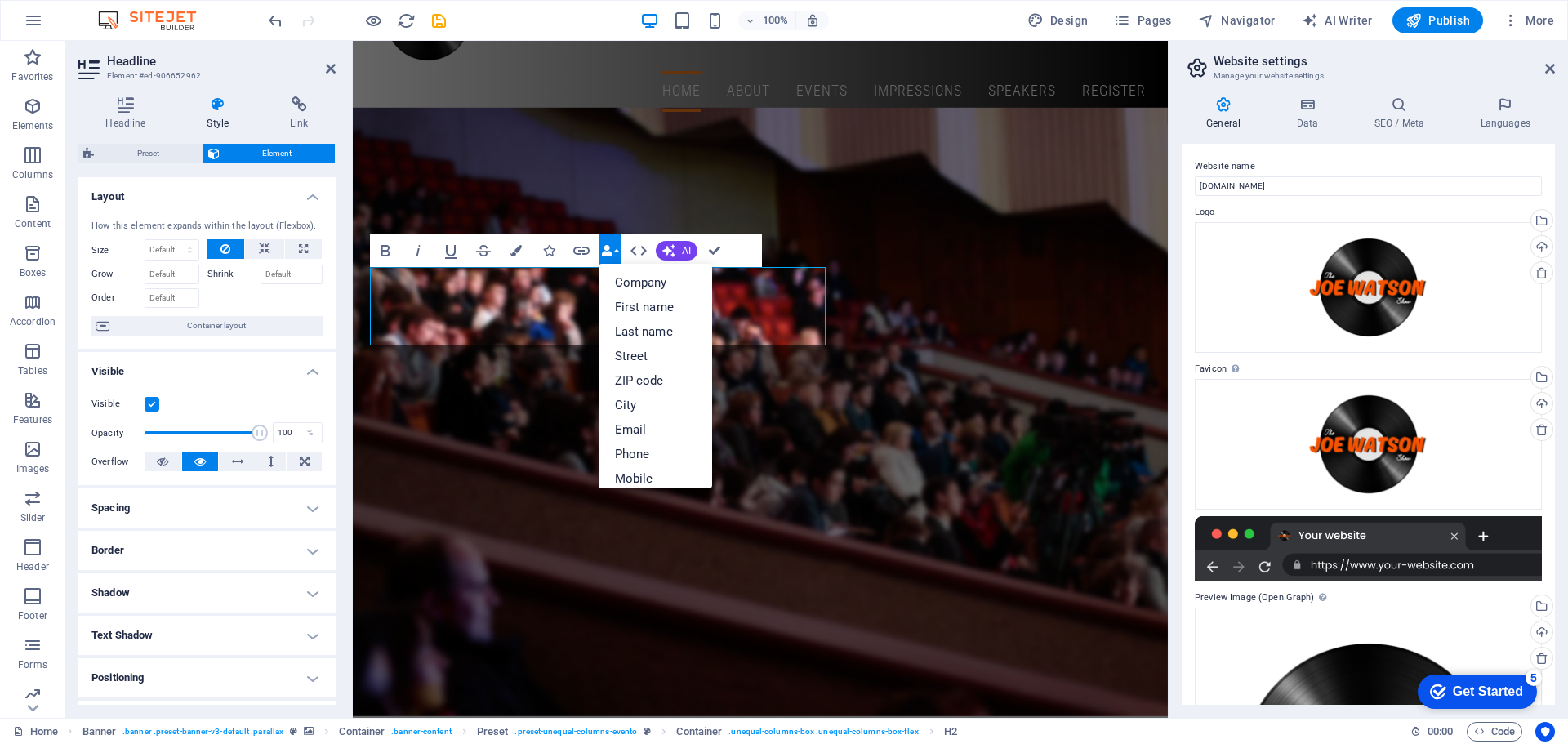
click at [615, 249] on button "Data Bindings" at bounding box center [610, 250] width 23 height 33
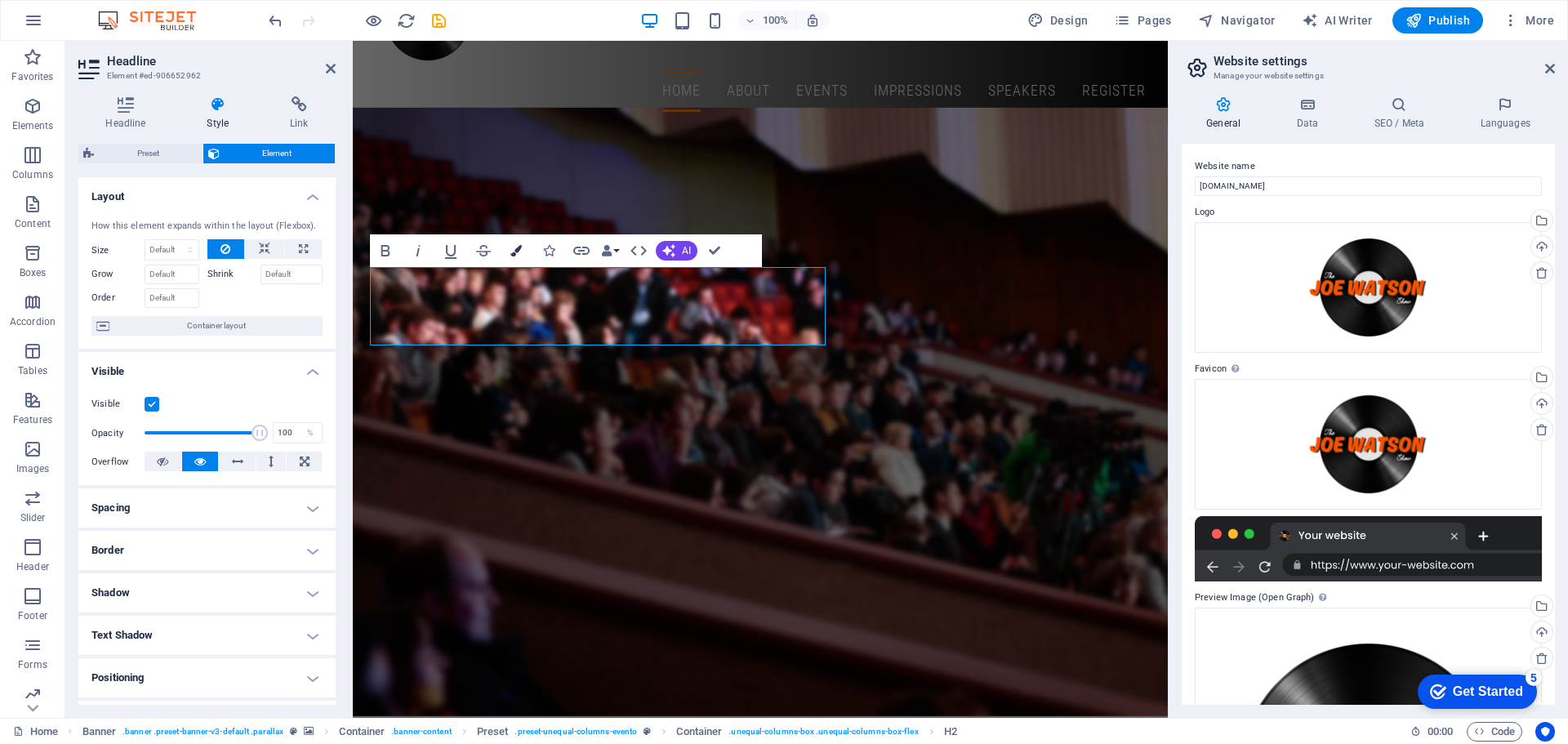
click at [516, 244] on button "Colors" at bounding box center [516, 250] width 31 height 33
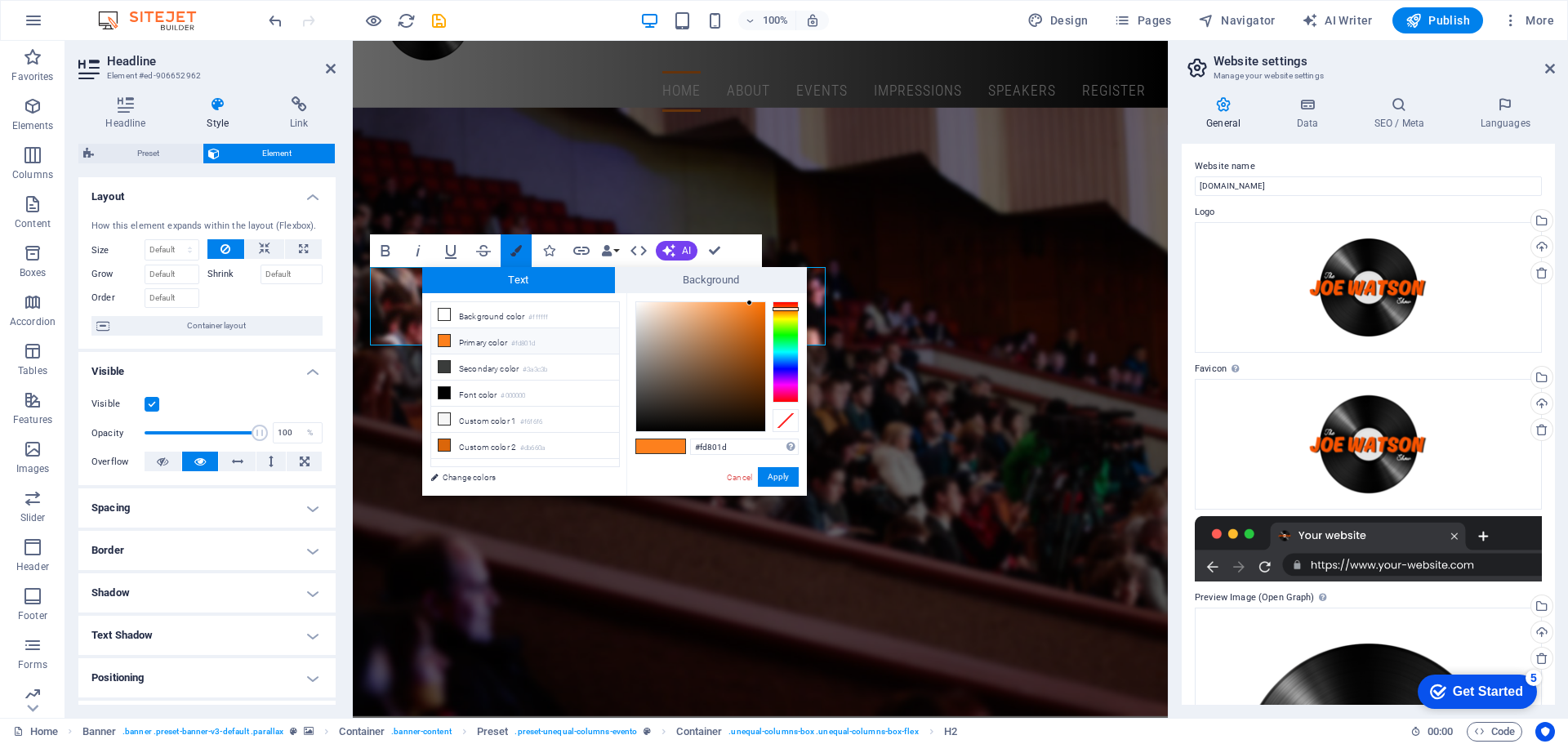
click at [516, 252] on icon "button" at bounding box center [516, 250] width 11 height 11
click at [615, 250] on button "Data Bindings" at bounding box center [610, 250] width 23 height 33
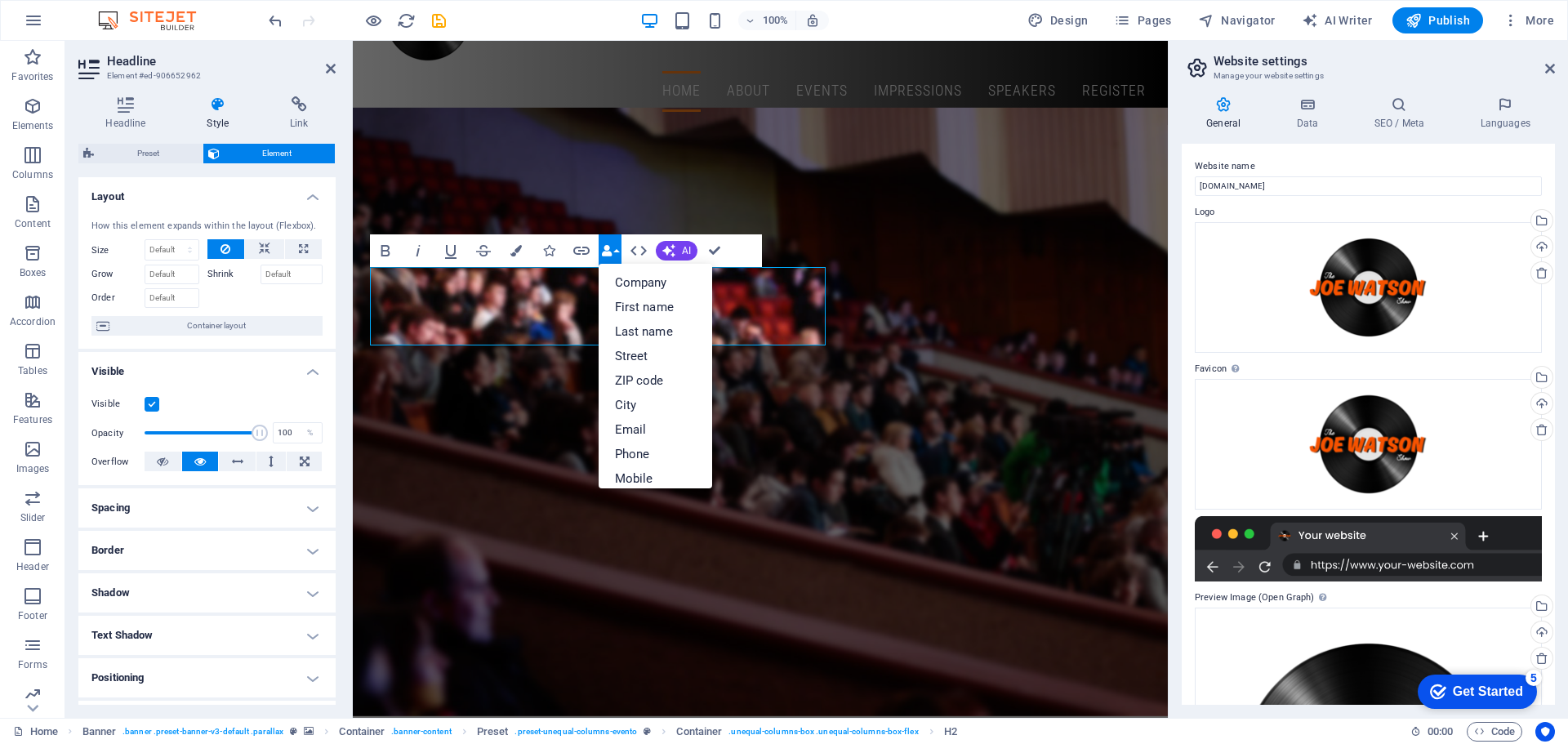
click at [615, 250] on button "Data Bindings" at bounding box center [610, 250] width 23 height 33
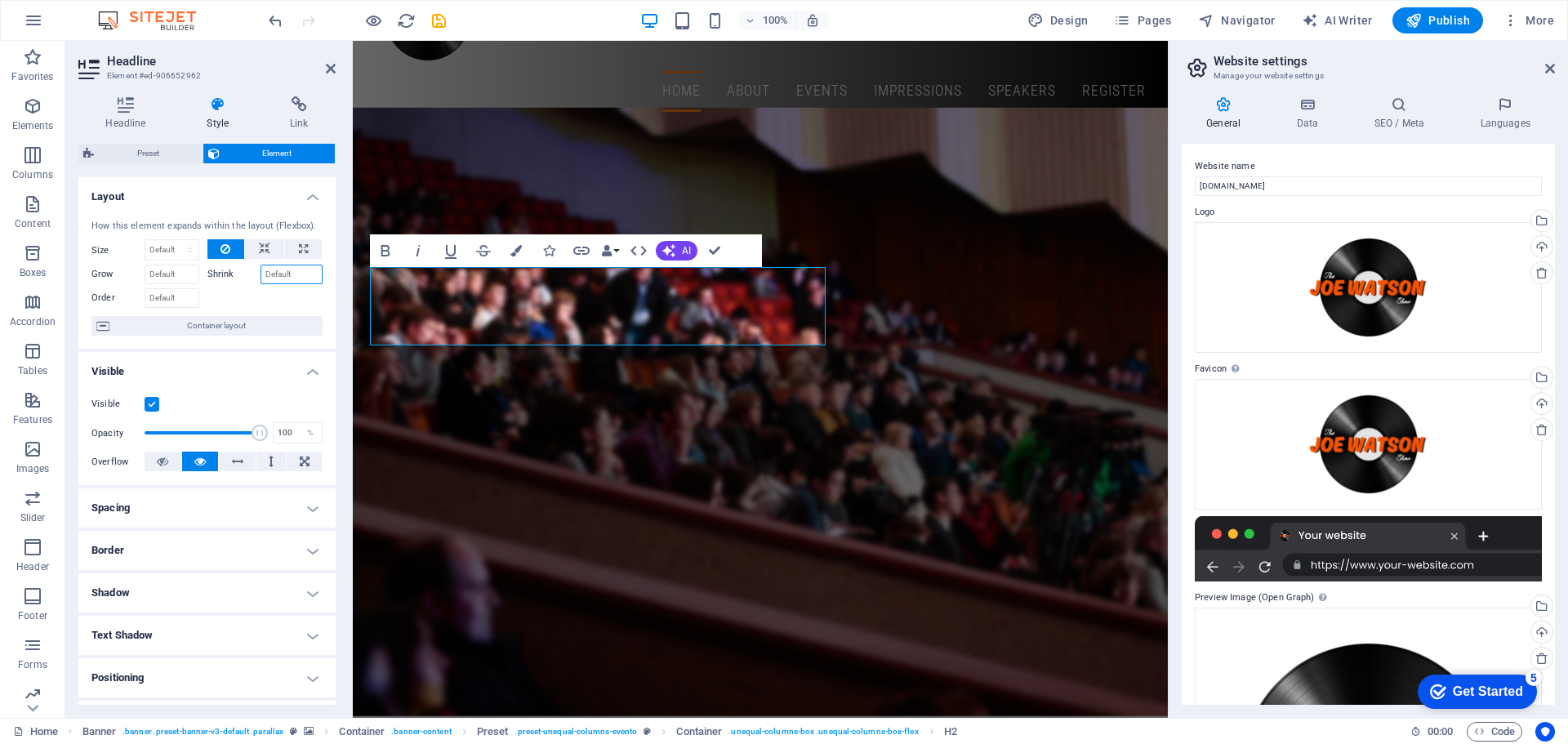
click at [277, 279] on input "Shrink" at bounding box center [292, 274] width 63 height 19
click at [231, 247] on button at bounding box center [226, 249] width 38 height 19
drag, startPoint x: 301, startPoint y: 276, endPoint x: 254, endPoint y: 276, distance: 47.0
click at [254, 276] on div "Shrink 5" at bounding box center [265, 274] width 116 height 19
type input "0"
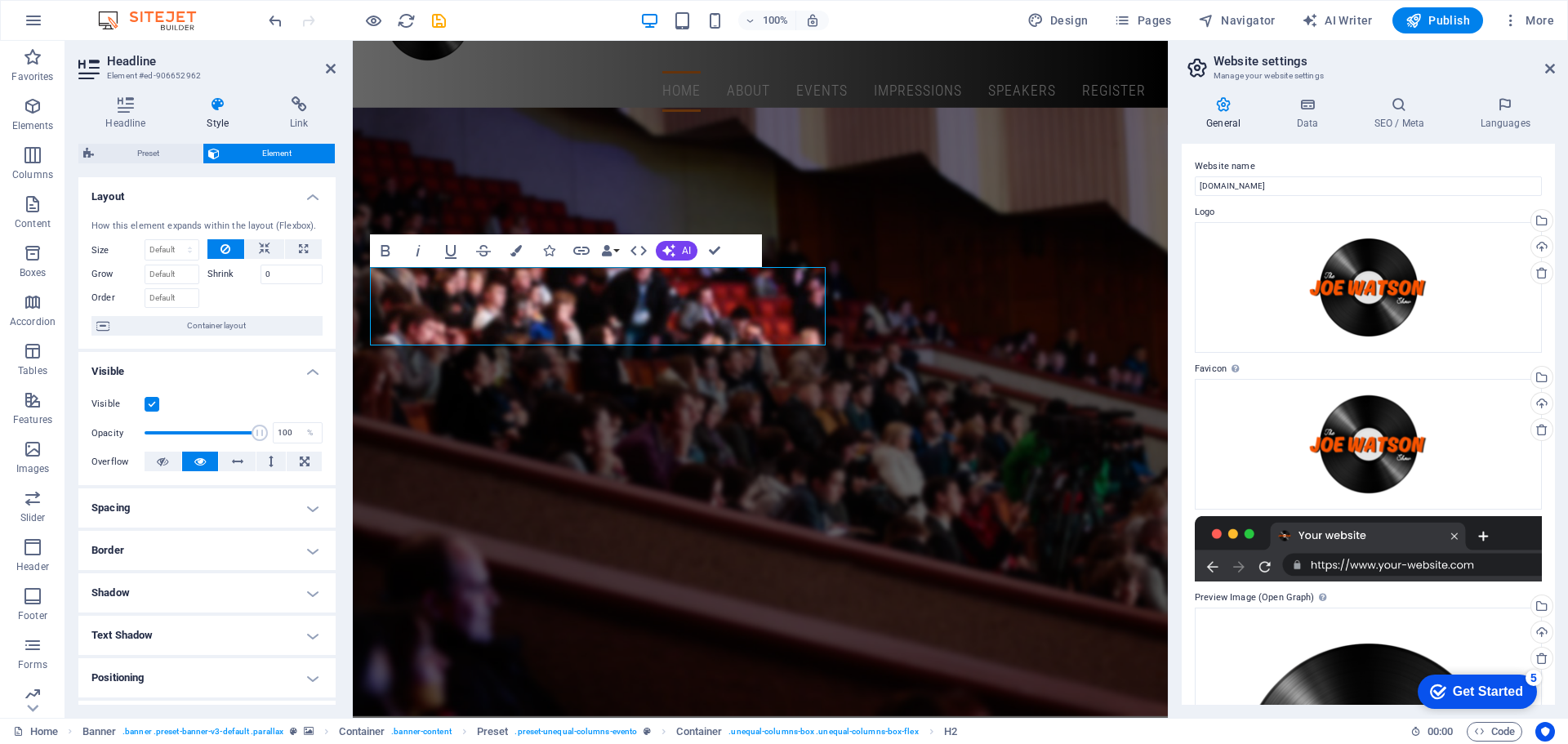
click at [231, 292] on div at bounding box center [265, 295] width 116 height 24
drag, startPoint x: 717, startPoint y: 514, endPoint x: 693, endPoint y: 496, distance: 30.0
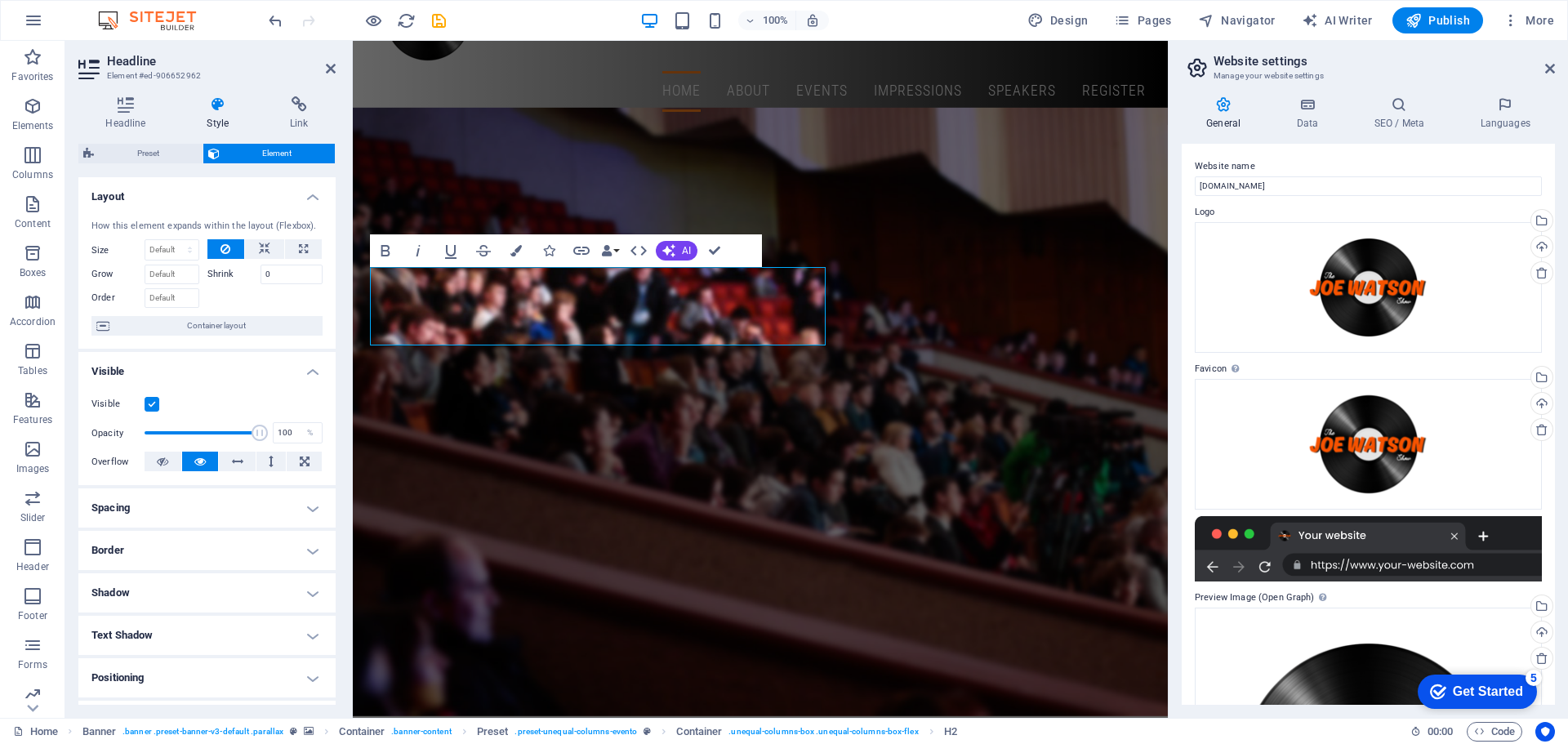
drag, startPoint x: 538, startPoint y: 279, endPoint x: 222, endPoint y: 280, distance: 316.0
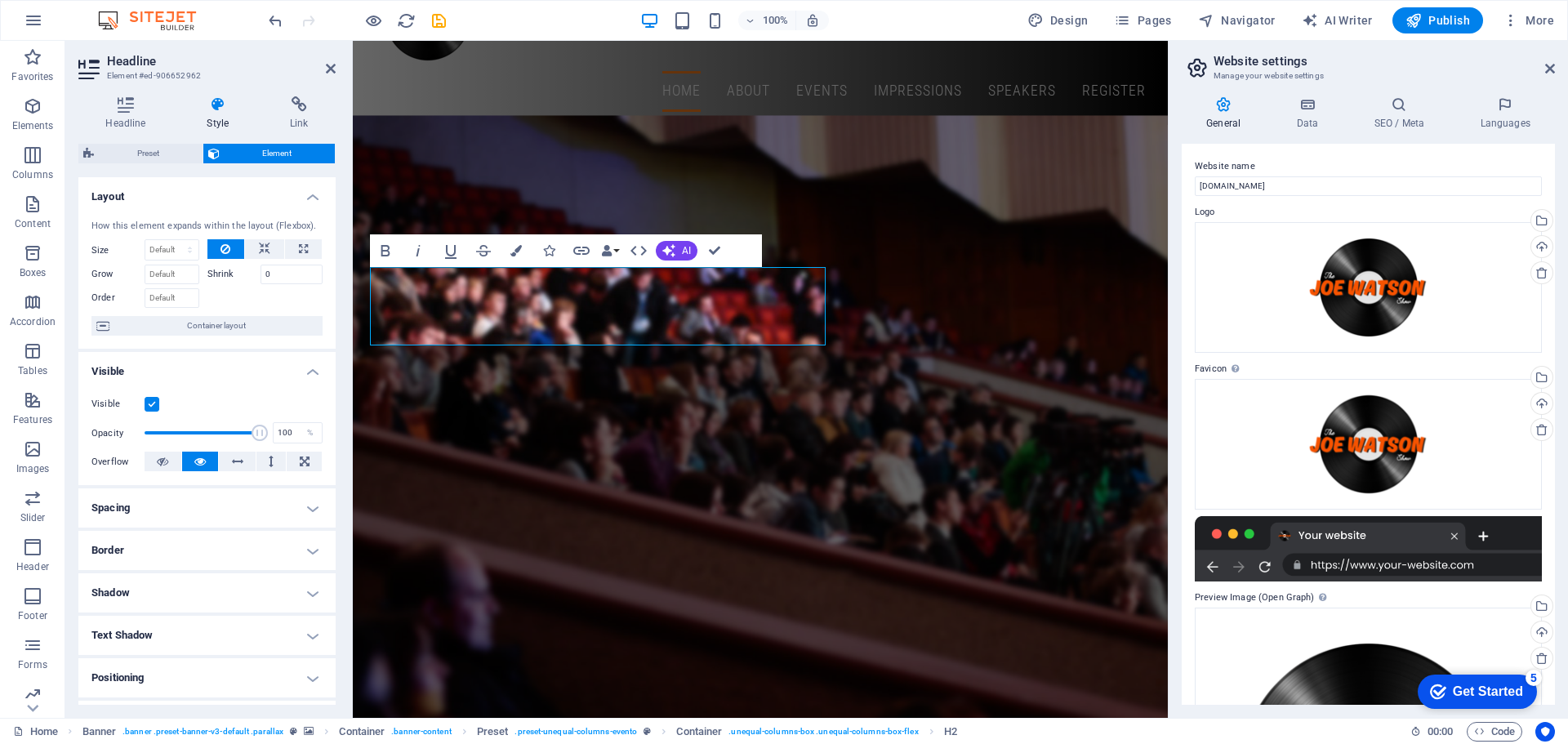
scroll to position [108, 0]
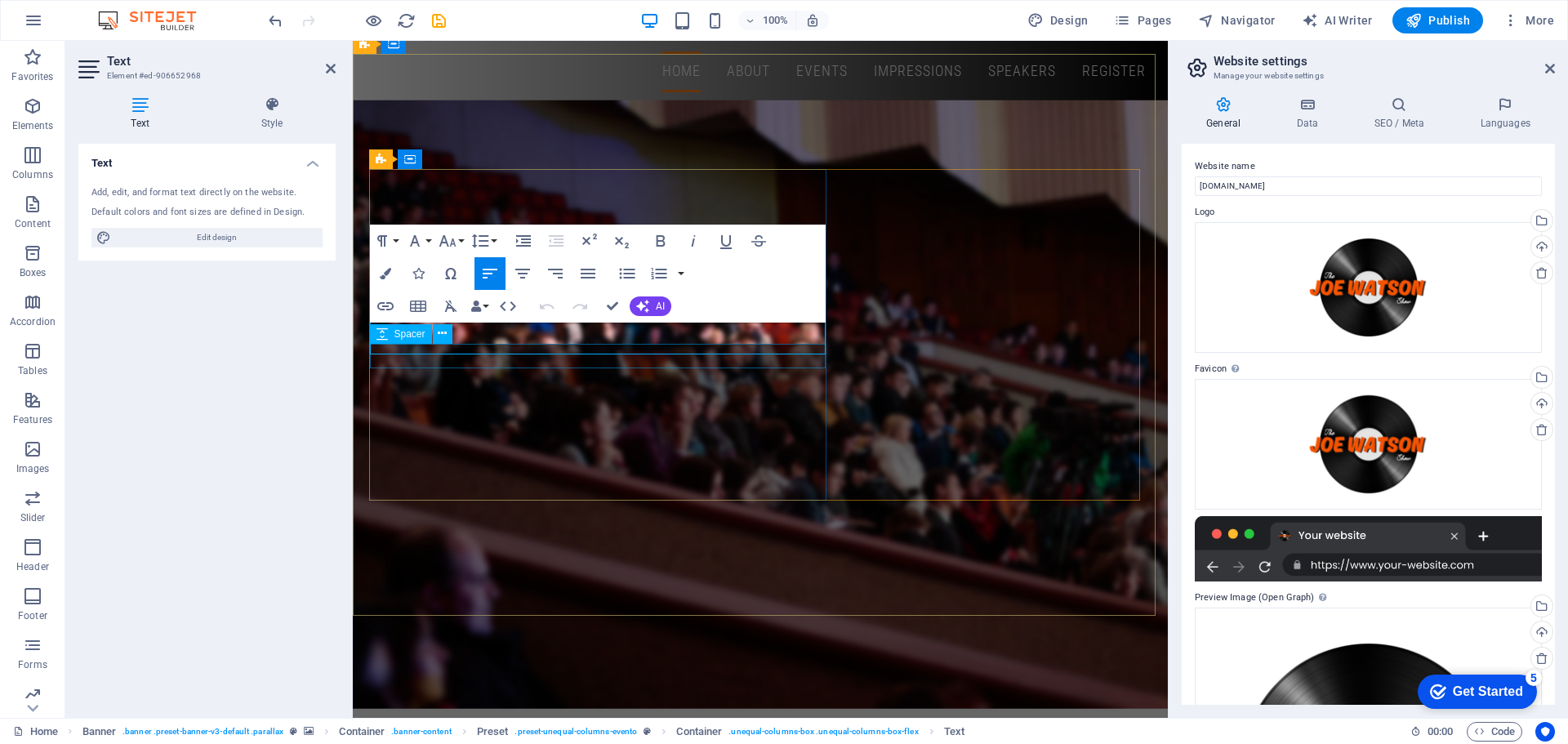
scroll to position [119, 0]
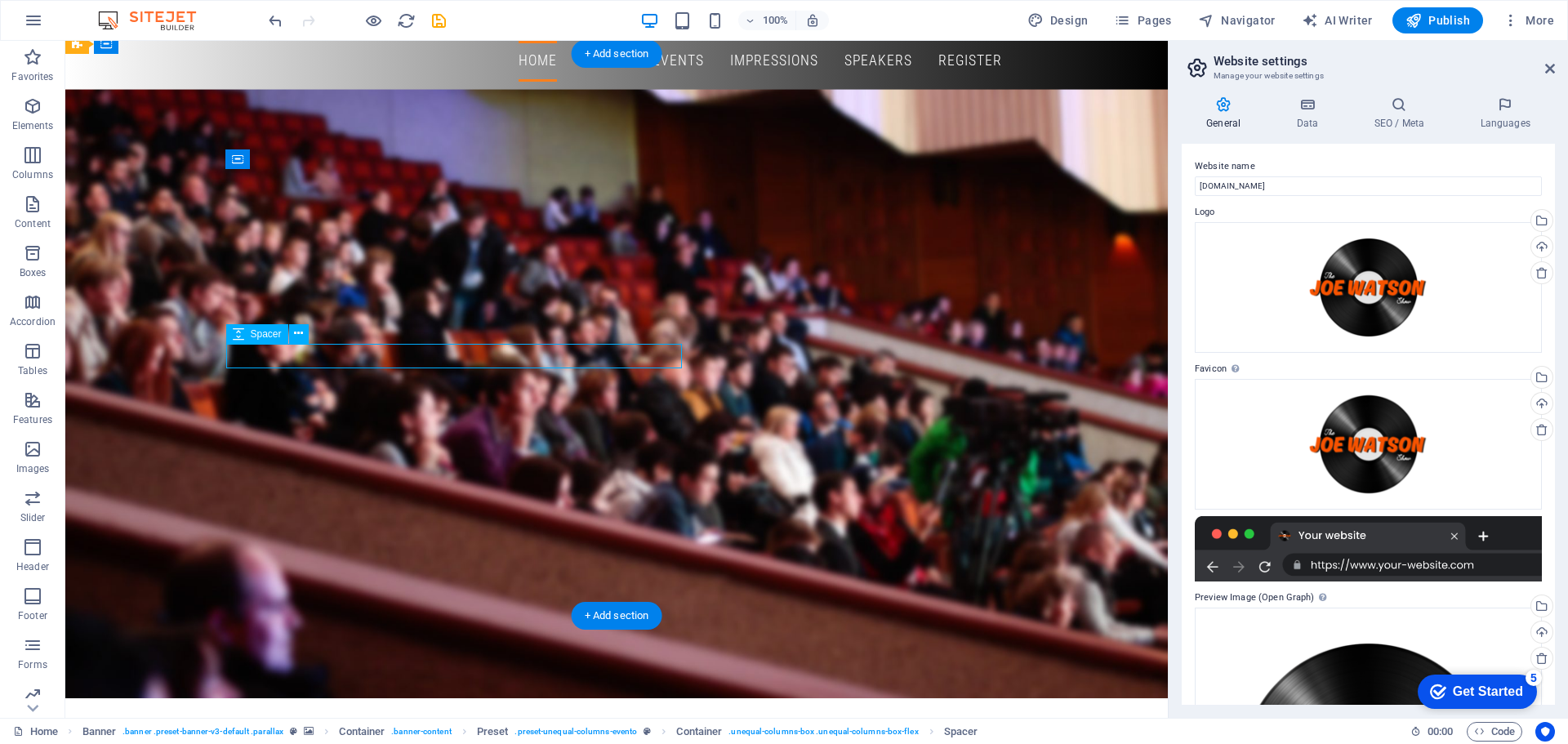
select select "px"
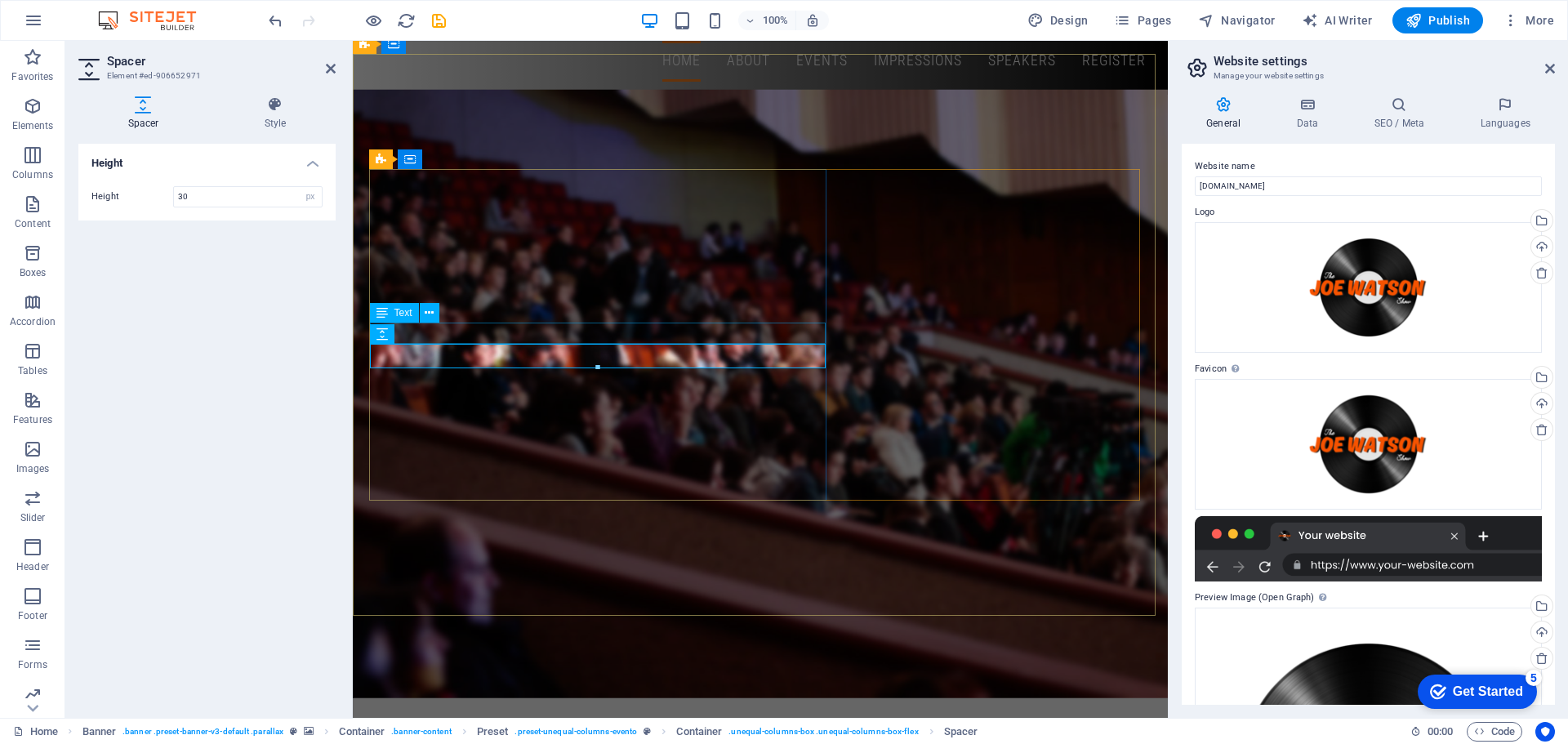
drag, startPoint x: 606, startPoint y: 329, endPoint x: 618, endPoint y: 329, distance: 12.0
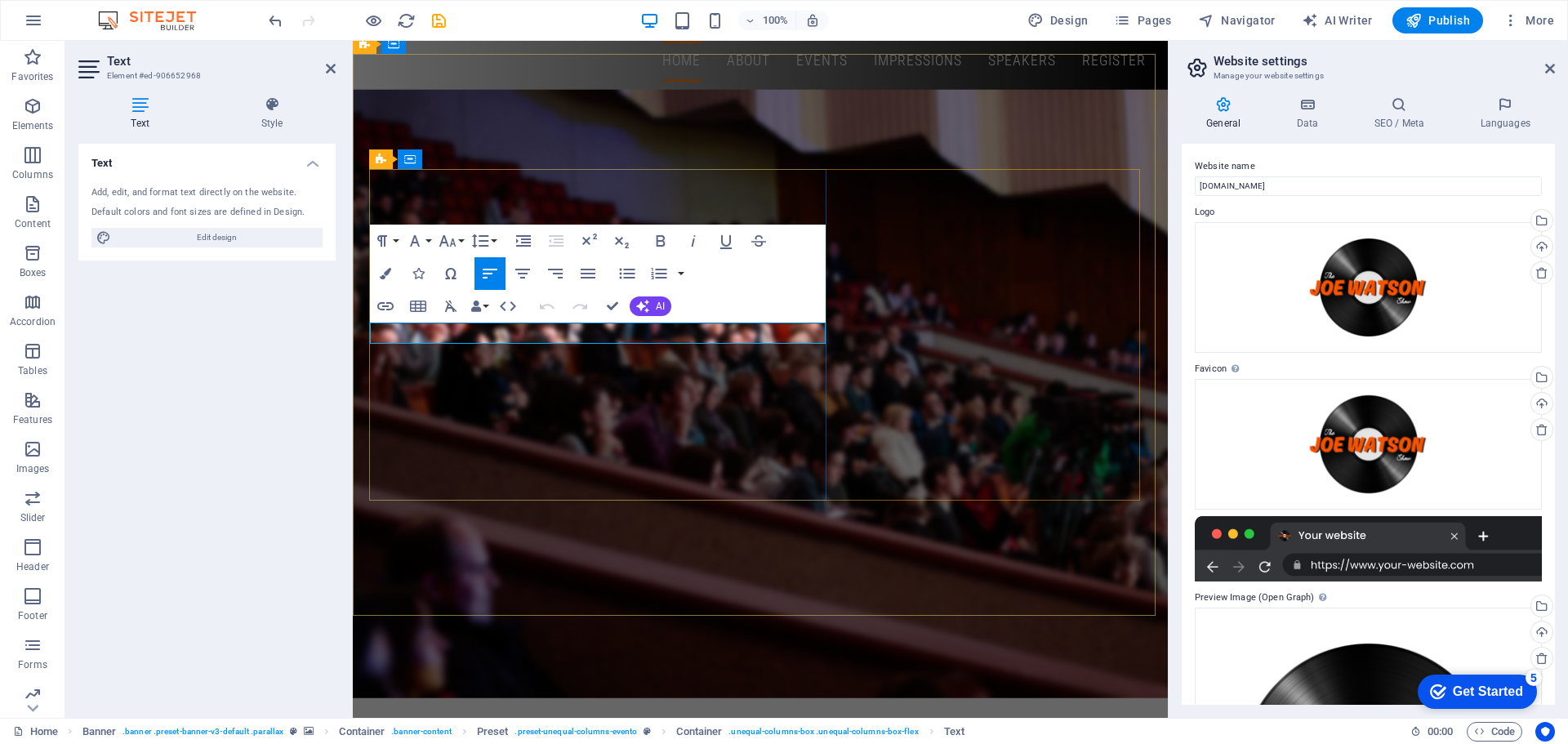
click at [513, 272] on icon "button" at bounding box center [523, 273] width 19 height 19
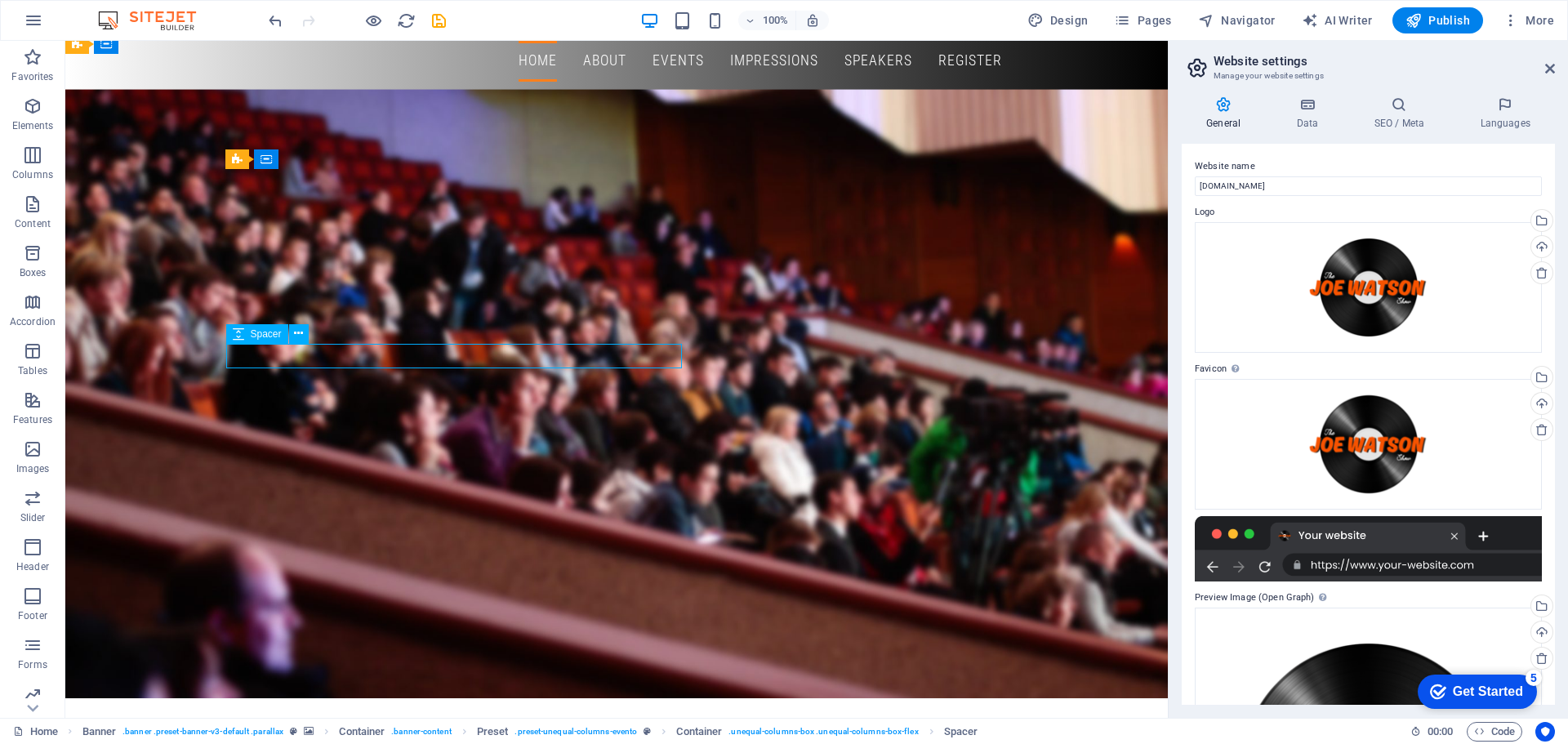
drag, startPoint x: 299, startPoint y: 353, endPoint x: 590, endPoint y: 355, distance: 291.0
select select "px"
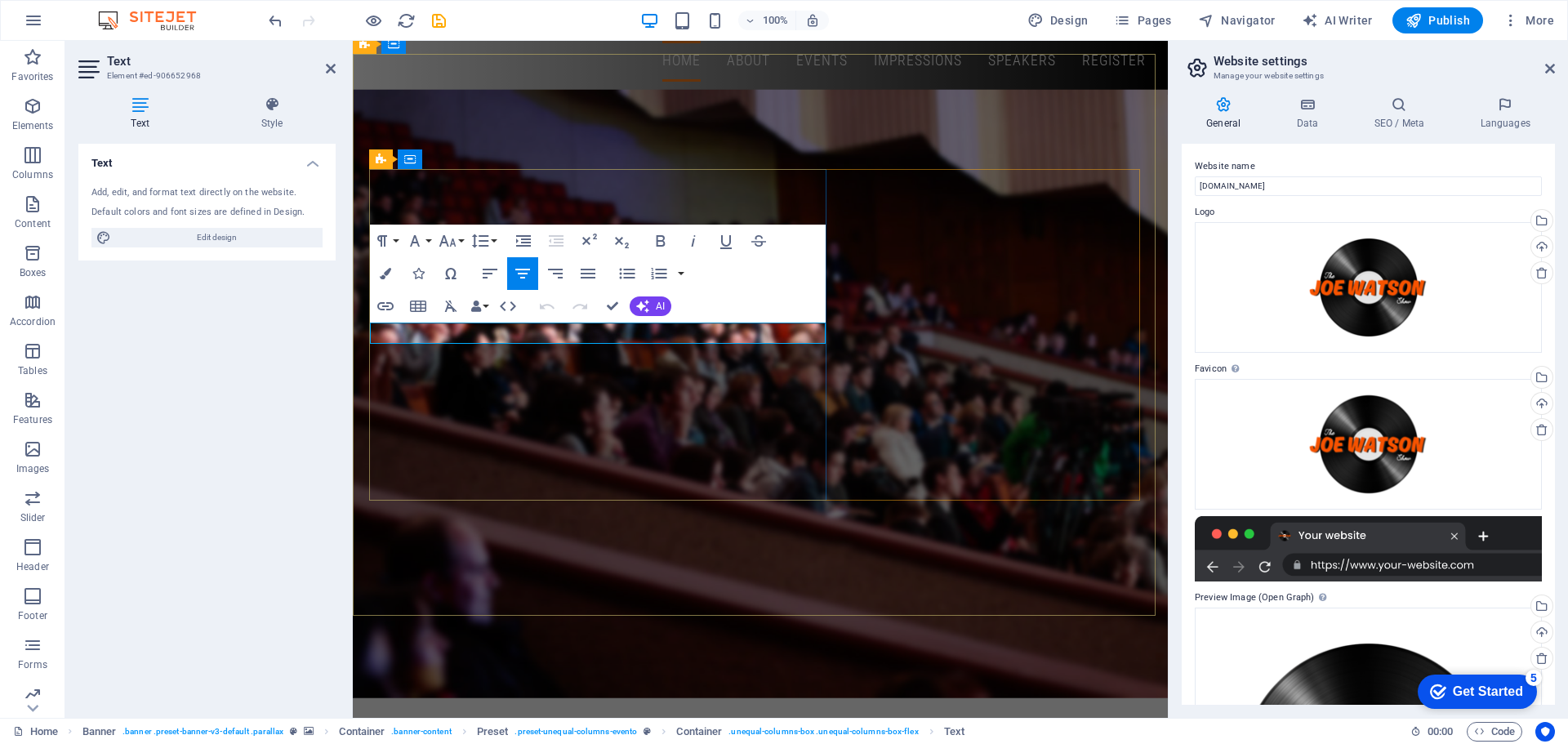
drag, startPoint x: 806, startPoint y: 341, endPoint x: 798, endPoint y: 334, distance: 10.6
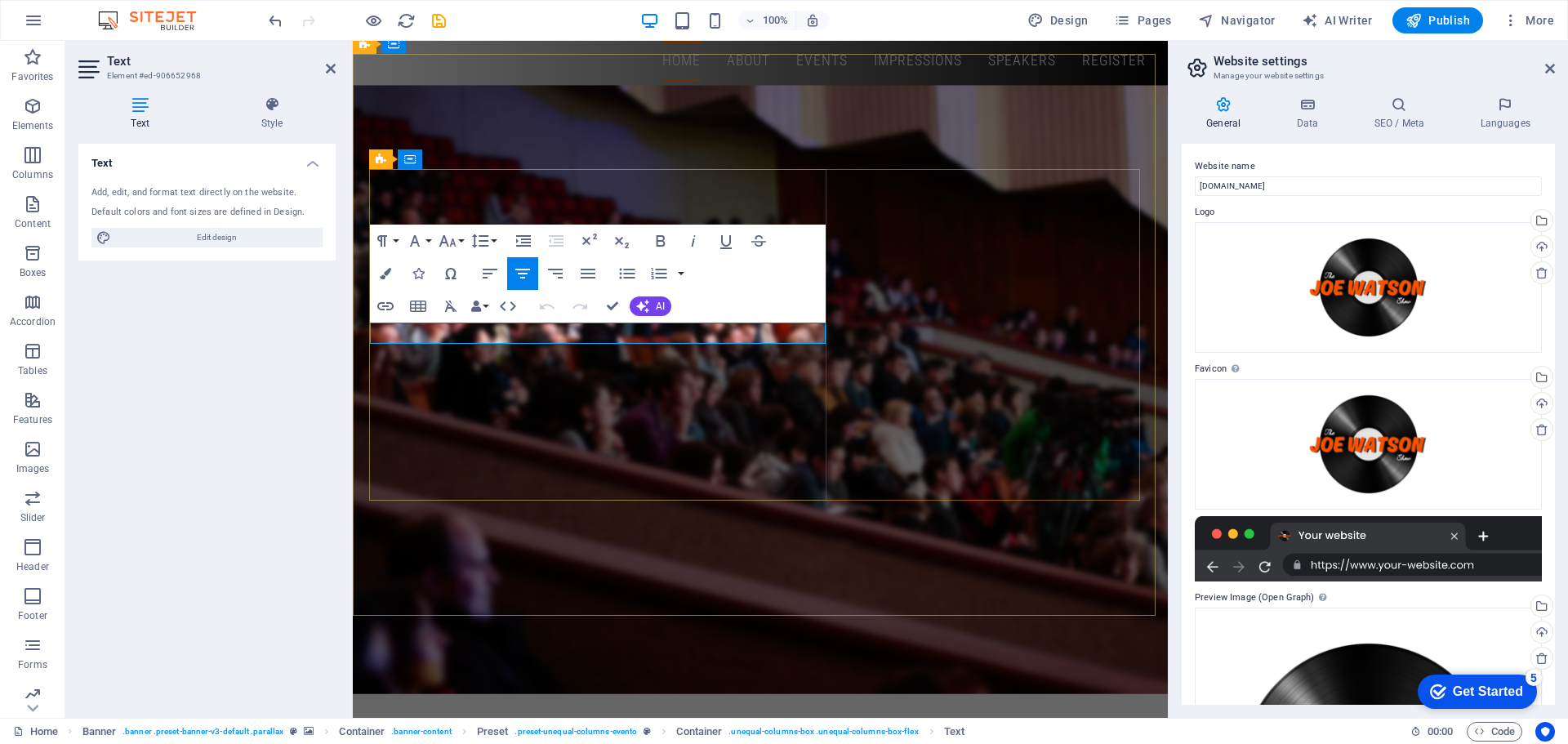
scroll to position [108, 0]
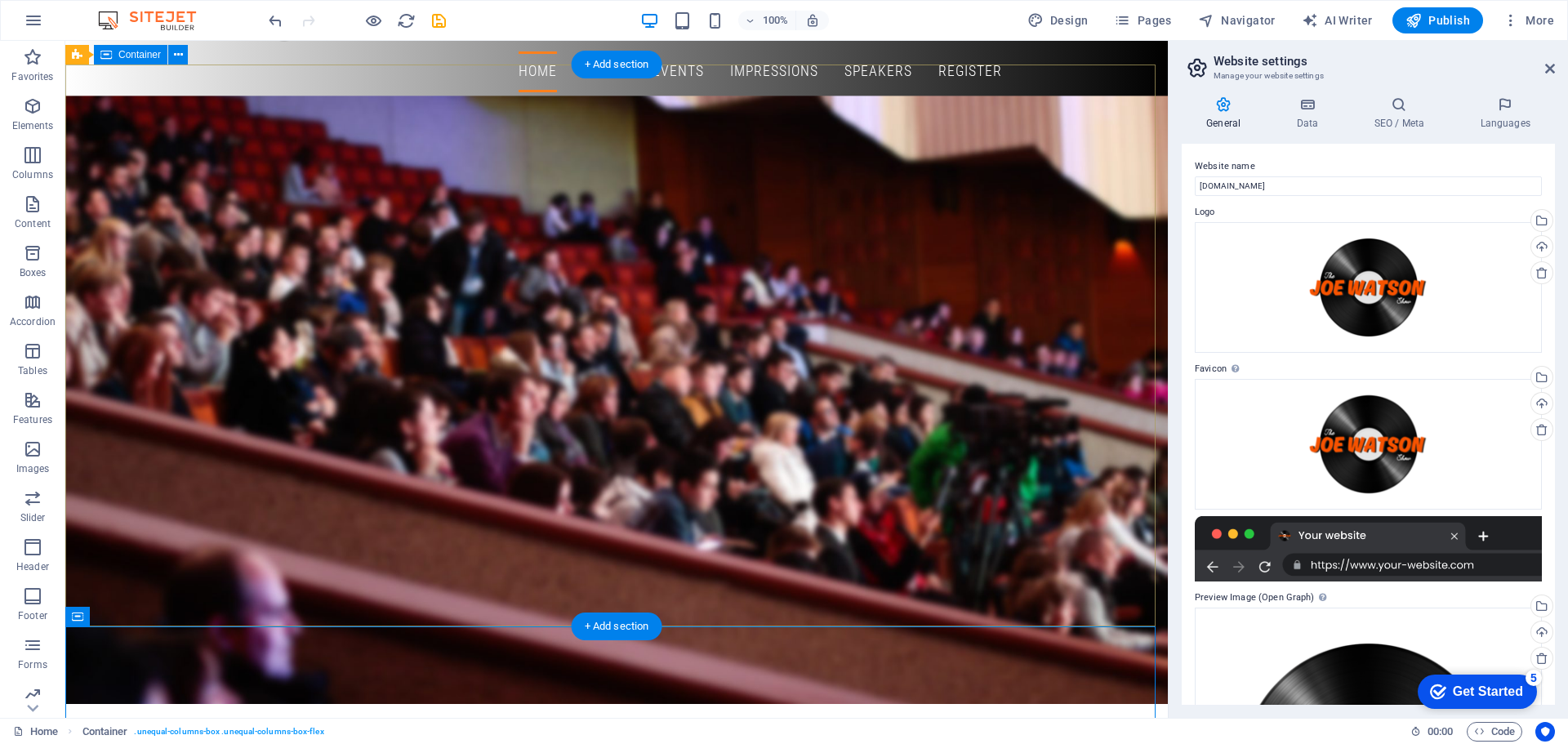
drag, startPoint x: 147, startPoint y: 376, endPoint x: 134, endPoint y: 302, distance: 75.1
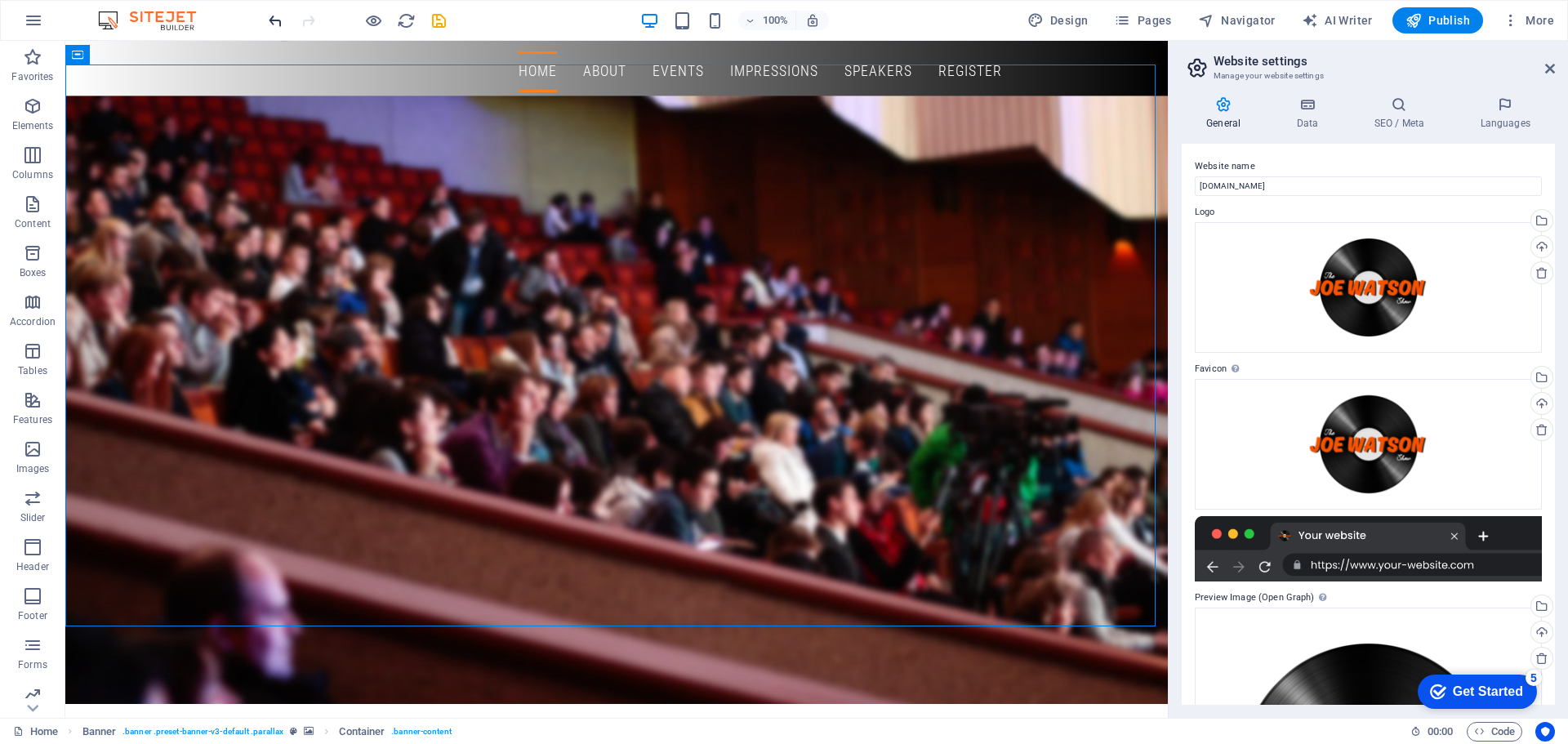
click at [279, 21] on icon "undo" at bounding box center [275, 20] width 19 height 19
drag, startPoint x: 598, startPoint y: 566, endPoint x: 396, endPoint y: 435, distance: 240.8
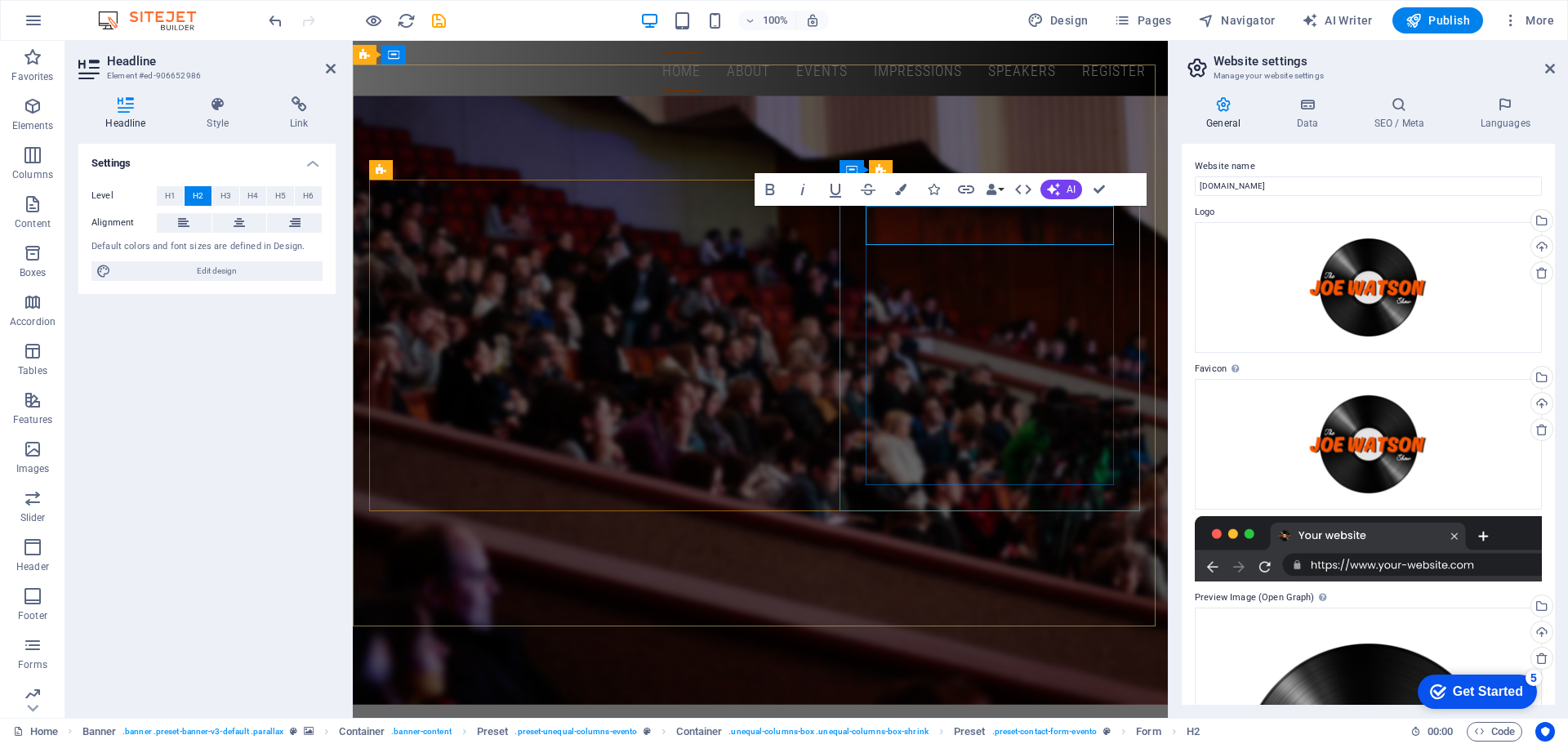
drag, startPoint x: 827, startPoint y: 432, endPoint x: 846, endPoint y: 435, distance: 19.2
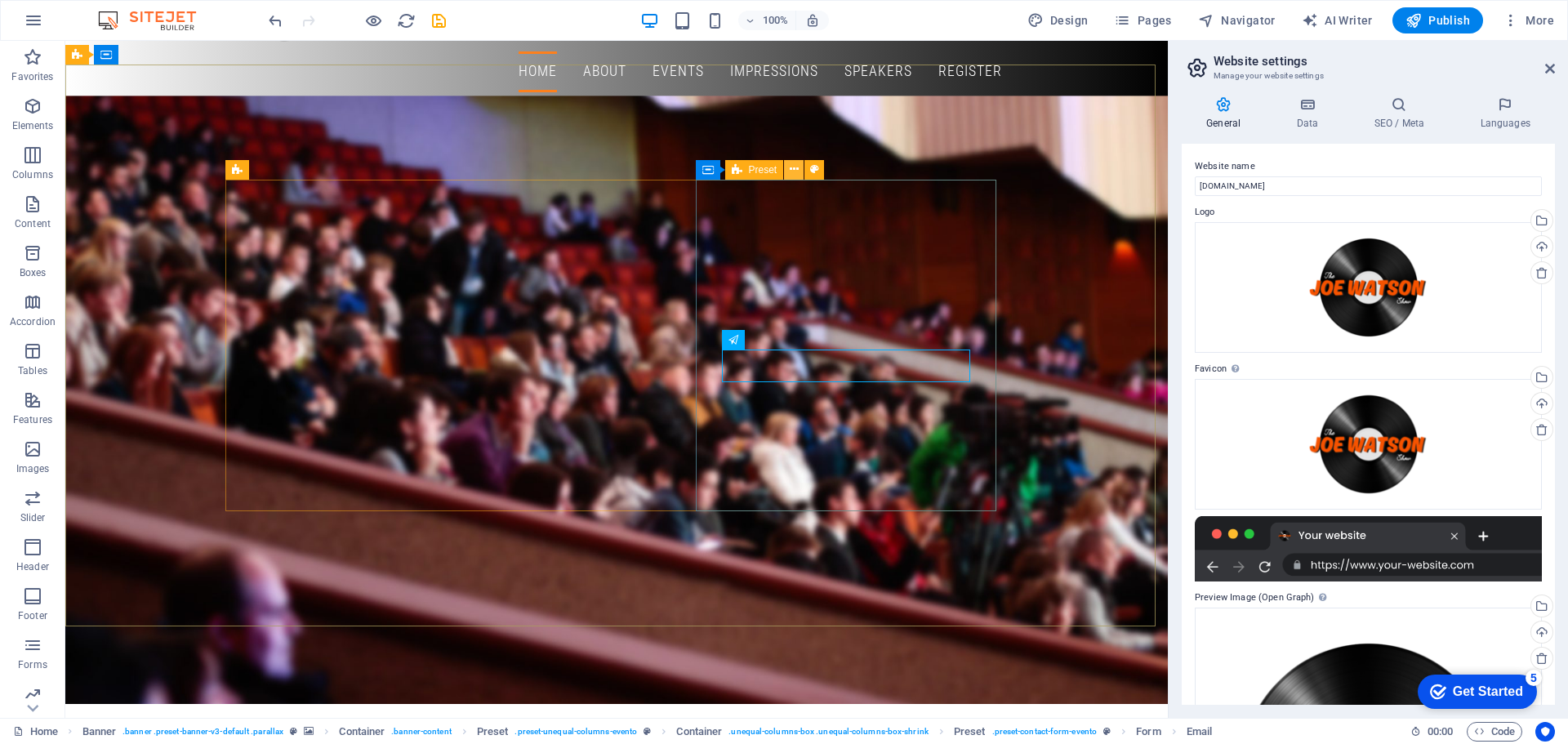
click at [786, 171] on button at bounding box center [793, 170] width 19 height 19
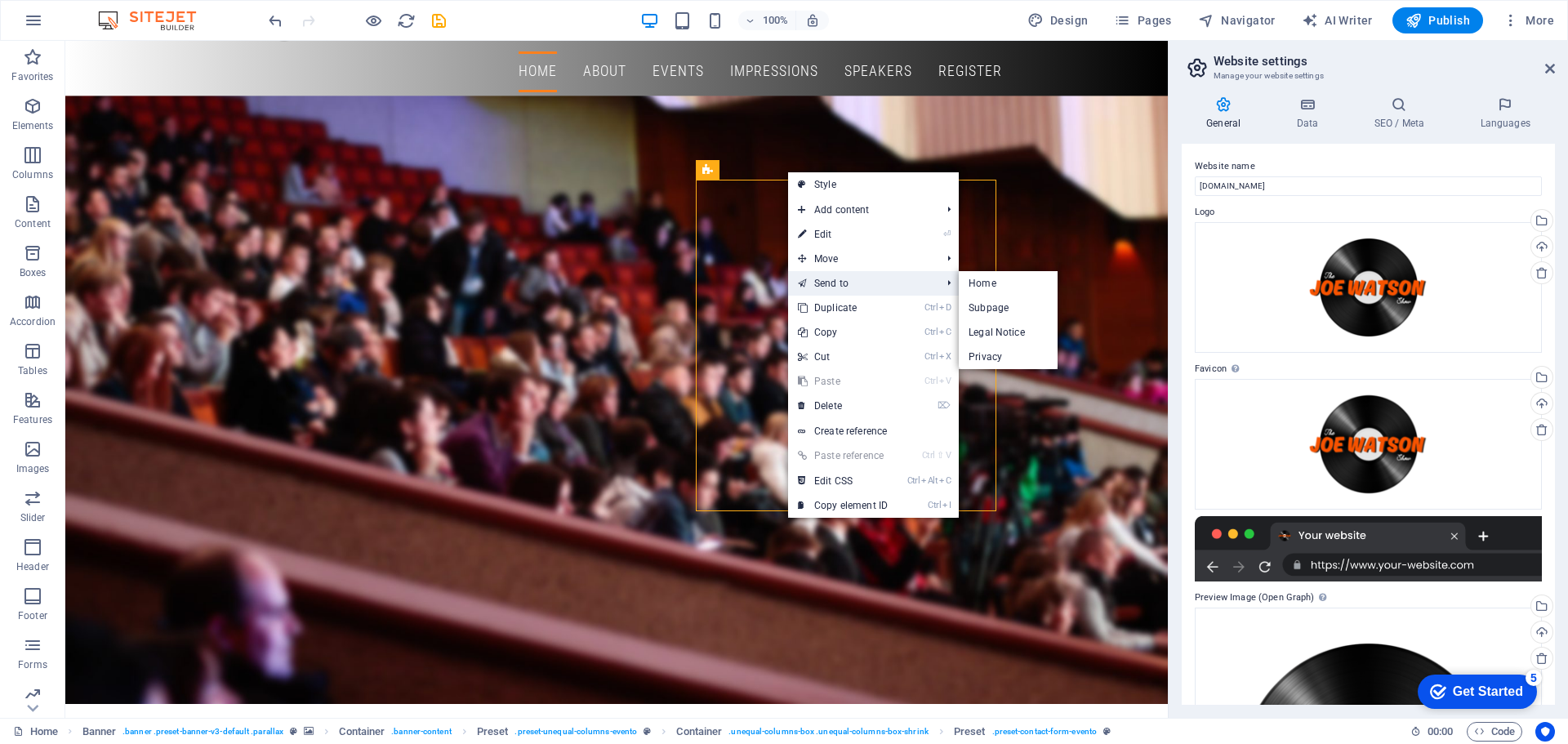
click at [843, 283] on link "Send to" at bounding box center [861, 284] width 146 height 25
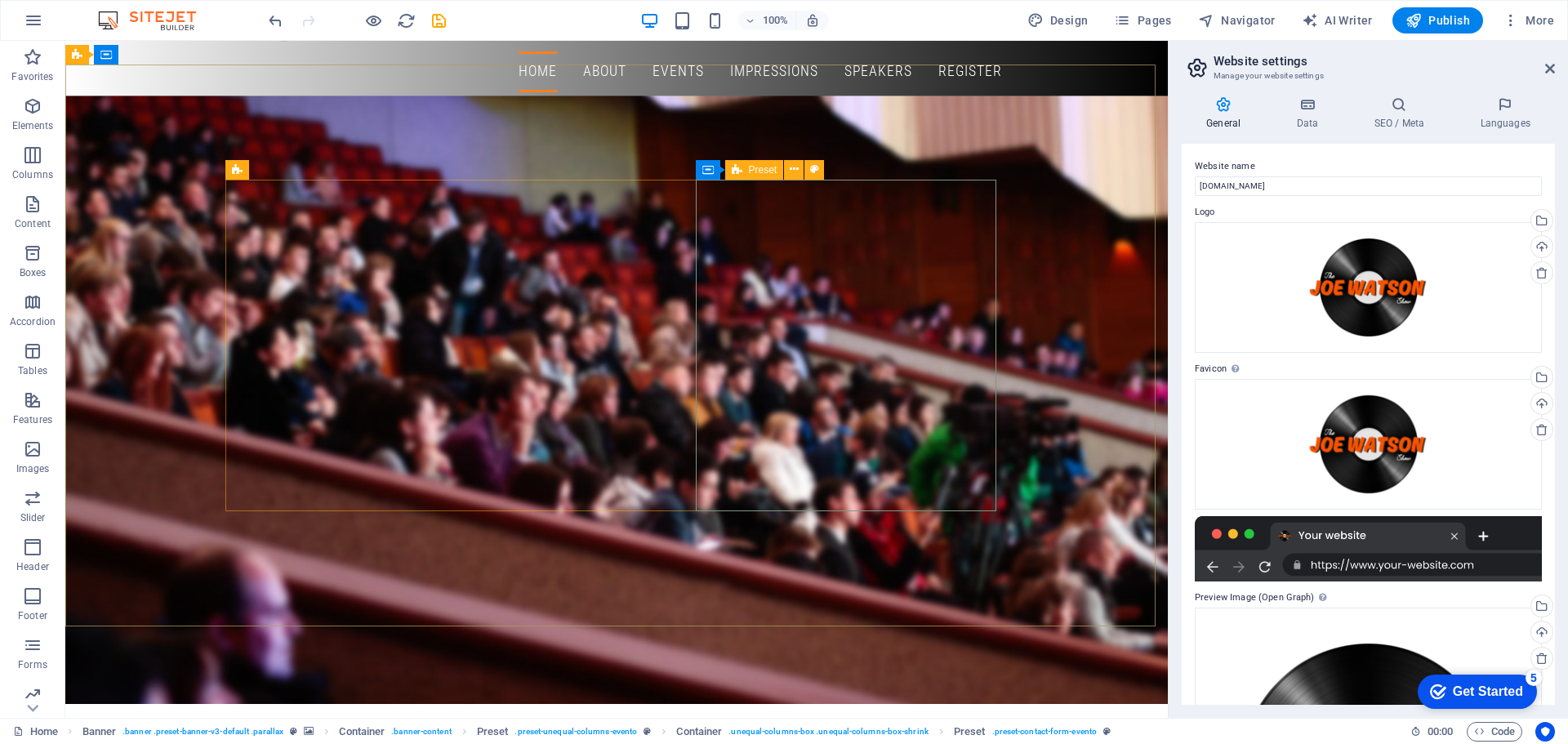
click at [760, 165] on span "Preset" at bounding box center [762, 169] width 28 height 10
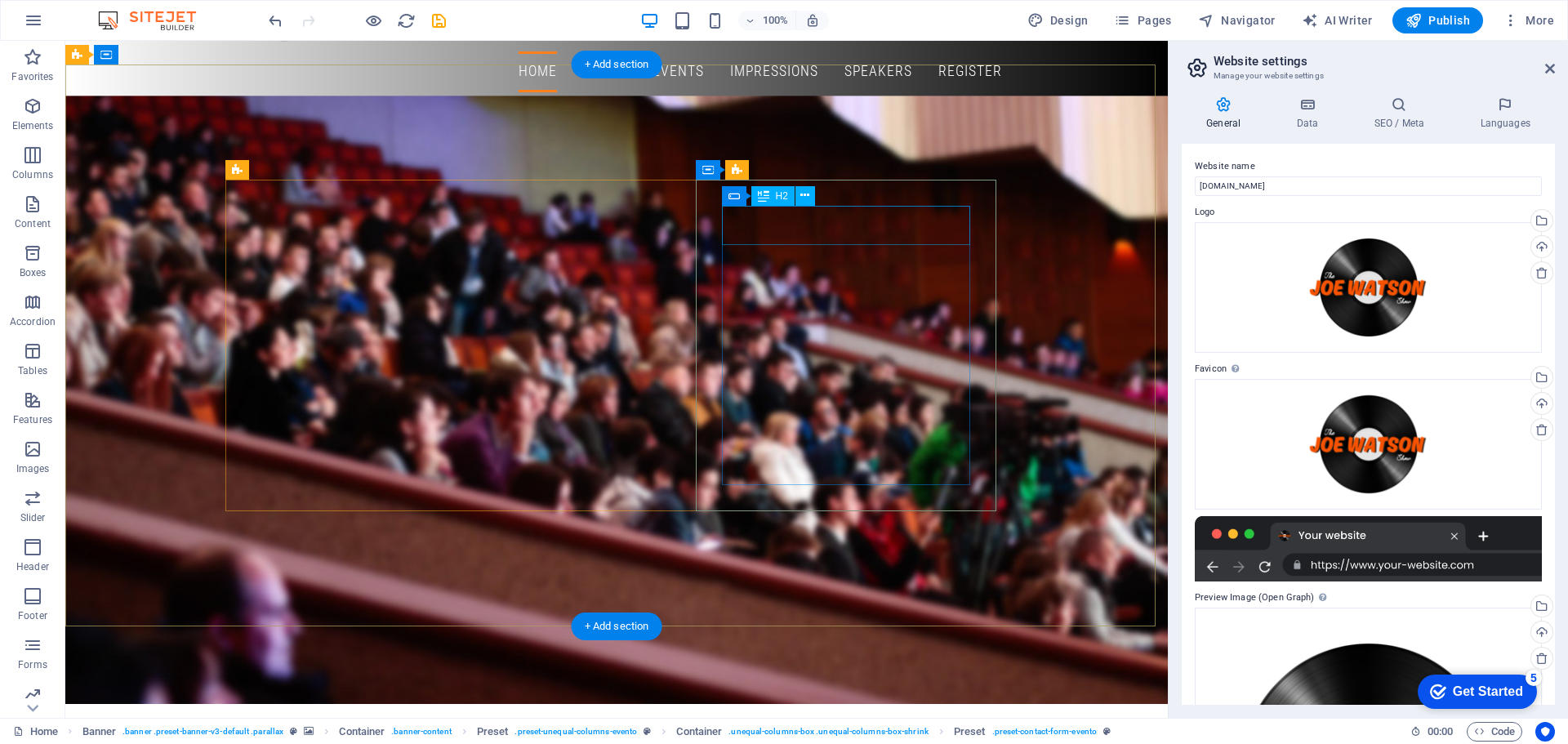
click at [800, 203] on icon at bounding box center [805, 195] width 9 height 17
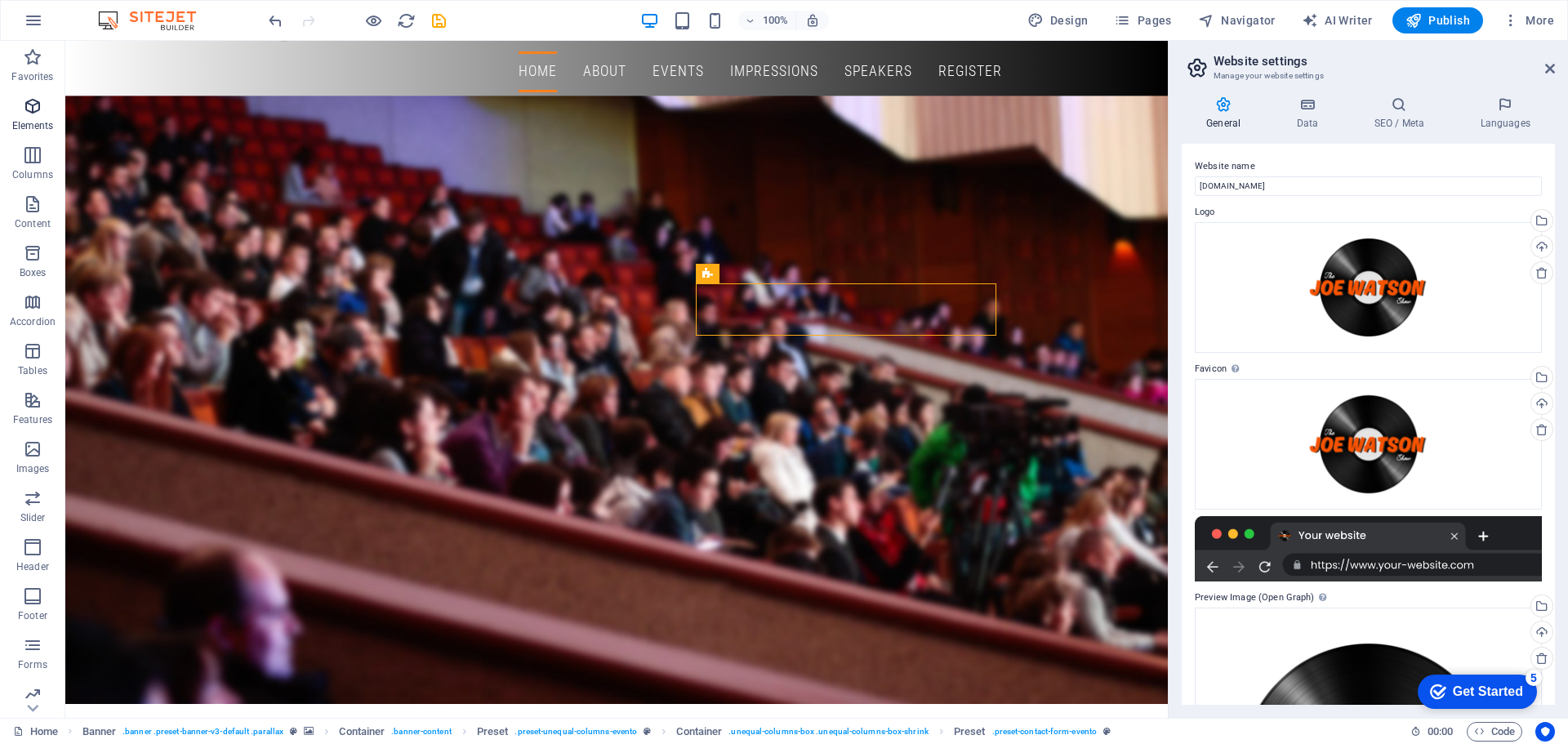
click at [54, 109] on span "Elements" at bounding box center [33, 115] width 65 height 39
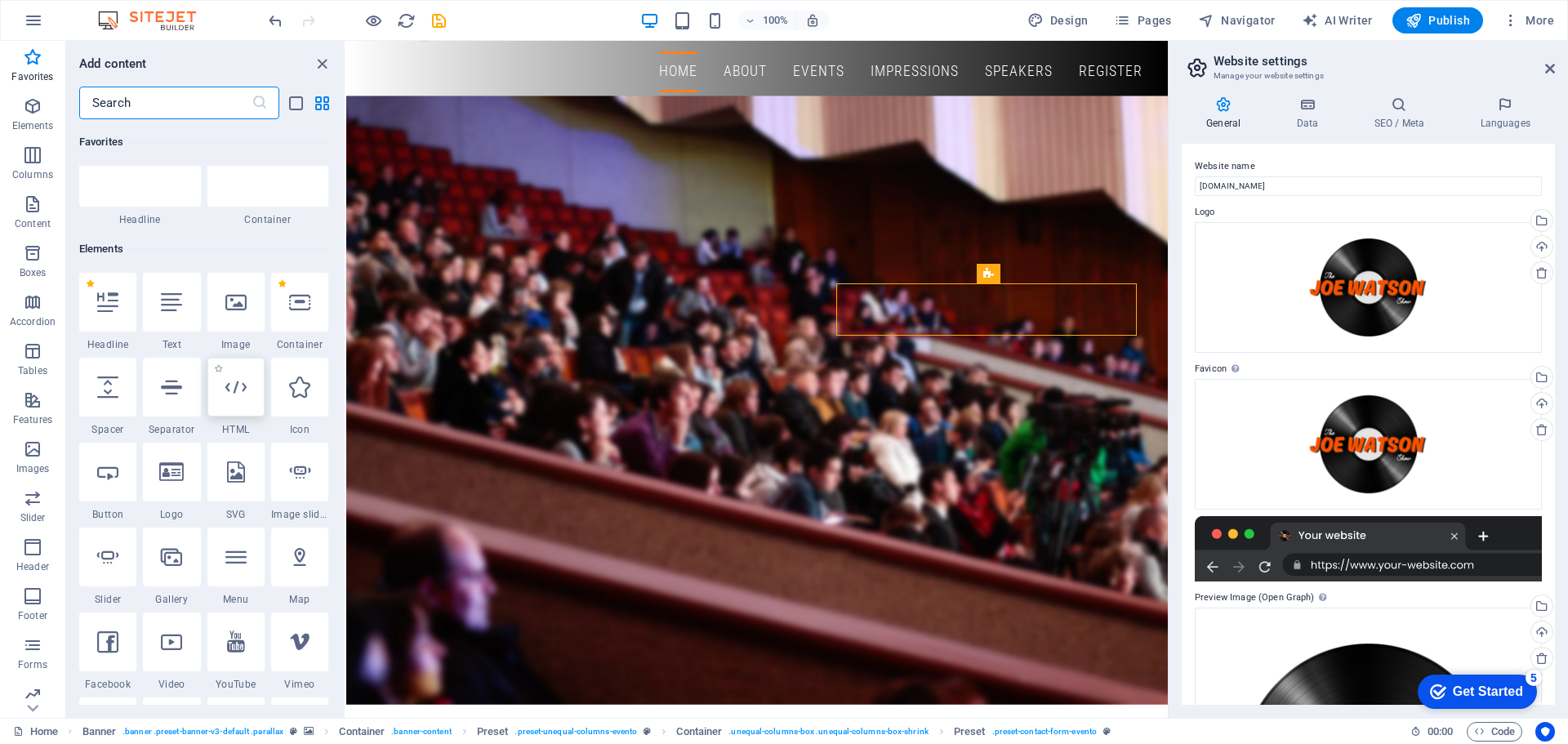
scroll to position [65, 0]
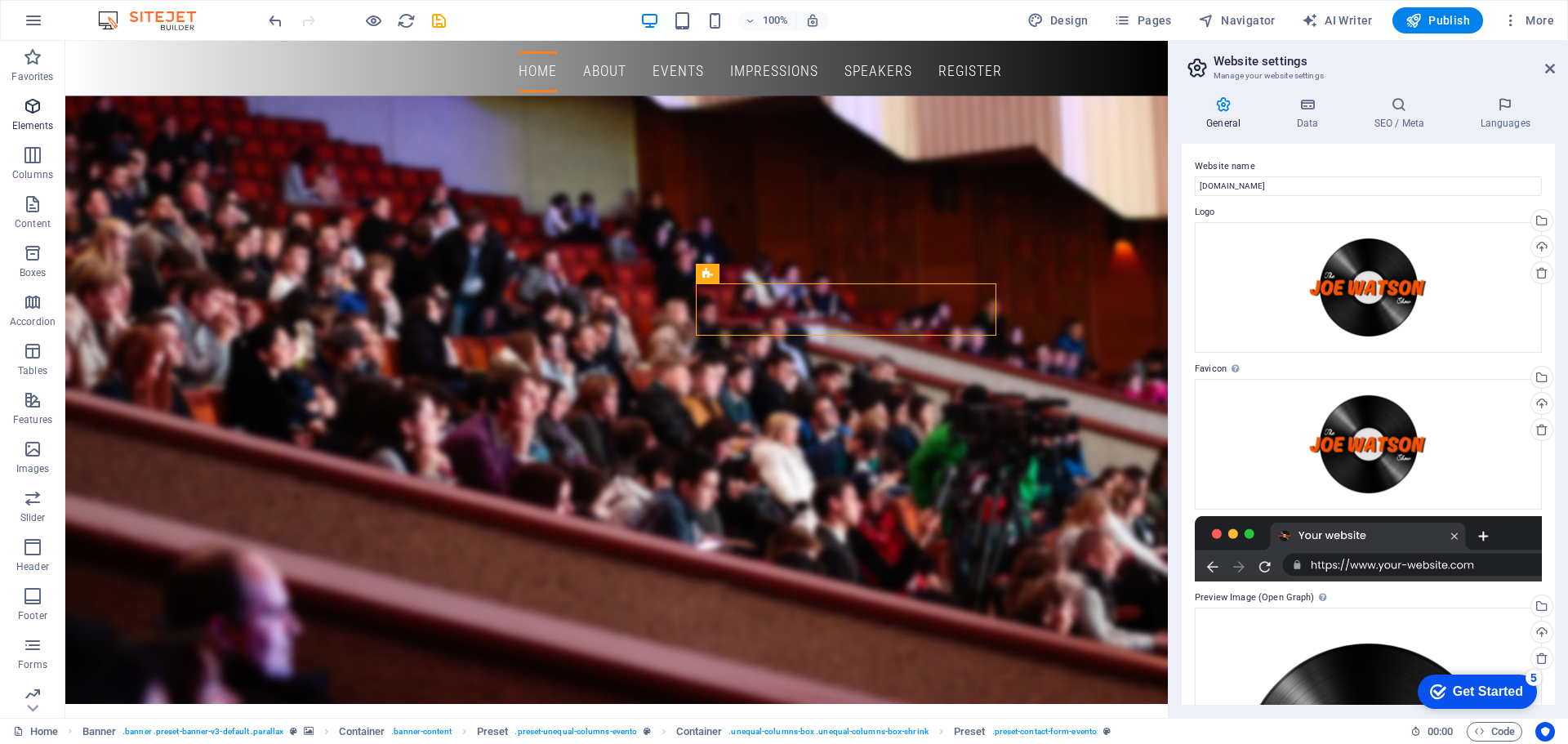
click at [39, 118] on span "Elements" at bounding box center [33, 115] width 65 height 39
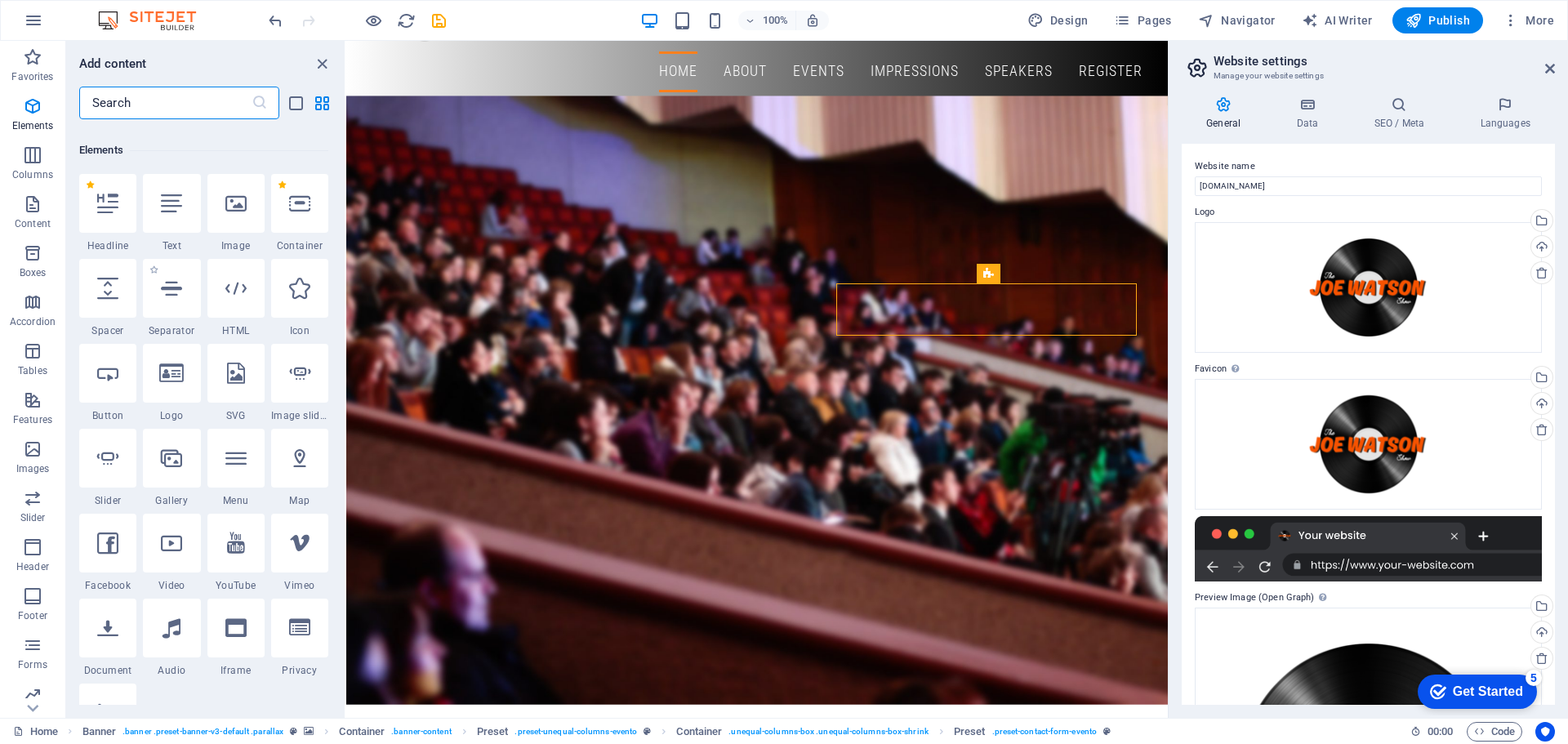
scroll to position [174, 0]
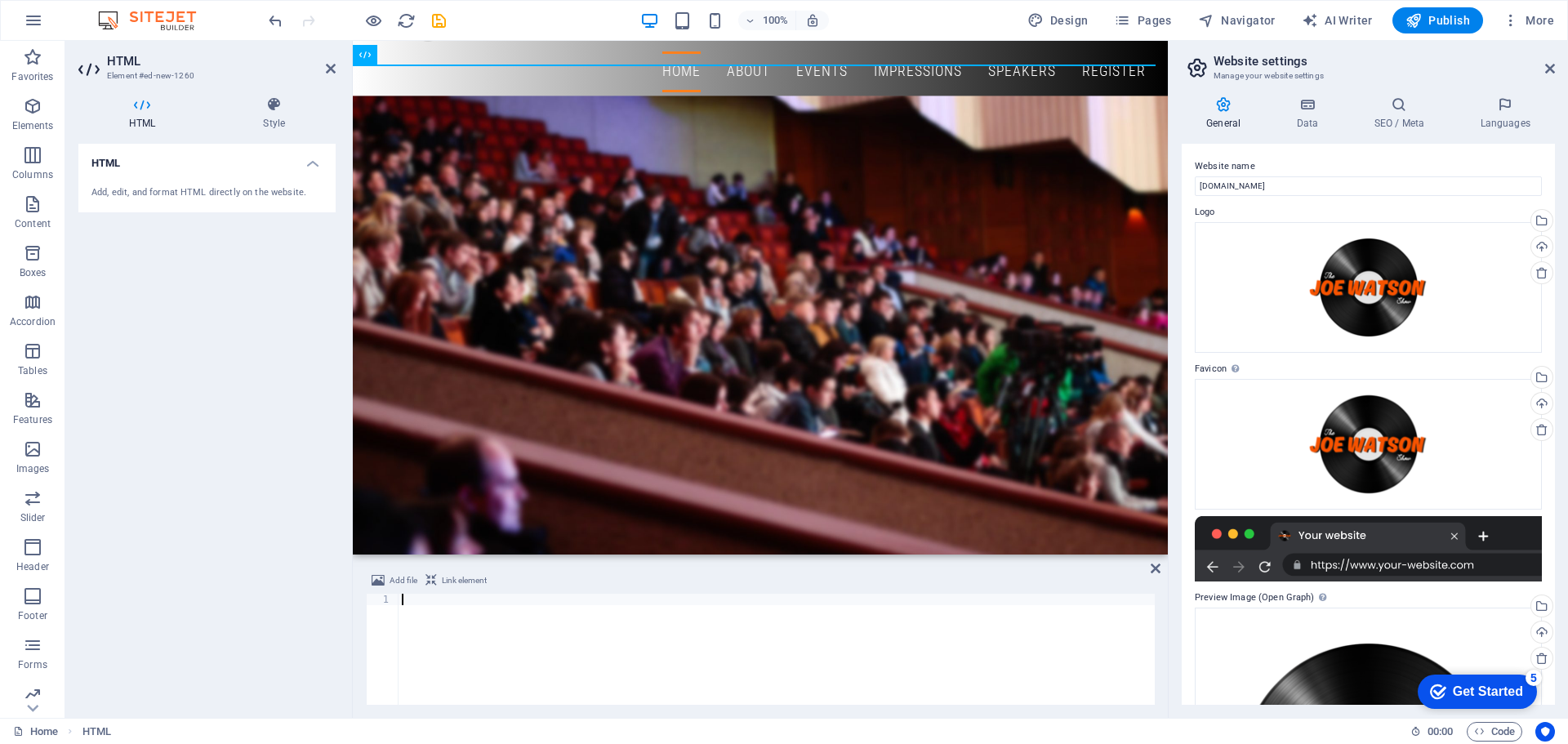
click at [115, 196] on div "Add, edit, and format HTML directly on the website." at bounding box center [207, 193] width 231 height 14
click at [119, 194] on div "Add, edit, and format HTML directly on the website." at bounding box center [207, 193] width 231 height 14
click at [249, 169] on h4 "HTML" at bounding box center [207, 158] width 257 height 29
click at [231, 175] on h4 "HTML" at bounding box center [207, 163] width 257 height 39
click at [189, 177] on div "Add, edit, and format HTML directly on the website." at bounding box center [207, 192] width 257 height 40
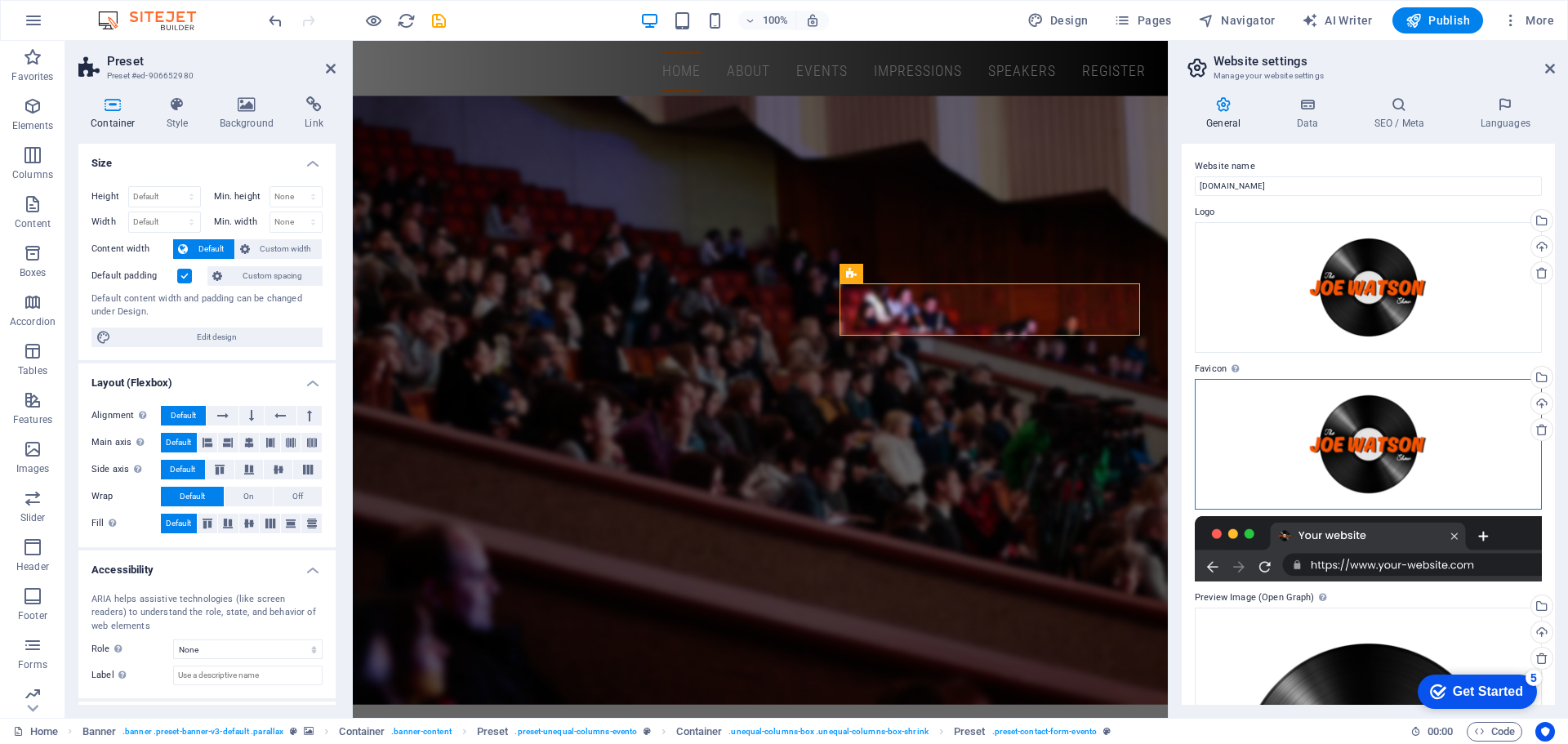
drag, startPoint x: 1200, startPoint y: 492, endPoint x: 1172, endPoint y: 492, distance: 28.0
click at [1195, 492] on div "Drag files here, click to choose files or select files from Files or our free s…" at bounding box center [1368, 444] width 347 height 130
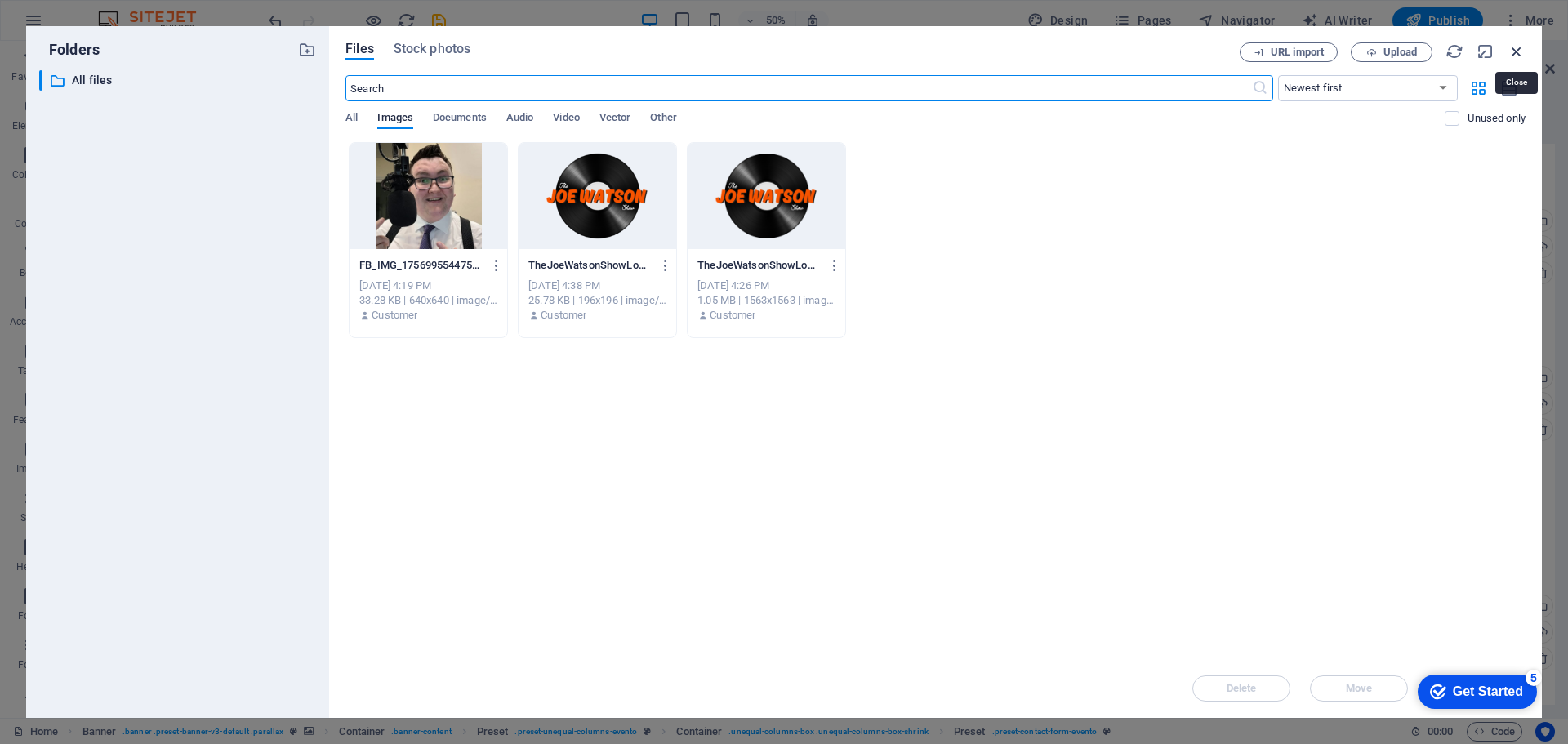
click at [1515, 55] on icon "button" at bounding box center [1516, 51] width 18 height 18
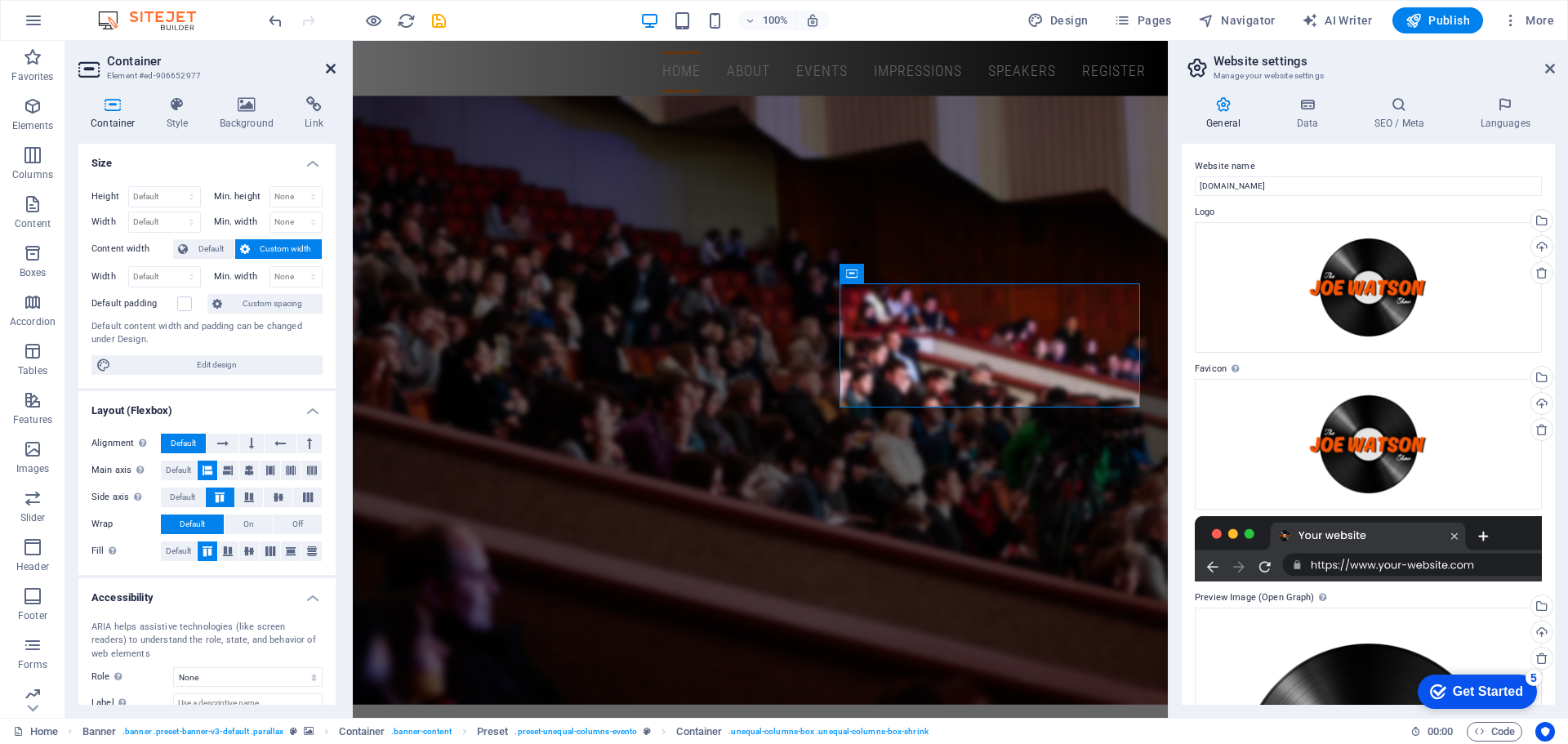
click at [331, 63] on icon at bounding box center [331, 68] width 10 height 13
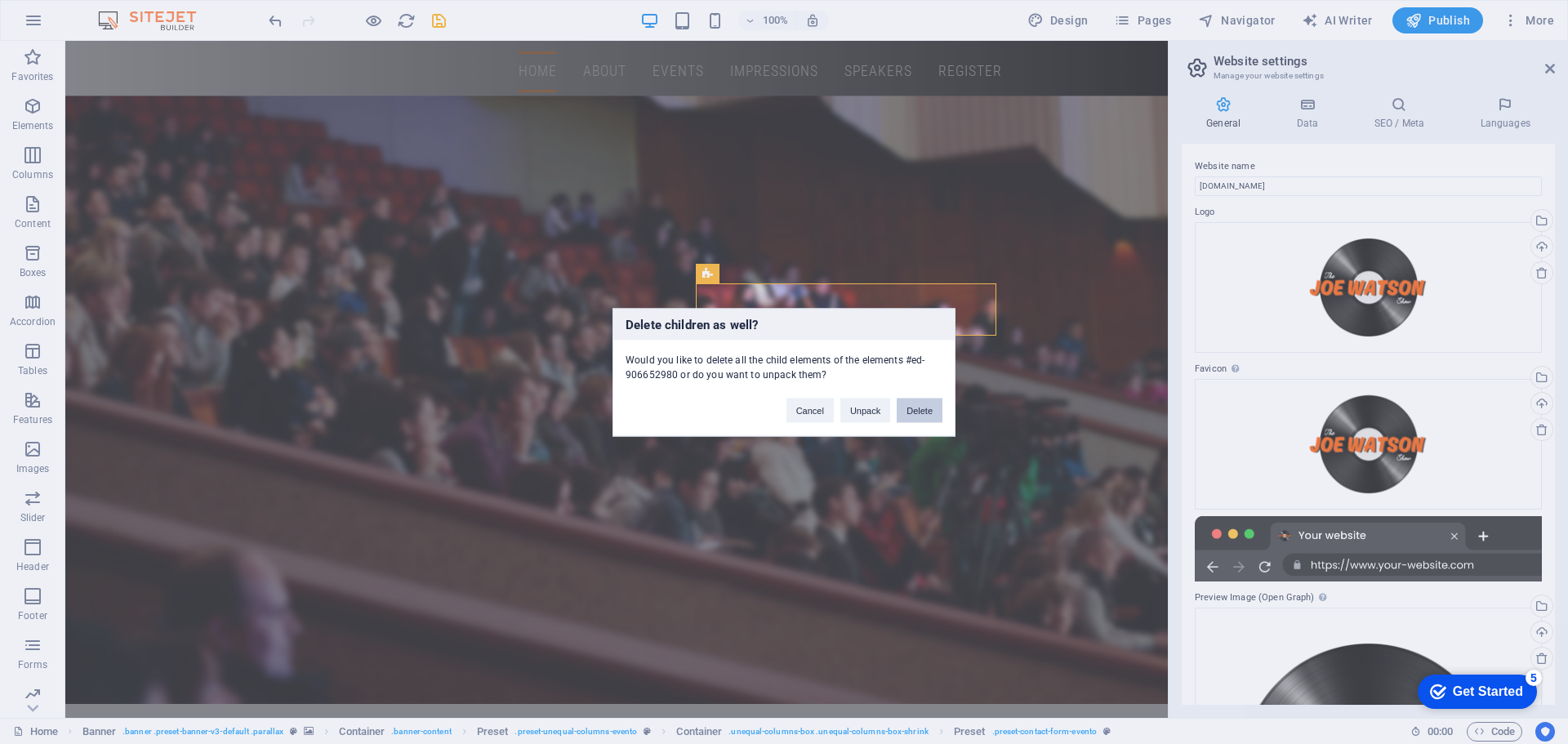
drag, startPoint x: 860, startPoint y: 373, endPoint x: 923, endPoint y: 410, distance: 73.1
click at [923, 410] on button "Delete" at bounding box center [919, 410] width 46 height 25
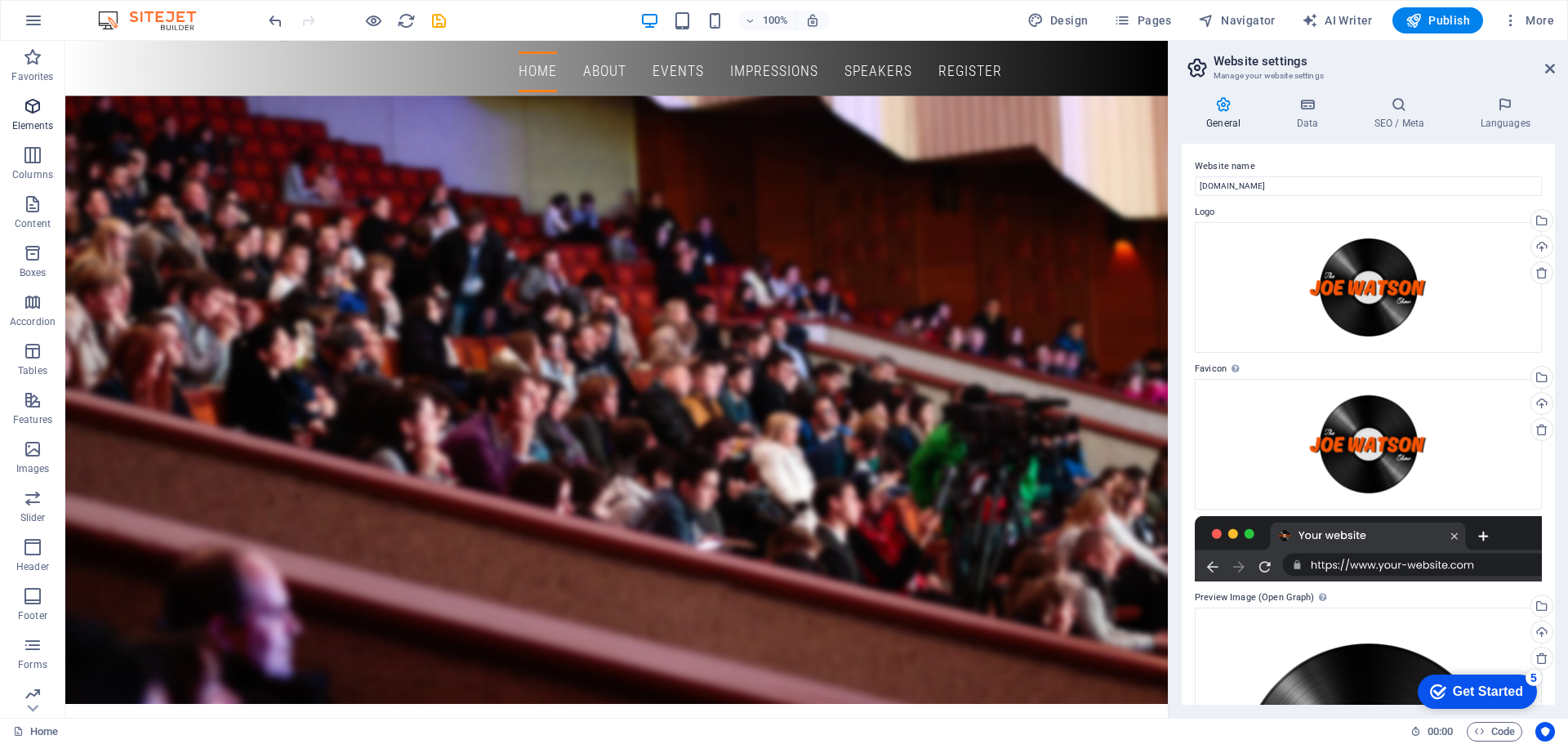
click at [40, 123] on p "Elements" at bounding box center [33, 125] width 41 height 13
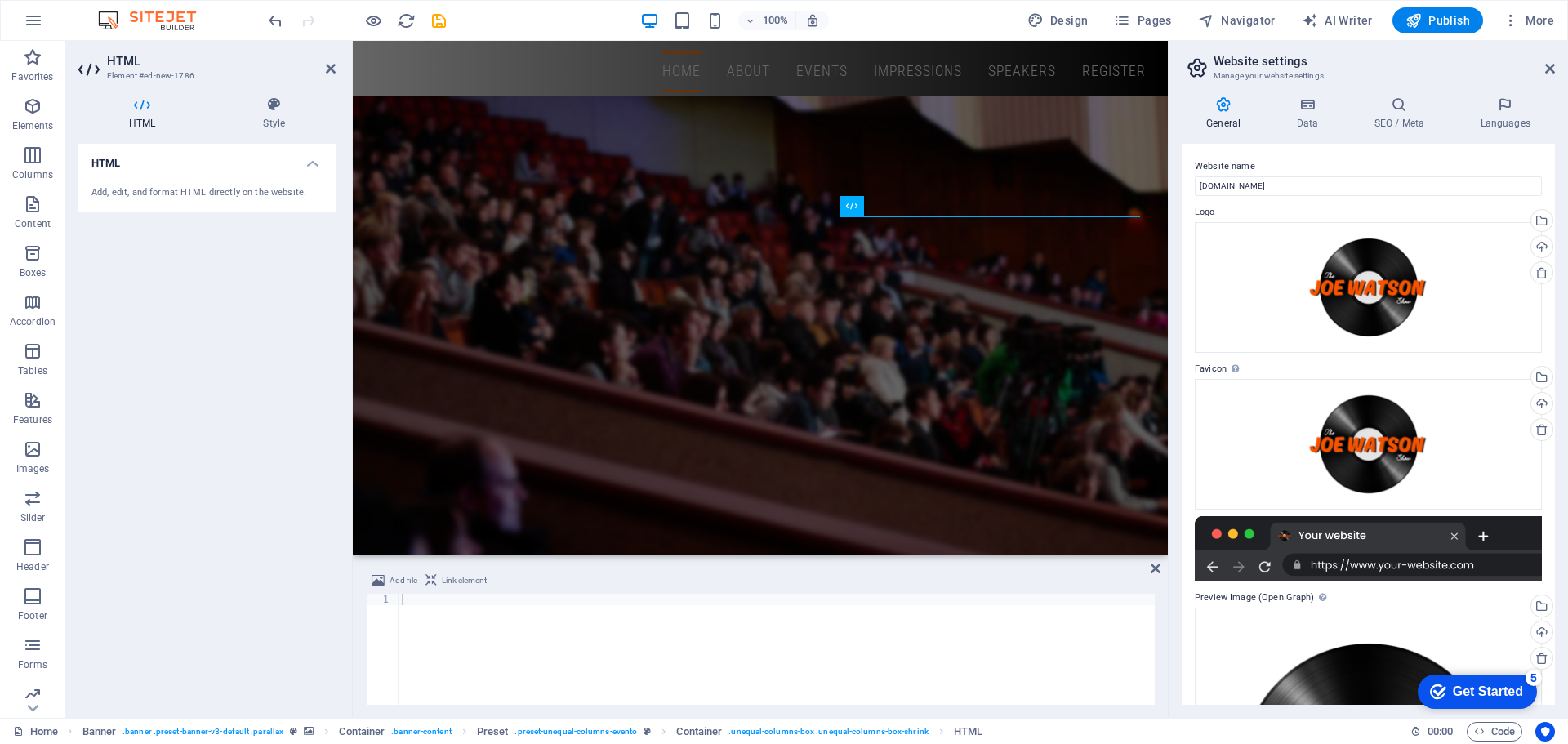
click at [194, 191] on div "Add, edit, and format HTML directly on the website." at bounding box center [207, 193] width 231 height 14
click at [196, 190] on div "Add, edit, and format HTML directly on the website." at bounding box center [207, 193] width 231 height 14
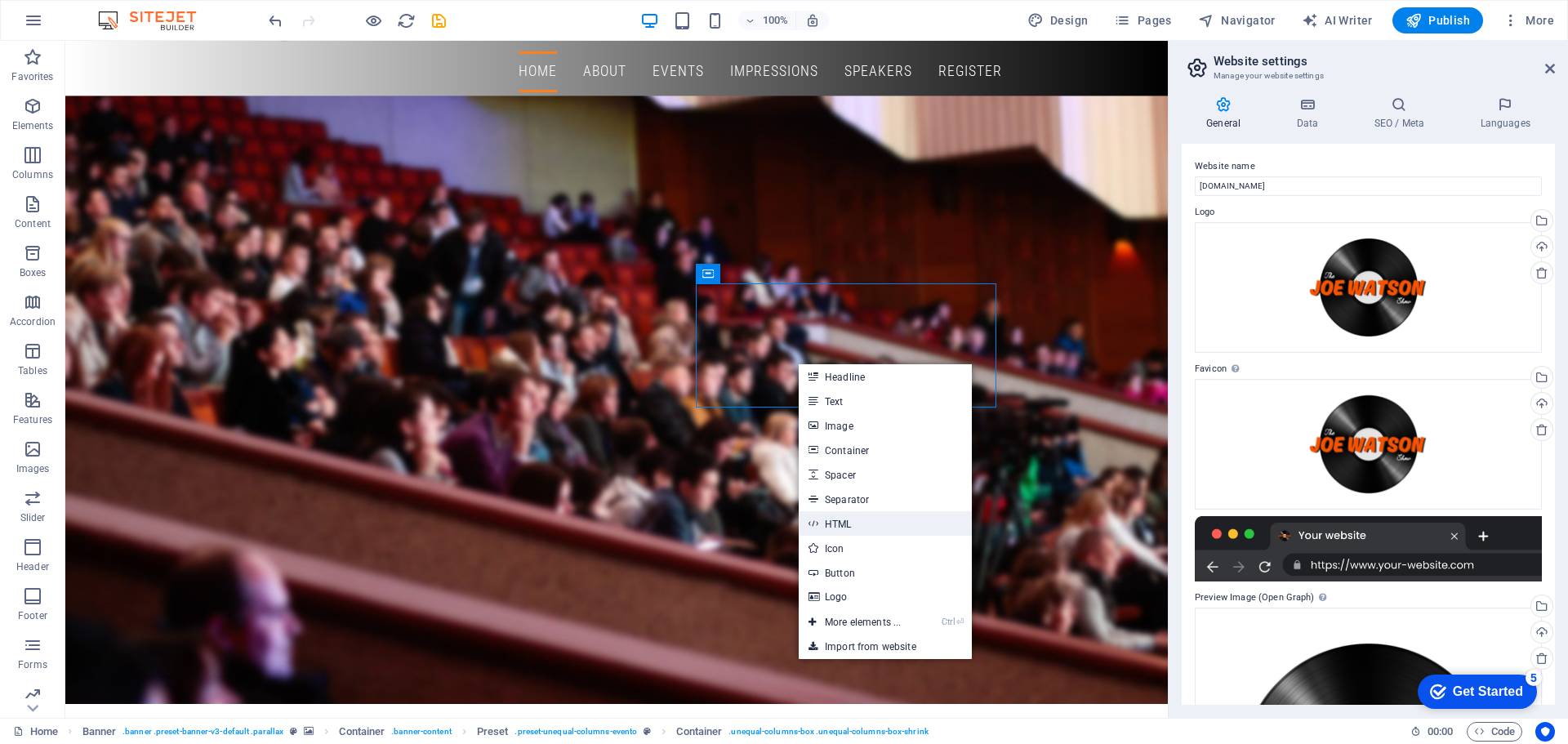
click at [843, 519] on link "HTML" at bounding box center [885, 524] width 173 height 25
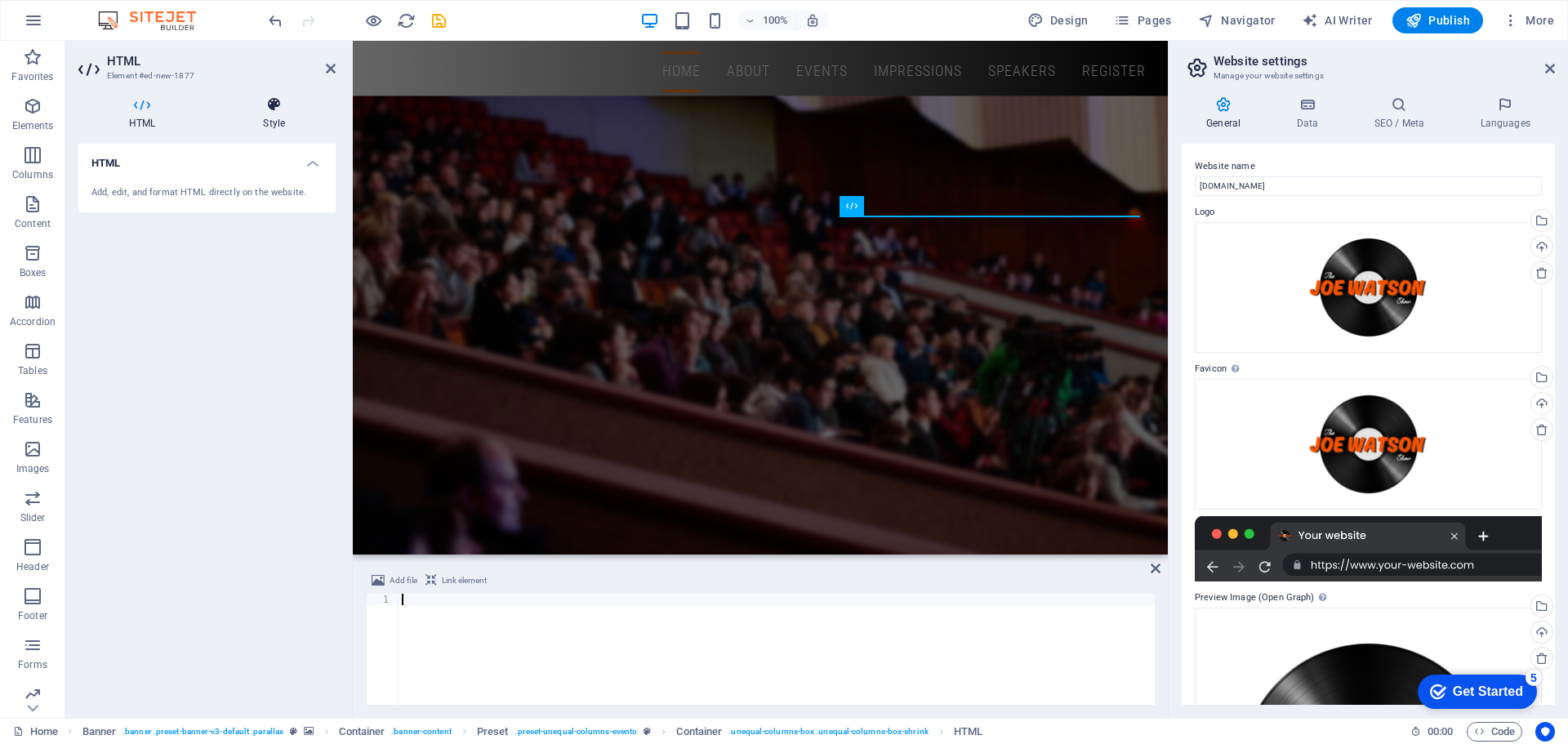
click at [267, 118] on h4 "Style" at bounding box center [274, 113] width 123 height 34
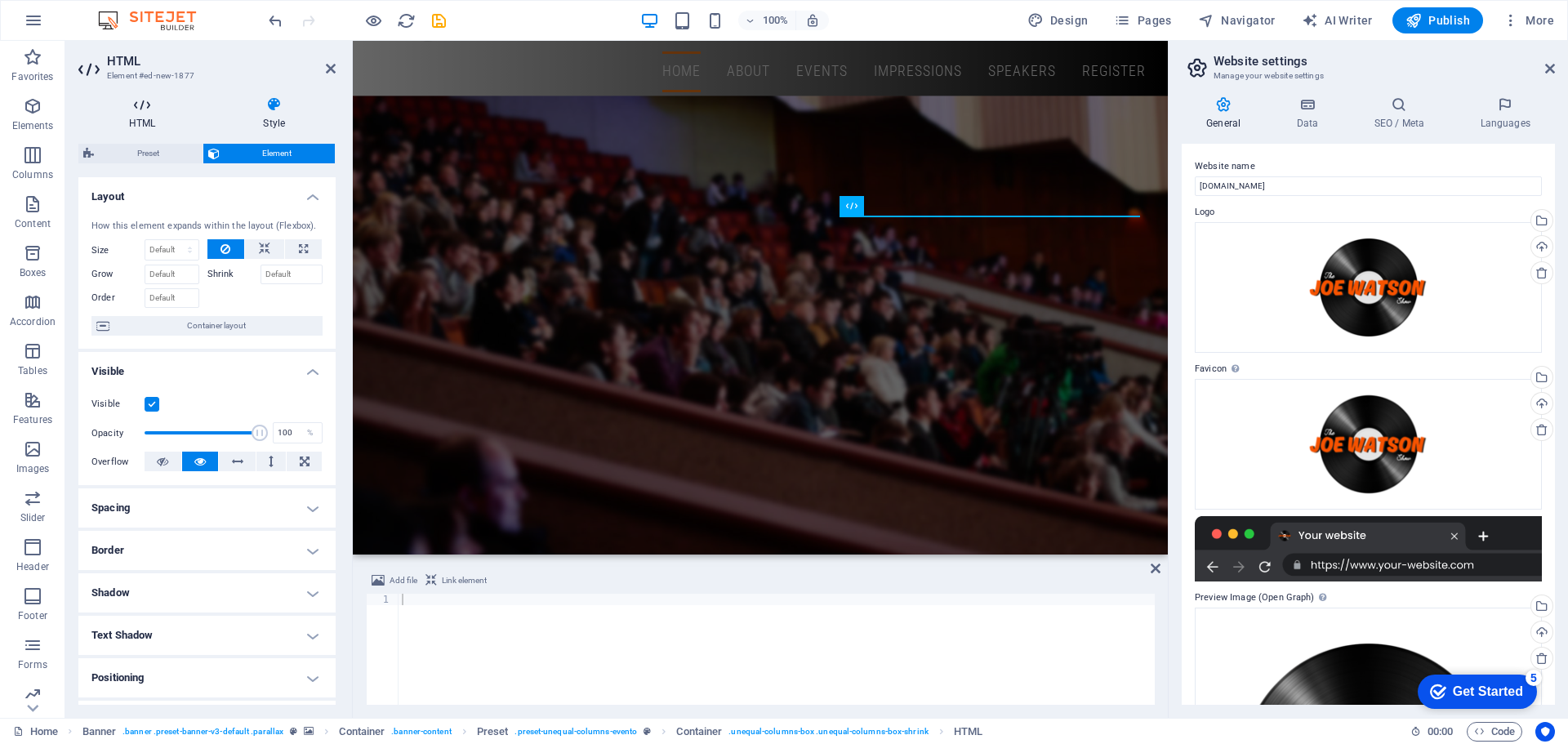
click at [145, 115] on h4 "HTML" at bounding box center [145, 113] width 134 height 34
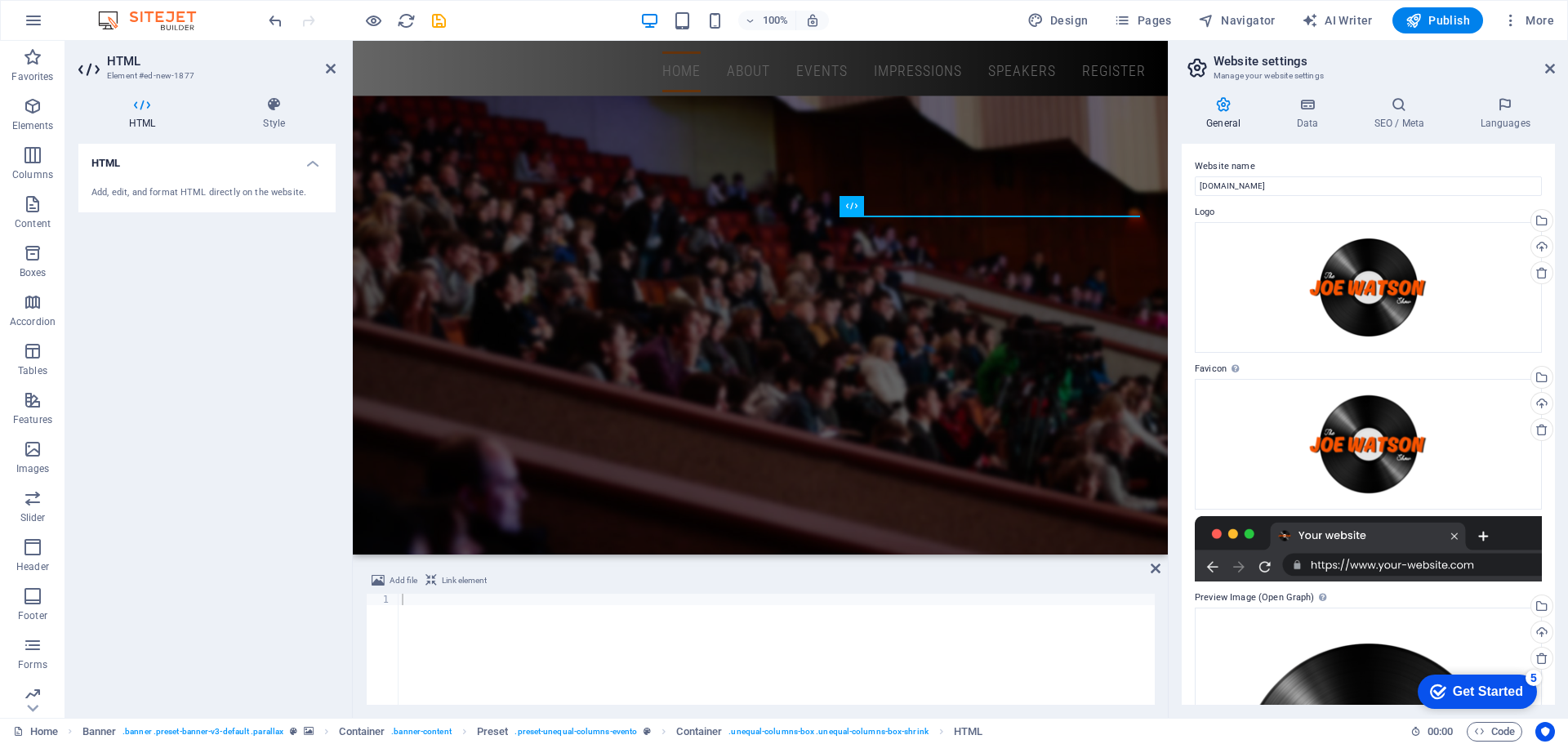
click at [116, 163] on h4 "HTML" at bounding box center [207, 158] width 257 height 29
click at [116, 163] on h4 "HTML" at bounding box center [207, 163] width 257 height 39
click at [116, 163] on h4 "HTML" at bounding box center [207, 158] width 257 height 29
click at [104, 164] on h4 "HTML" at bounding box center [207, 163] width 257 height 39
click at [106, 191] on div "Add, edit, and format HTML directly on the website." at bounding box center [207, 193] width 231 height 14
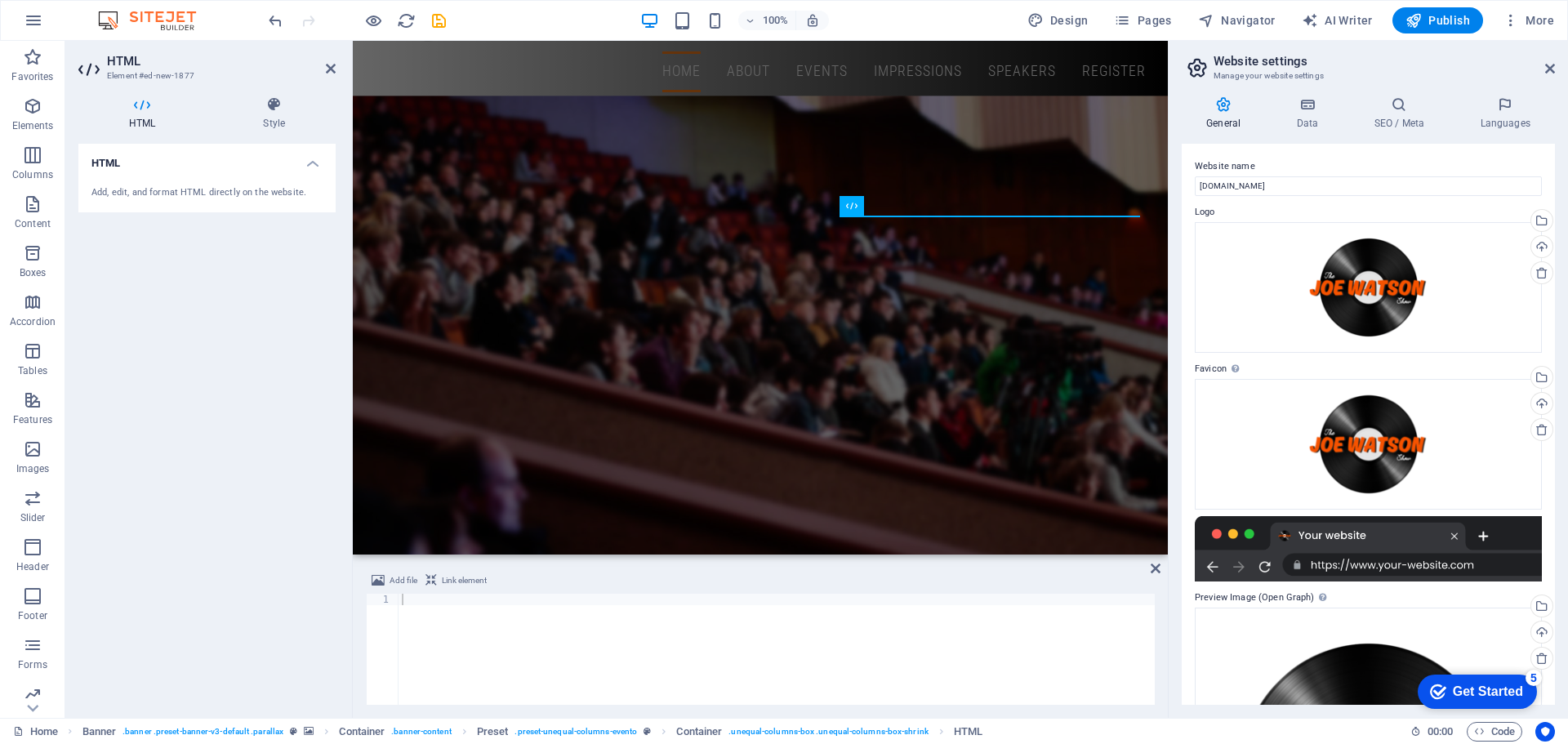
click at [113, 219] on div "HTML Add, edit, and format HTML directly on the website." at bounding box center [207, 424] width 257 height 561
click at [122, 237] on div "HTML Add, edit, and format HTML directly on the website." at bounding box center [207, 424] width 257 height 561
click at [117, 190] on div "Add, edit, and format HTML directly on the website." at bounding box center [207, 193] width 231 height 14
click at [117, 194] on div "Add, edit, and format HTML directly on the website." at bounding box center [207, 193] width 231 height 14
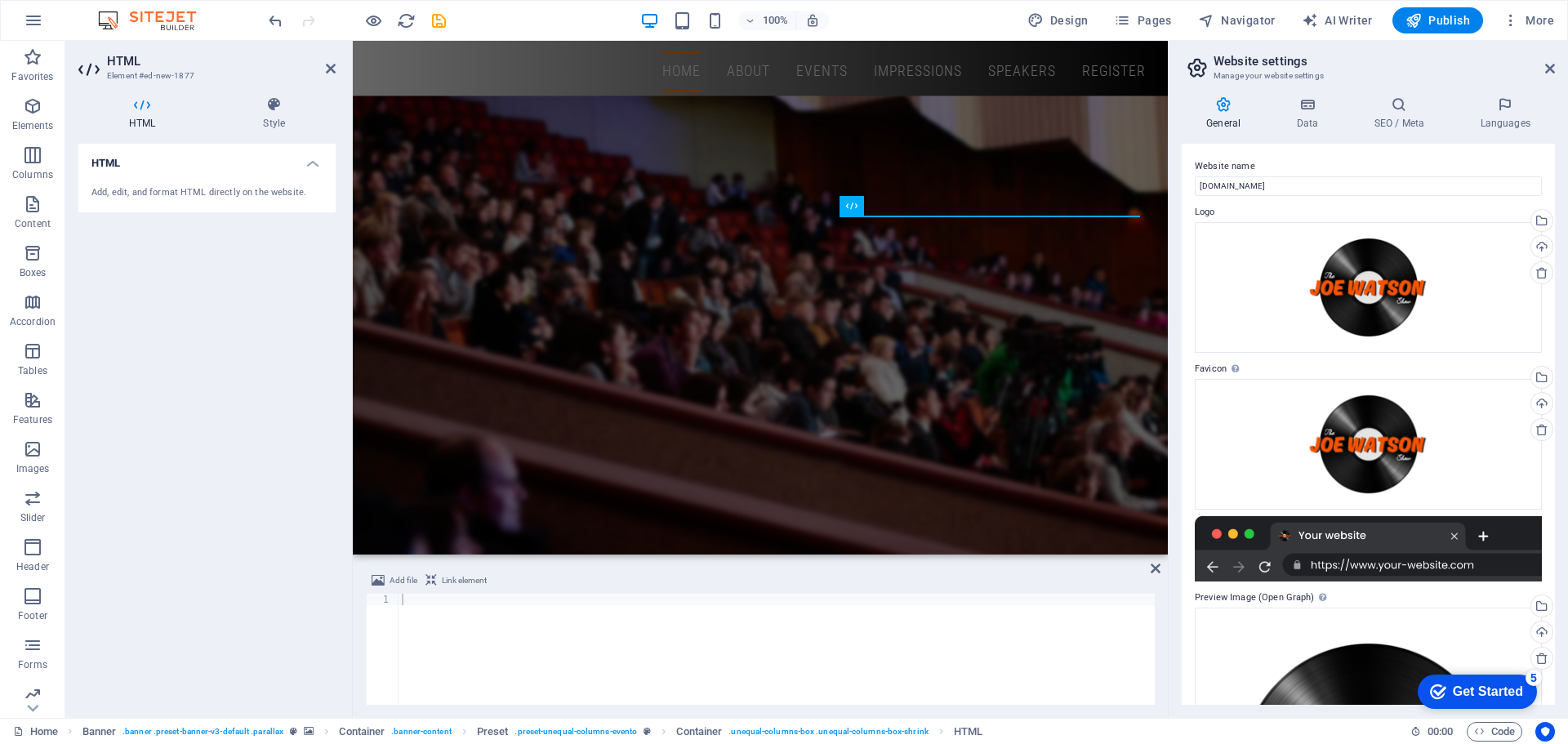
click at [117, 194] on div "Add, edit, and format HTML directly on the website." at bounding box center [207, 193] width 231 height 14
click at [427, 603] on div at bounding box center [777, 660] width 756 height 134
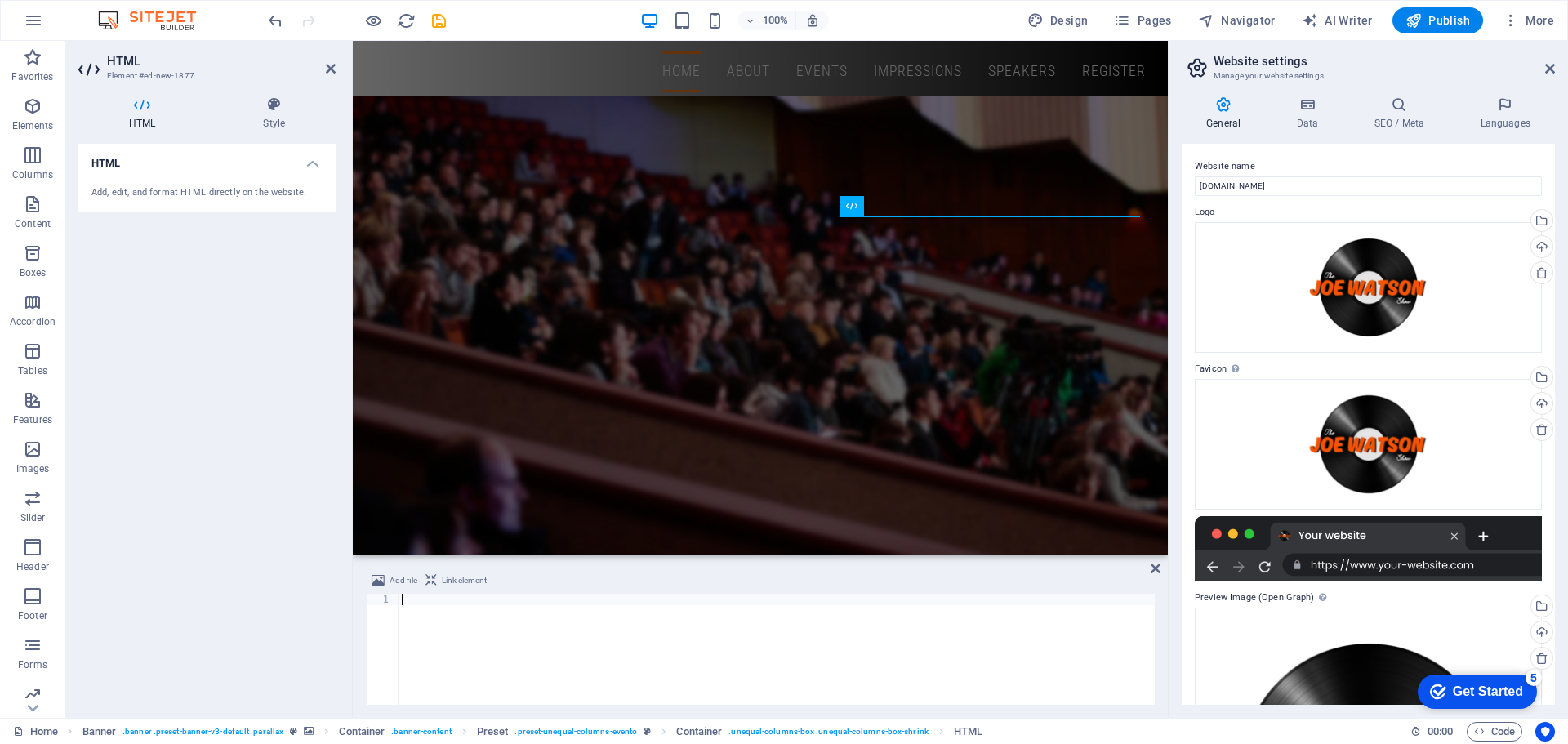
paste textarea "<a href="[URL][DOMAIN_NAME]" style="color: #ff0173">Code Generated by streamerr…"
type textarea "<a href="[URL][DOMAIN_NAME]" style="color: #ff0173">Code Generated by streamerr…"
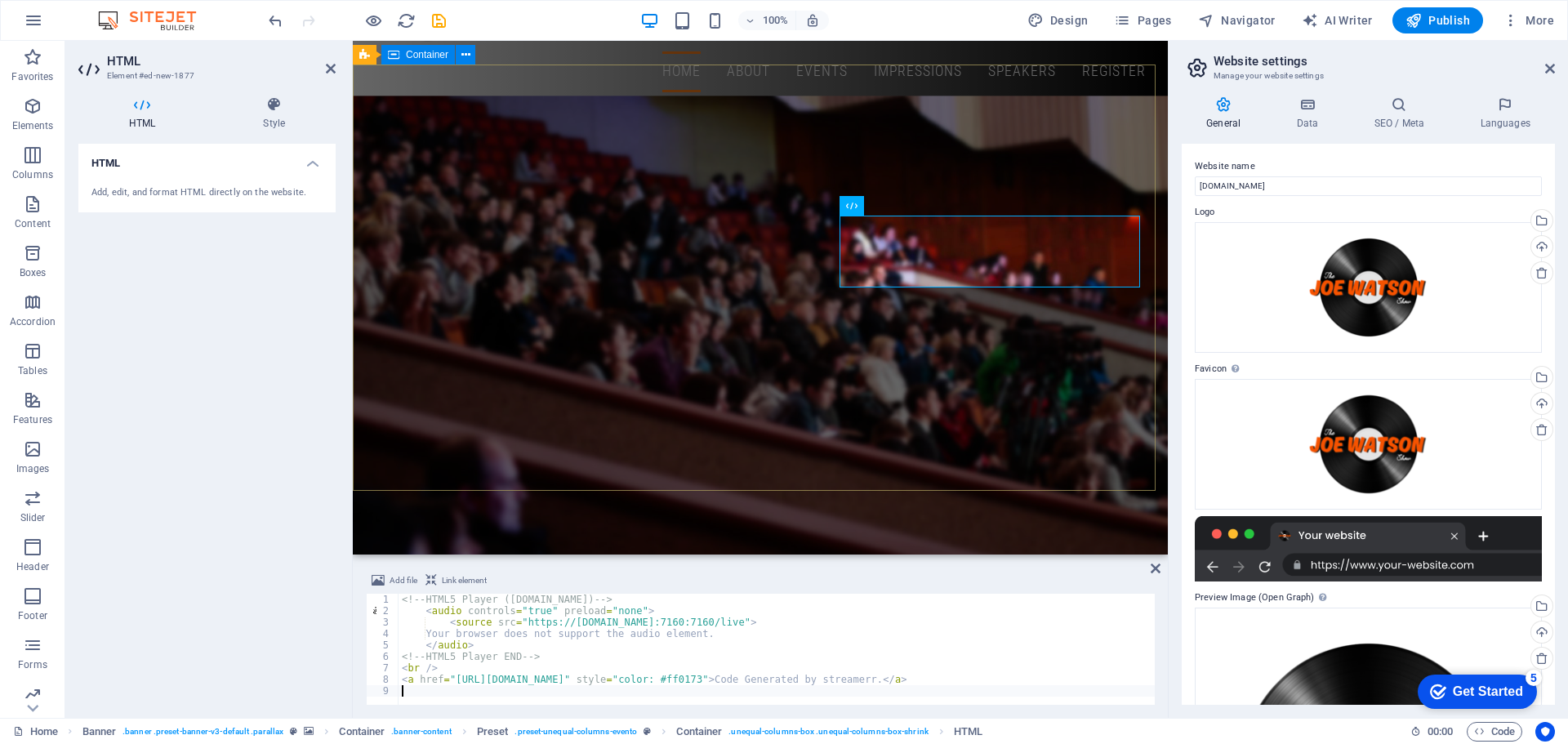
type textarea "<a href="[URL][DOMAIN_NAME]" style="color: #ff0173">Code Generated by streamerr…"
click at [819, 567] on div "the [PERSON_NAME] Show Welcome to The Official Home of The [PERSON_NAME] Show! …" at bounding box center [760, 733] width 815 height 331
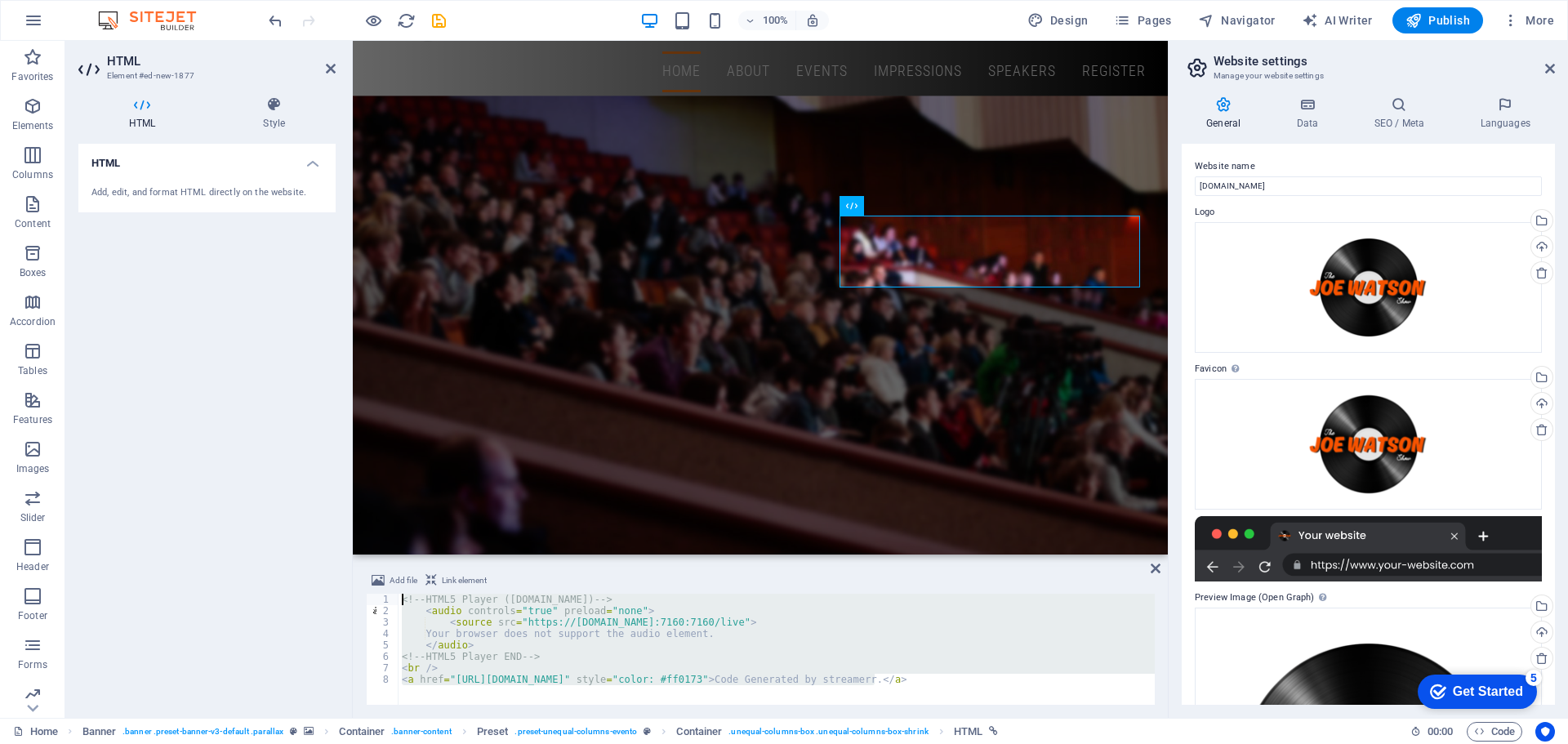
drag, startPoint x: 754, startPoint y: 637, endPoint x: 143, endPoint y: 398, distance: 656.1
click at [140, 400] on div "HTML Element #ed-new-1877 HTML Style HTML Add, edit, and format HTML directly o…" at bounding box center [616, 379] width 1103 height 677
type textarea "<!-- HTML5 Player ([DOMAIN_NAME]) --> <audio controls="true" preload="none">"
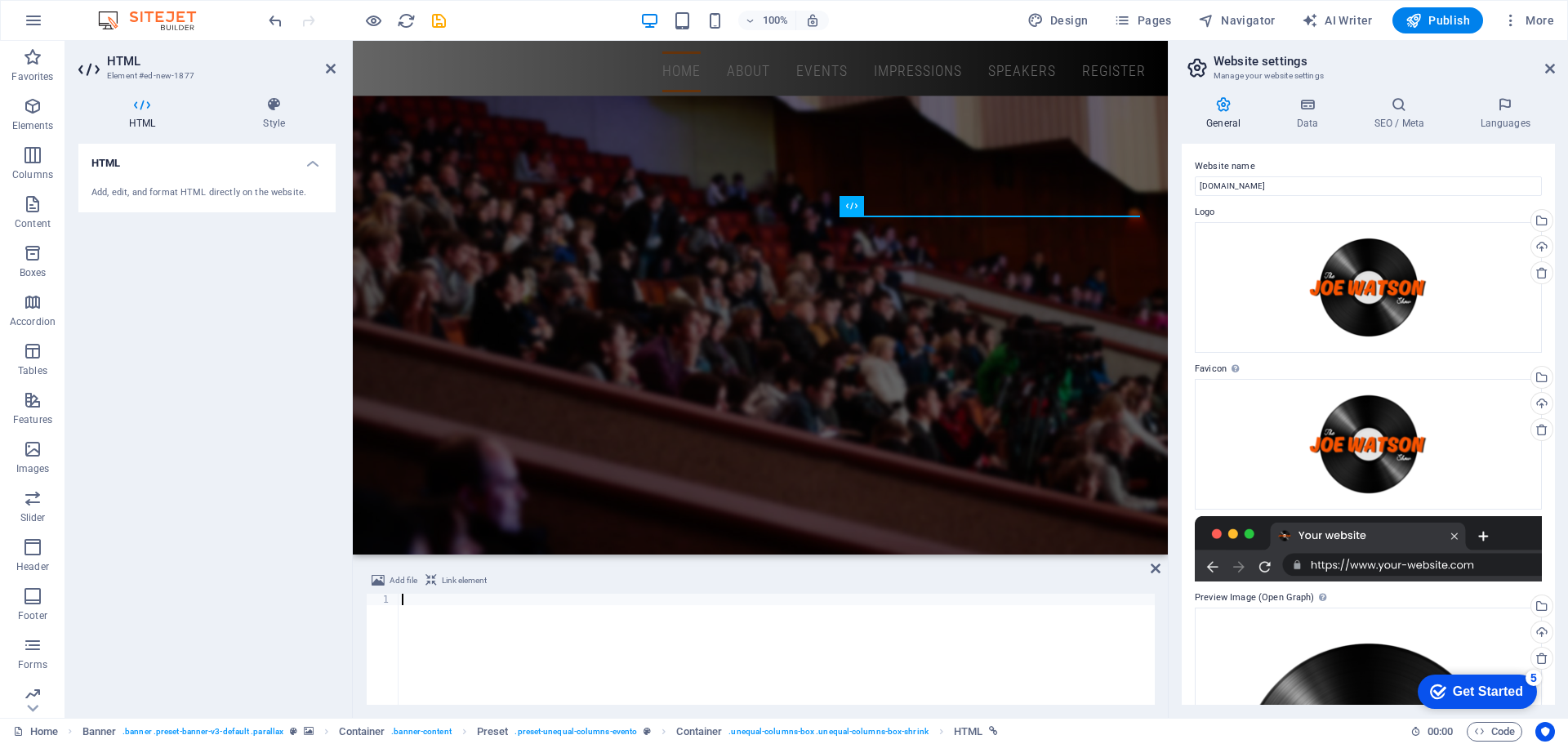
type textarea "});"
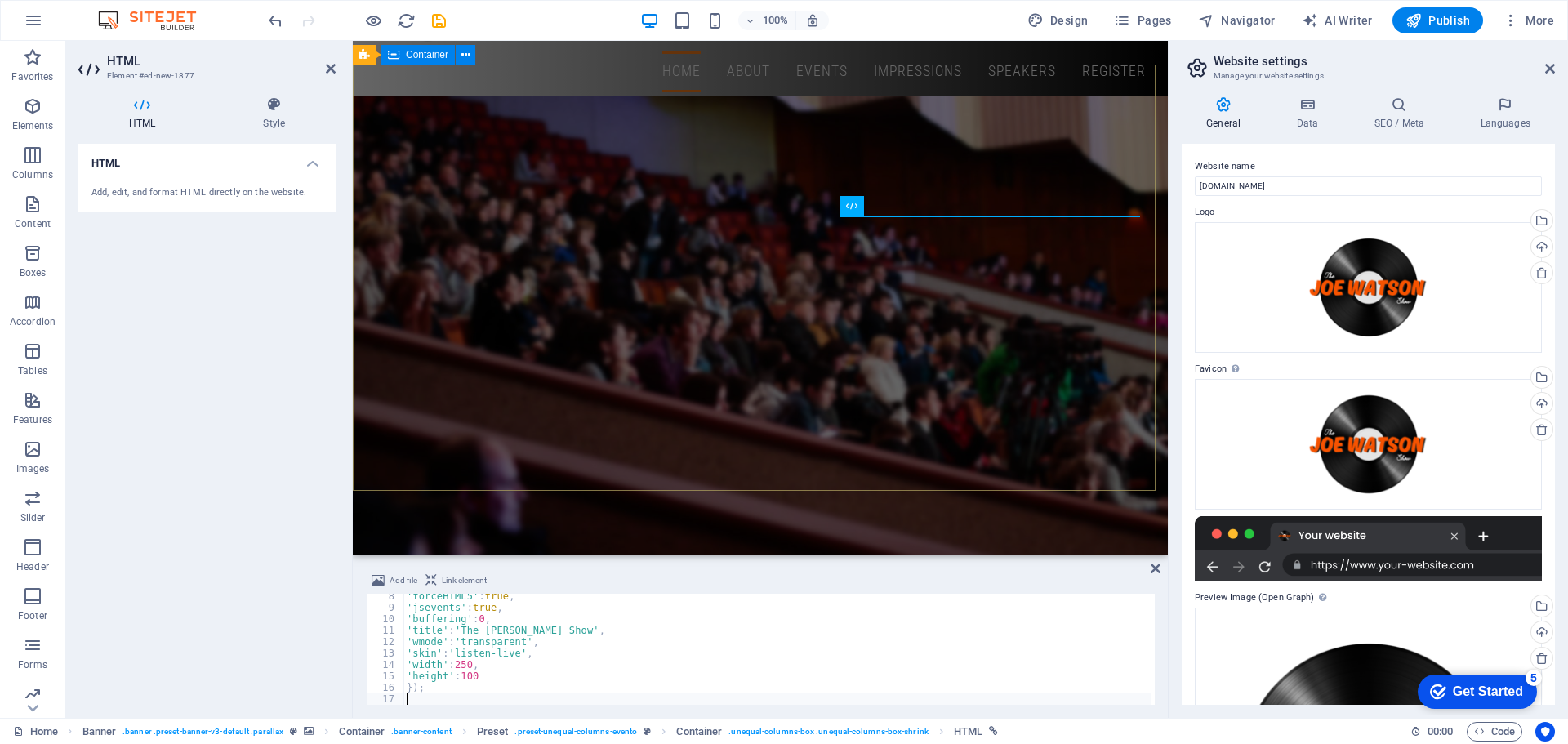
scroll to position [83, 0]
type textarea "});"
drag, startPoint x: 257, startPoint y: 517, endPoint x: 249, endPoint y: 508, distance: 12.0
click at [249, 508] on div "HTML Add, edit, and format HTML directly on the website." at bounding box center [207, 424] width 257 height 561
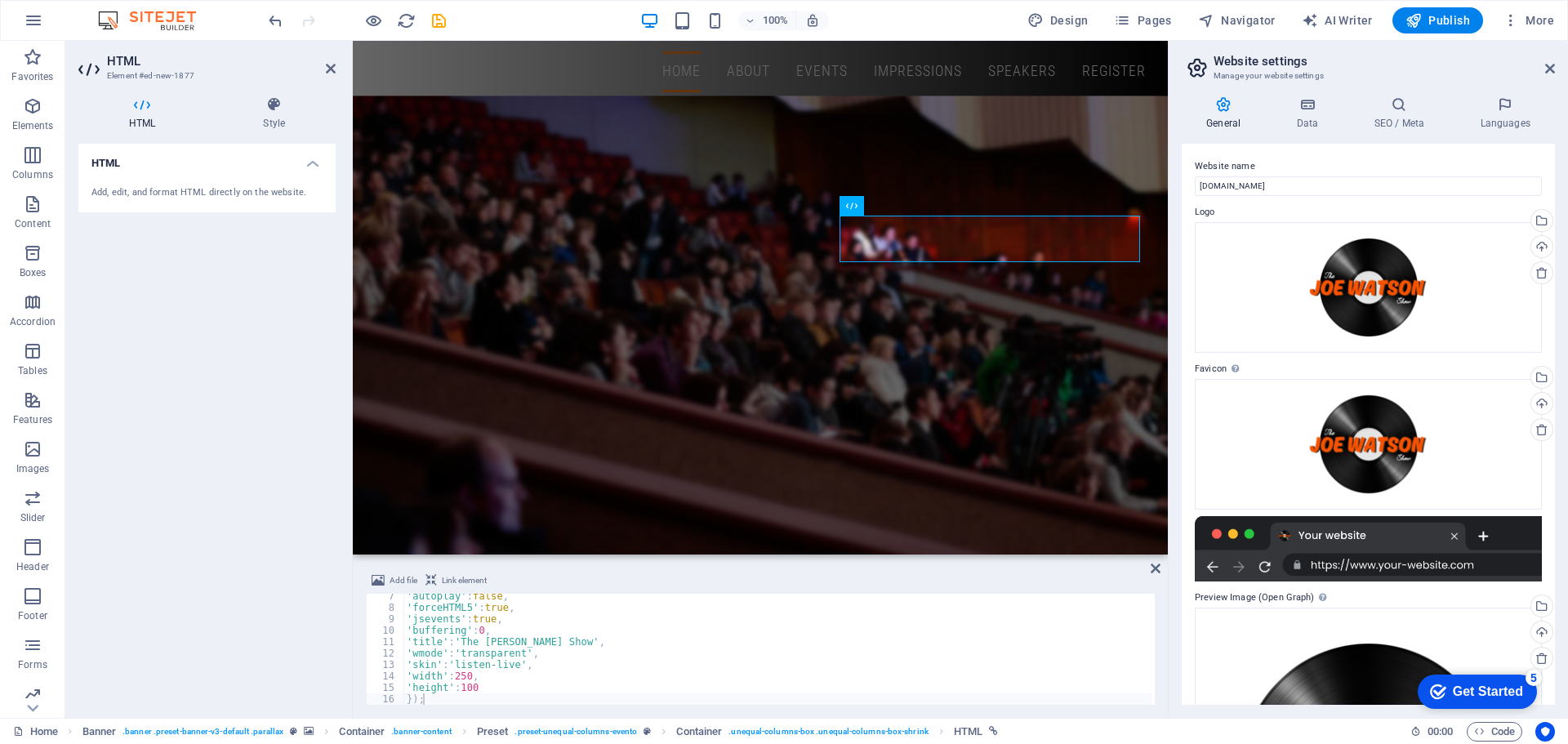
scroll to position [0, 0]
click at [391, 653] on div "6" at bounding box center [386, 656] width 39 height 11
click at [335, 663] on div "HTML Add, edit, and format HTML directly on the website." at bounding box center [207, 424] width 257 height 561
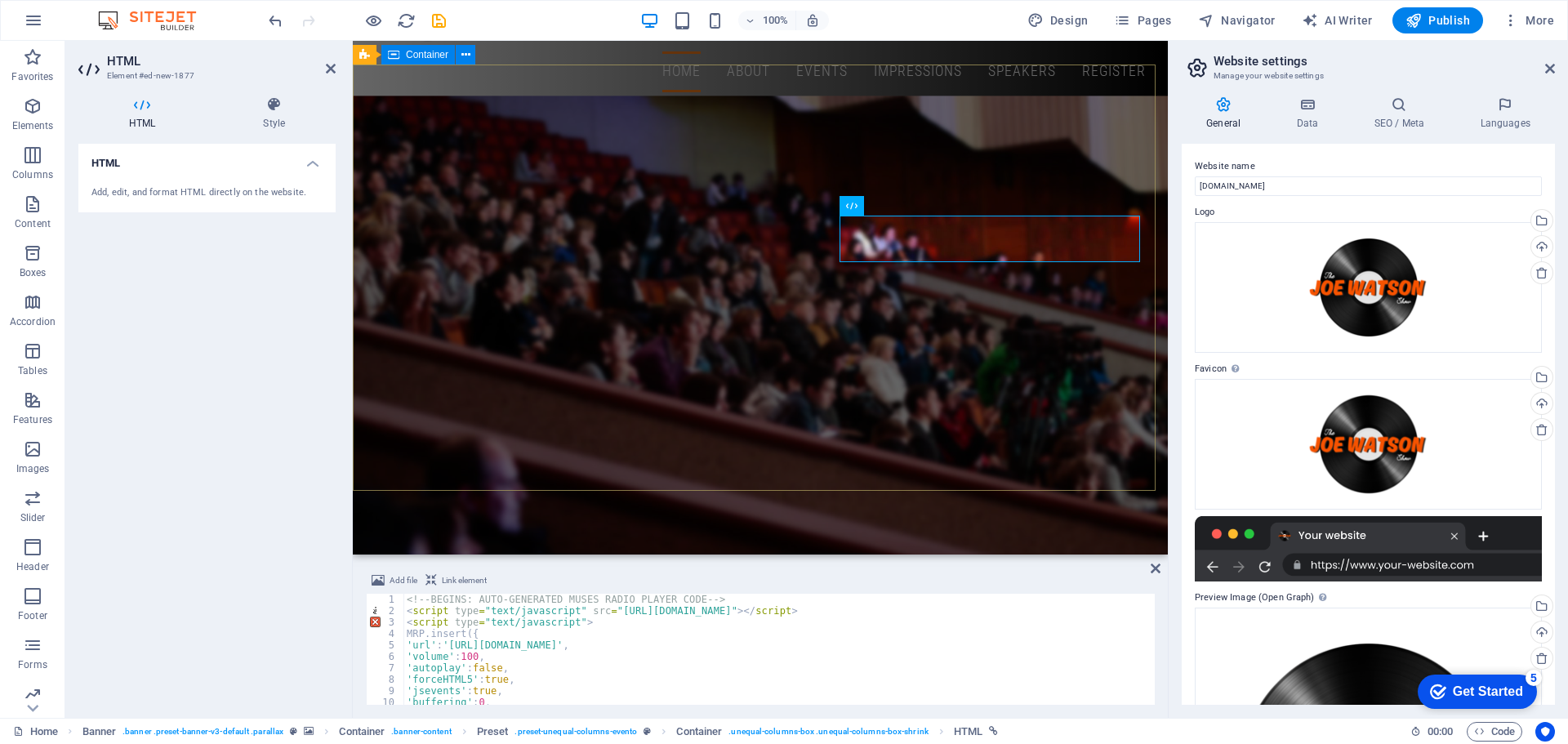
drag, startPoint x: 964, startPoint y: 446, endPoint x: 1242, endPoint y: 403, distance: 281.3
click at [1168, 567] on div "the [PERSON_NAME] Show Welcome to The Official Home of The [PERSON_NAME] Show! …" at bounding box center [760, 720] width 815 height 307
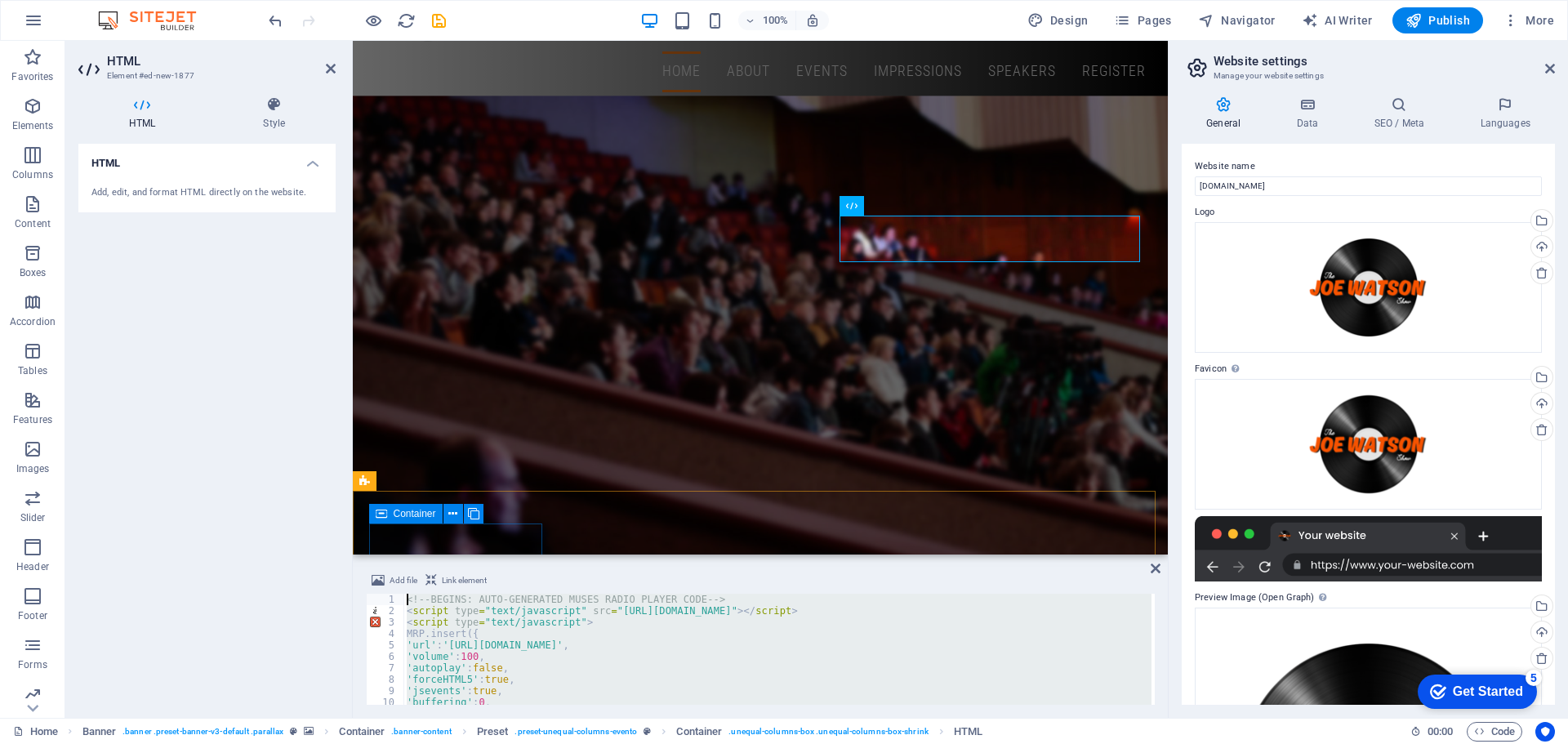
drag, startPoint x: 789, startPoint y: 716, endPoint x: 382, endPoint y: 503, distance: 459.4
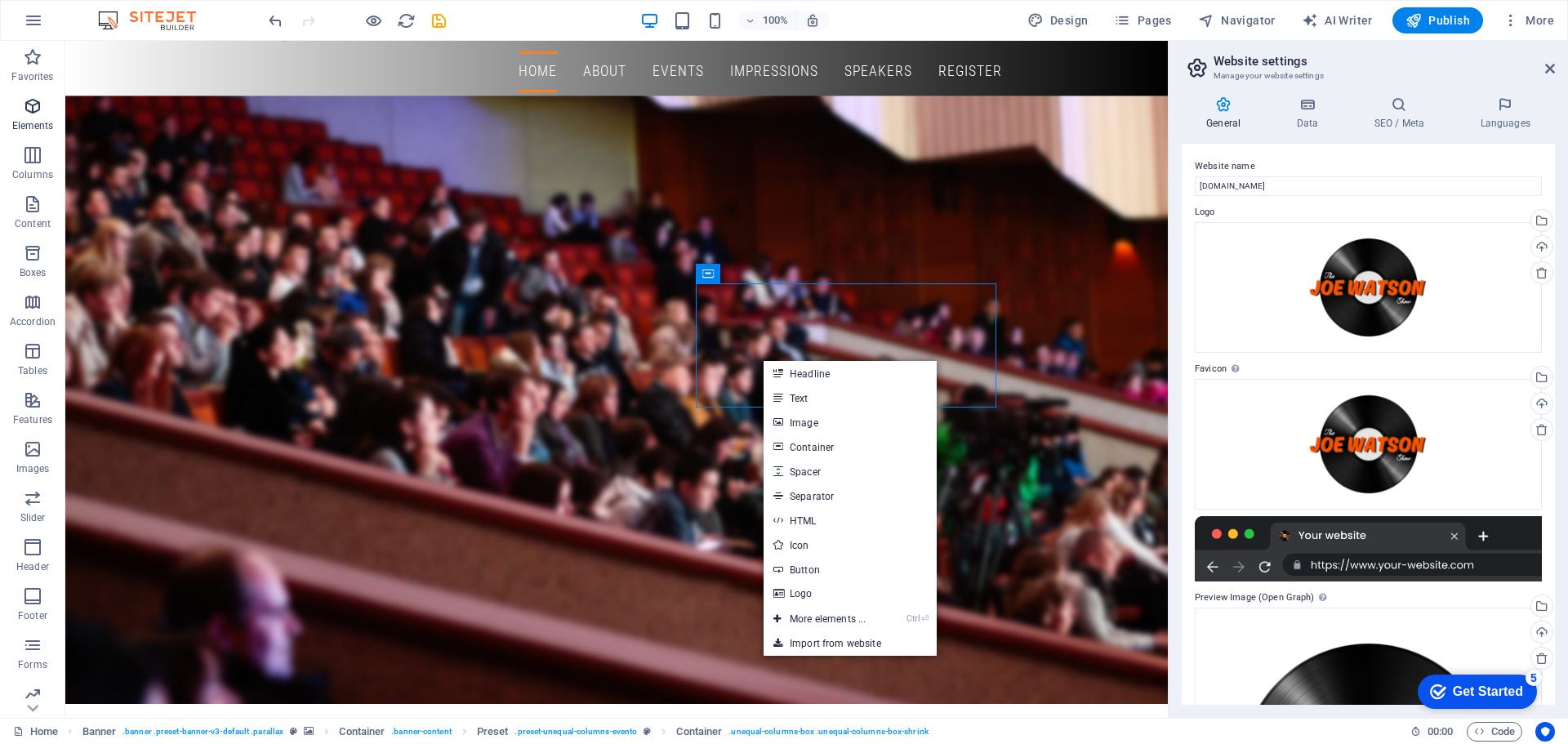
drag, startPoint x: 50, startPoint y: 102, endPoint x: 63, endPoint y: 118, distance: 20.6
click at [51, 102] on span "Elements" at bounding box center [33, 115] width 65 height 39
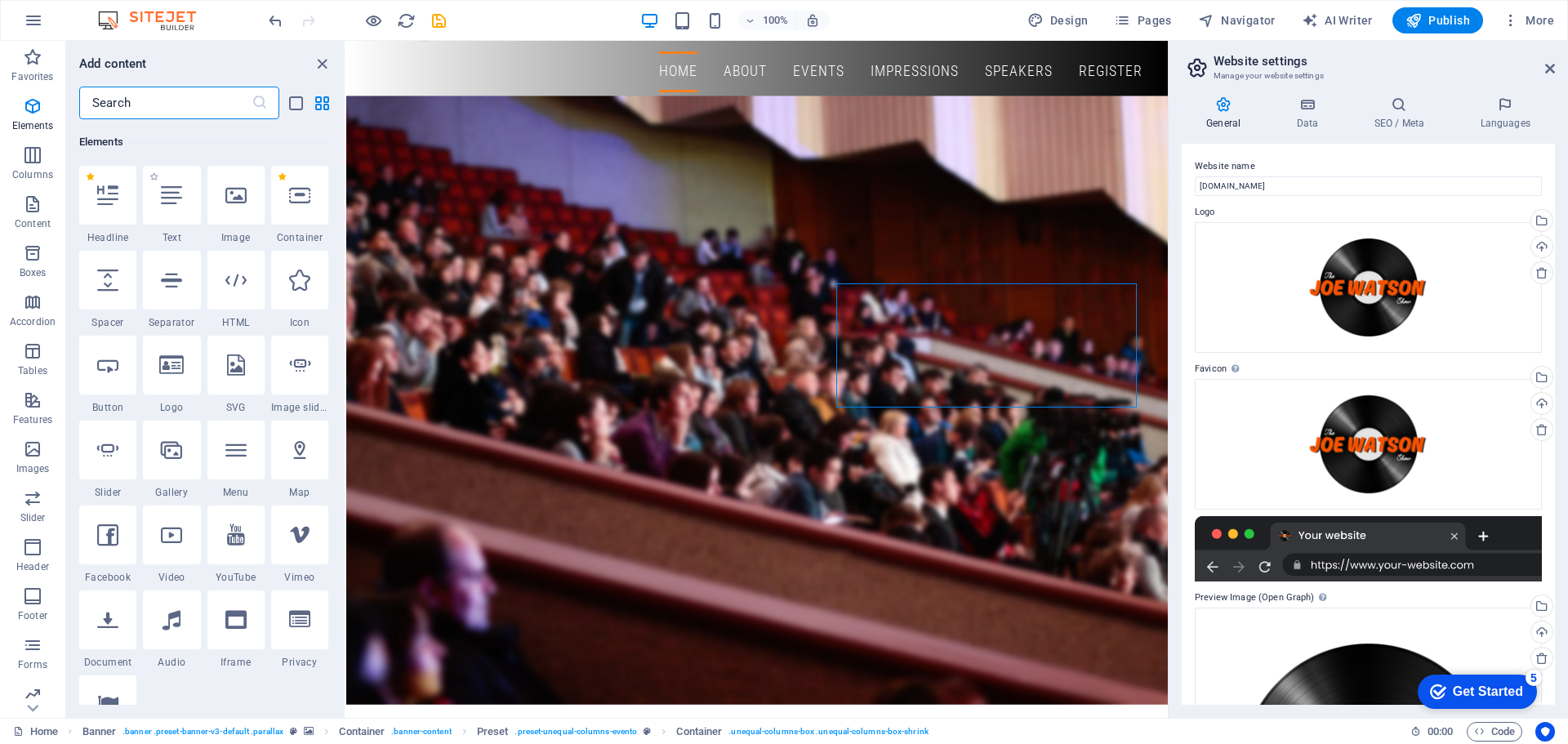
scroll to position [174, 0]
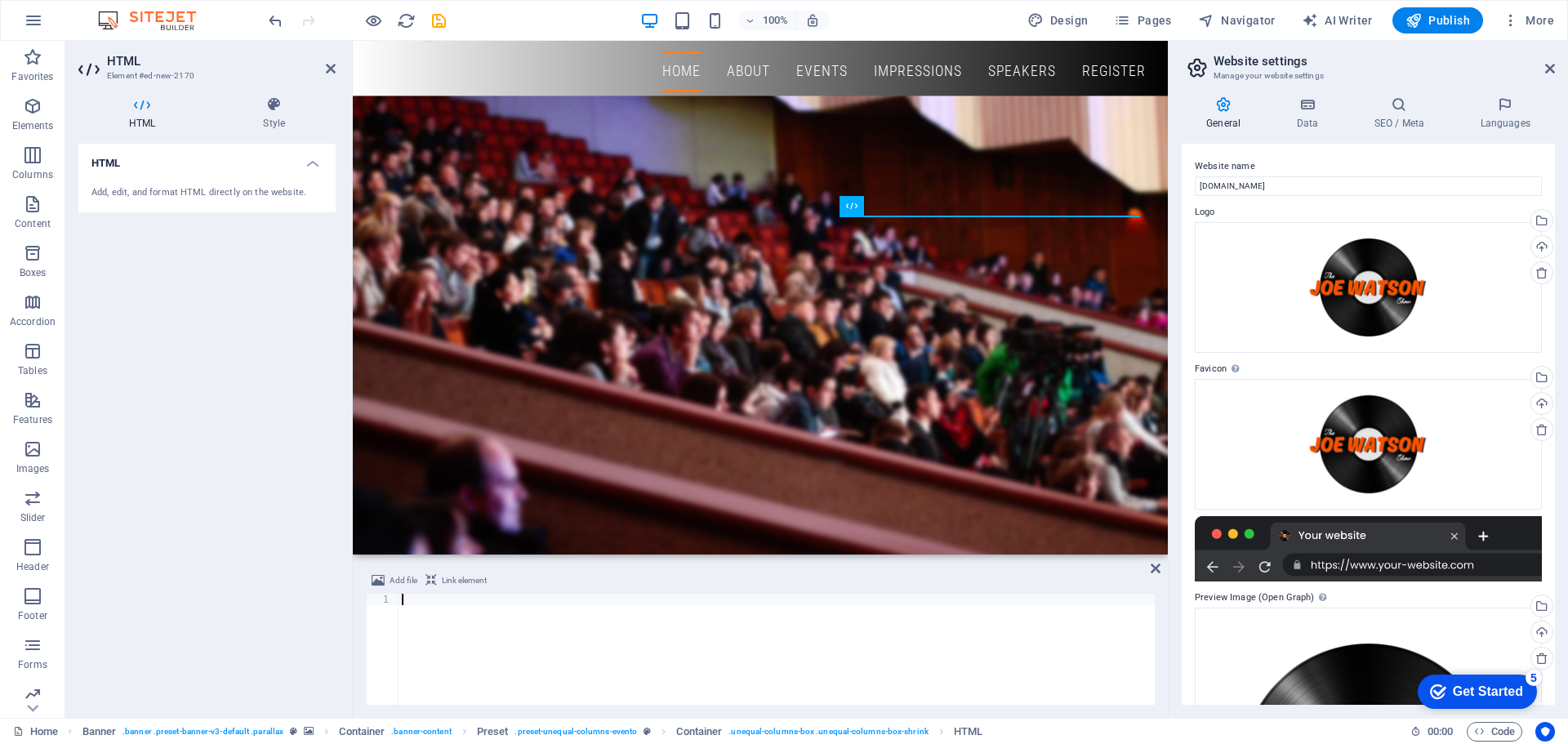
click at [426, 606] on div at bounding box center [777, 660] width 756 height 134
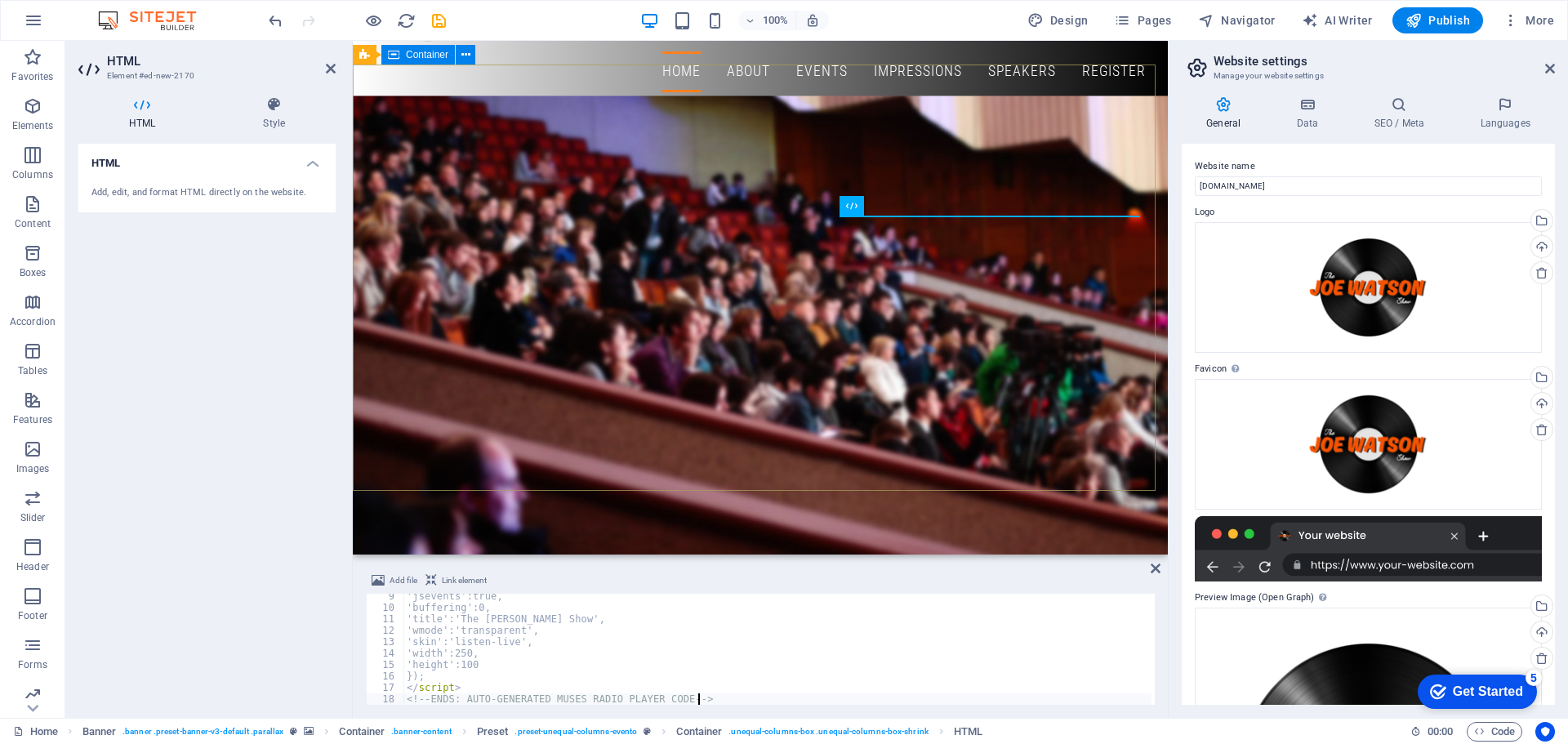
scroll to position [94, 0]
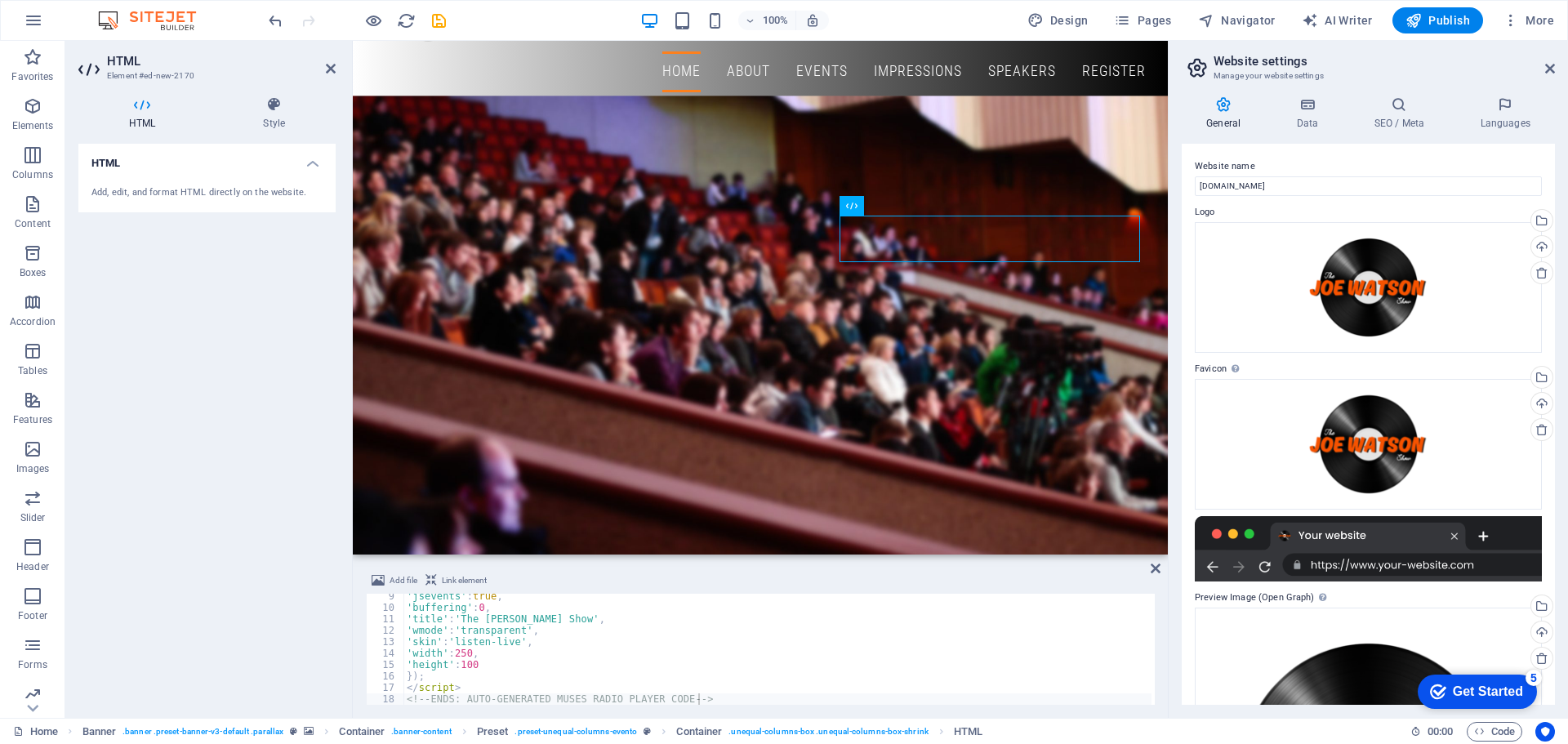
click at [259, 596] on div "HTML Add, edit, and format HTML directly on the website." at bounding box center [207, 424] width 257 height 561
click at [402, 581] on span "Add file" at bounding box center [403, 581] width 27 height 19
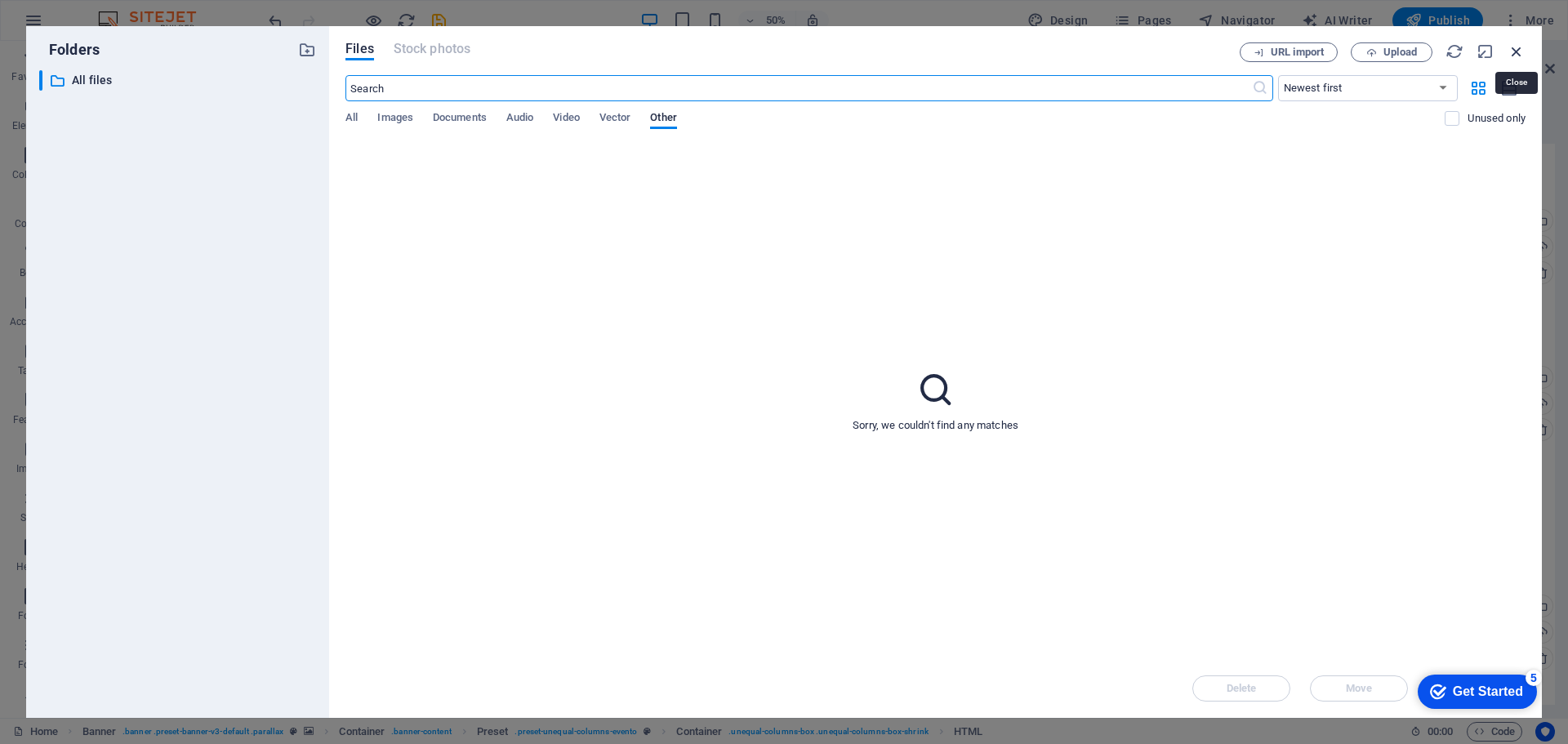
click at [1515, 57] on icon "button" at bounding box center [1516, 51] width 18 height 18
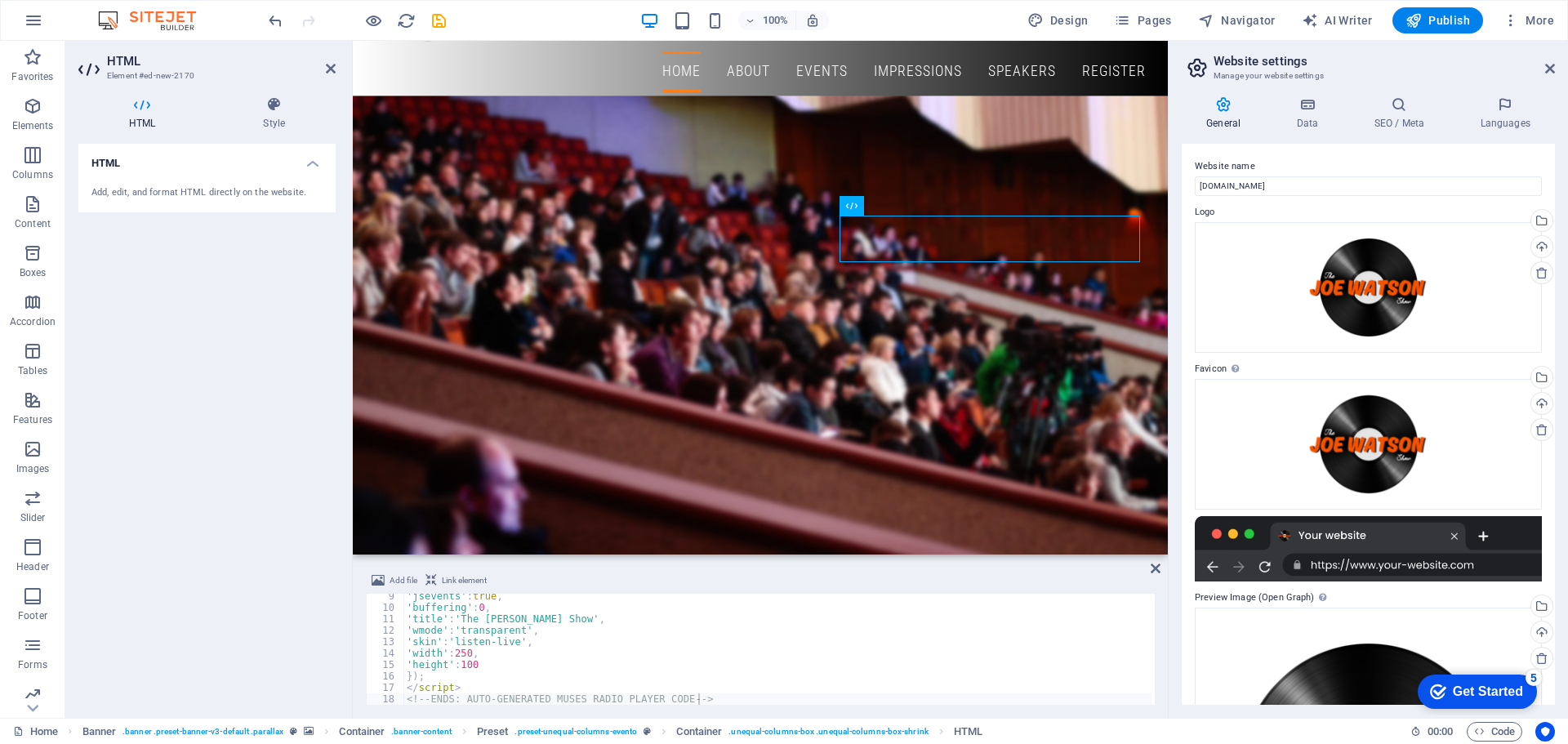
click at [457, 582] on span "Link element" at bounding box center [464, 581] width 45 height 19
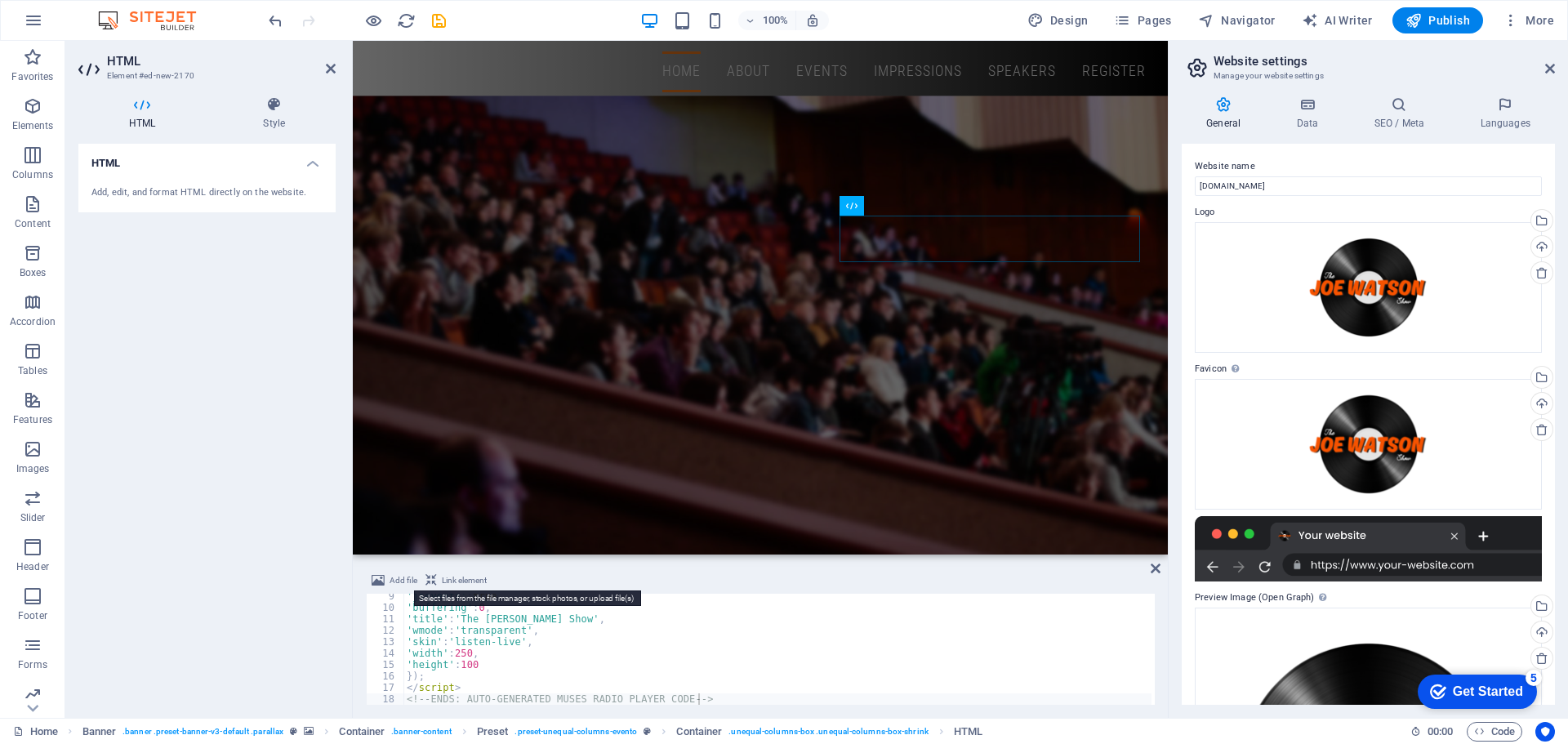
click at [391, 577] on span "Add file" at bounding box center [403, 581] width 27 height 19
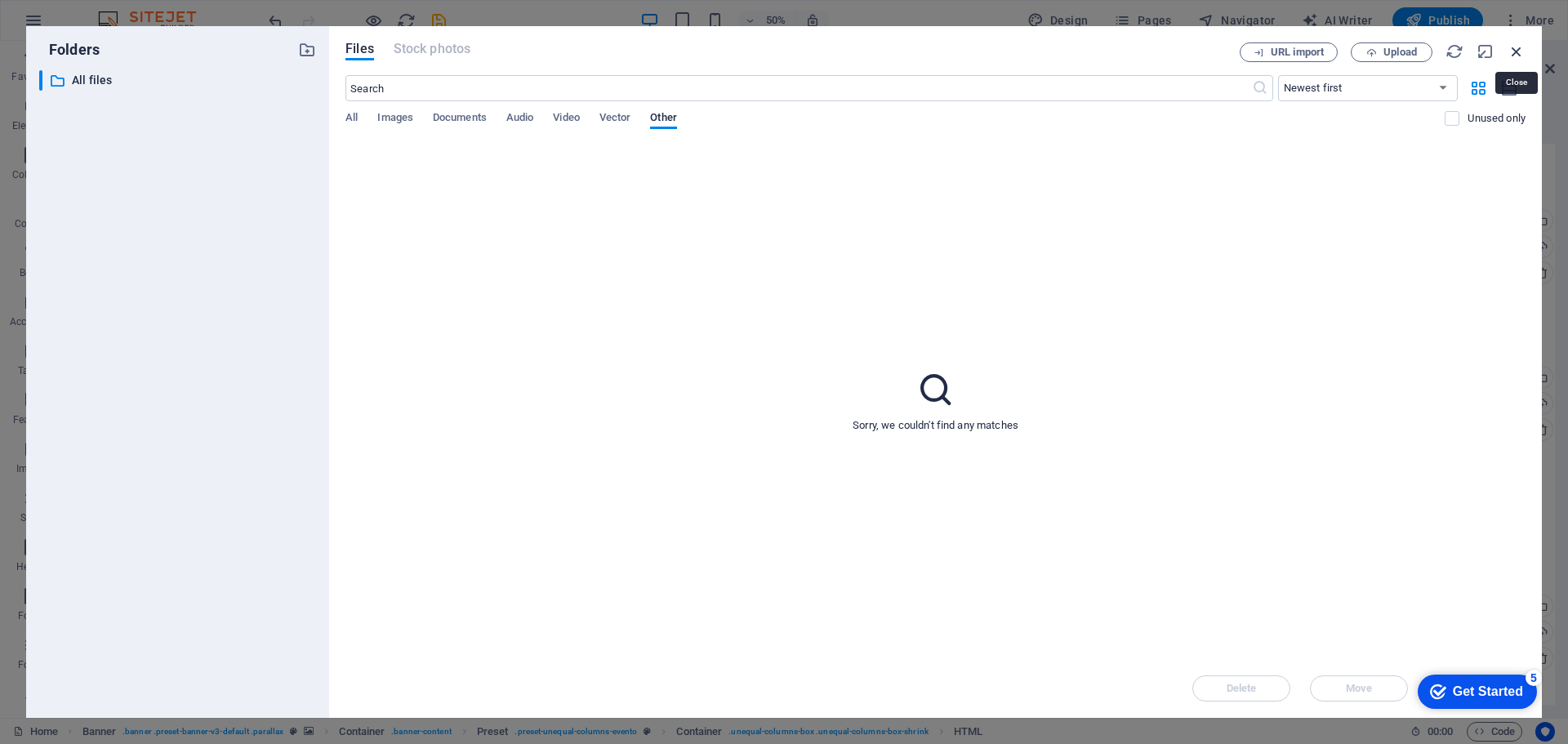
click at [1509, 49] on icon "button" at bounding box center [1516, 51] width 18 height 18
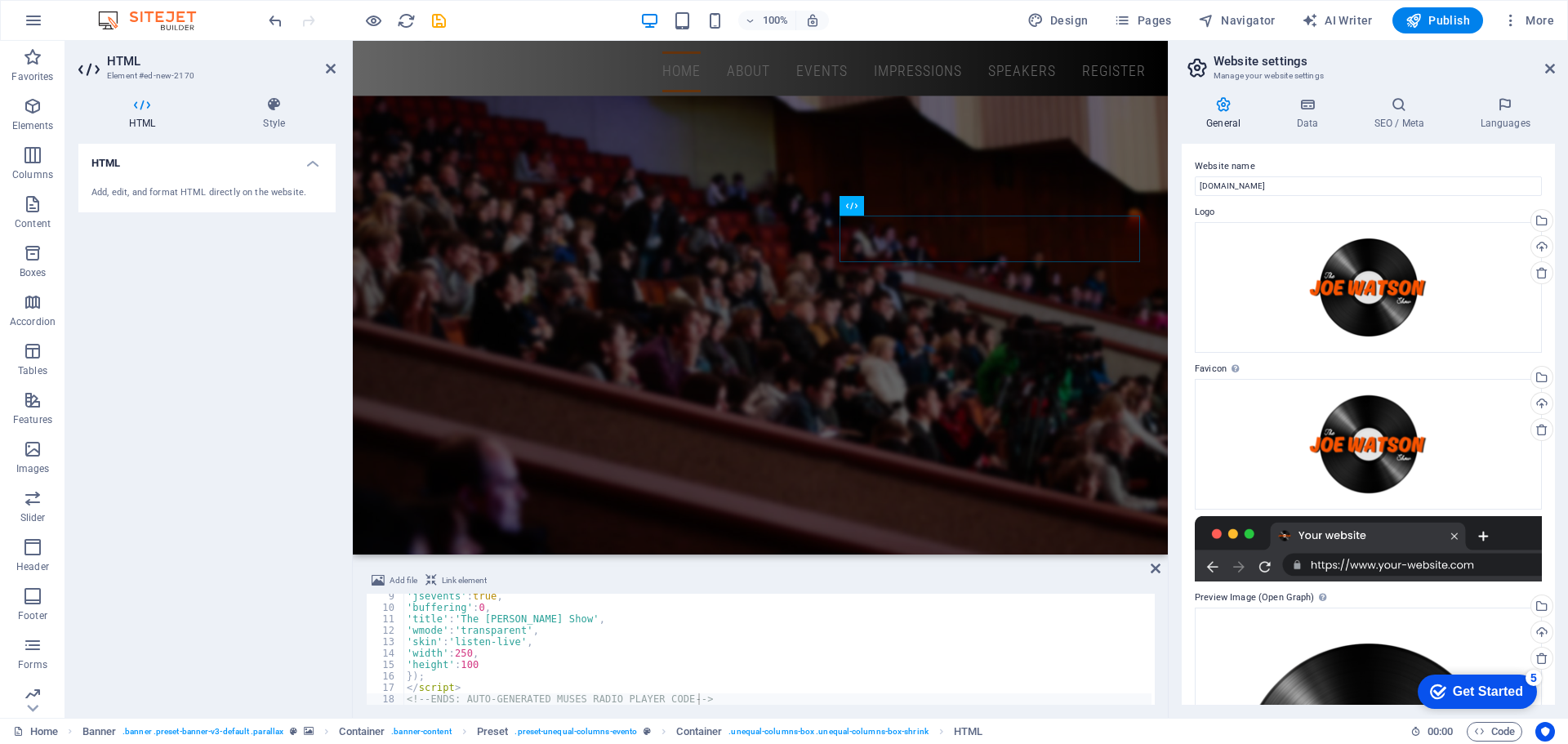
click at [242, 569] on div "HTML Add, edit, and format HTML directly on the website." at bounding box center [207, 424] width 257 height 561
click at [468, 583] on span "Link element" at bounding box center [464, 581] width 45 height 19
click at [476, 636] on div "'jsevents' : true , 'buffering' : 0 , 'title' : 'The [PERSON_NAME] Show' , 'wmo…" at bounding box center [777, 658] width 748 height 134
click at [512, 666] on div "'jsevents' : true , 'buffering' : 0 , 'title' : 'The [PERSON_NAME] Show' , 'wmo…" at bounding box center [777, 658] width 748 height 134
click at [188, 660] on div "HTML Add, edit, and format HTML directly on the website." at bounding box center [207, 424] width 257 height 561
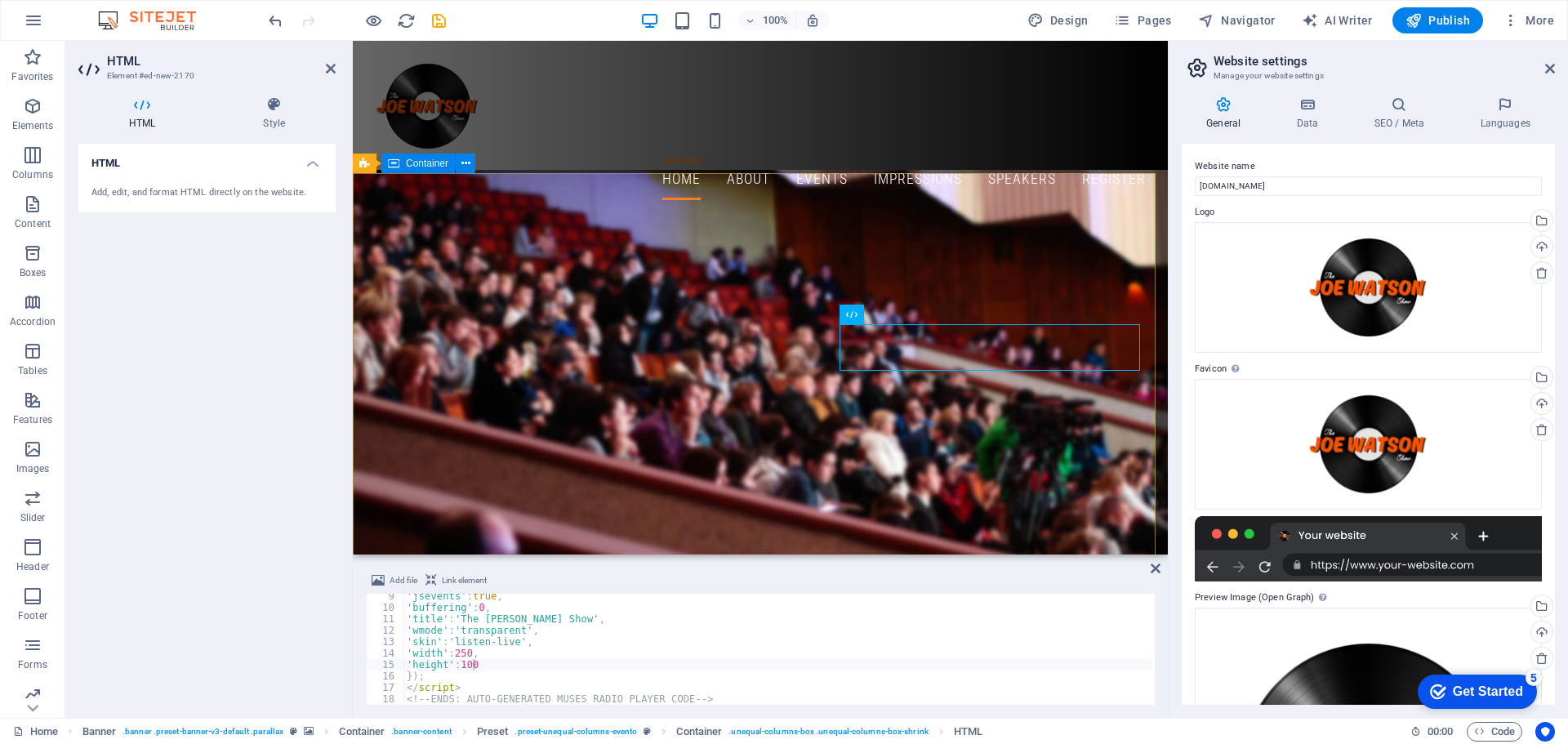
scroll to position [0, 0]
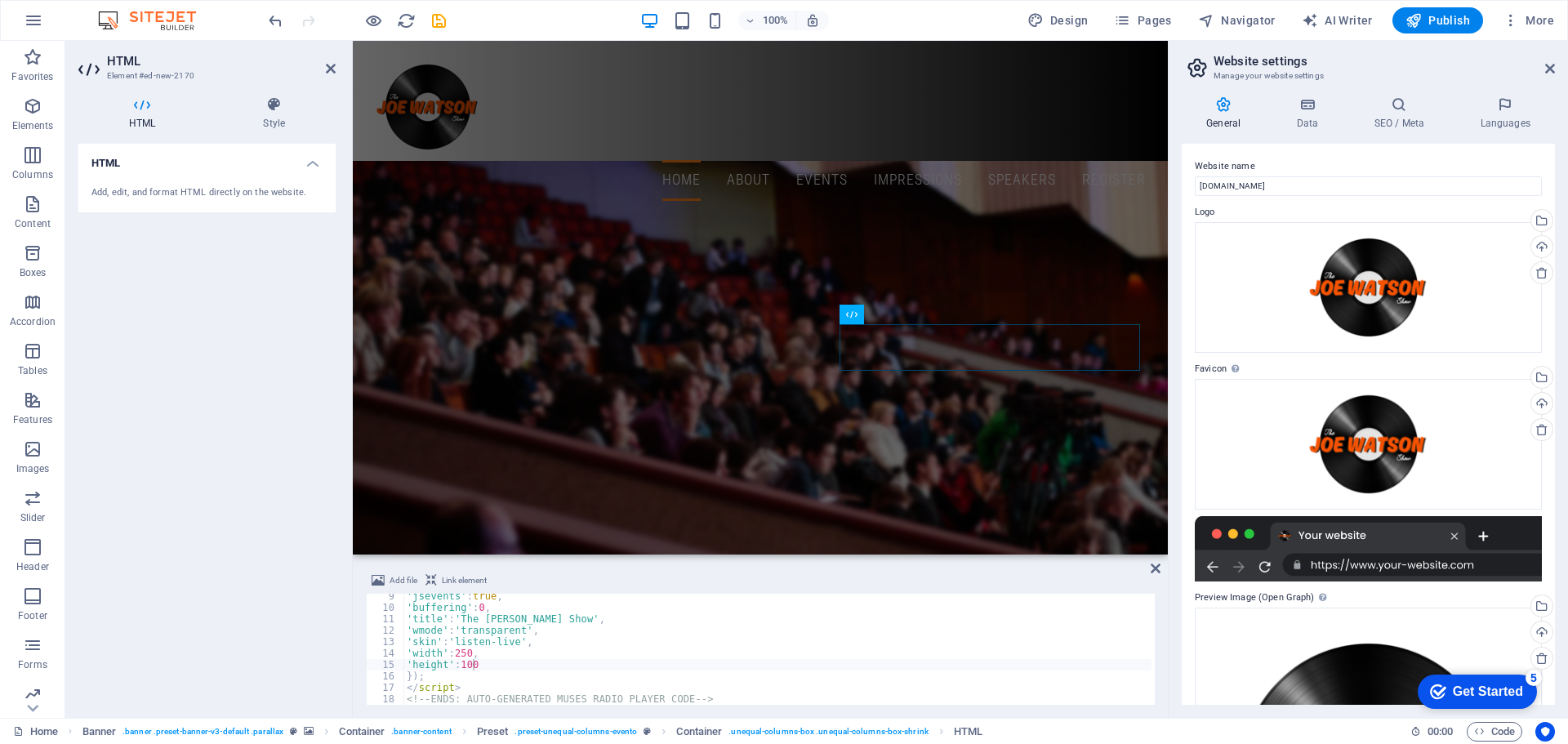
click at [527, 658] on div "'jsevents' : true , 'buffering' : 0 , 'title' : 'The [PERSON_NAME] Show' , 'wmo…" at bounding box center [777, 658] width 748 height 134
click at [524, 657] on div "'jsevents' : true , 'buffering' : 0 , 'title' : 'The [PERSON_NAME] Show' , 'wmo…" at bounding box center [777, 658] width 748 height 134
type textarea "</script> <!-- ENDS: AUTO-GENERATED MUSES RADIO PLAYER CODE -->"
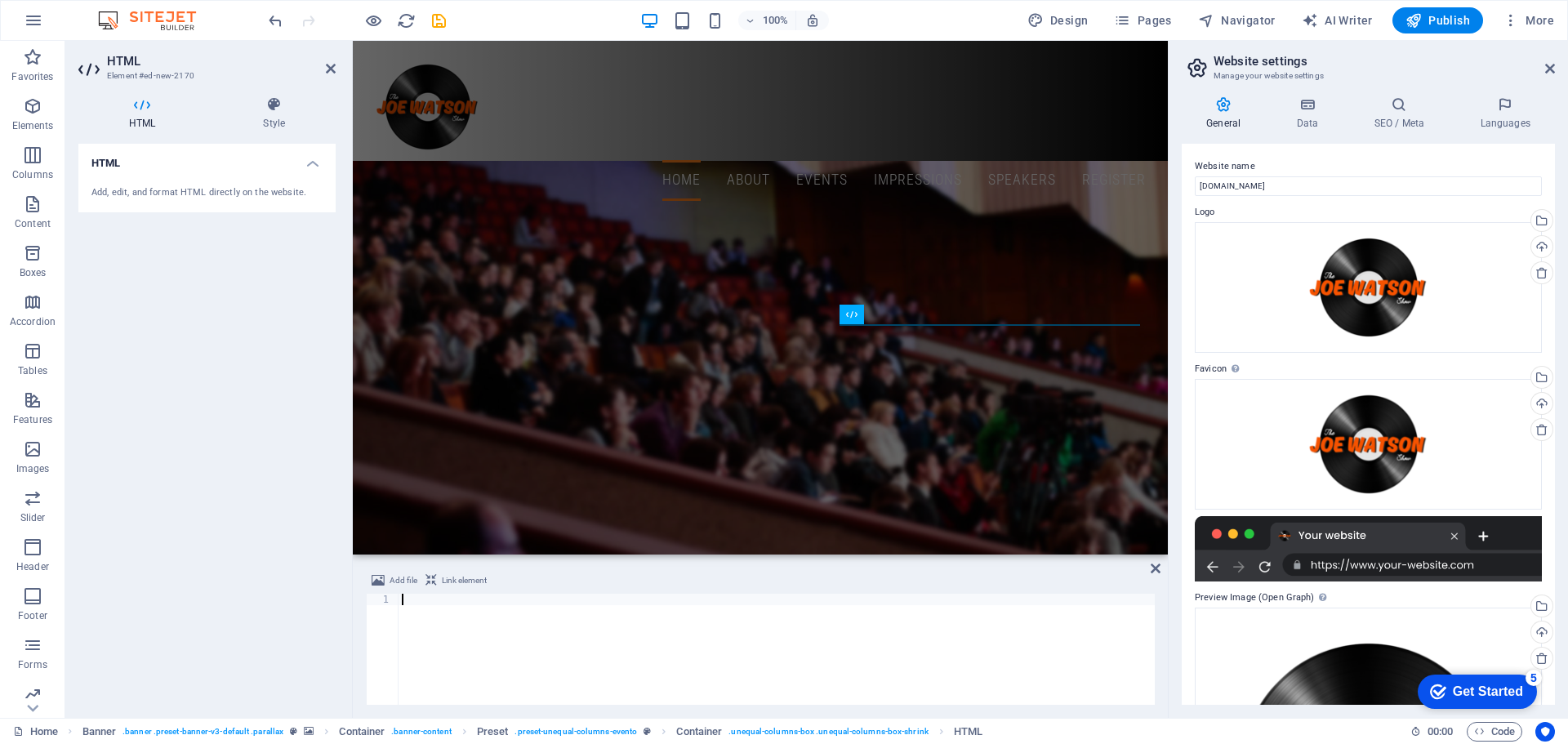
paste textarea "<!-- ENDS: AUTO-GENERATED MUSES RADIO PLAYER CODE -->"
click at [322, 644] on div "HTML Add, edit, and format HTML directly on the website." at bounding box center [207, 424] width 257 height 561
click at [383, 555] on div at bounding box center [760, 556] width 815 height 4
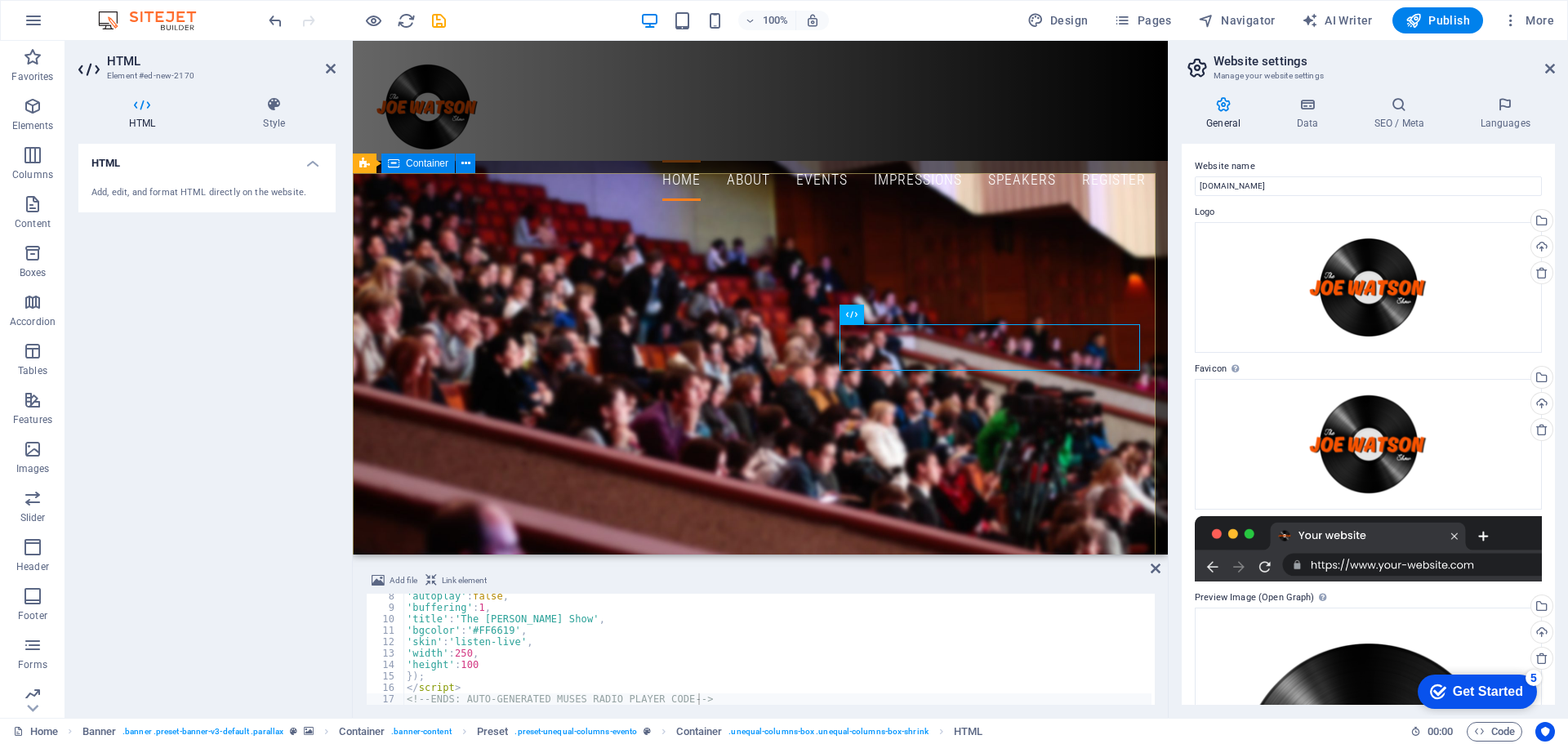
click at [352, 545] on aside "HTML Element #ed-new-2170 HTML Style HTML Add, edit, and format HTML directly o…" at bounding box center [209, 379] width 287 height 677
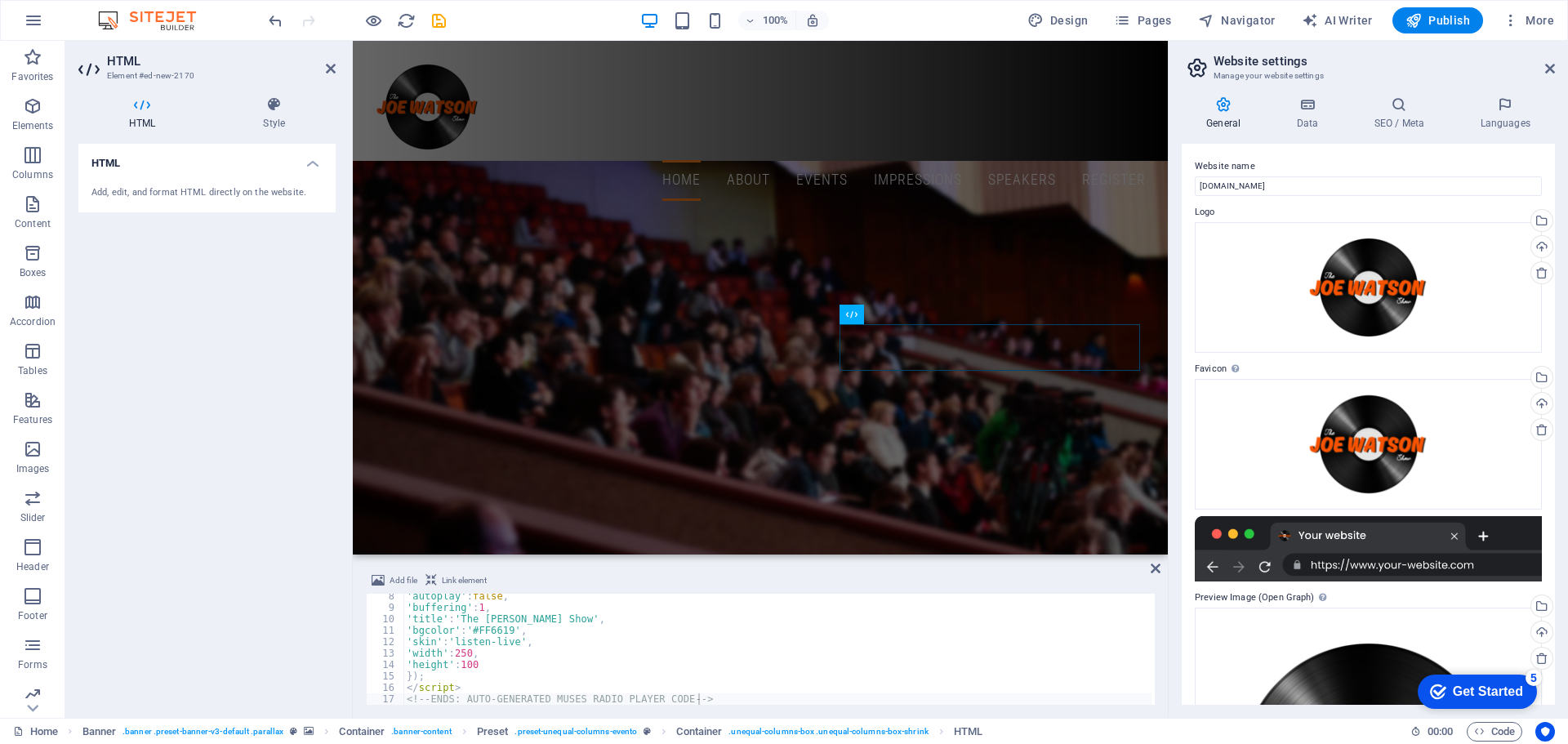
click at [293, 460] on div "HTML Add, edit, and format HTML directly on the website." at bounding box center [207, 424] width 257 height 561
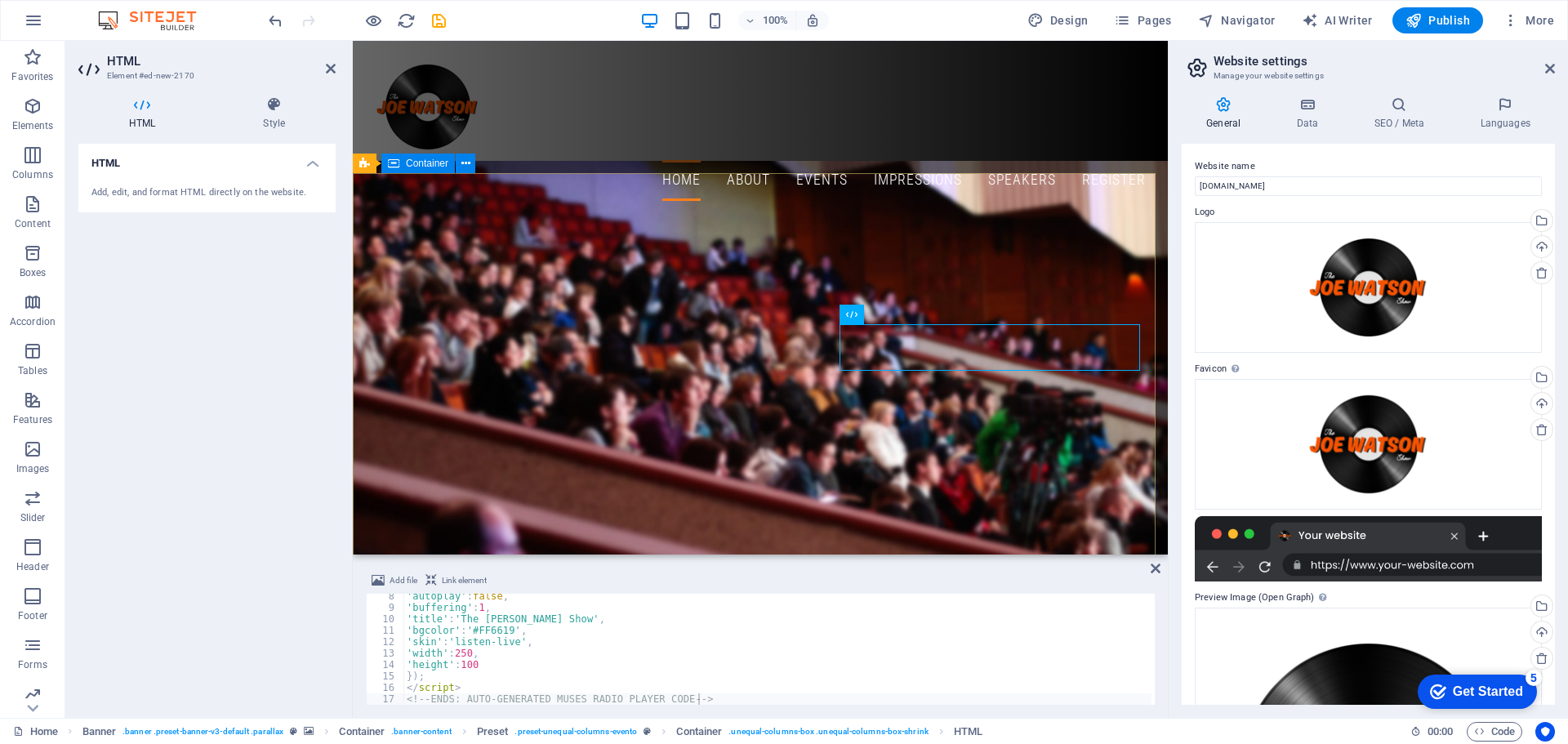
type textarea "<!-- ENDS: AUTO-GENERATED MUSES RADIO PLAYER CODE --><a href="#ed-906652953" cl…"
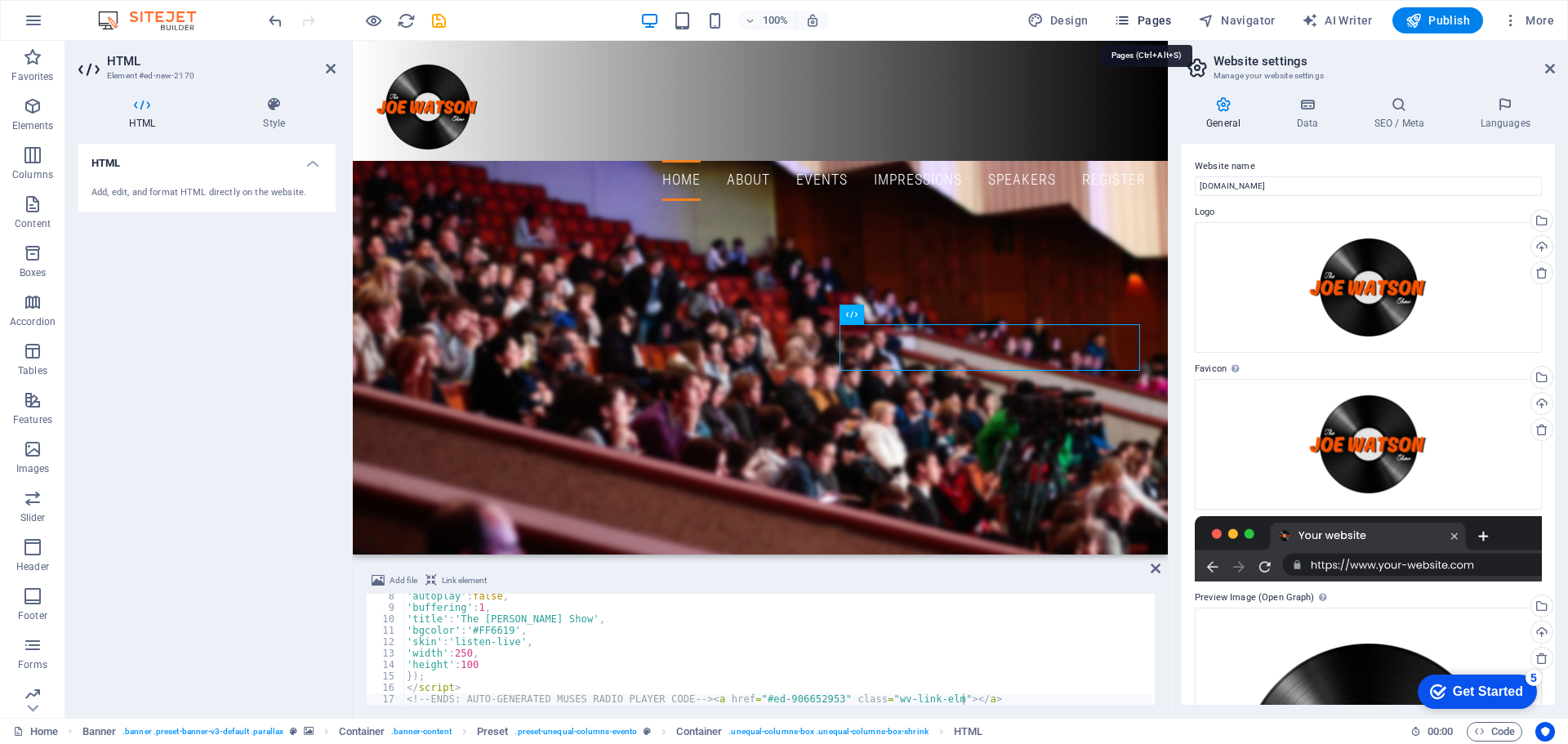
click at [1139, 18] on span "Pages" at bounding box center [1142, 20] width 57 height 17
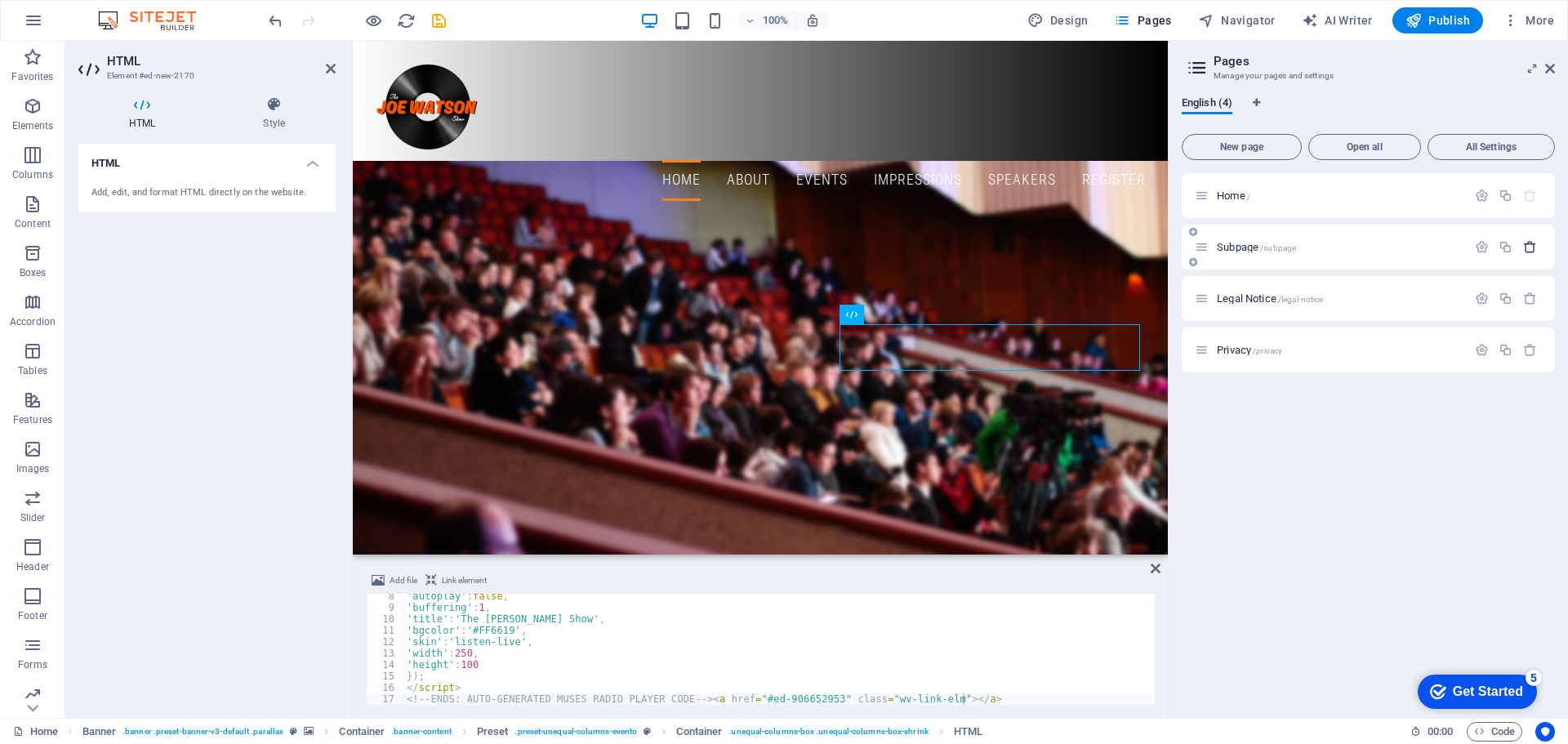
click at [1527, 242] on icon "button" at bounding box center [1530, 247] width 14 height 14
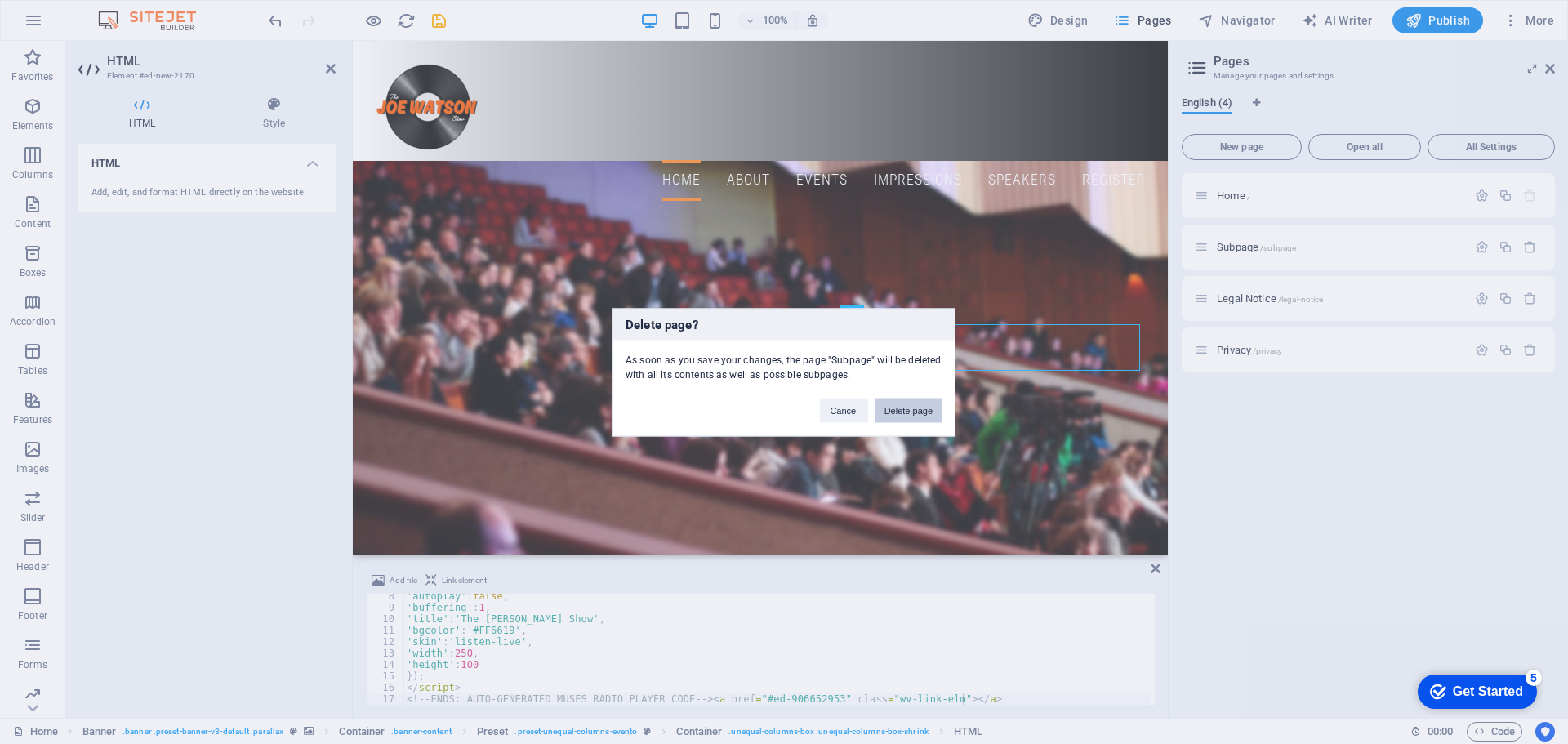
click at [919, 410] on button "Delete page" at bounding box center [908, 410] width 68 height 25
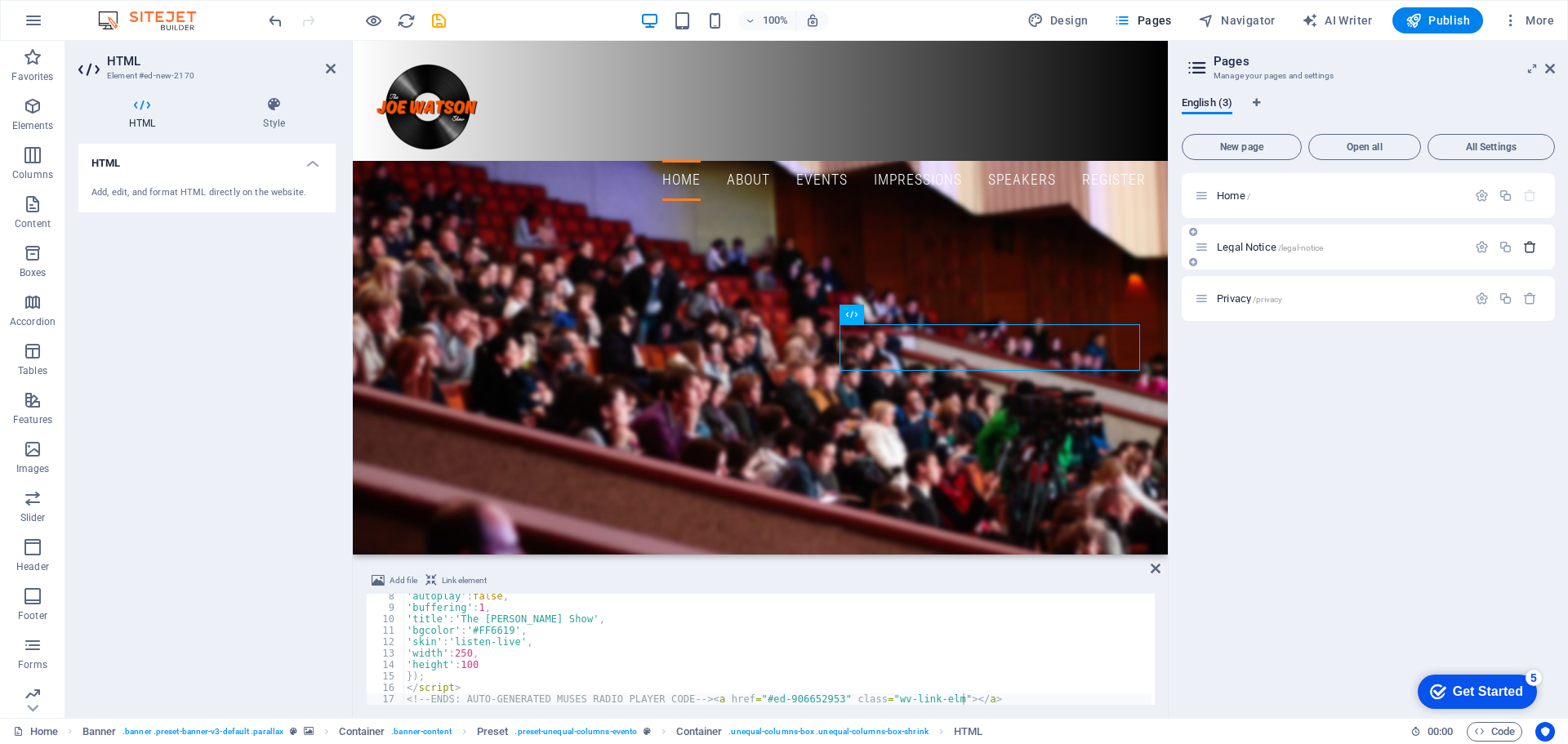
click at [1528, 243] on icon "button" at bounding box center [1530, 247] width 14 height 14
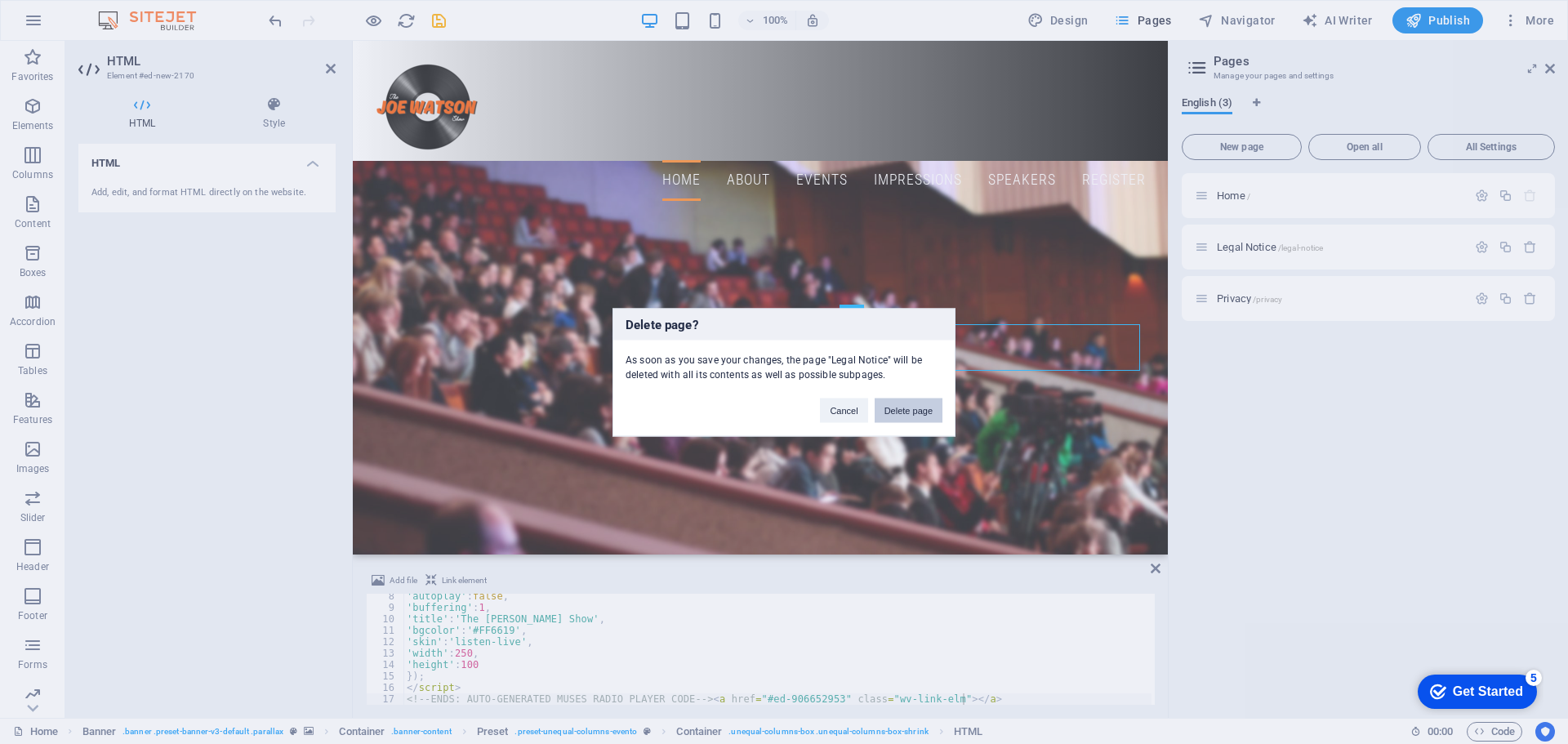
click at [914, 413] on button "Delete page" at bounding box center [908, 410] width 68 height 25
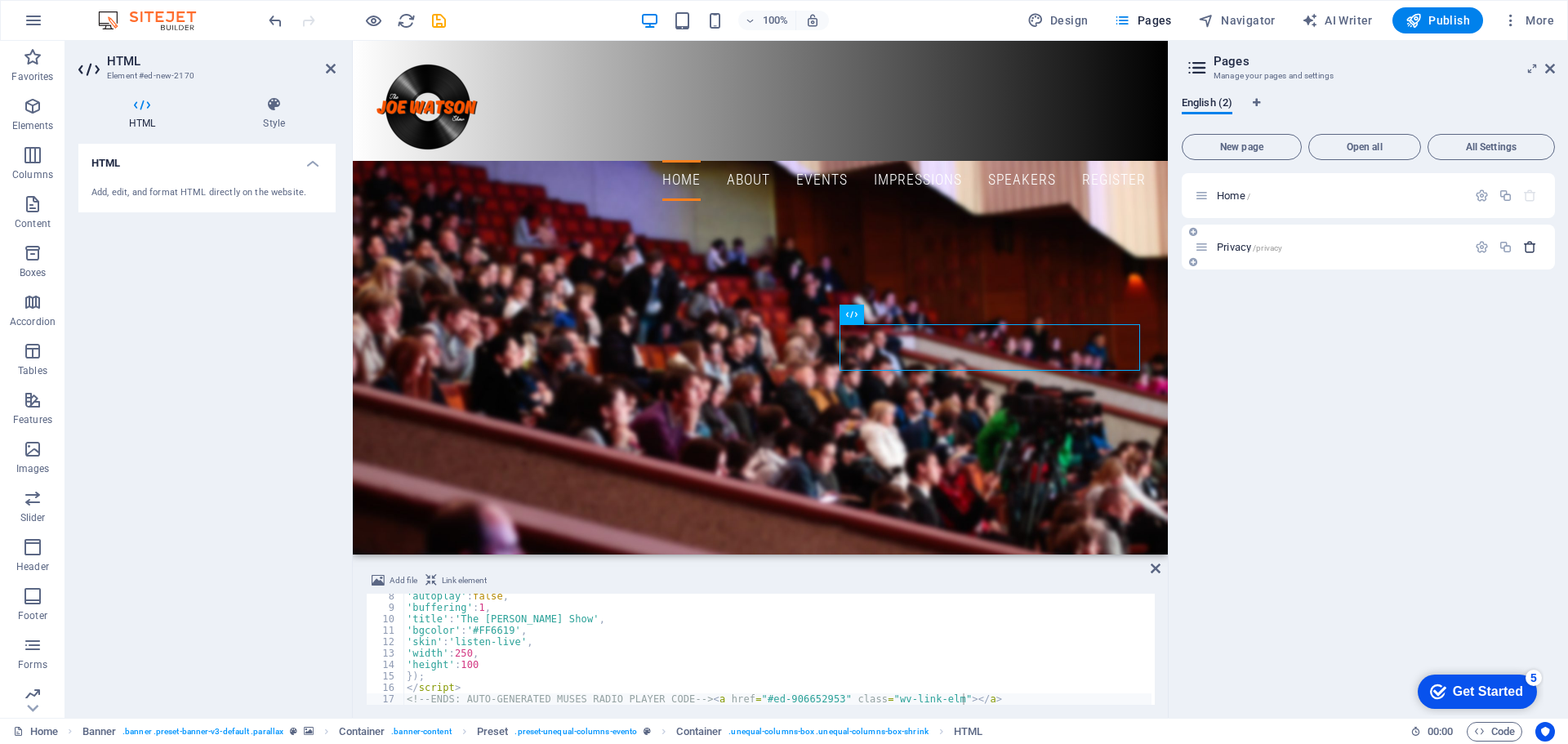
click at [1531, 248] on icon "button" at bounding box center [1530, 247] width 14 height 14
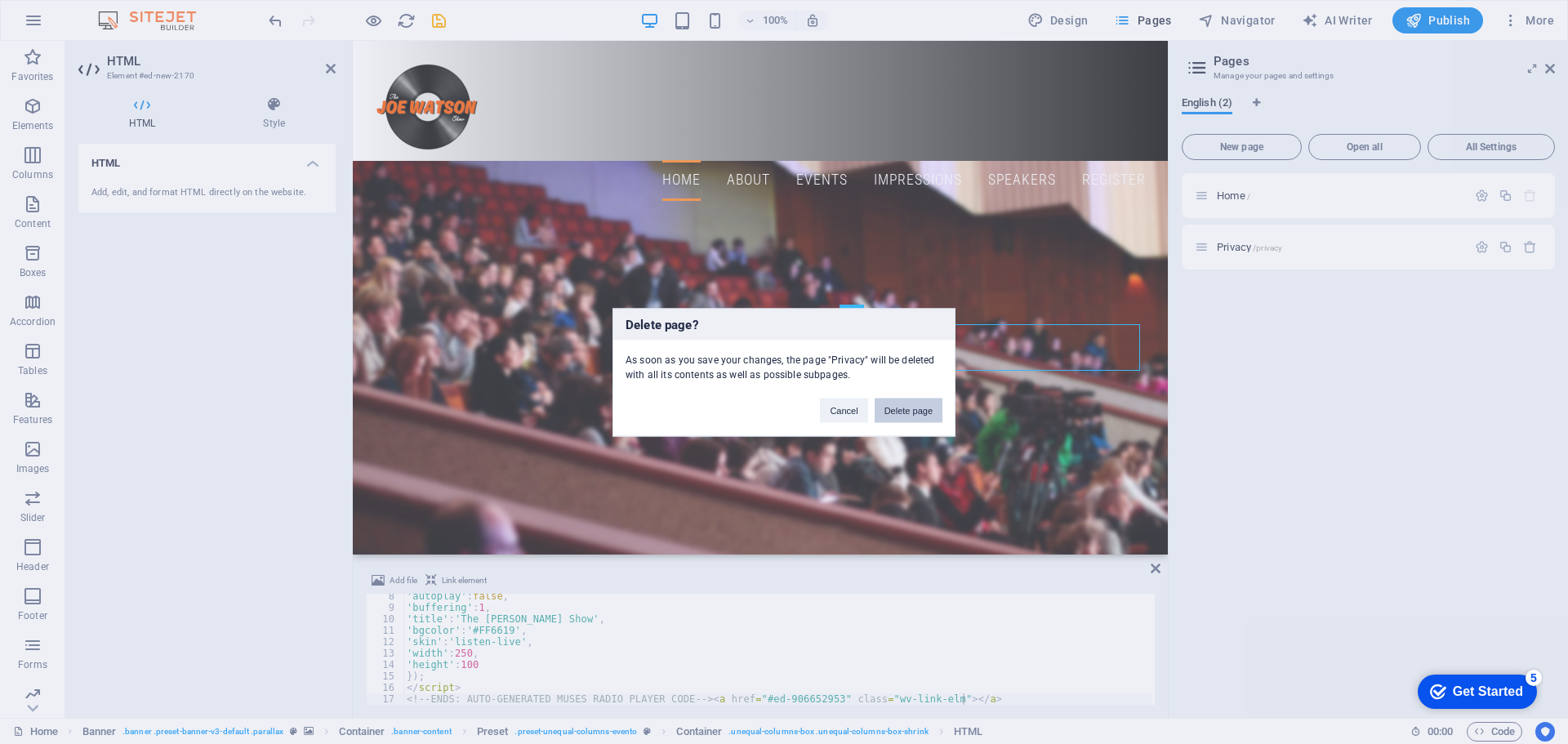
click at [887, 416] on button "Delete page" at bounding box center [908, 410] width 68 height 25
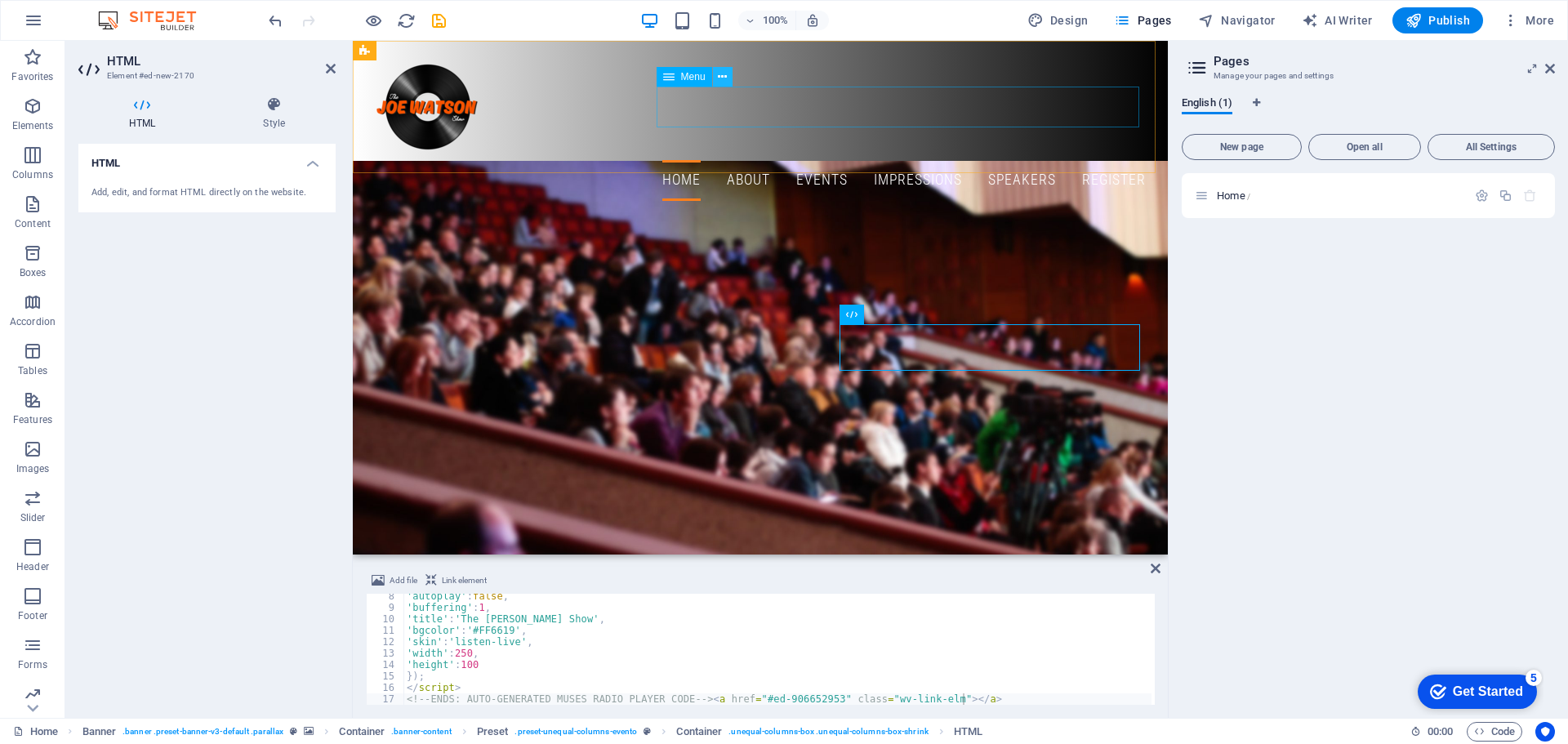
click at [721, 78] on icon at bounding box center [722, 77] width 9 height 17
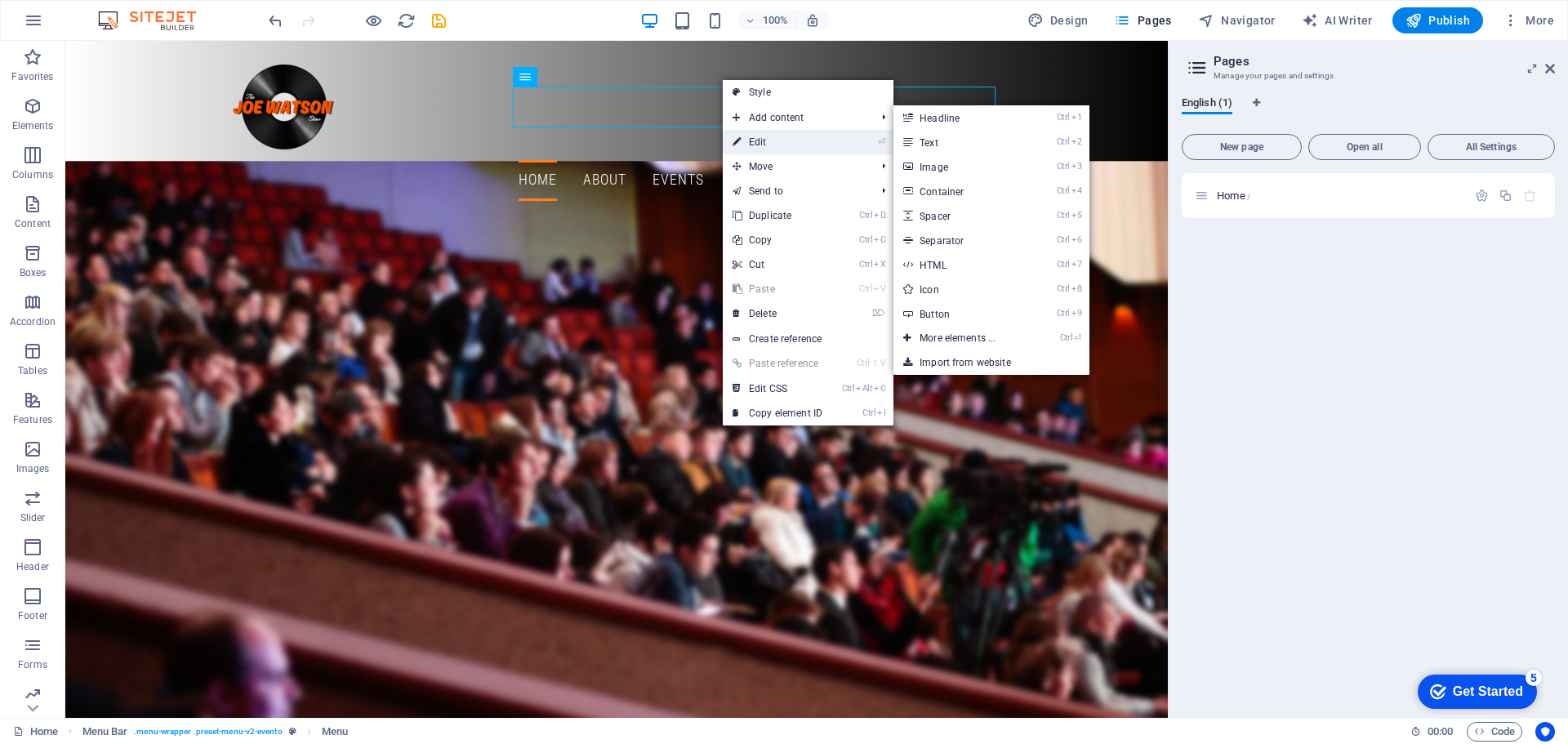
click at [752, 145] on link "⏎ Edit" at bounding box center [777, 142] width 109 height 25
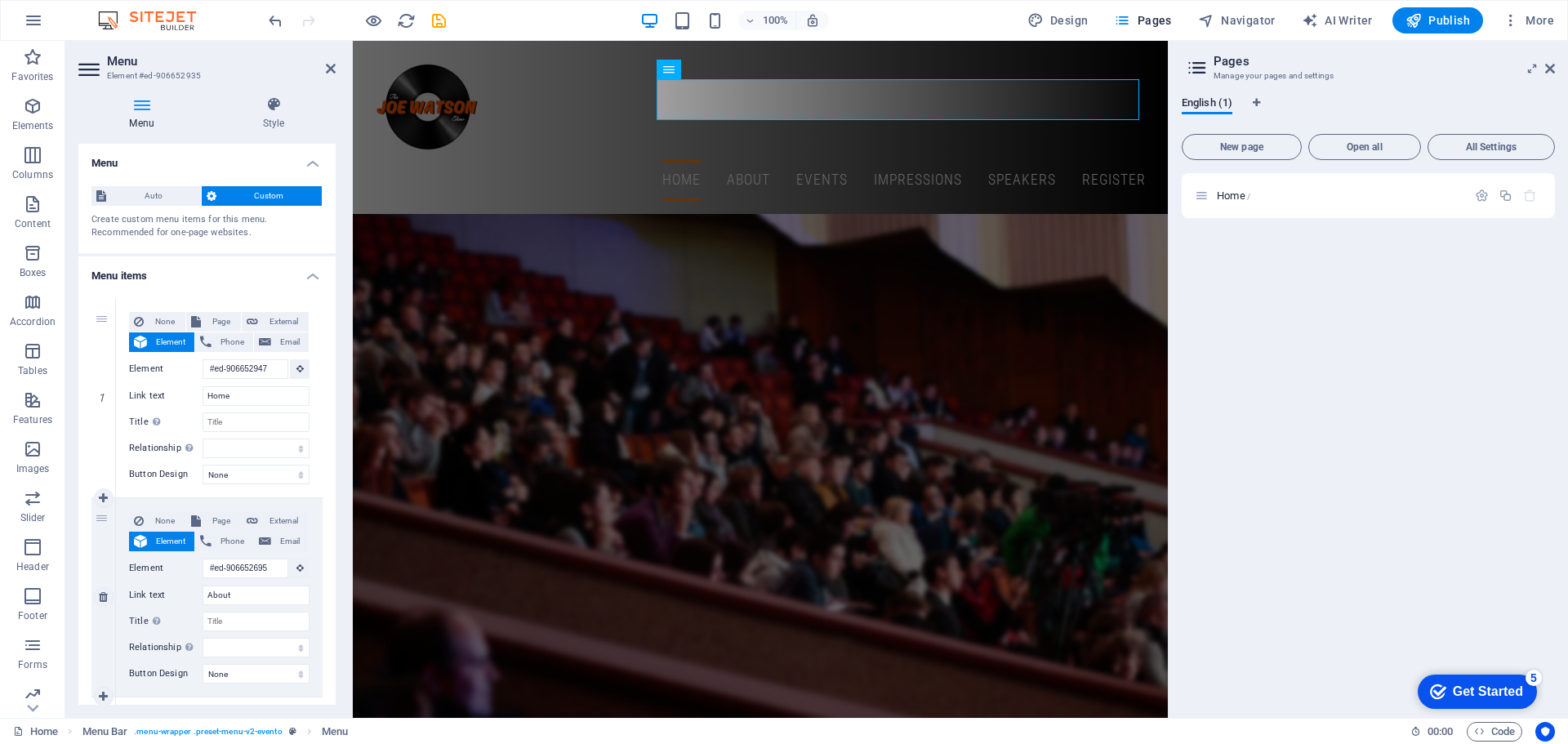
scroll to position [0, 0]
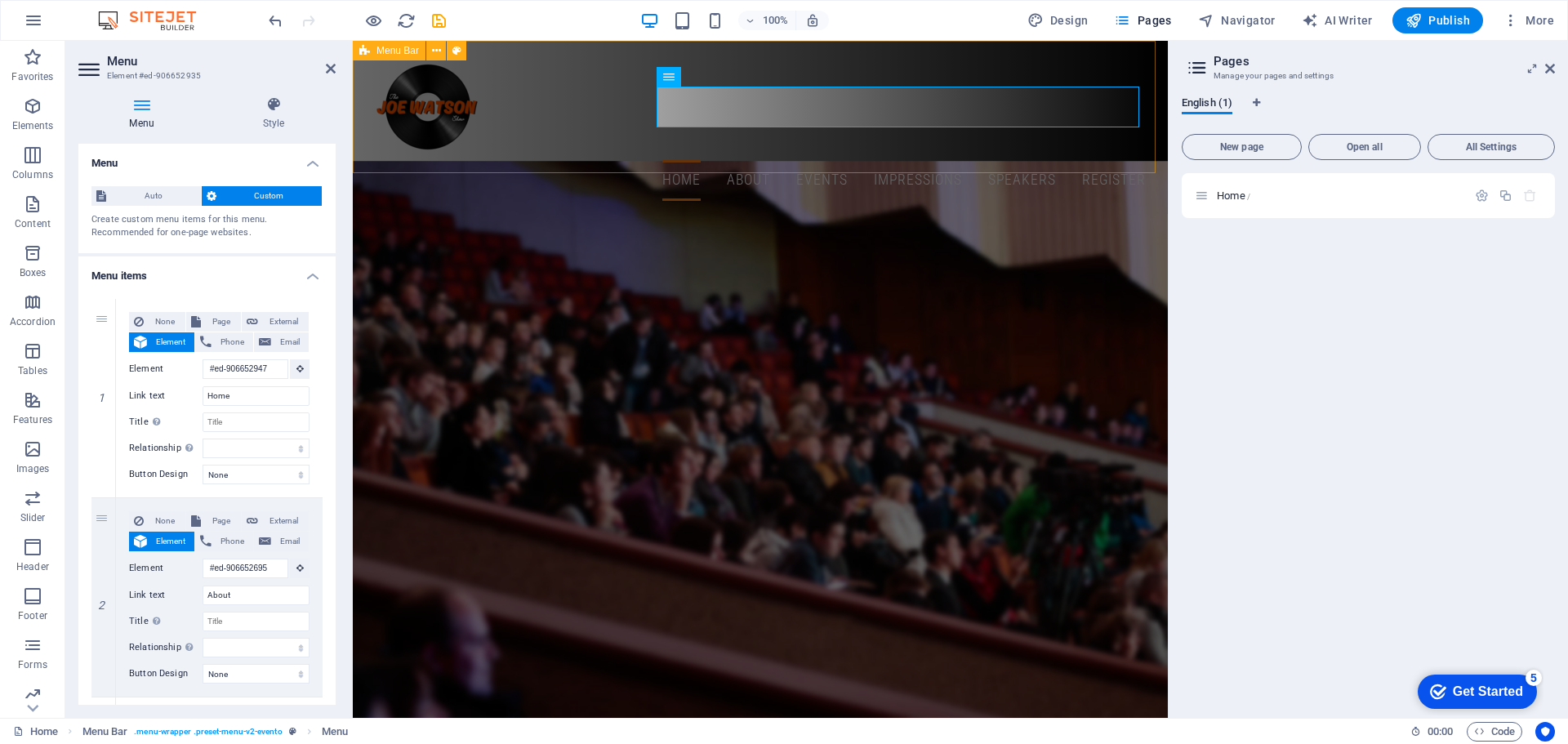
drag, startPoint x: 702, startPoint y: 145, endPoint x: 970, endPoint y: 147, distance: 268.0
click at [986, 147] on div "Home About Events Impressions Speakers Register" at bounding box center [760, 127] width 815 height 173
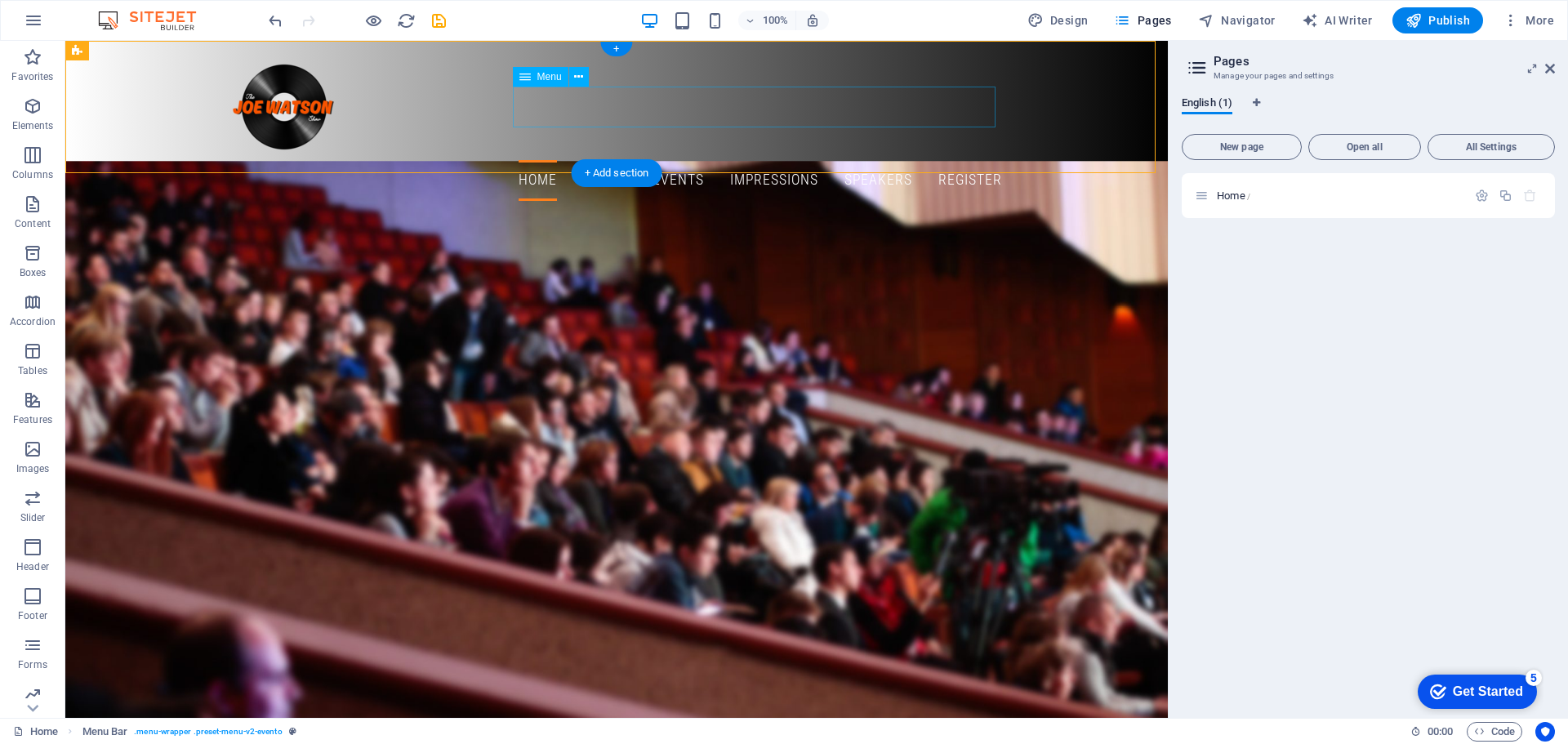
click at [720, 160] on nav "Home About Events Impressions Speakers Register" at bounding box center [616, 181] width 771 height 41
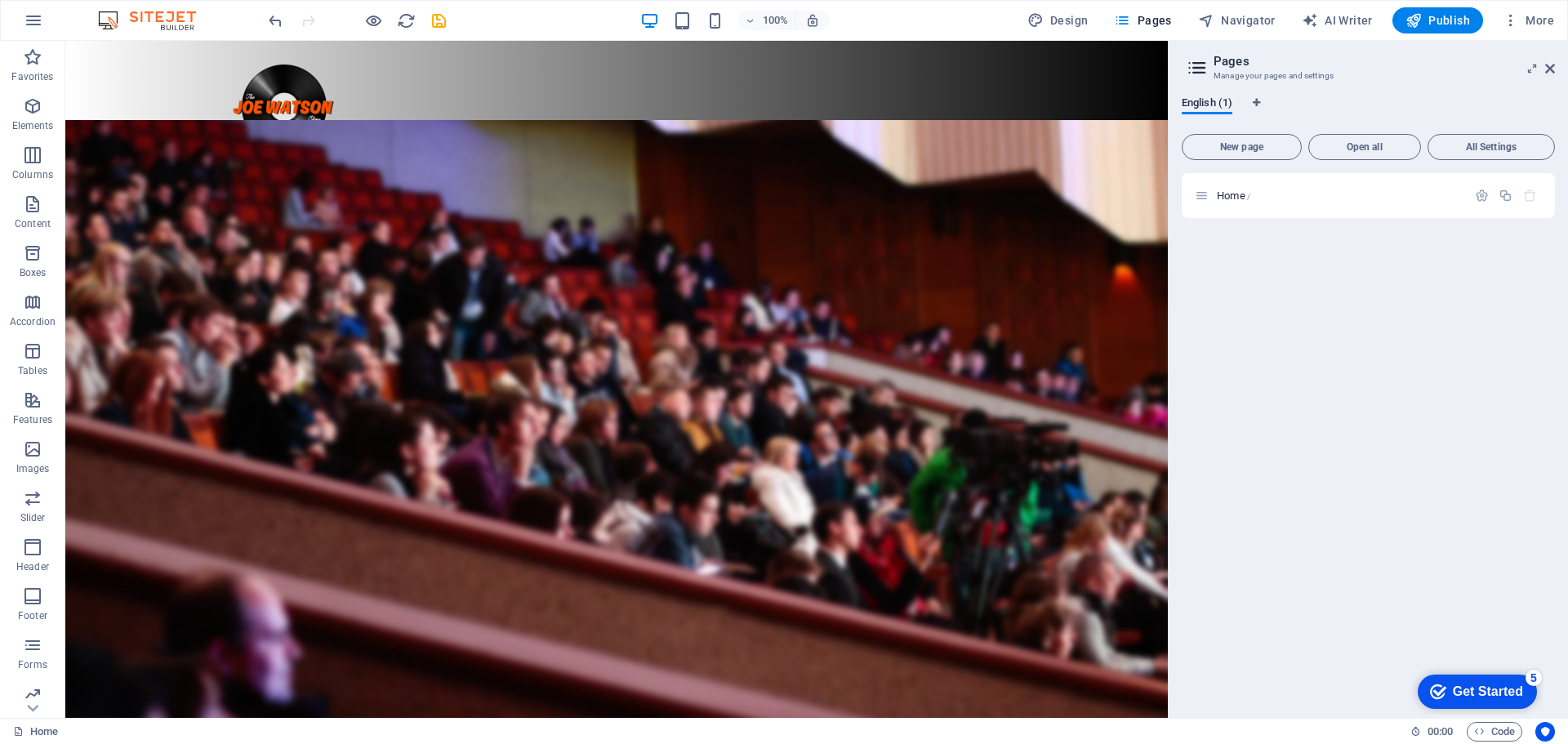
click at [1262, 335] on div "Home /" at bounding box center [1367, 438] width 373 height 532
click at [1457, 31] on button "Publish" at bounding box center [1437, 20] width 91 height 26
